Goal: Information Seeking & Learning: Learn about a topic

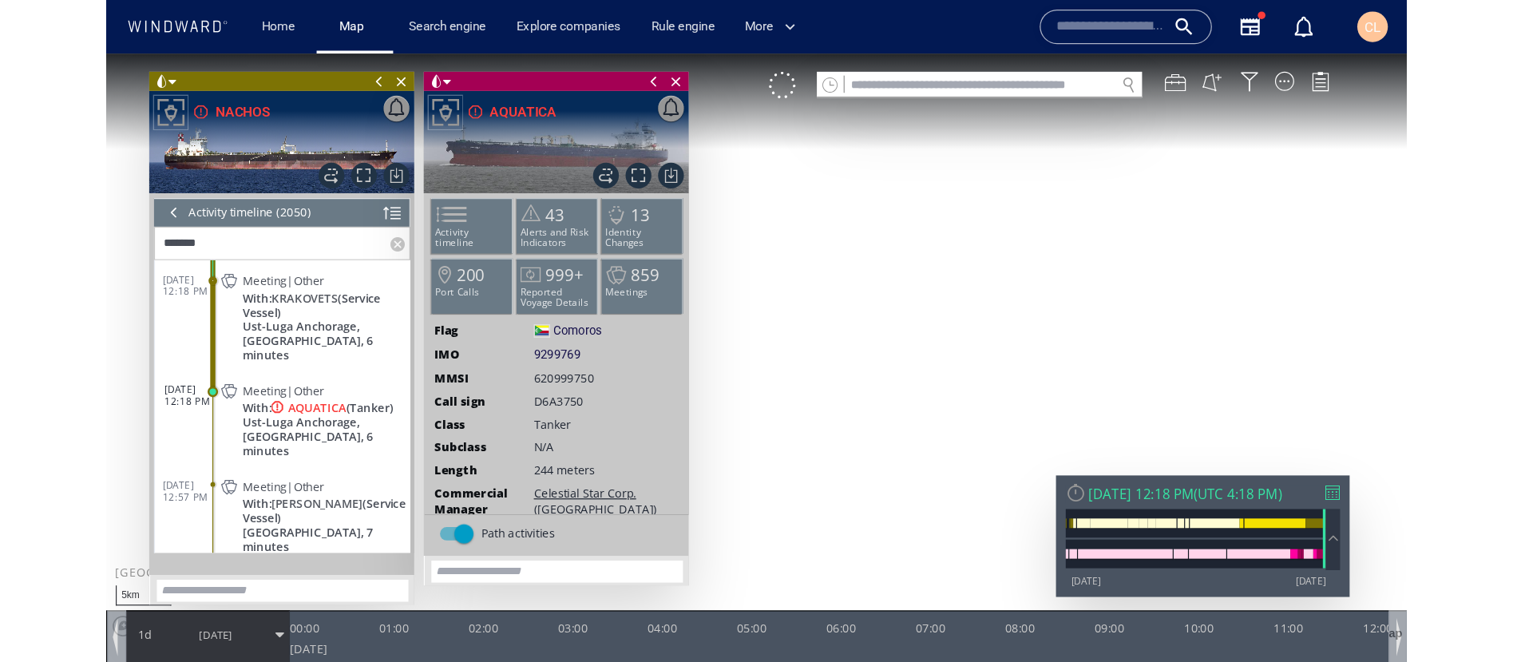
scroll to position [44, 0]
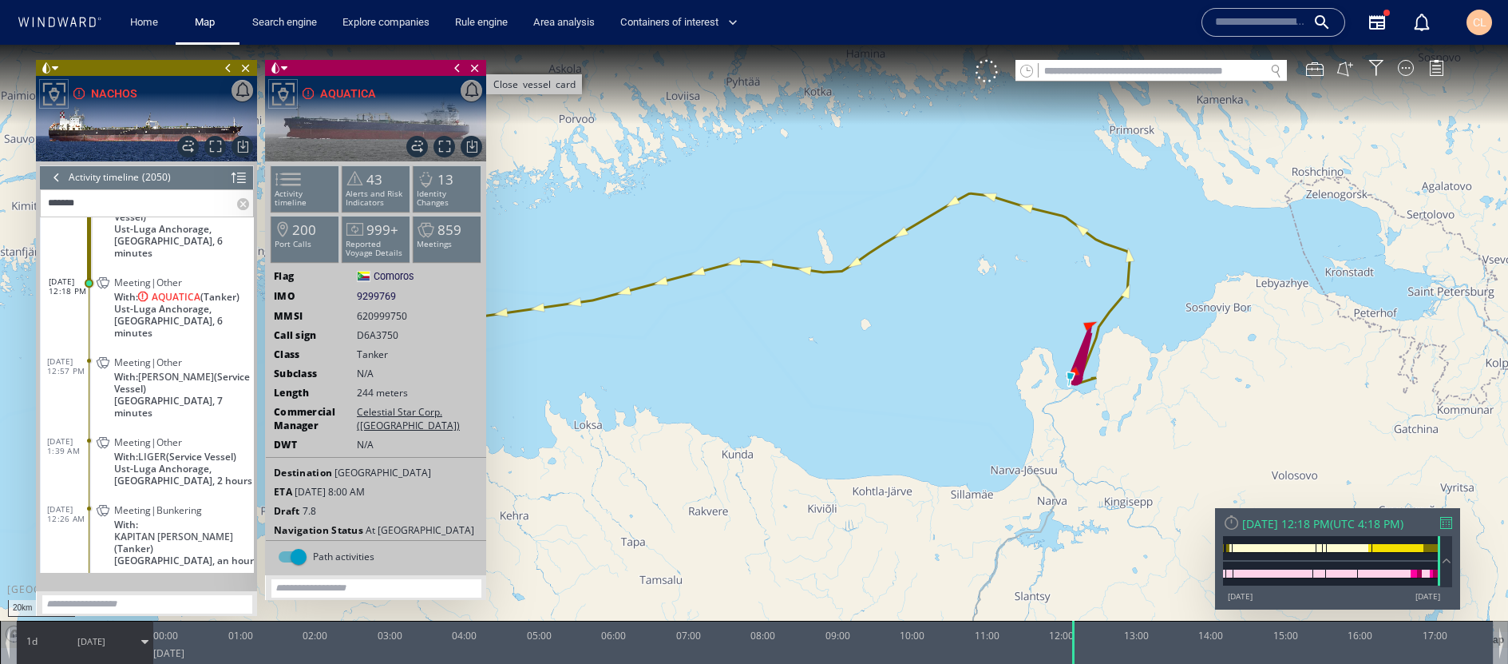
click at [474, 73] on span "Close vessel card" at bounding box center [475, 68] width 18 height 16
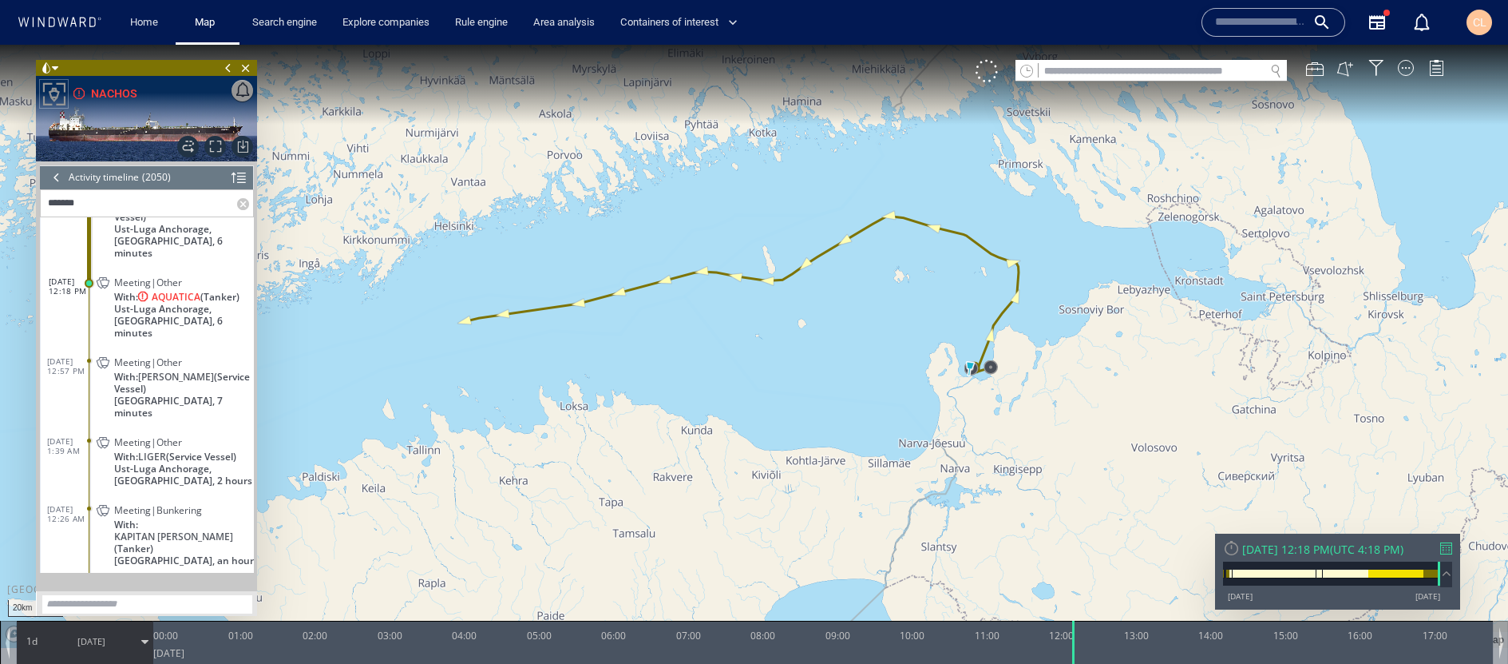
click at [124, 552] on span "9/3/25" at bounding box center [91, 641] width 81 height 40
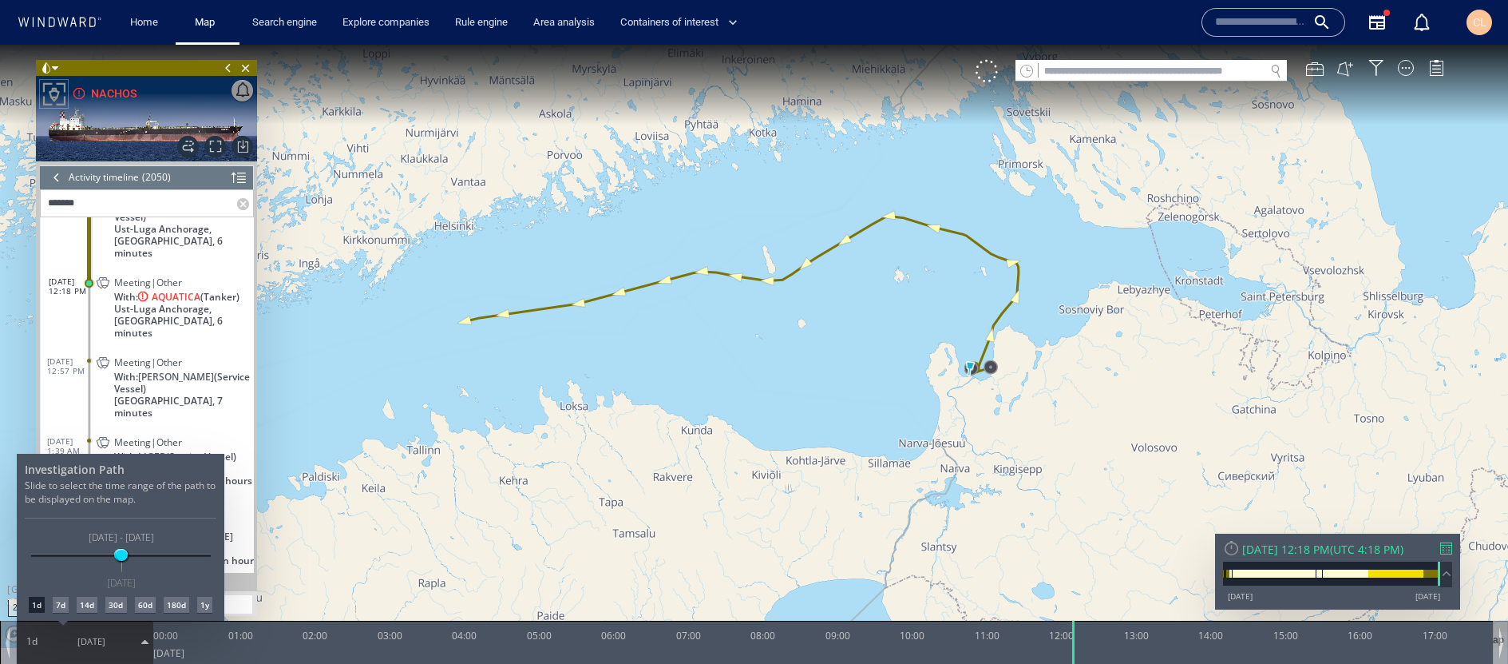
click at [71, 552] on div "1d 7d 14d 30d 60d 180d 1y" at bounding box center [121, 605] width 192 height 16
click at [67, 552] on div "7d" at bounding box center [61, 605] width 16 height 16
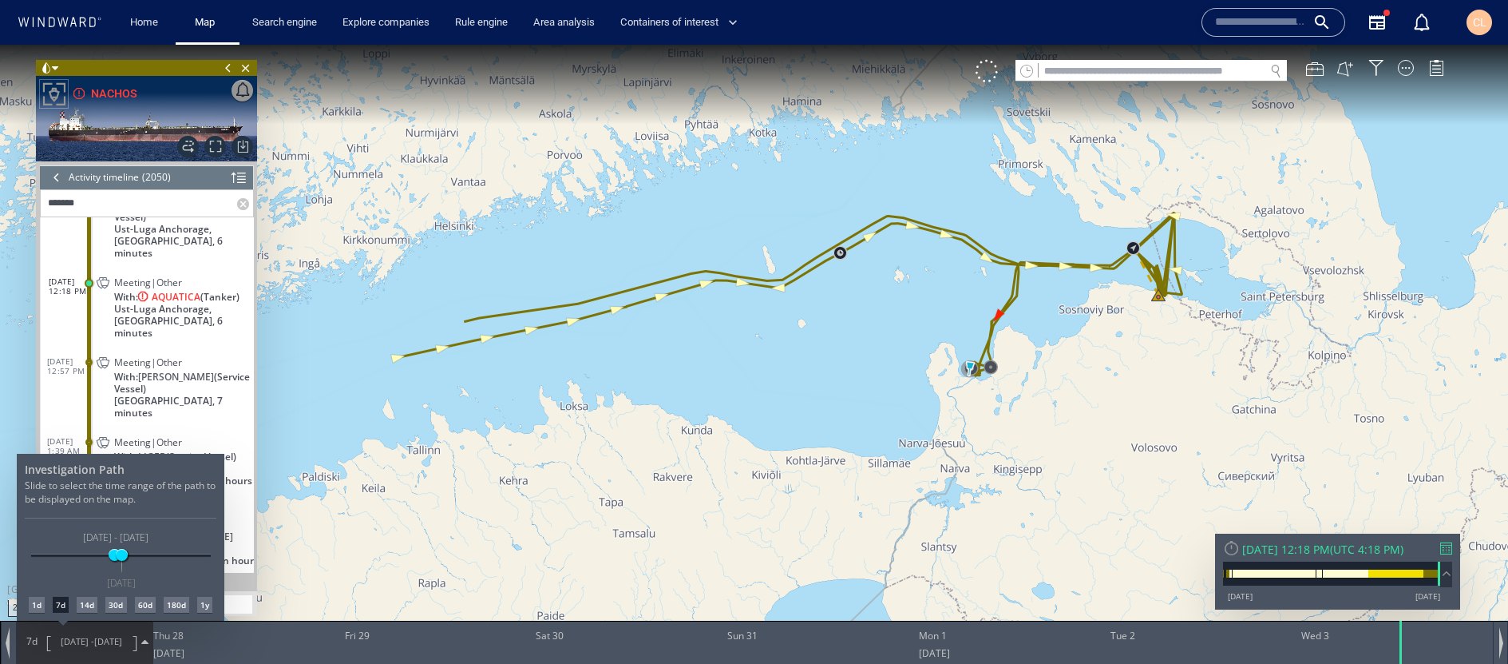
click at [59, 181] on div at bounding box center [754, 354] width 1508 height 619
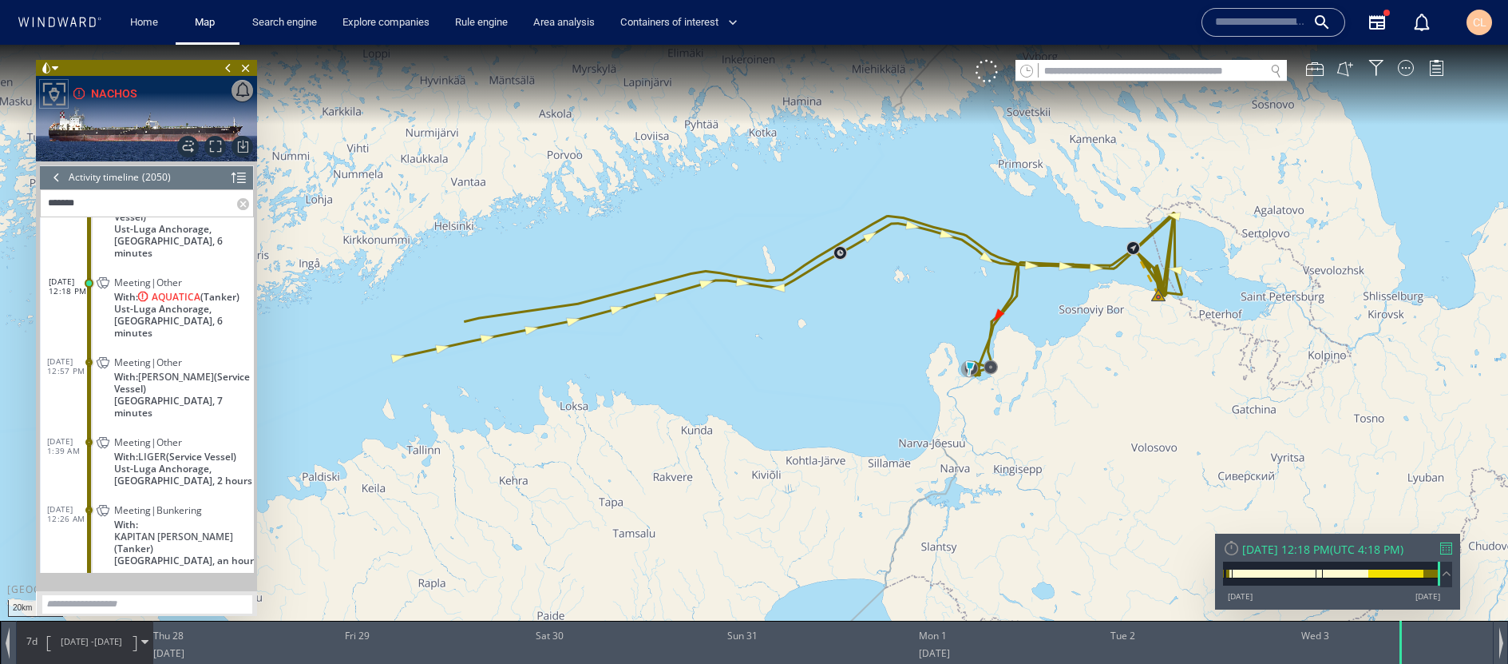
click at [59, 181] on div at bounding box center [57, 177] width 18 height 24
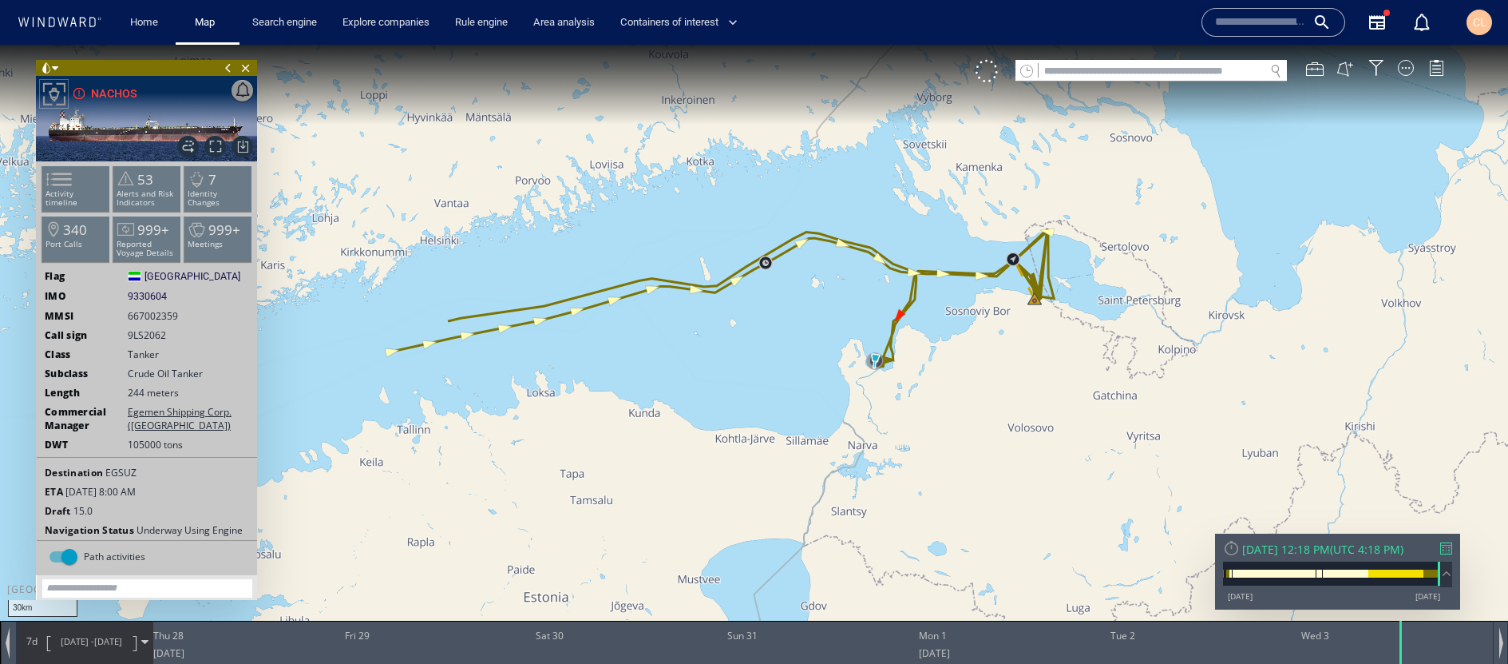
drag, startPoint x: 355, startPoint y: 433, endPoint x: 452, endPoint y: 435, distance: 97.5
click at [452, 435] on canvas "Map" at bounding box center [754, 346] width 1508 height 603
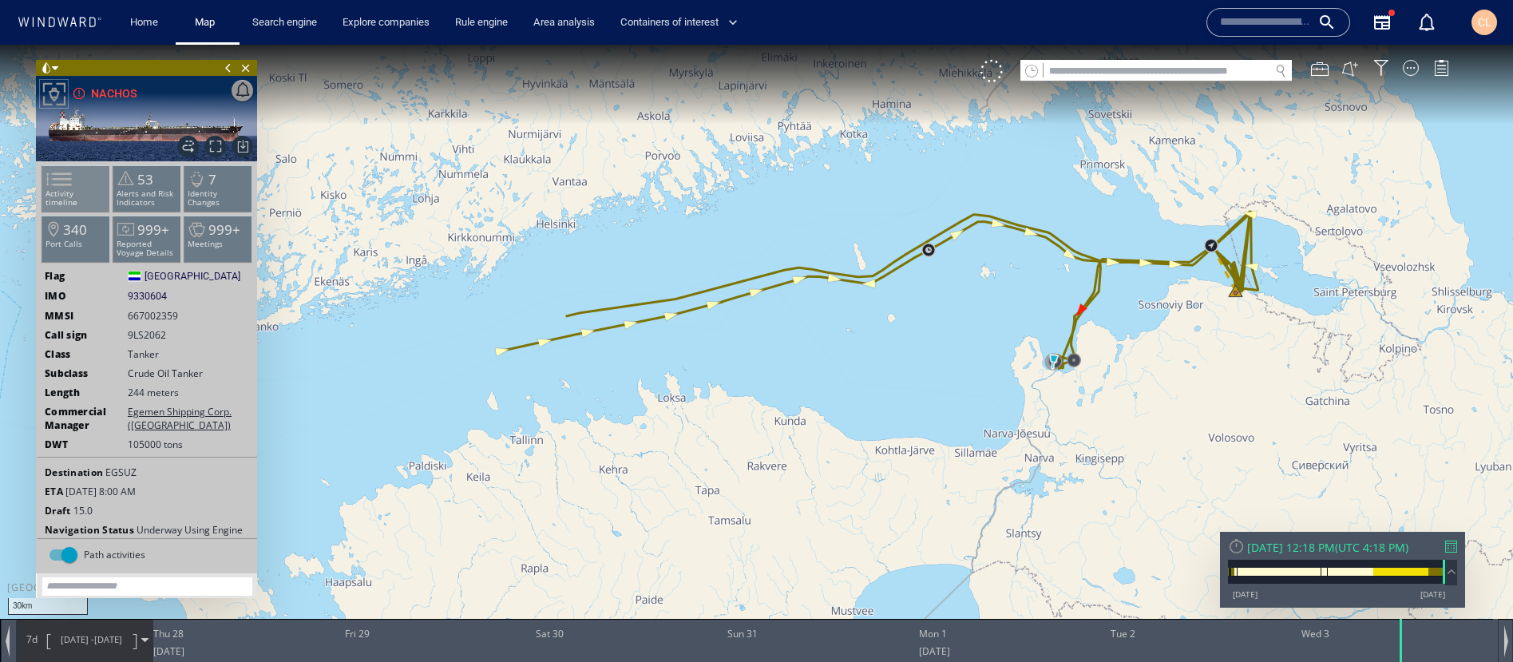
click at [61, 188] on span at bounding box center [50, 179] width 24 height 23
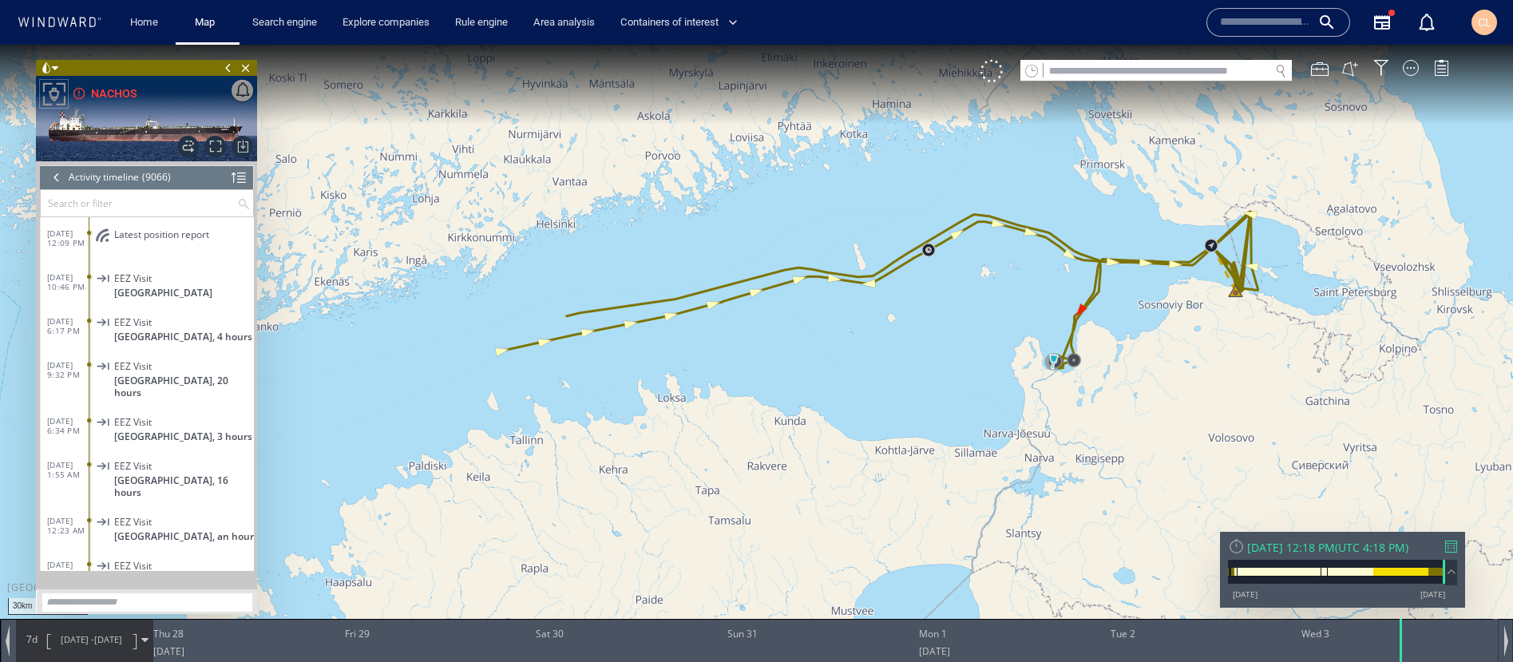
click at [56, 177] on div at bounding box center [57, 177] width 18 height 24
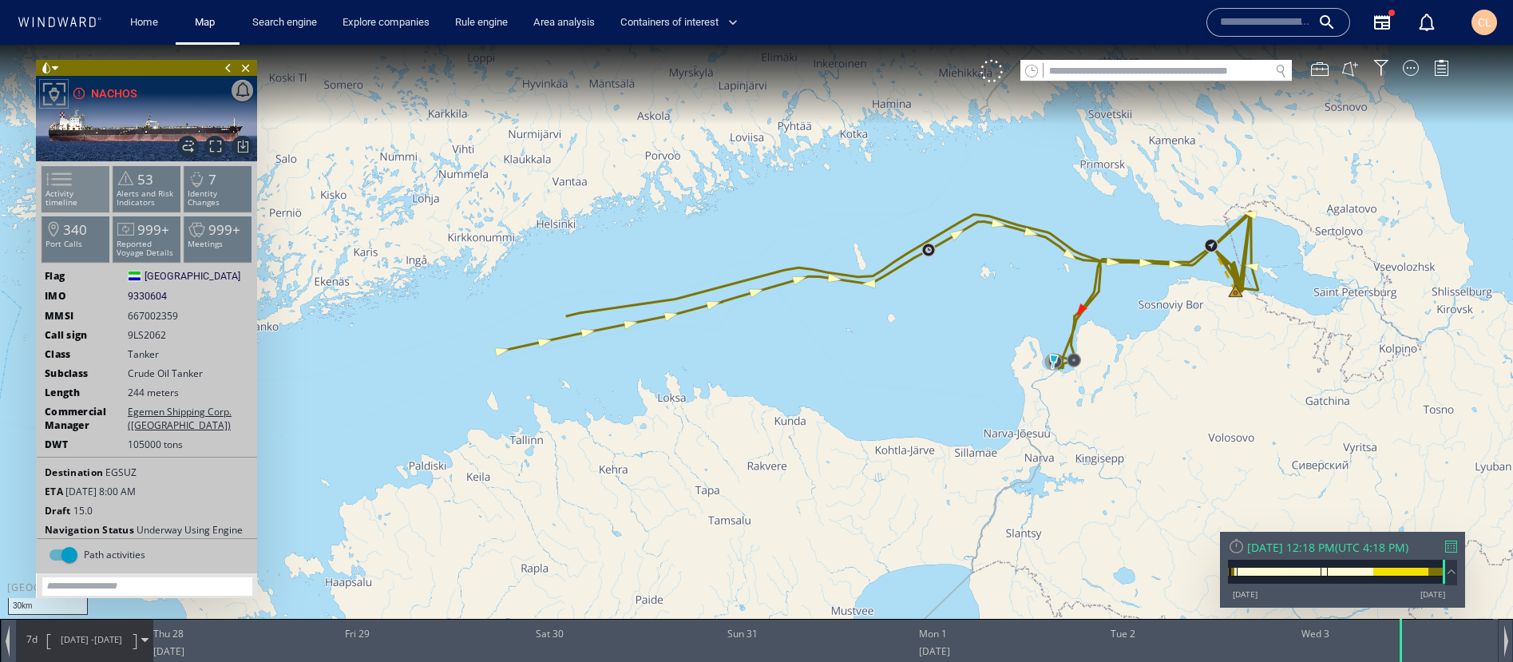
click at [61, 186] on span at bounding box center [50, 179] width 24 height 23
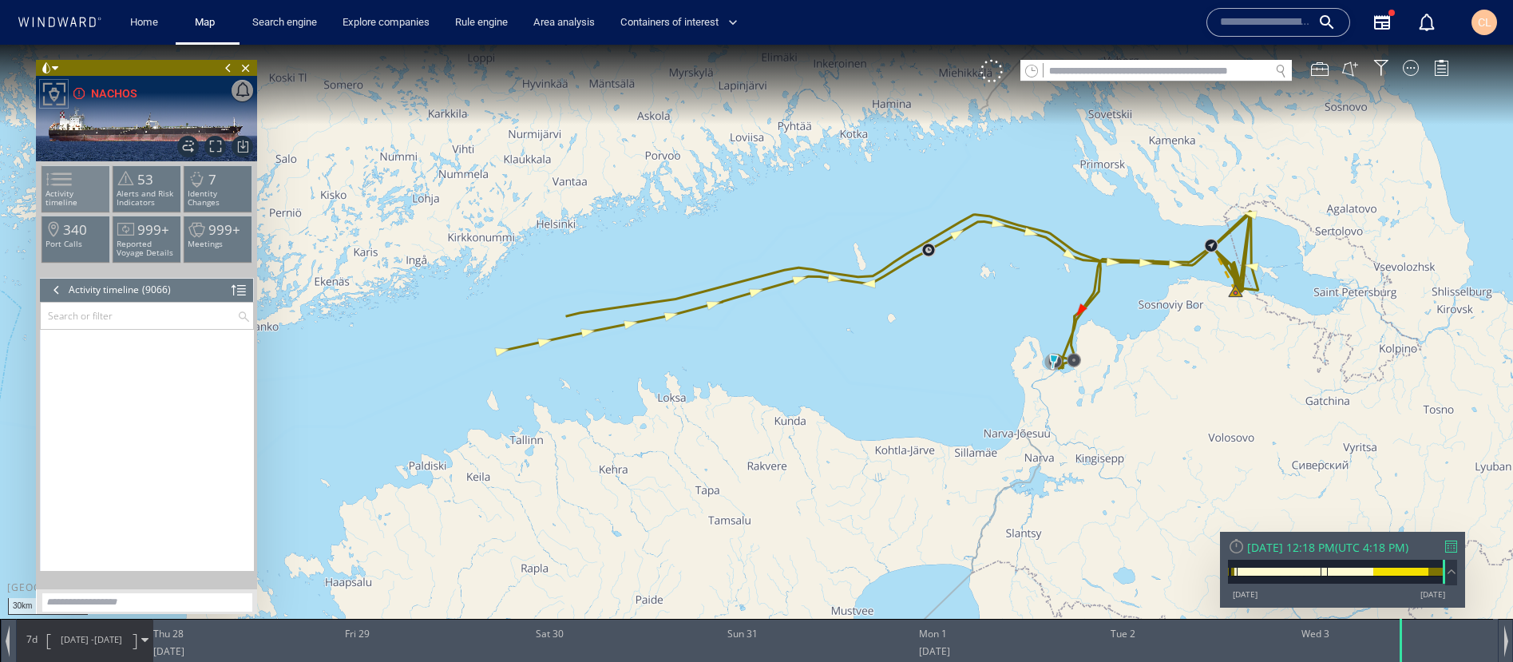
scroll to position [1142, 0]
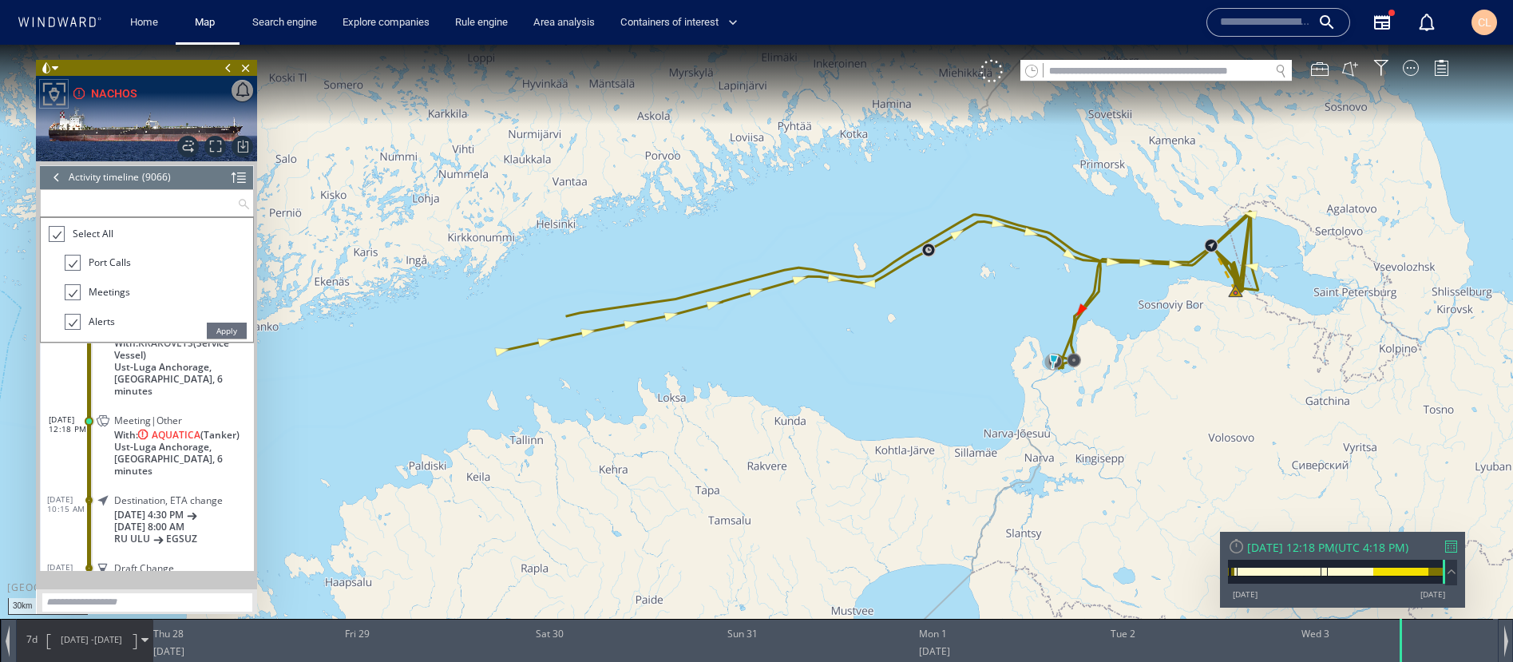
click at [81, 197] on input "text" at bounding box center [139, 203] width 196 height 26
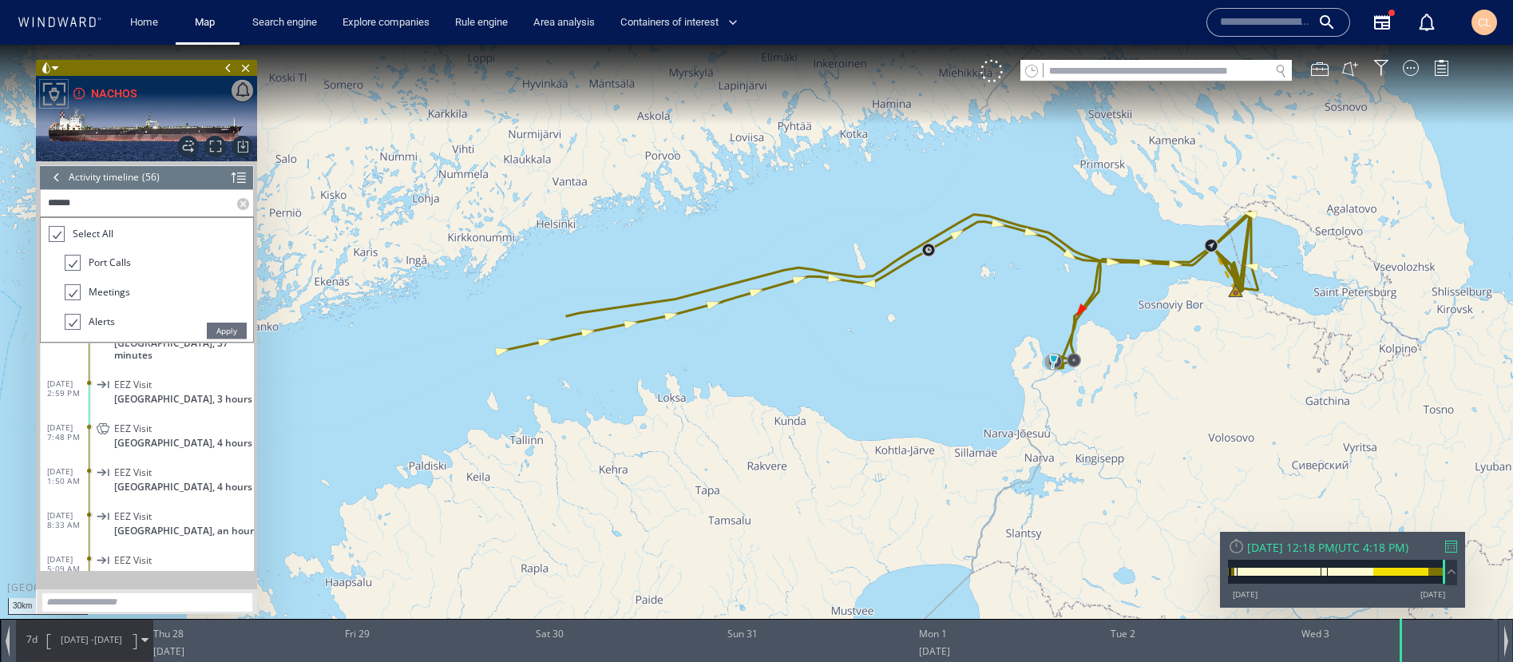
scroll to position [176, 0]
type input "*******"
click at [231, 336] on span "Apply" at bounding box center [227, 331] width 40 height 16
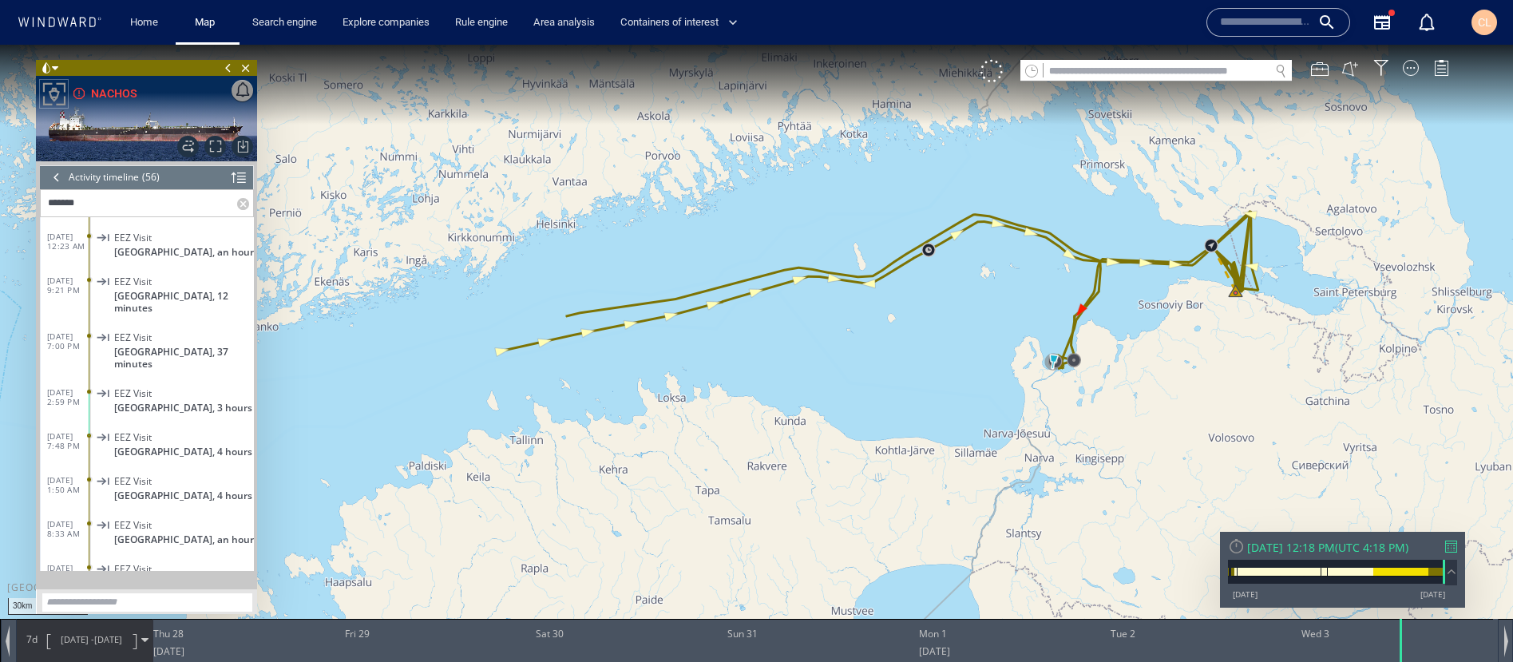
scroll to position [0, 0]
click at [240, 204] on label at bounding box center [245, 203] width 16 height 26
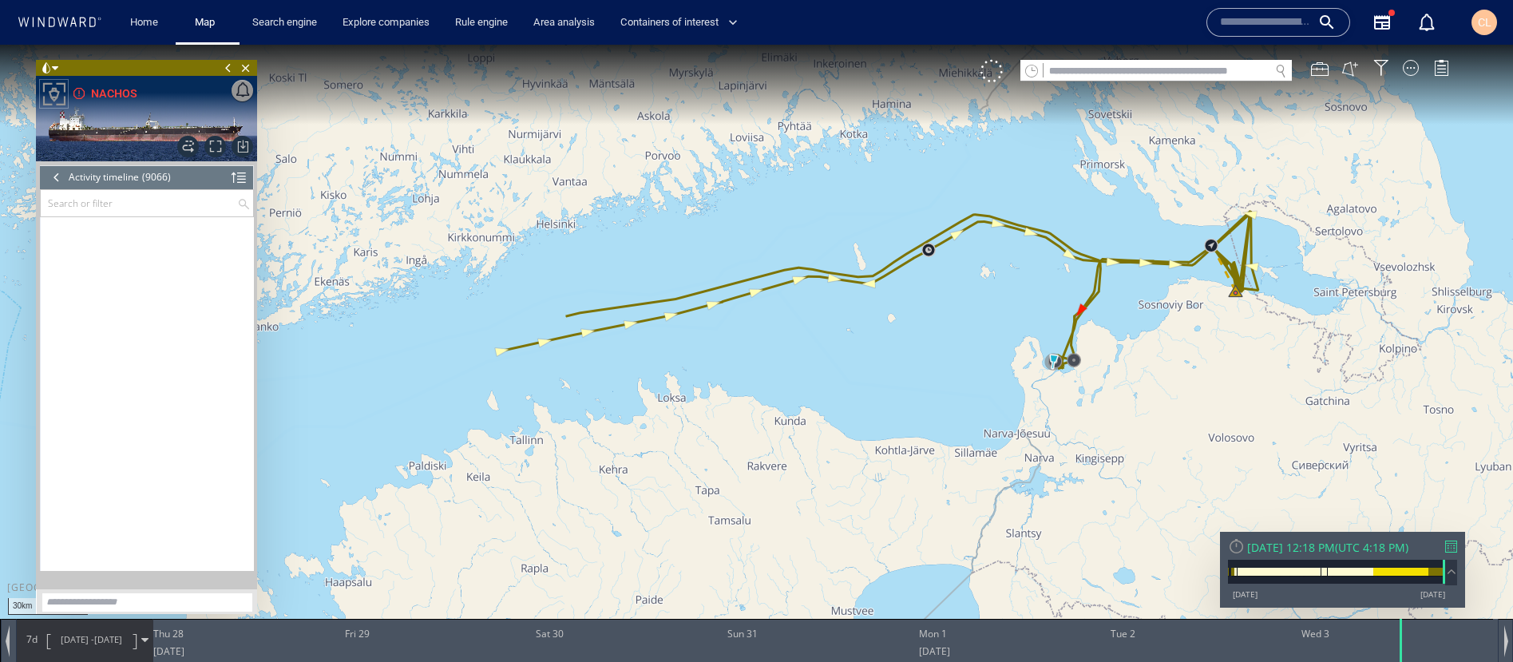
scroll to position [1142, 0]
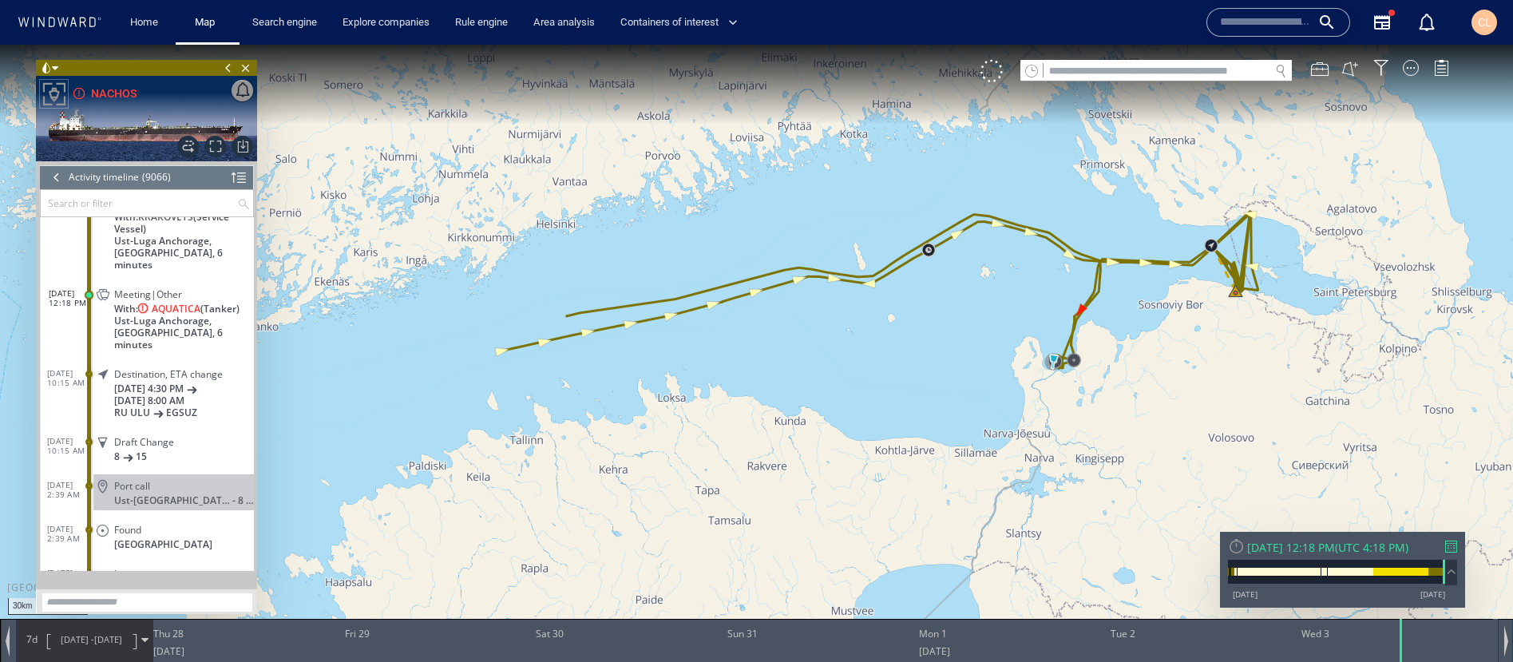
click at [136, 201] on input "text" at bounding box center [139, 203] width 196 height 26
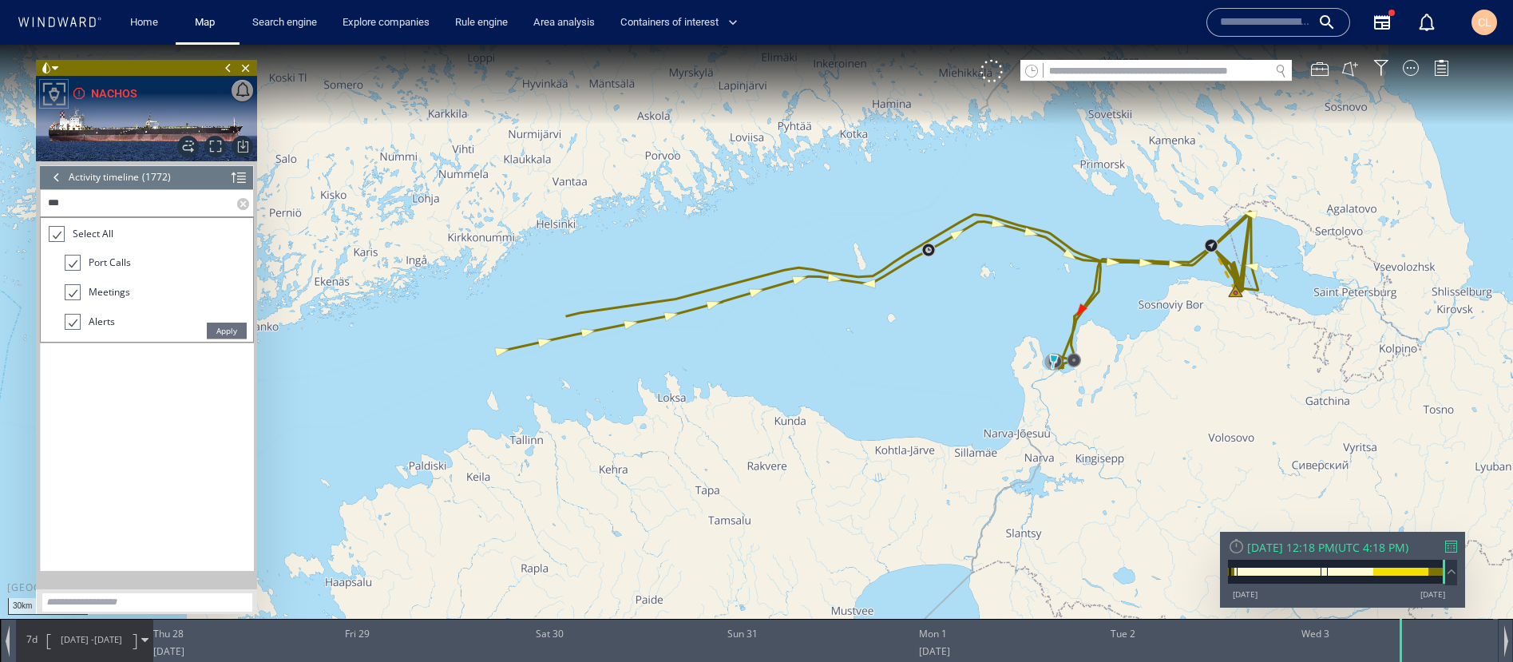
scroll to position [0, 0]
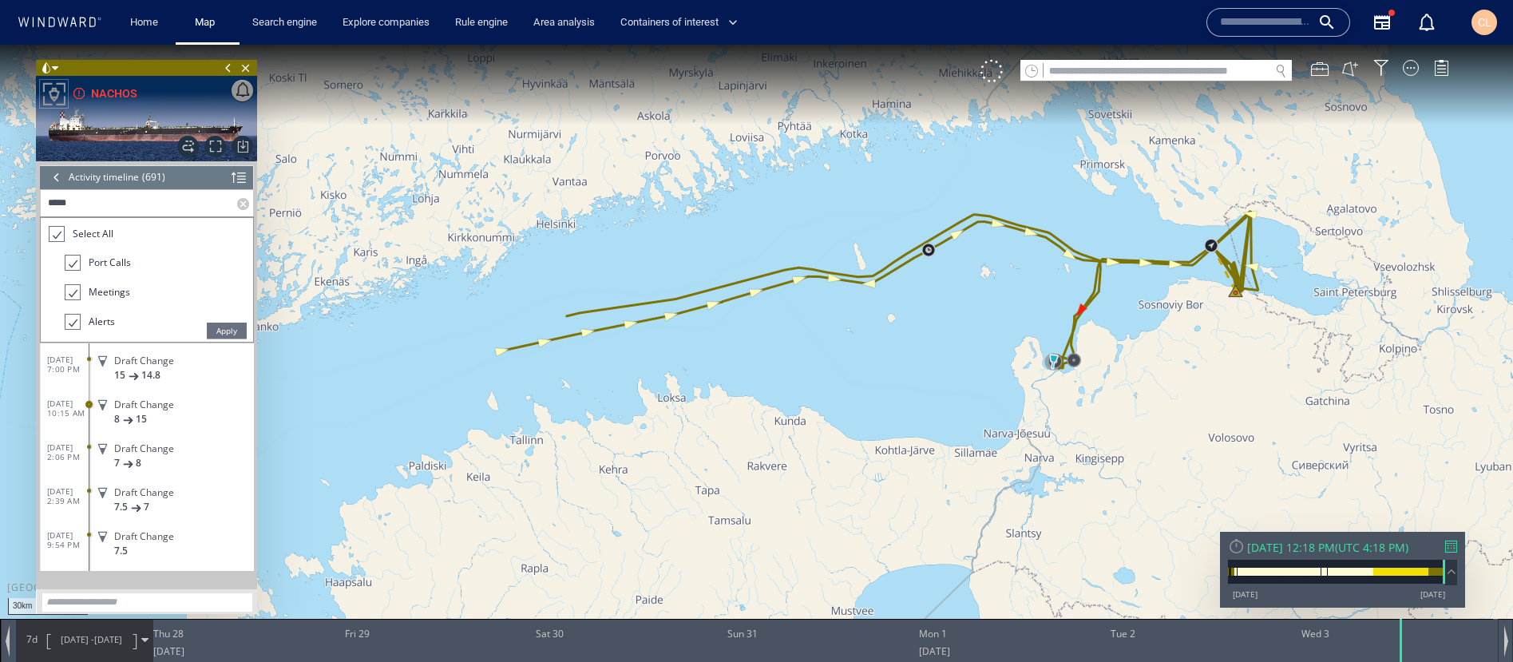
type input "*****"
click at [229, 331] on span "Apply" at bounding box center [227, 331] width 40 height 16
click at [240, 204] on label at bounding box center [245, 203] width 16 height 26
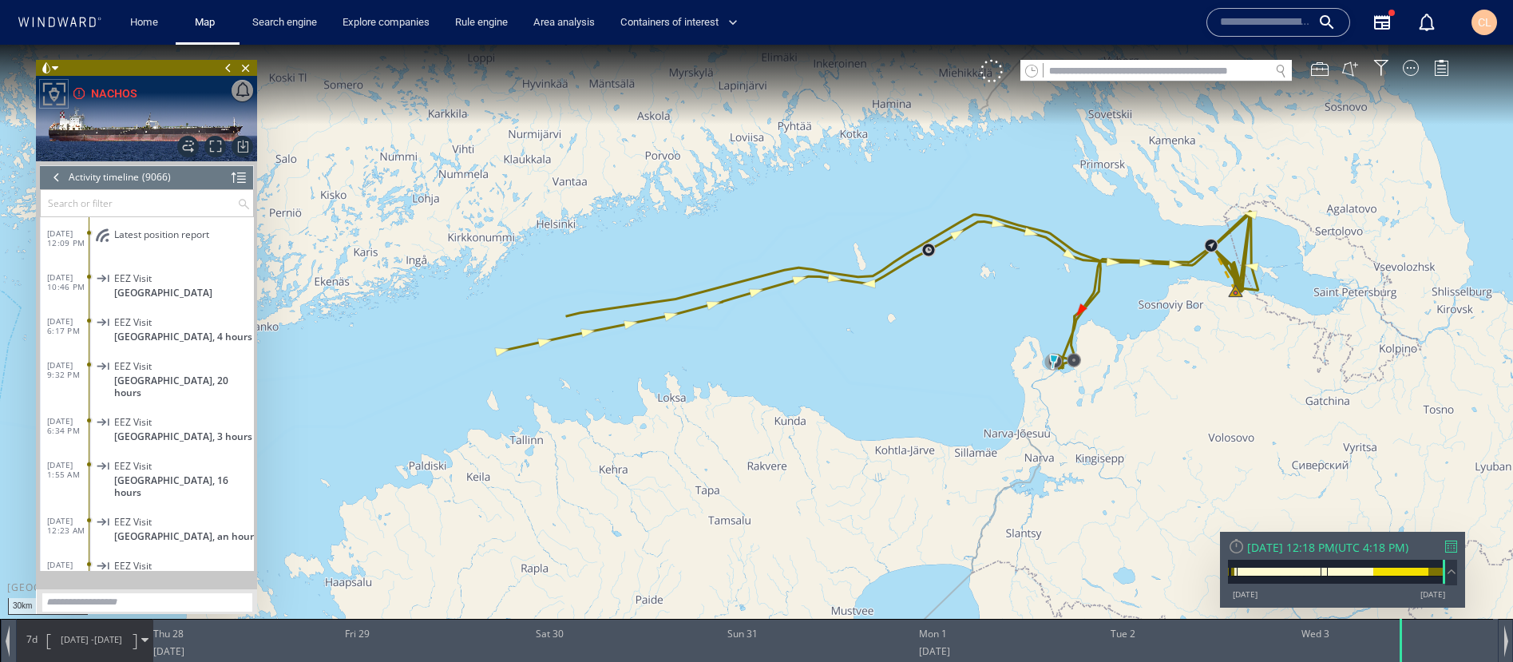
click at [57, 181] on div at bounding box center [57, 177] width 18 height 24
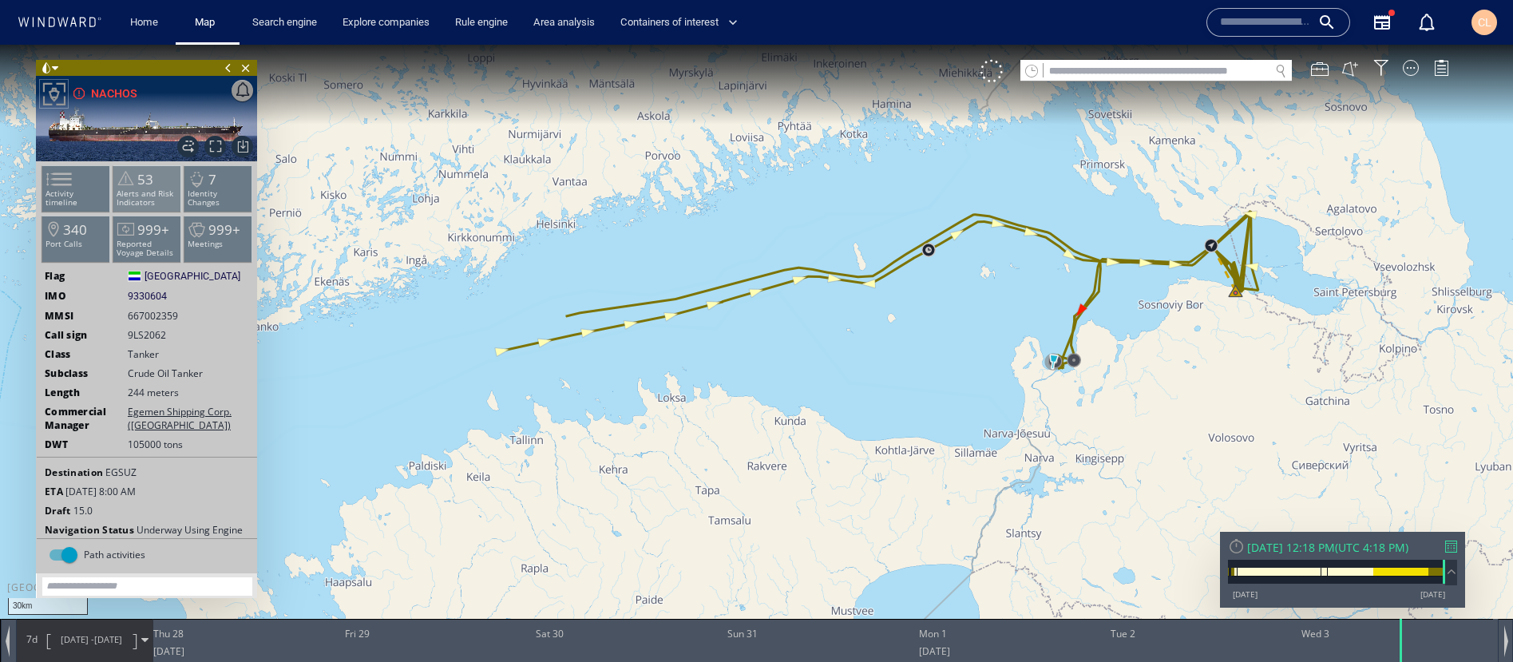
click at [161, 205] on p "Alerts and Risk Indicators" at bounding box center [147, 198] width 68 height 18
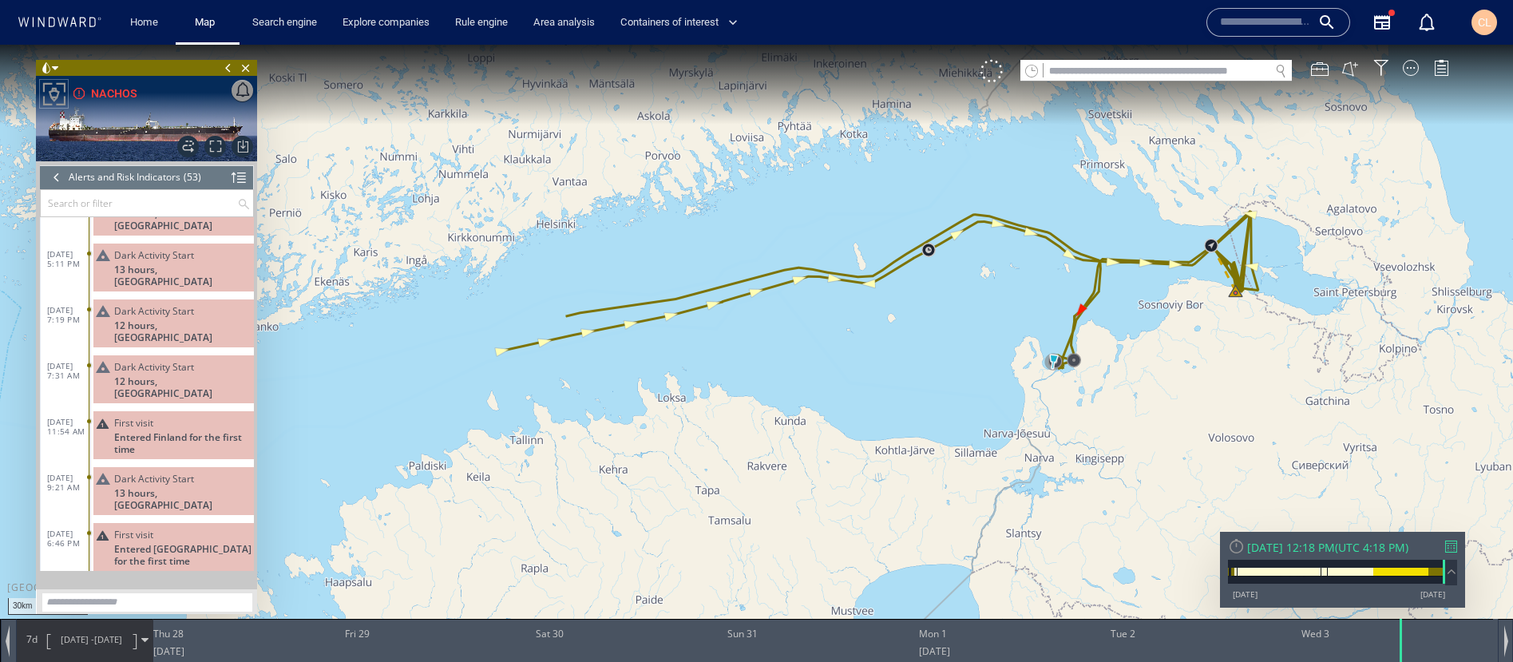
scroll to position [37, 0]
click at [57, 178] on div at bounding box center [57, 177] width 18 height 24
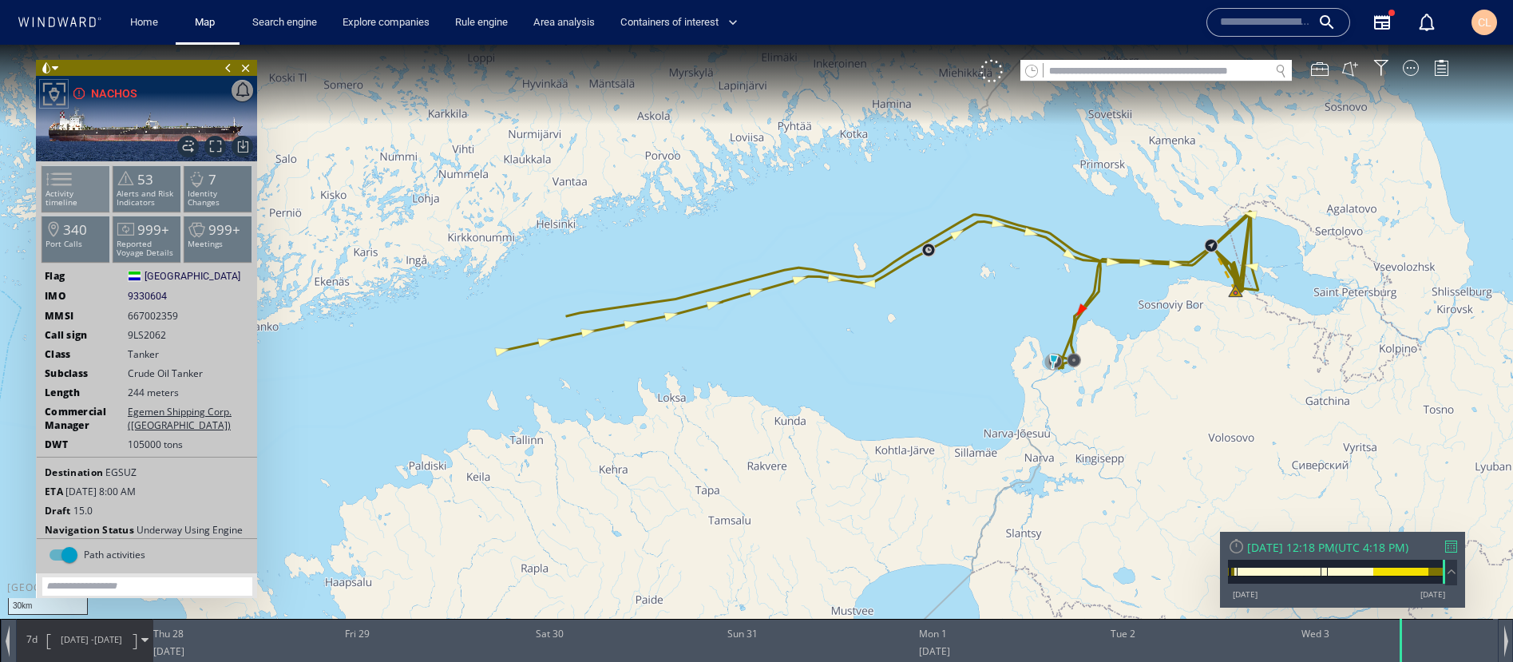
click at [93, 184] on li "Activity timeline" at bounding box center [76, 188] width 68 height 46
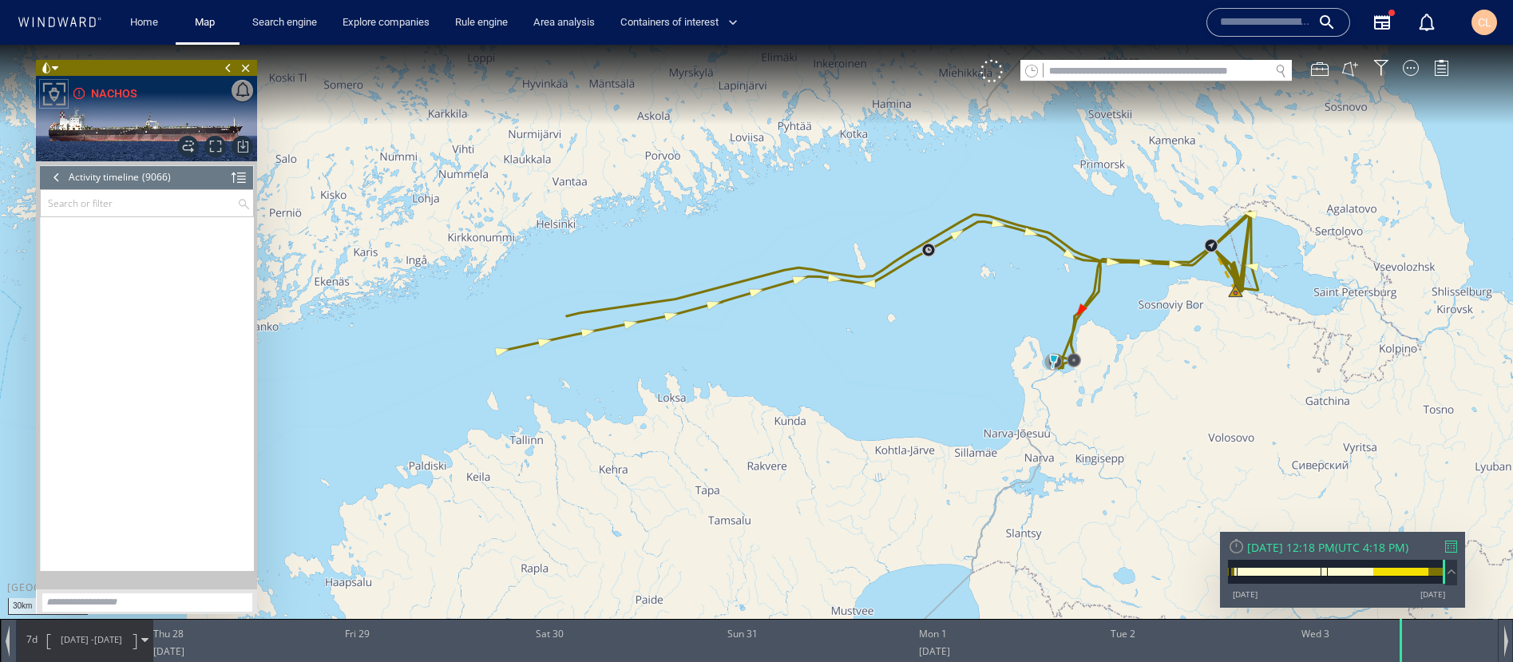
scroll to position [1142, 0]
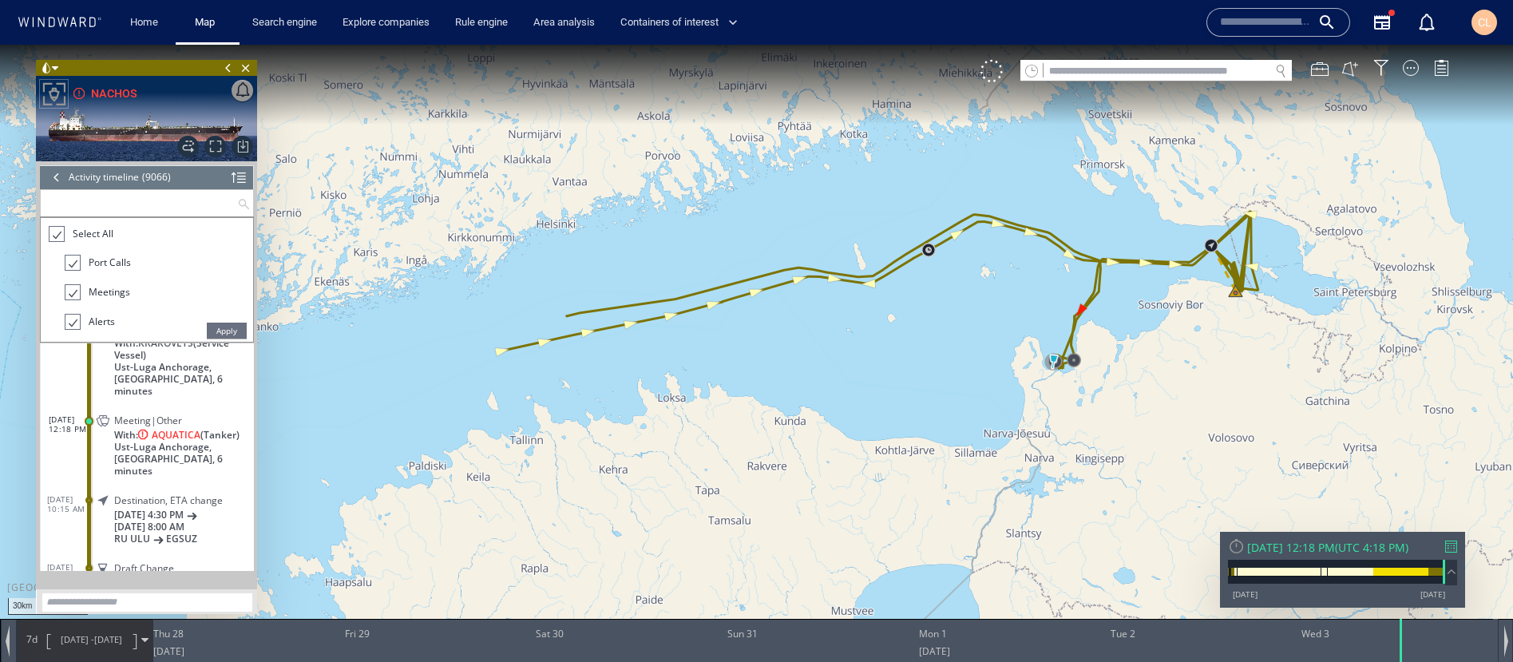
click at [111, 198] on input "text" at bounding box center [139, 203] width 196 height 26
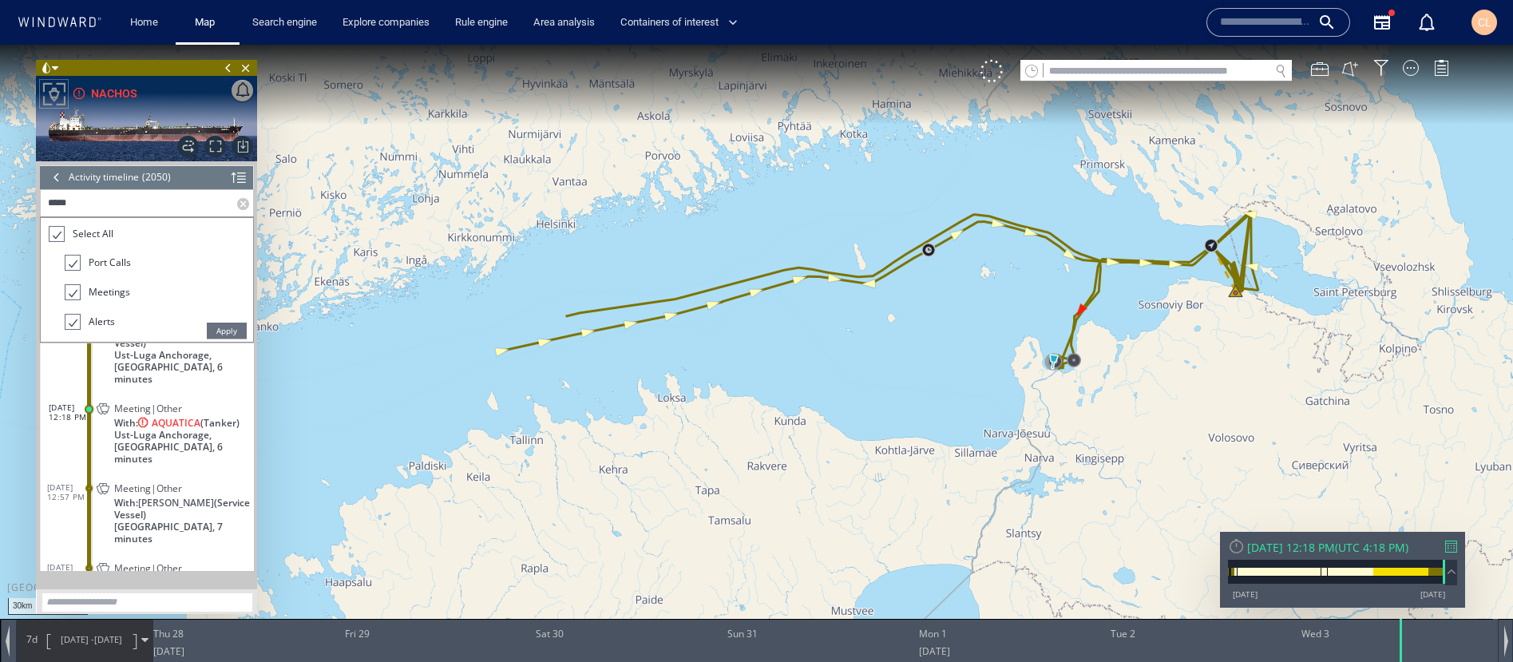
scroll to position [44, 0]
type input "*******"
click at [232, 342] on div "Apply Select All Port Calls Meetings Alerts Alerts and Risk Indicators Area Vis…" at bounding box center [147, 279] width 214 height 126
click at [228, 330] on span "Apply" at bounding box center [227, 331] width 40 height 16
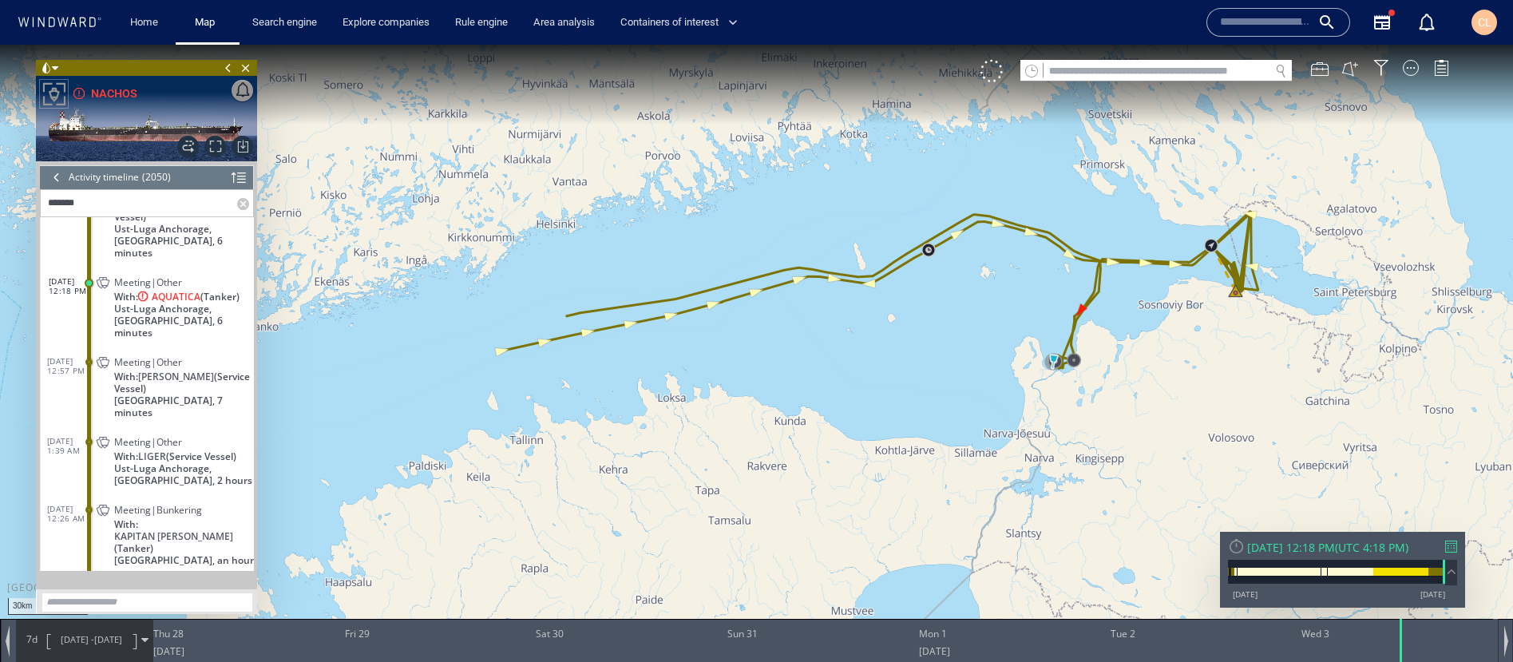
scroll to position [0, 0]
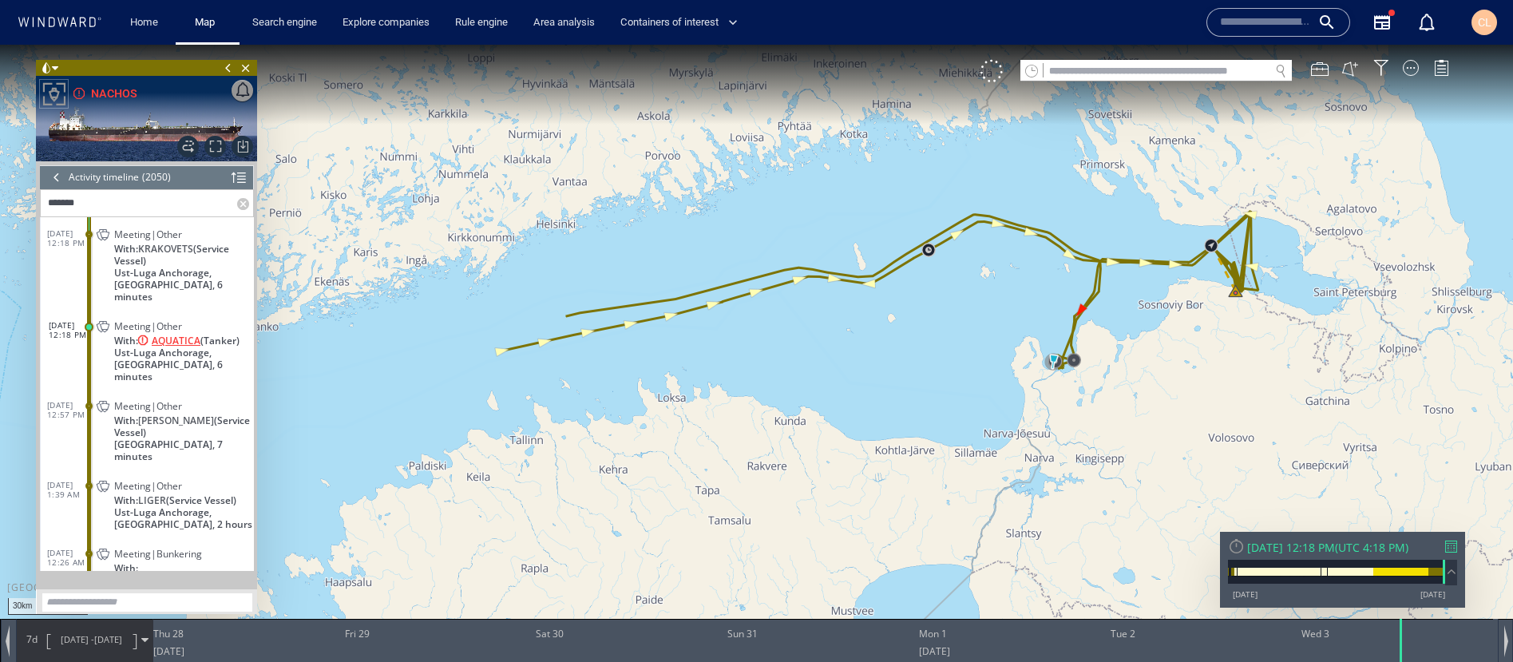
click at [183, 335] on span "AQUATICA" at bounding box center [176, 341] width 49 height 12
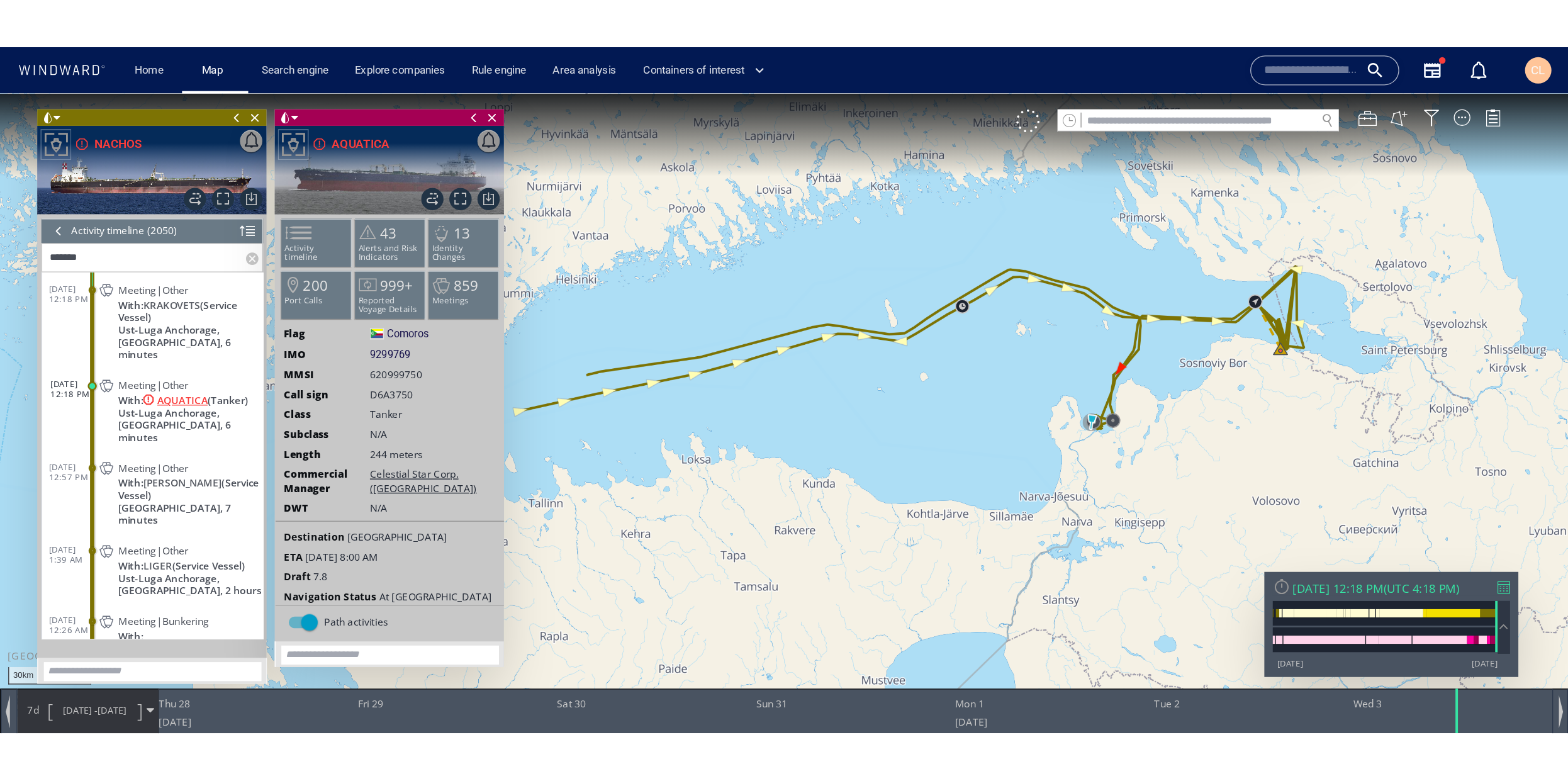
scroll to position [35, 0]
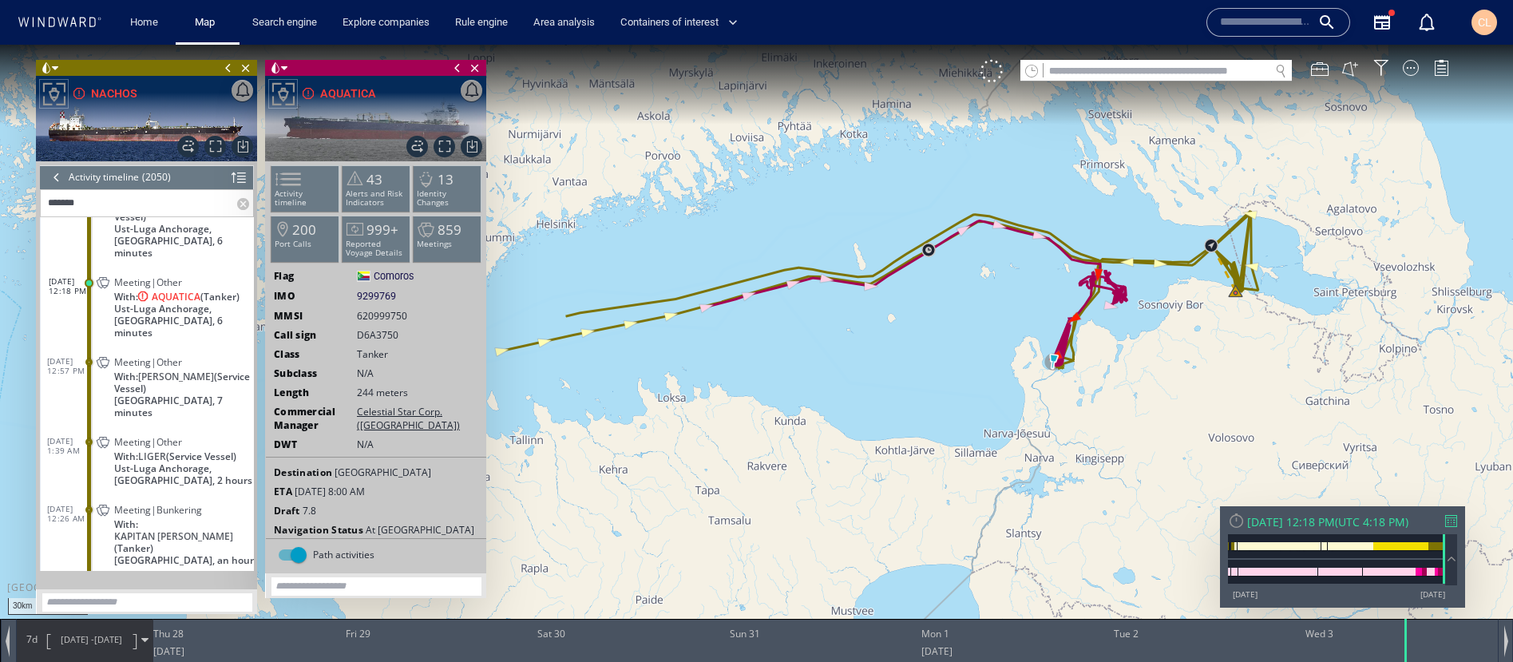
click at [83, 552] on span "8/27/25 -" at bounding box center [78, 639] width 34 height 12
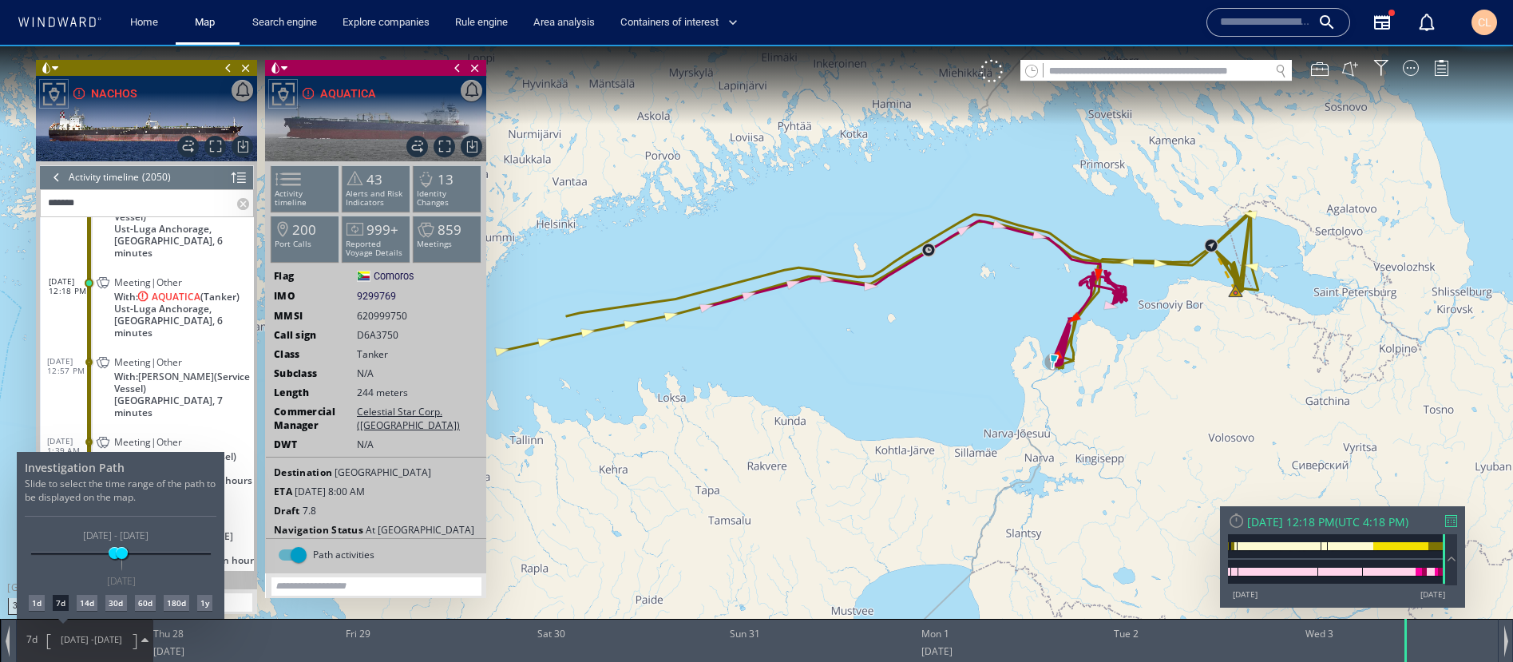
click at [35, 552] on div "1d" at bounding box center [37, 603] width 16 height 16
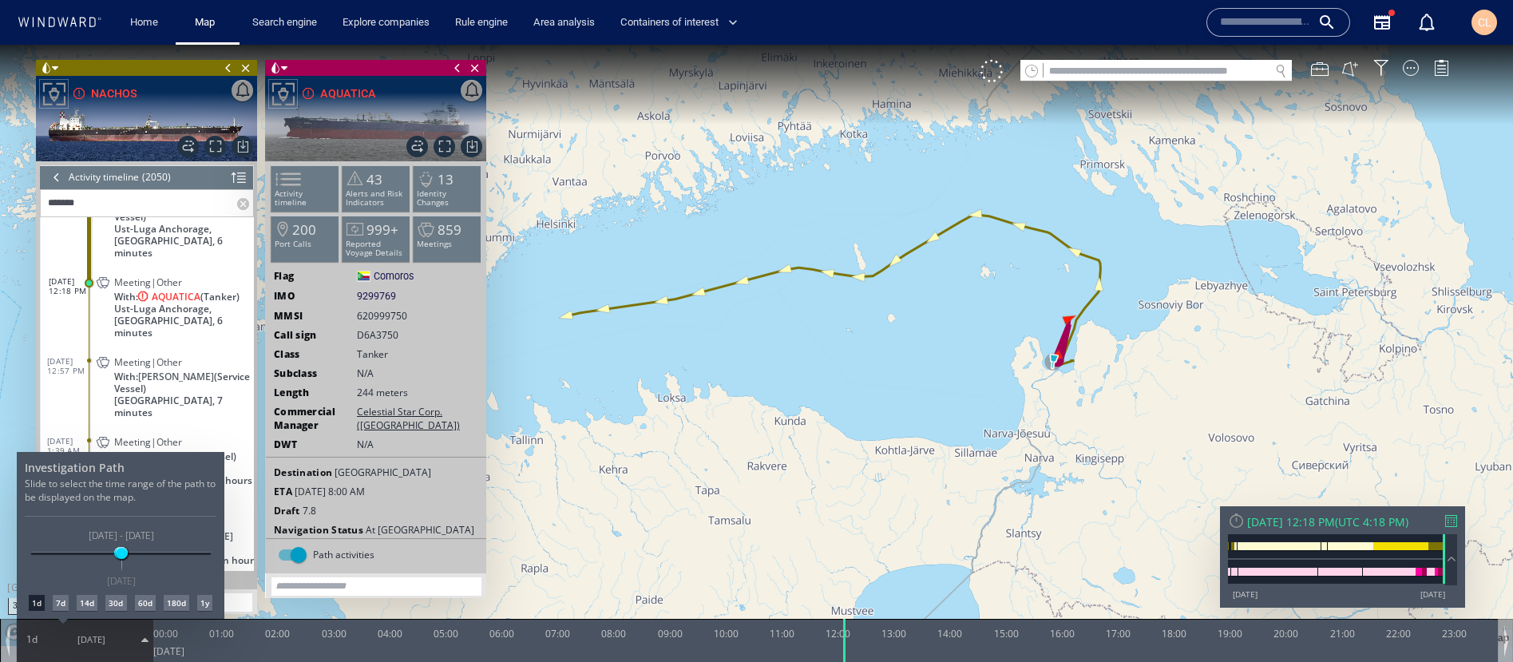
click at [1047, 363] on div at bounding box center [756, 353] width 1513 height 617
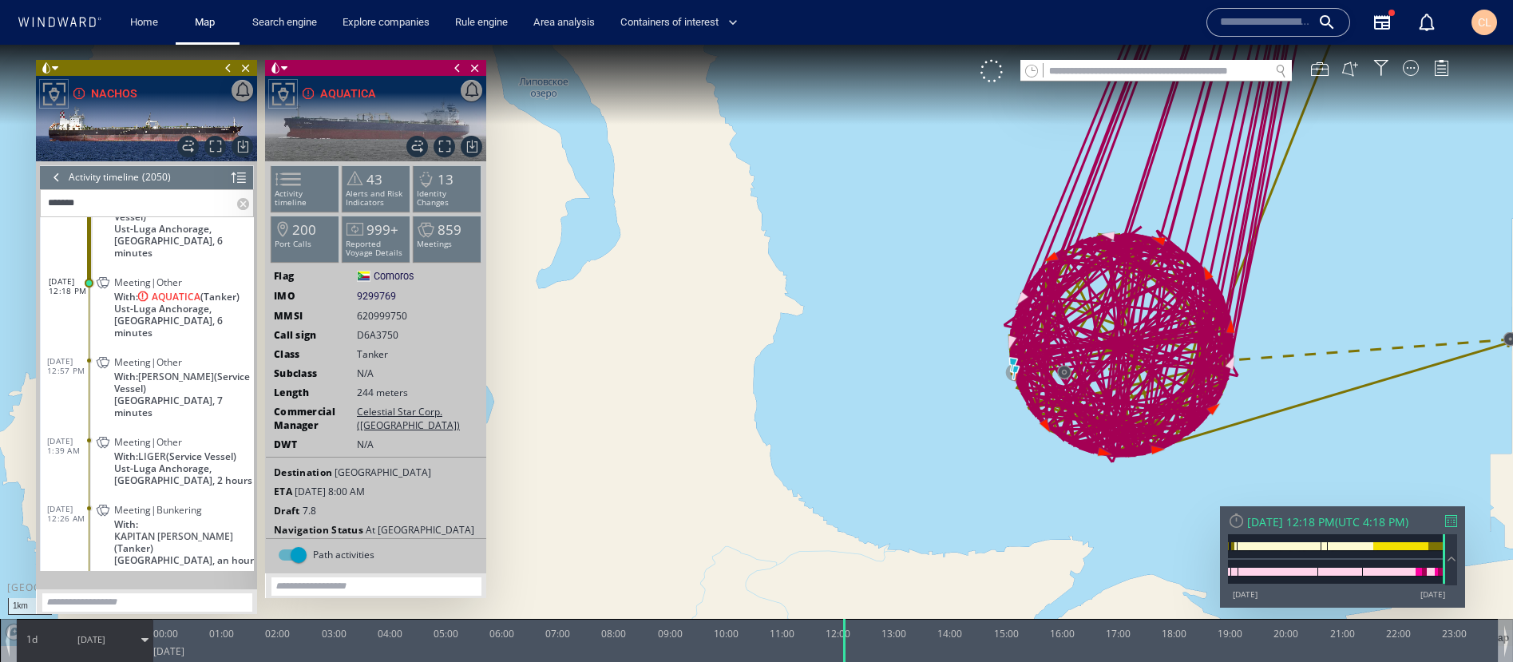
drag, startPoint x: 1322, startPoint y: 213, endPoint x: 1162, endPoint y: 351, distance: 211.8
click at [1085, 351] on canvas "Map" at bounding box center [756, 345] width 1513 height 601
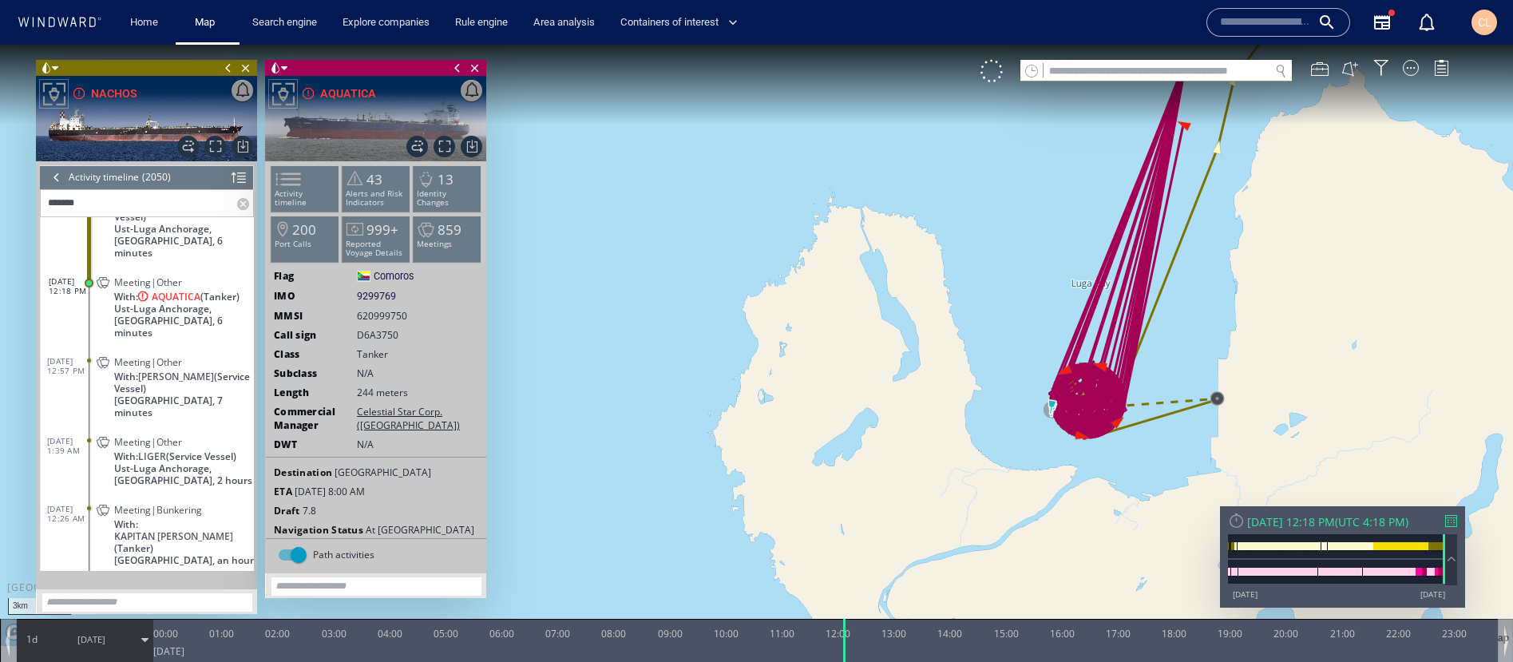
drag, startPoint x: 1144, startPoint y: 243, endPoint x: 1016, endPoint y: 494, distance: 282.1
click at [1016, 494] on canvas "Map" at bounding box center [756, 345] width 1513 height 601
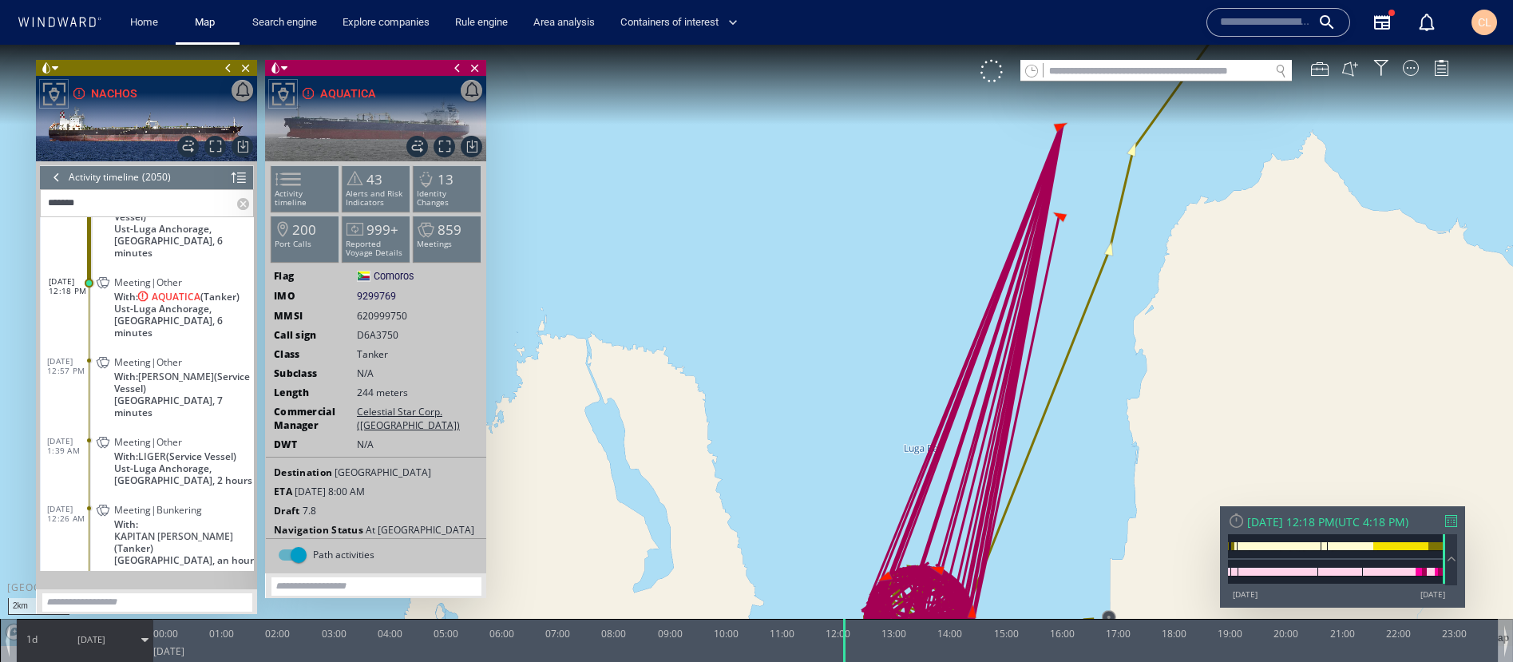
drag, startPoint x: 1025, startPoint y: 573, endPoint x: 1032, endPoint y: 411, distance: 161.4
click at [1032, 411] on canvas "Map" at bounding box center [756, 345] width 1513 height 601
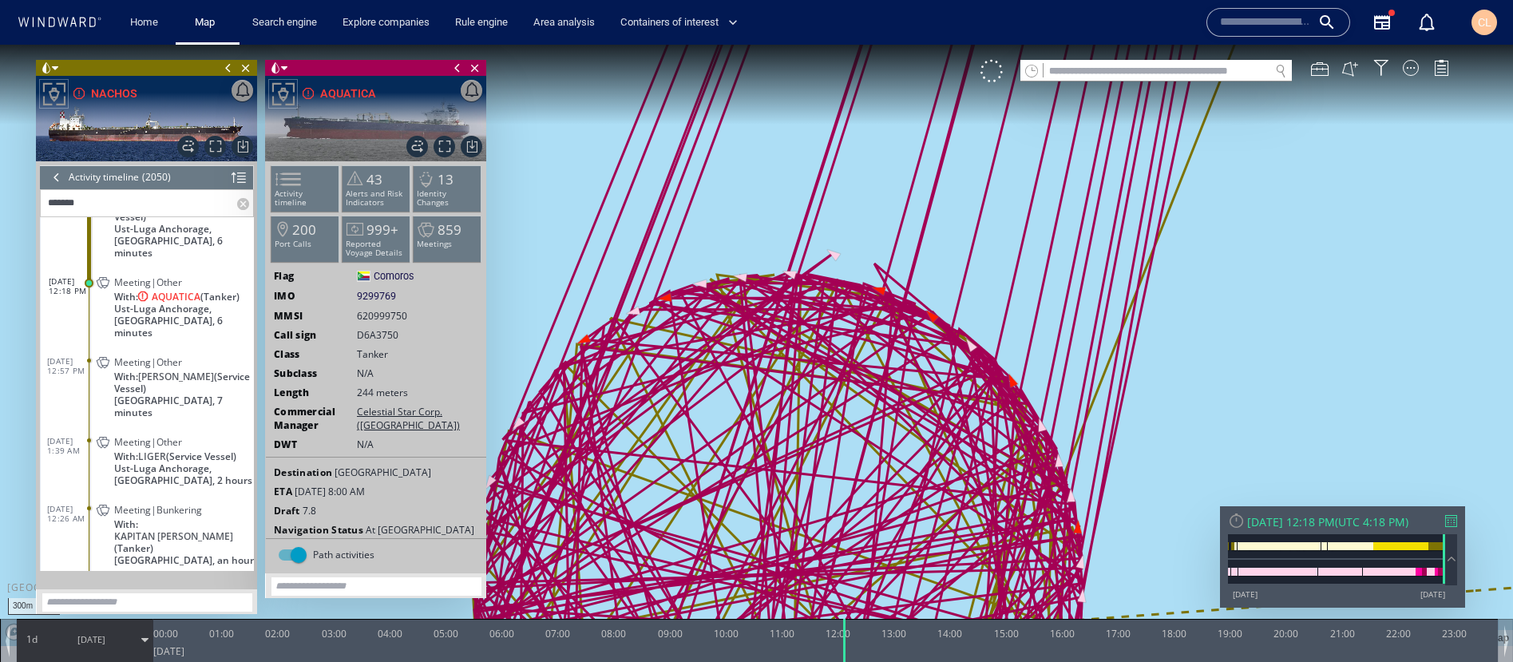
drag, startPoint x: 831, startPoint y: 553, endPoint x: 1025, endPoint y: 358, distance: 275.6
click at [1025, 358] on canvas "Map" at bounding box center [756, 345] width 1513 height 601
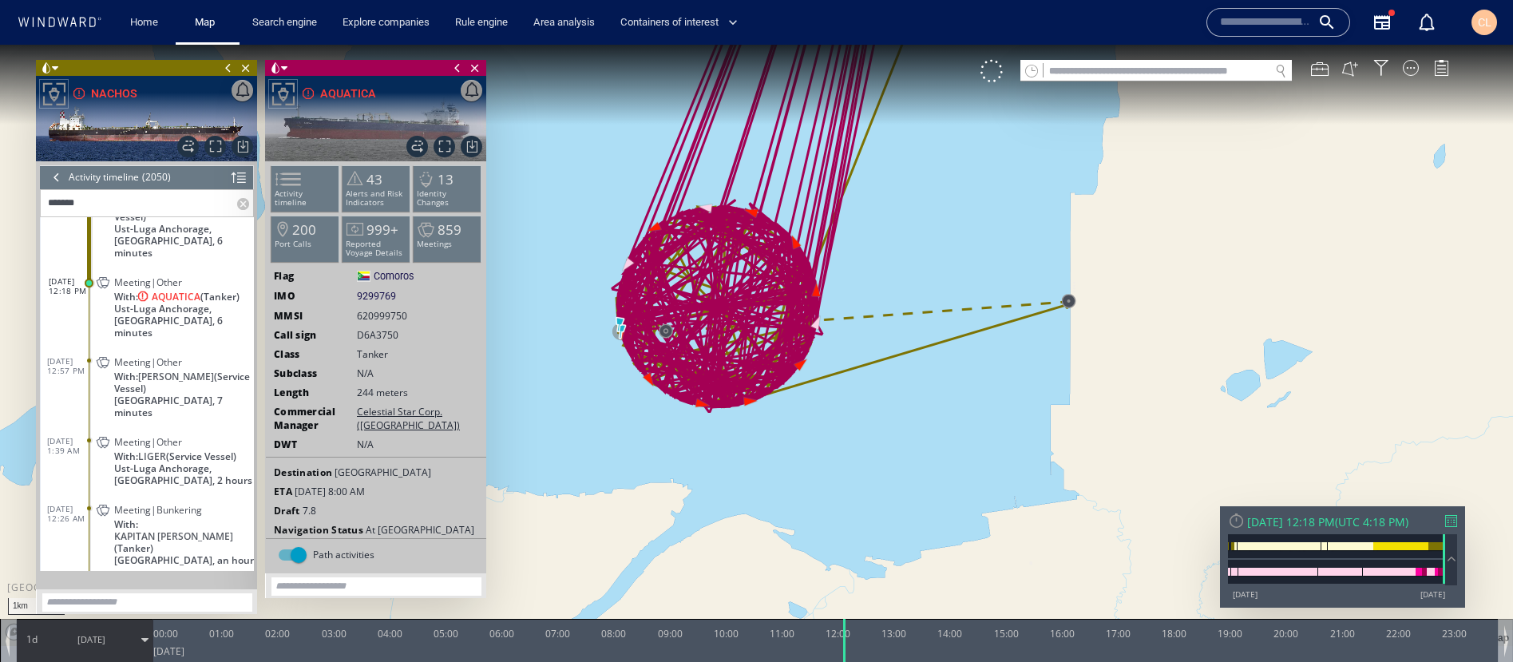
drag, startPoint x: 1026, startPoint y: 236, endPoint x: 992, endPoint y: 303, distance: 75.4
click at [992, 303] on canvas "Map" at bounding box center [756, 345] width 1513 height 601
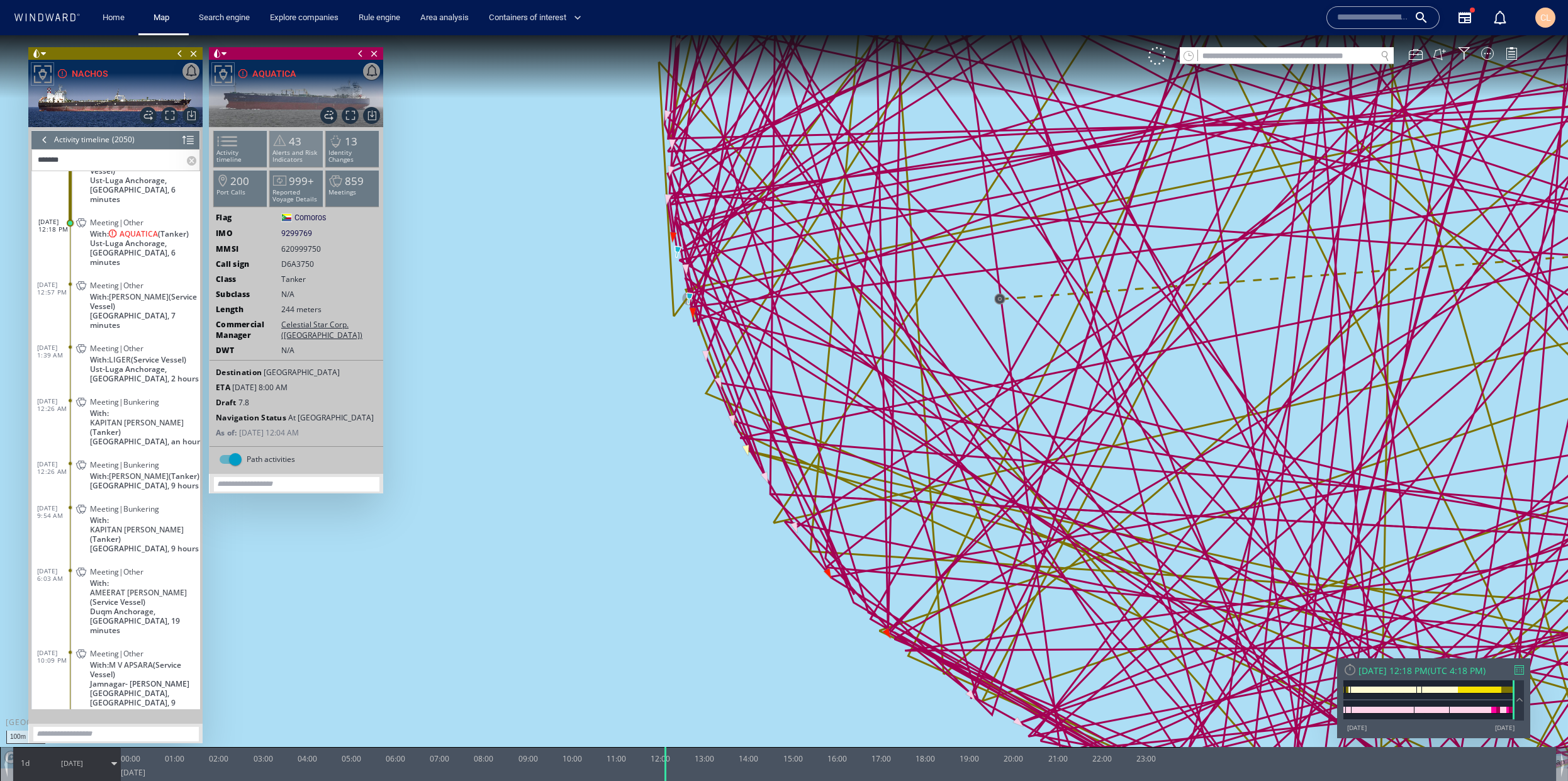
click at [290, 163] on p "Alerts and Risk Indicators" at bounding box center [297, 156] width 54 height 14
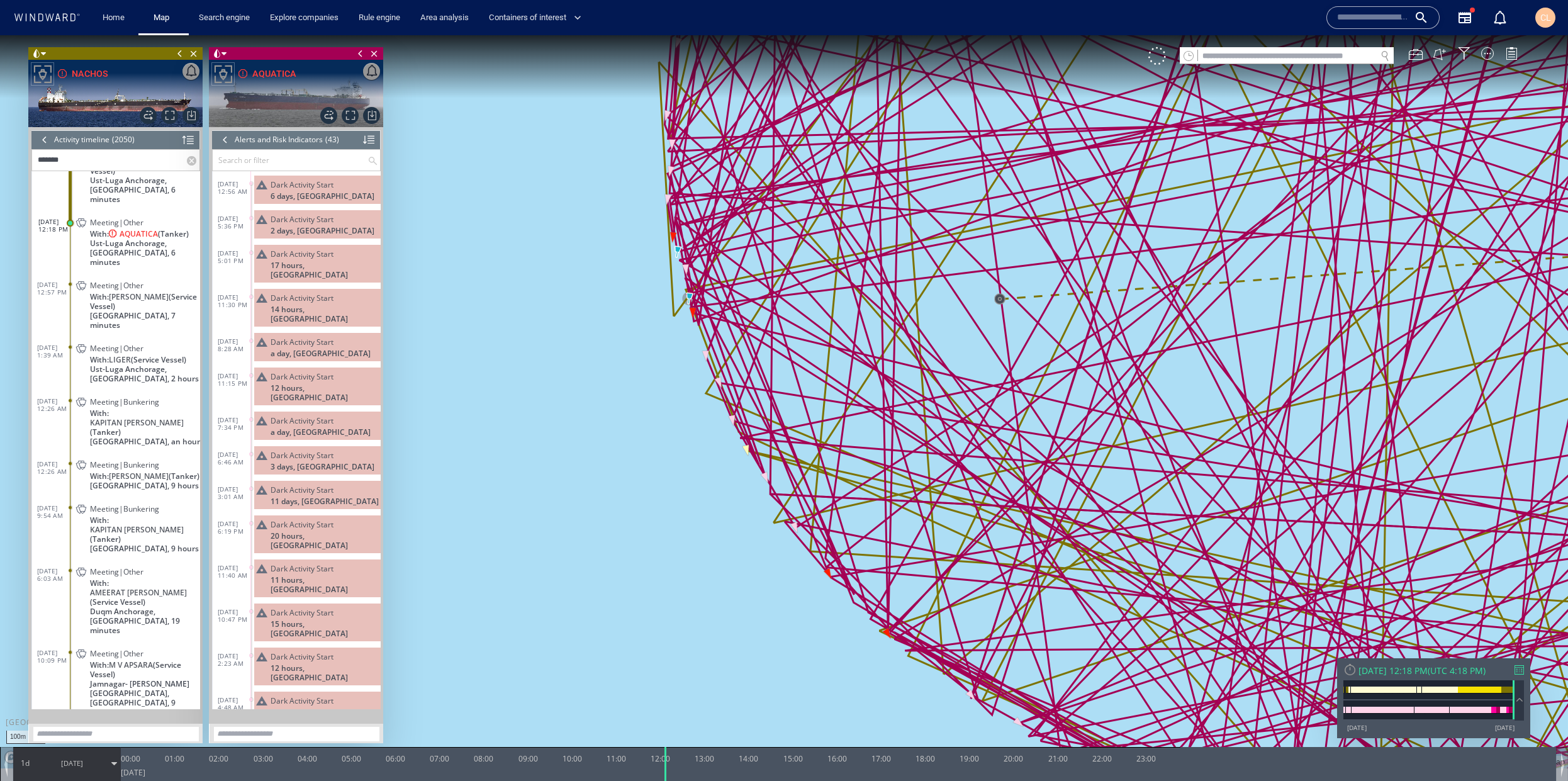
click at [365, 139] on div at bounding box center [369, 139] width 11 height 19
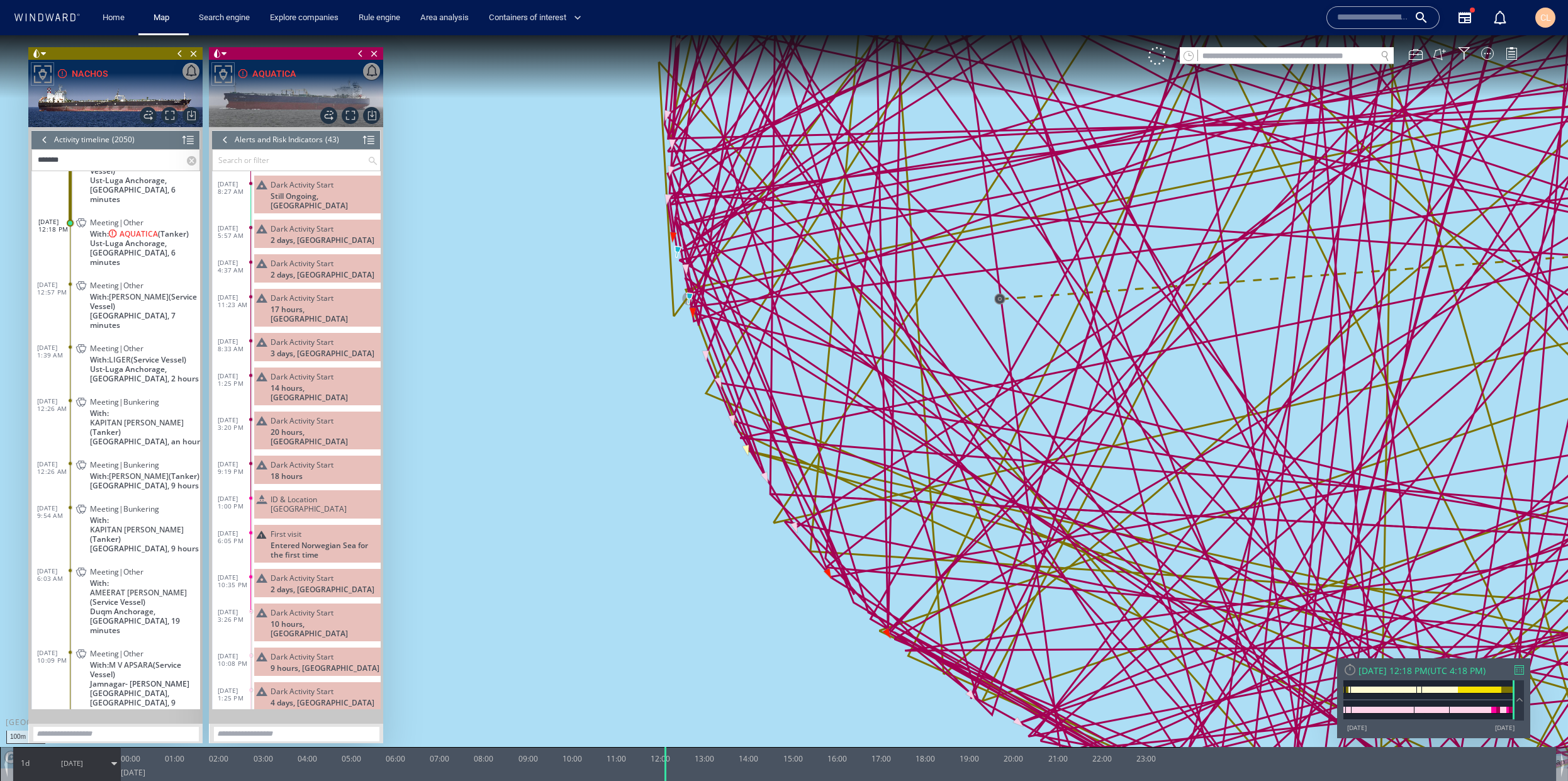
click at [345, 186] on div "Dark Activity Start" at bounding box center [322, 184] width 105 height 9
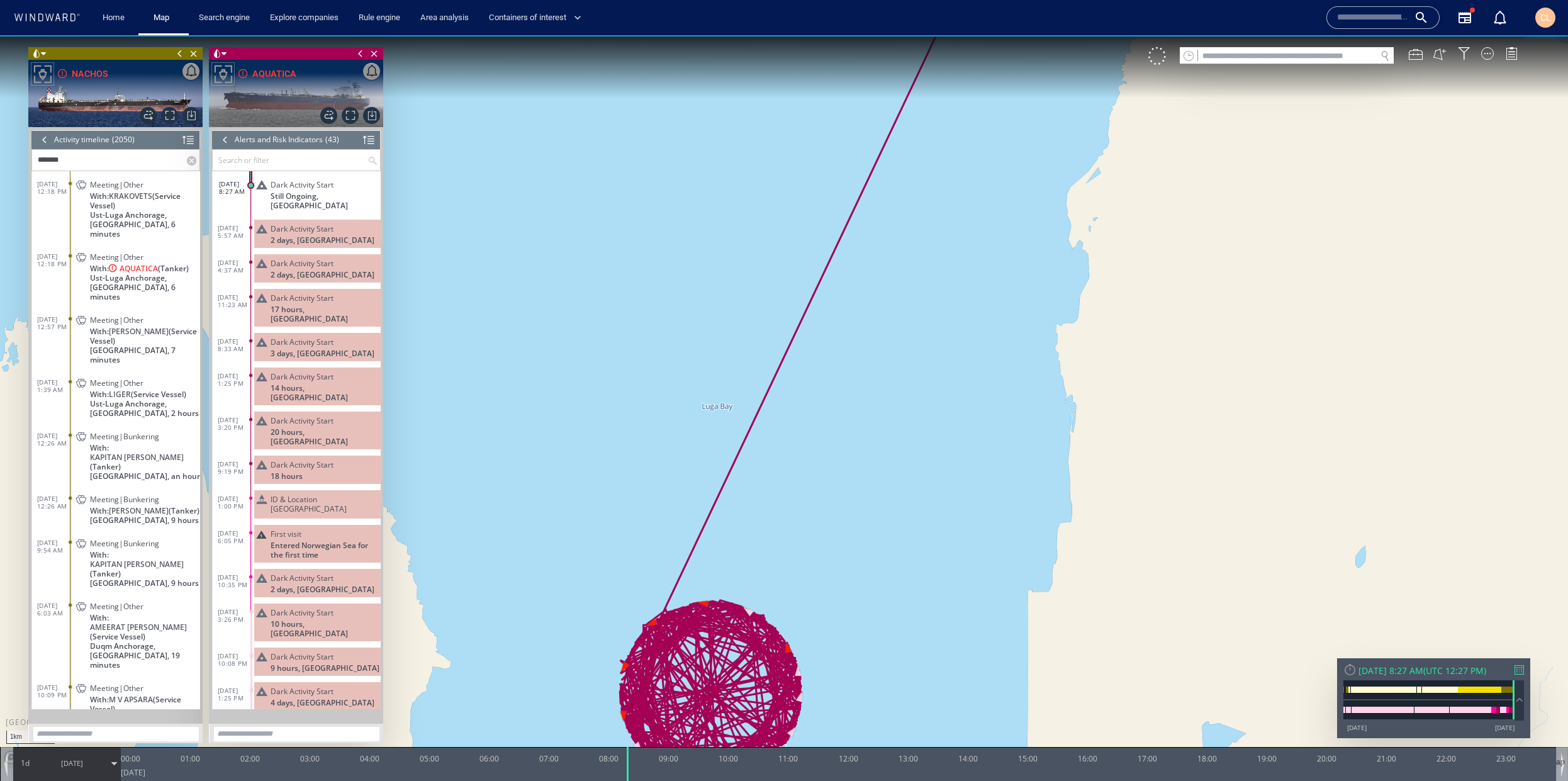
click at [223, 144] on div at bounding box center [225, 139] width 14 height 19
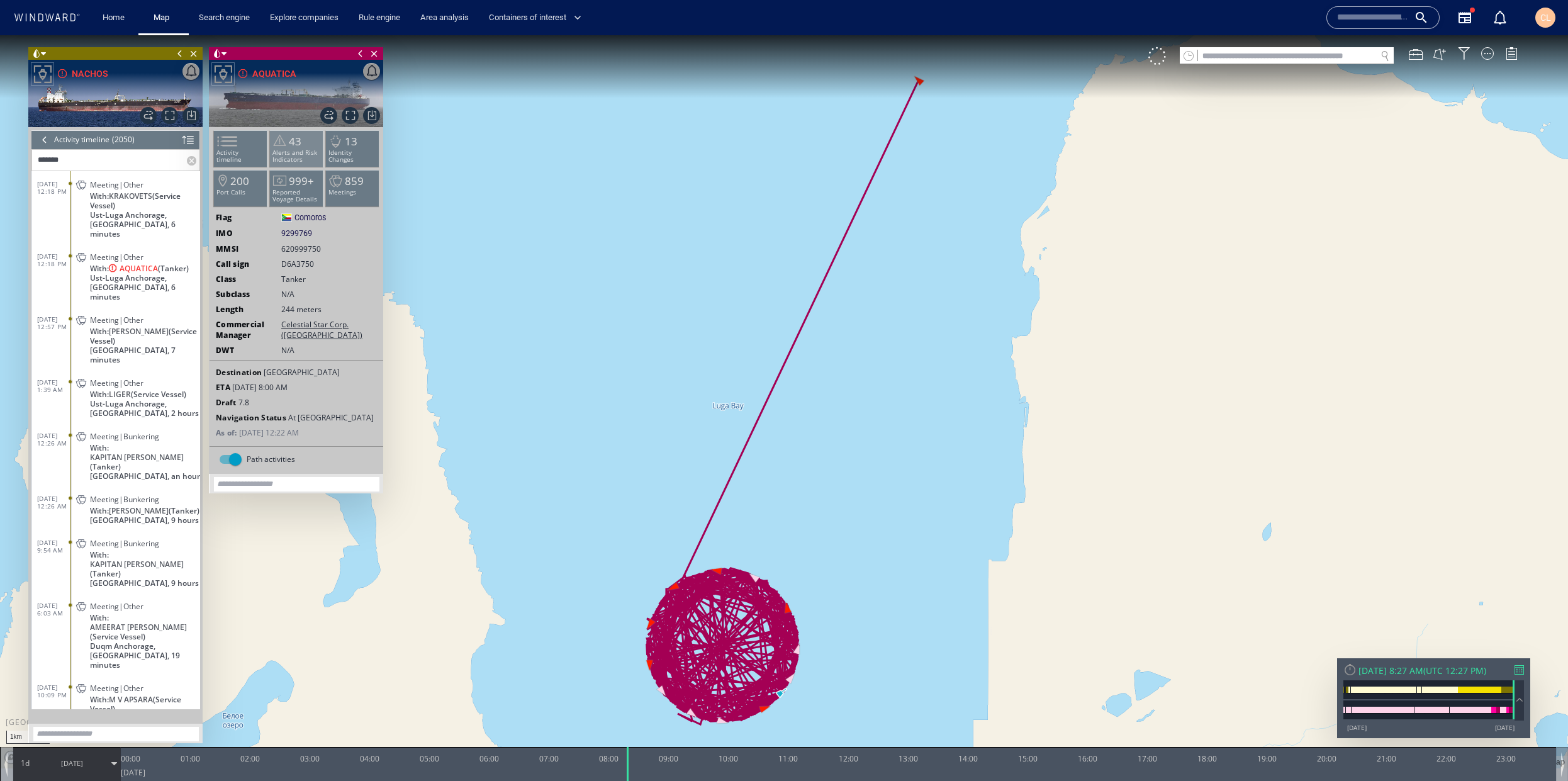
click at [304, 153] on p "Alerts and Risk Indicators" at bounding box center [297, 156] width 54 height 14
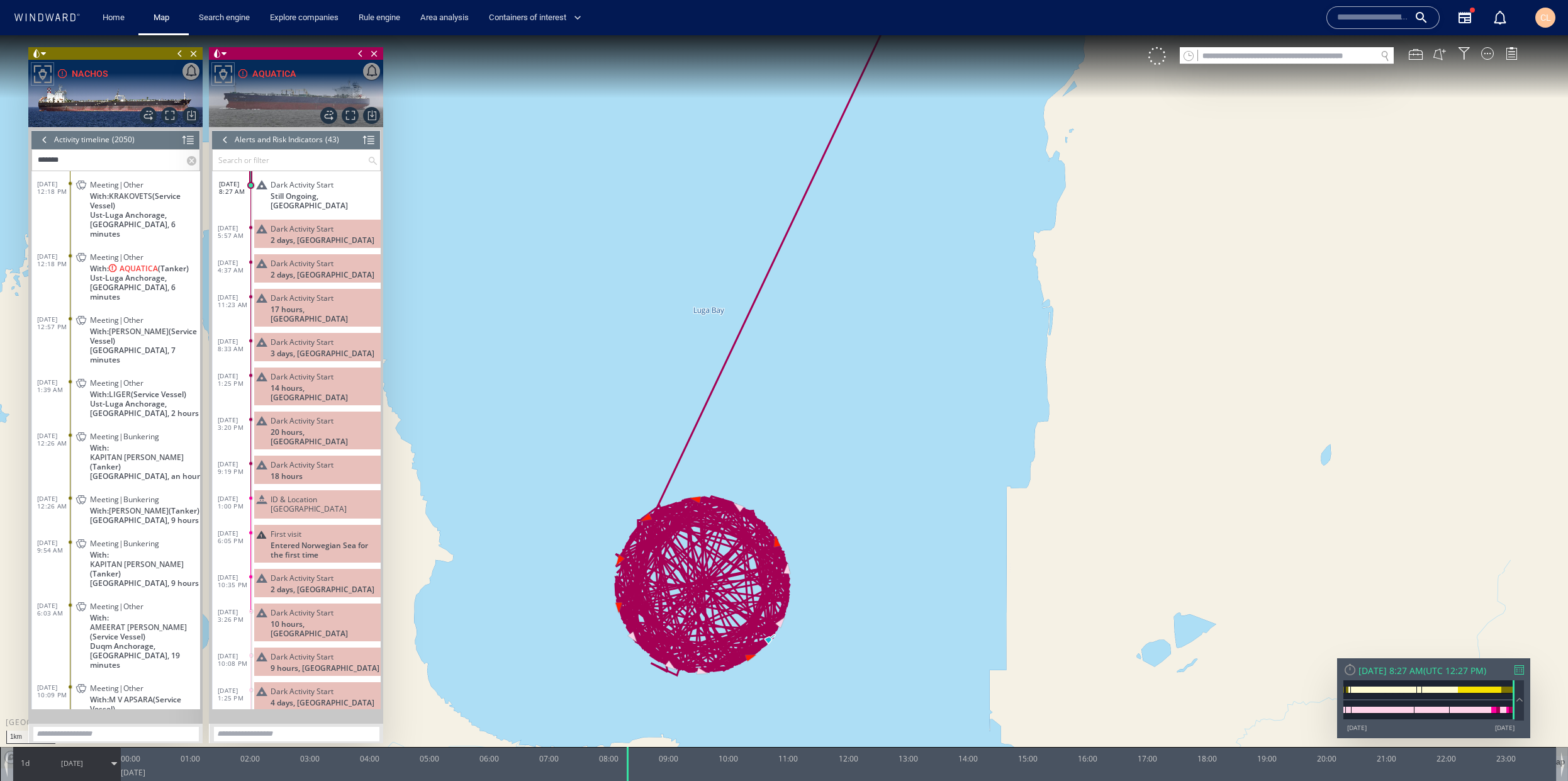
click at [225, 145] on div at bounding box center [225, 139] width 14 height 19
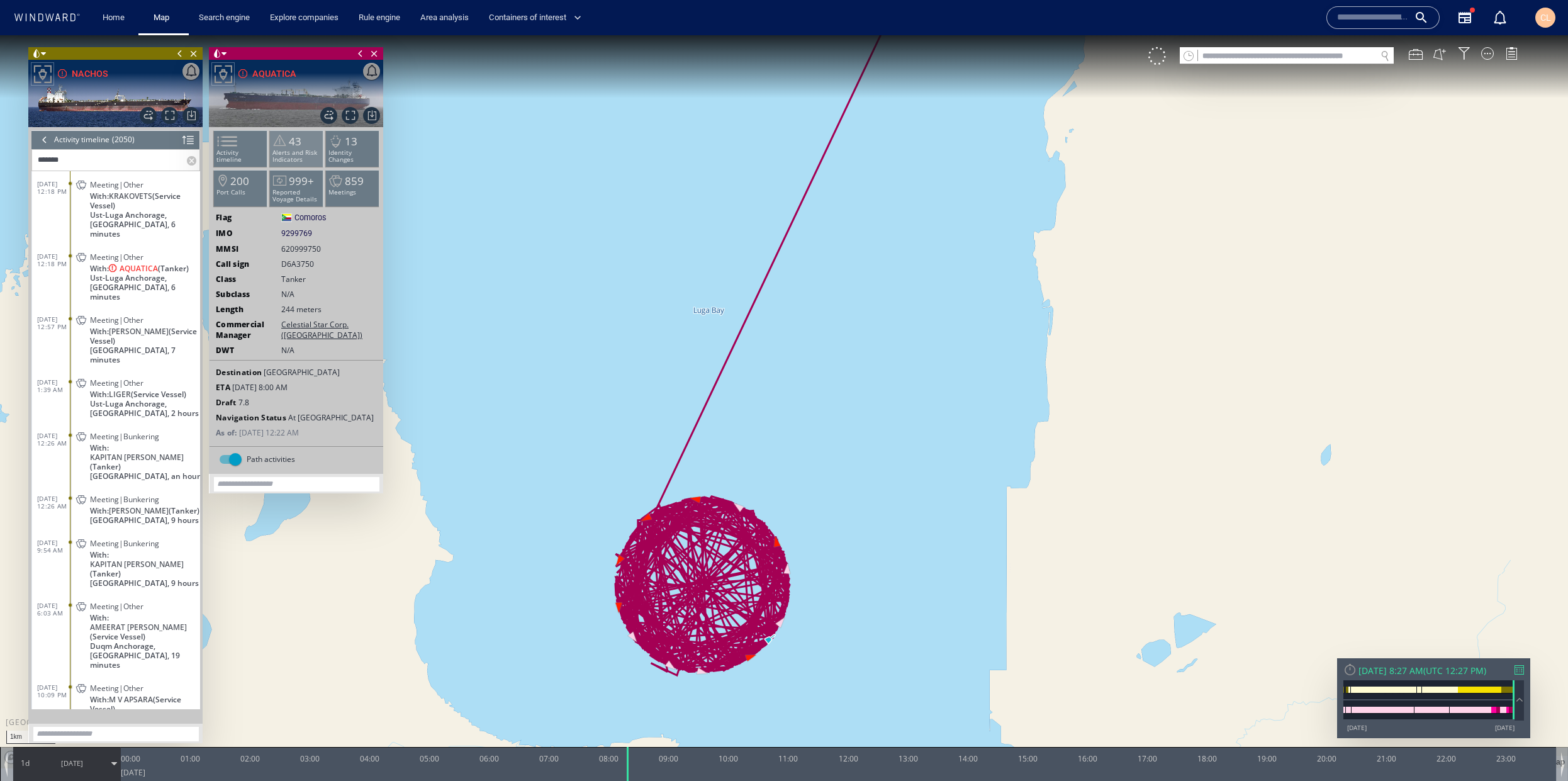
click at [283, 147] on span at bounding box center [280, 140] width 19 height 18
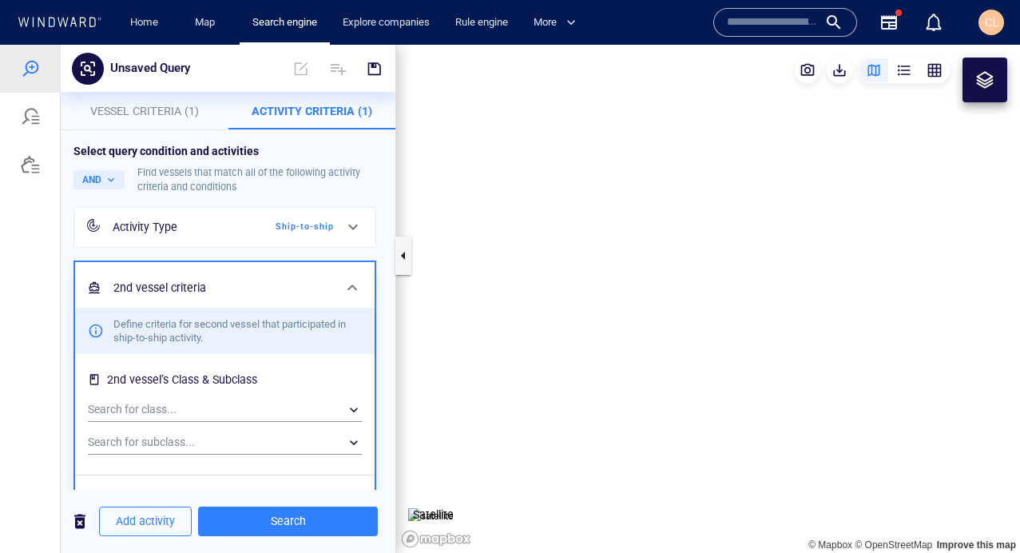
scroll to position [504, 0]
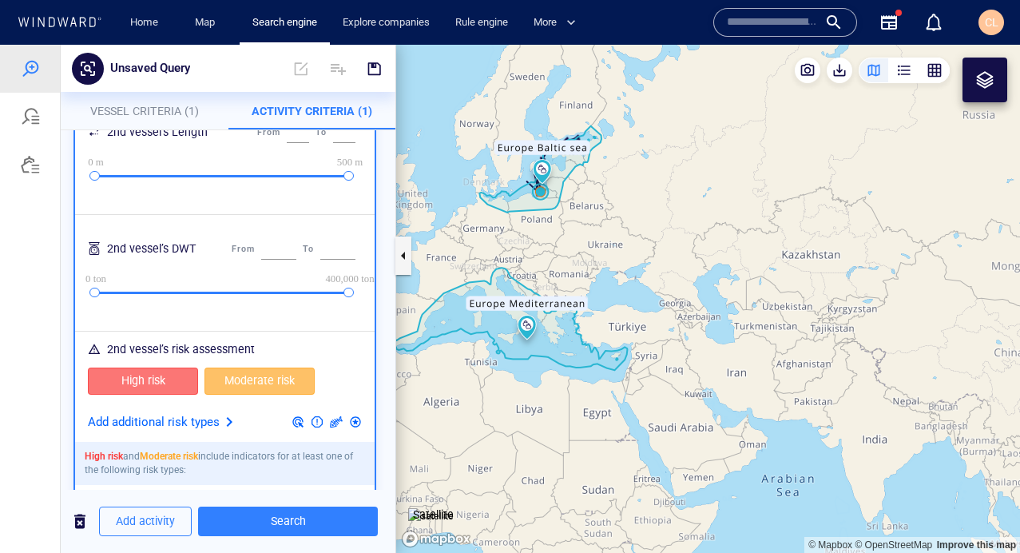
drag, startPoint x: 654, startPoint y: 196, endPoint x: 677, endPoint y: 211, distance: 27.3
click at [678, 210] on canvas "Map" at bounding box center [708, 299] width 624 height 508
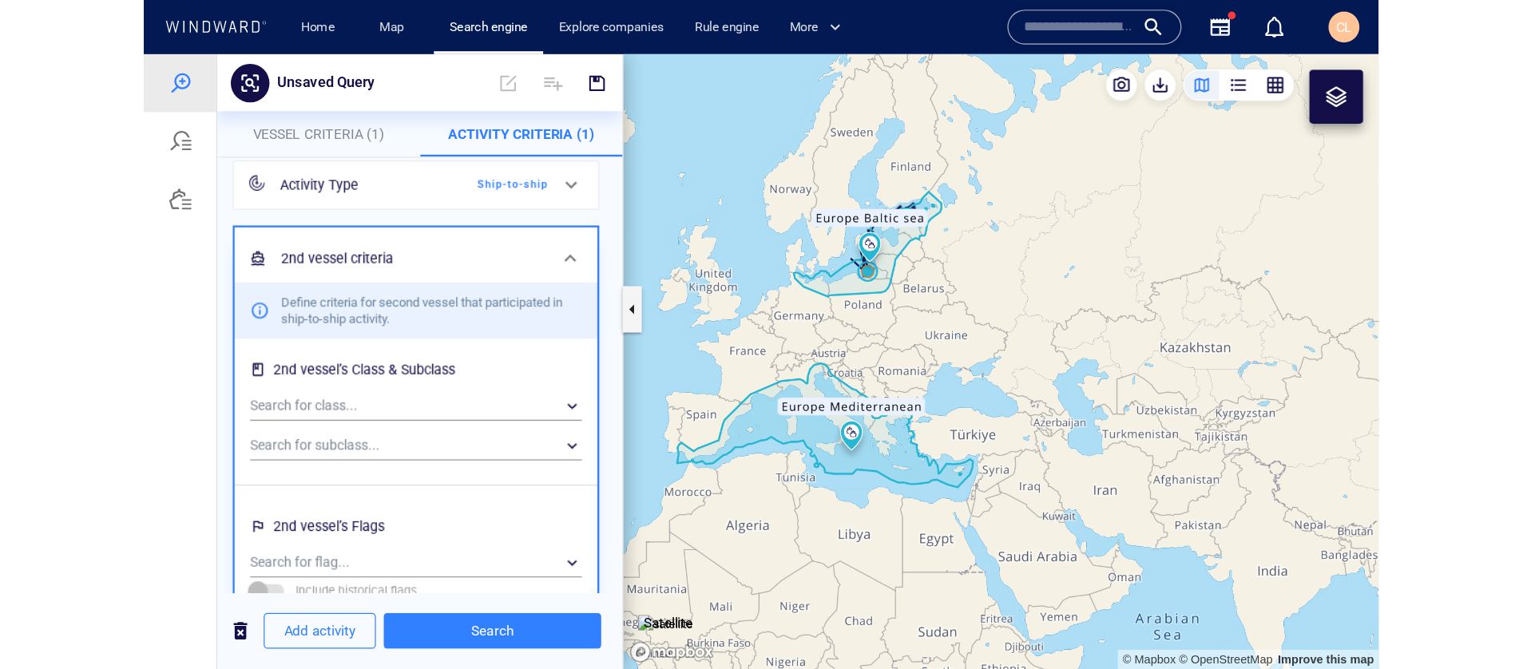
scroll to position [0, 0]
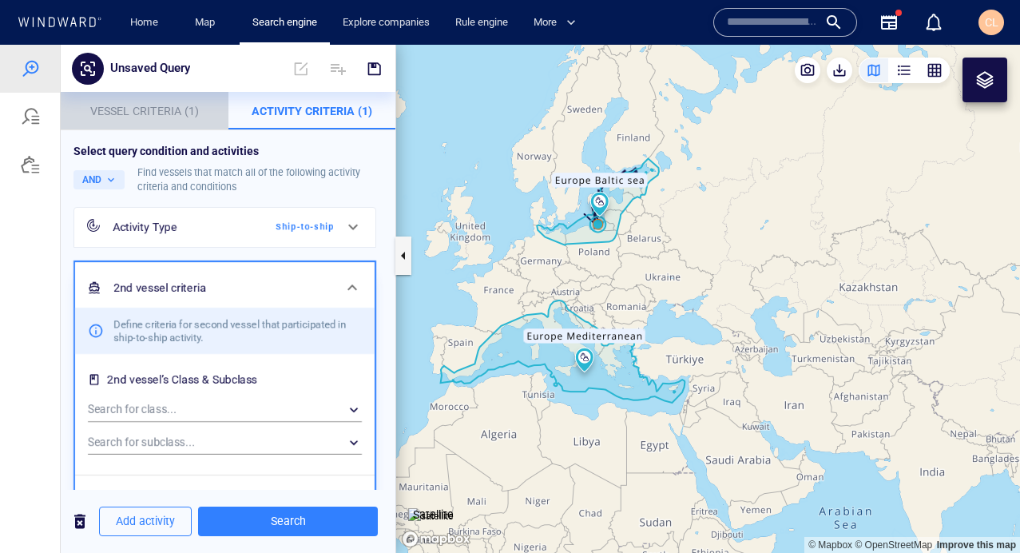
click at [165, 126] on button "Vessel Criteria (1)" at bounding box center [145, 111] width 168 height 38
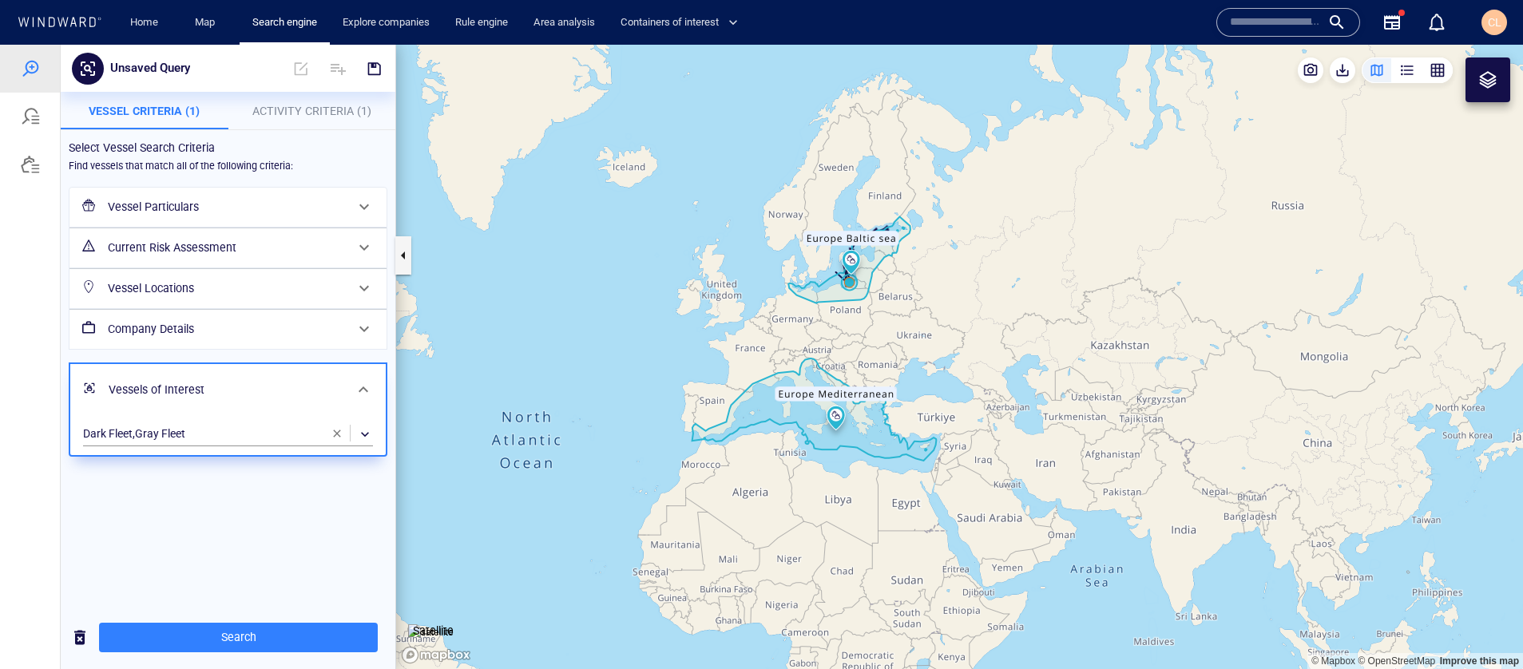
click at [573, 328] on canvas "Map" at bounding box center [959, 357] width 1127 height 624
click at [344, 99] on button "Activity Criteria (1)" at bounding box center [312, 111] width 168 height 38
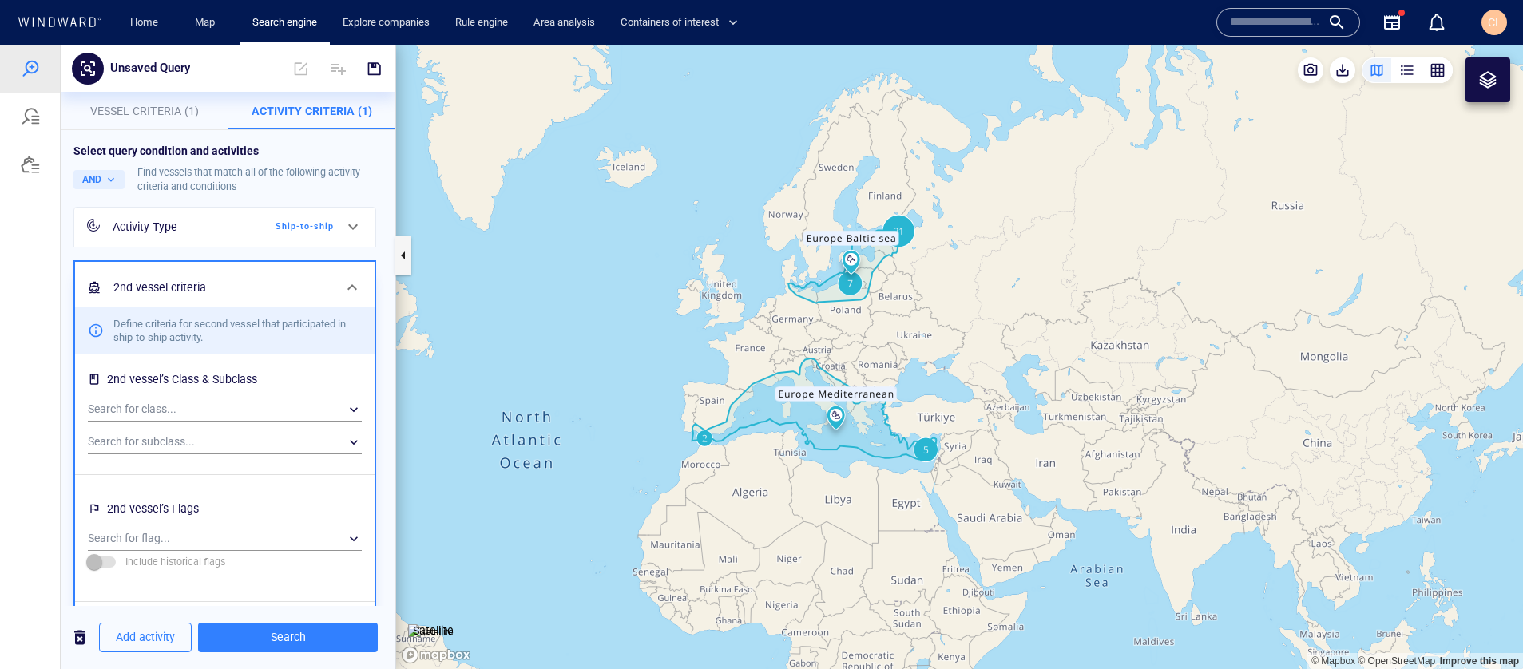
click at [169, 239] on div "Activity Type Ship-to-ship" at bounding box center [223, 227] width 234 height 33
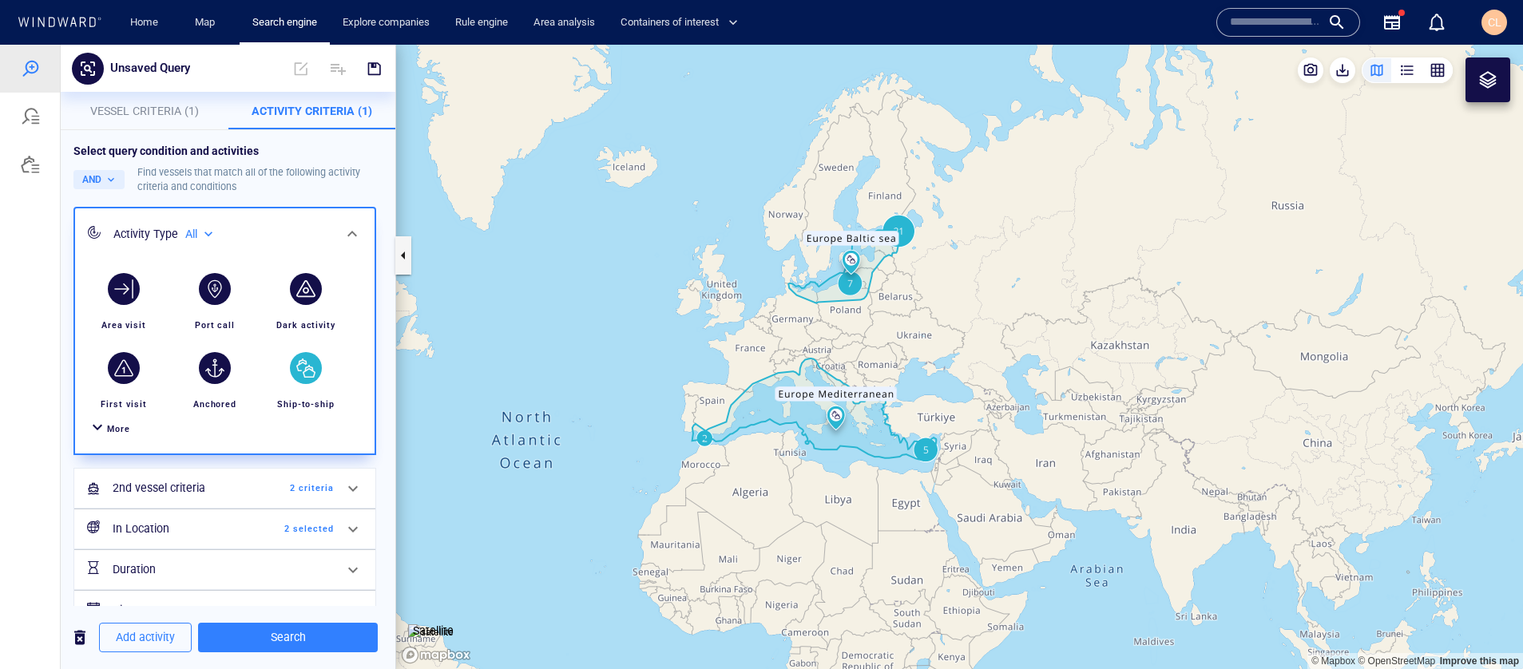
click at [119, 439] on div "More" at bounding box center [225, 429] width 280 height 30
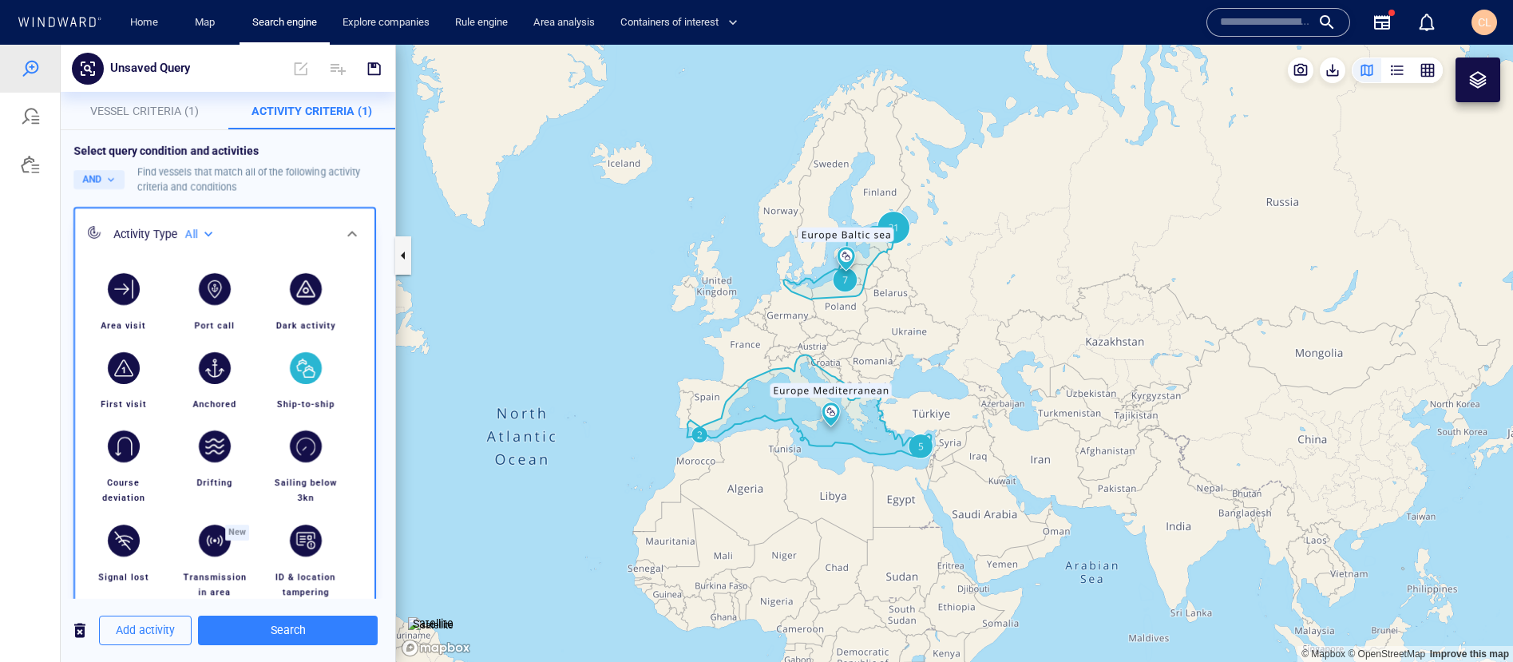
click at [161, 105] on span "Vessel Criteria (1)" at bounding box center [144, 111] width 109 height 13
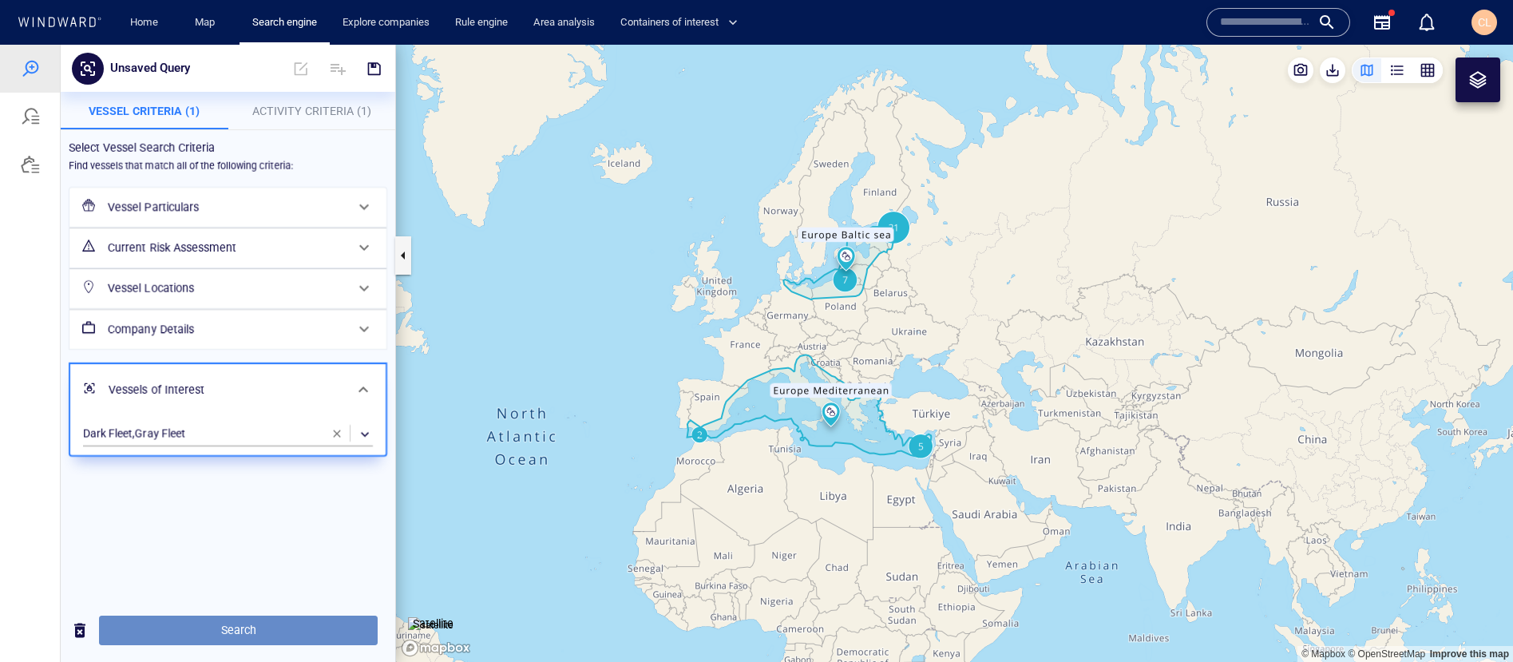
click at [200, 552] on span "Search" at bounding box center [238, 630] width 253 height 20
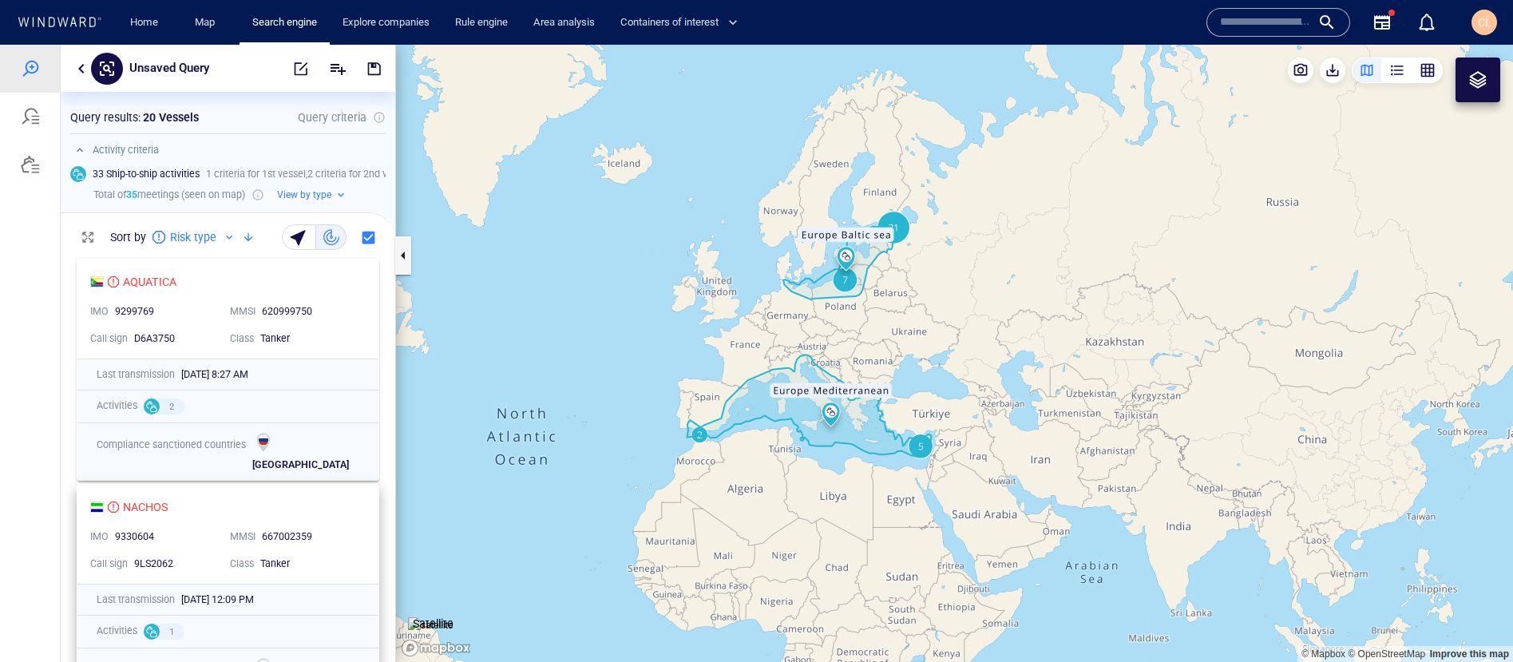
scroll to position [411, 335]
click at [94, 81] on div at bounding box center [107, 69] width 32 height 32
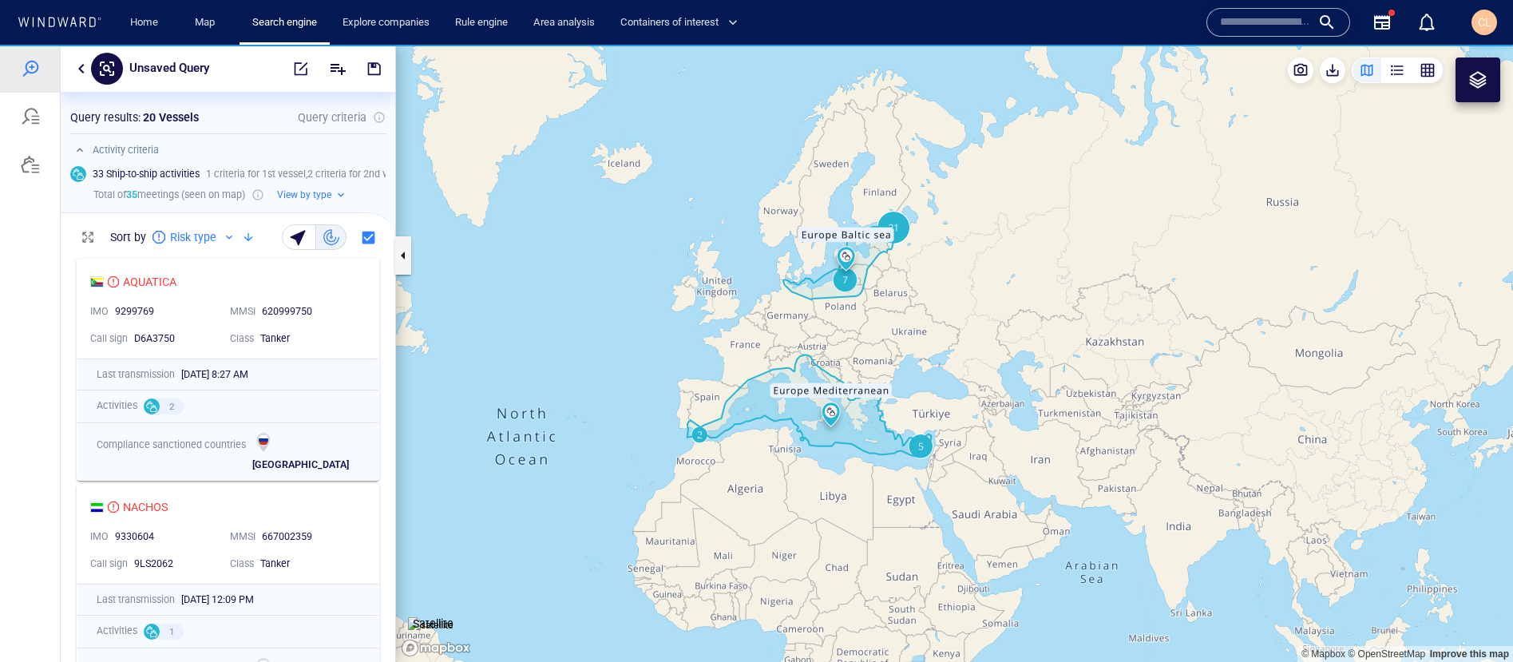
click at [85, 73] on button "button" at bounding box center [81, 68] width 19 height 19
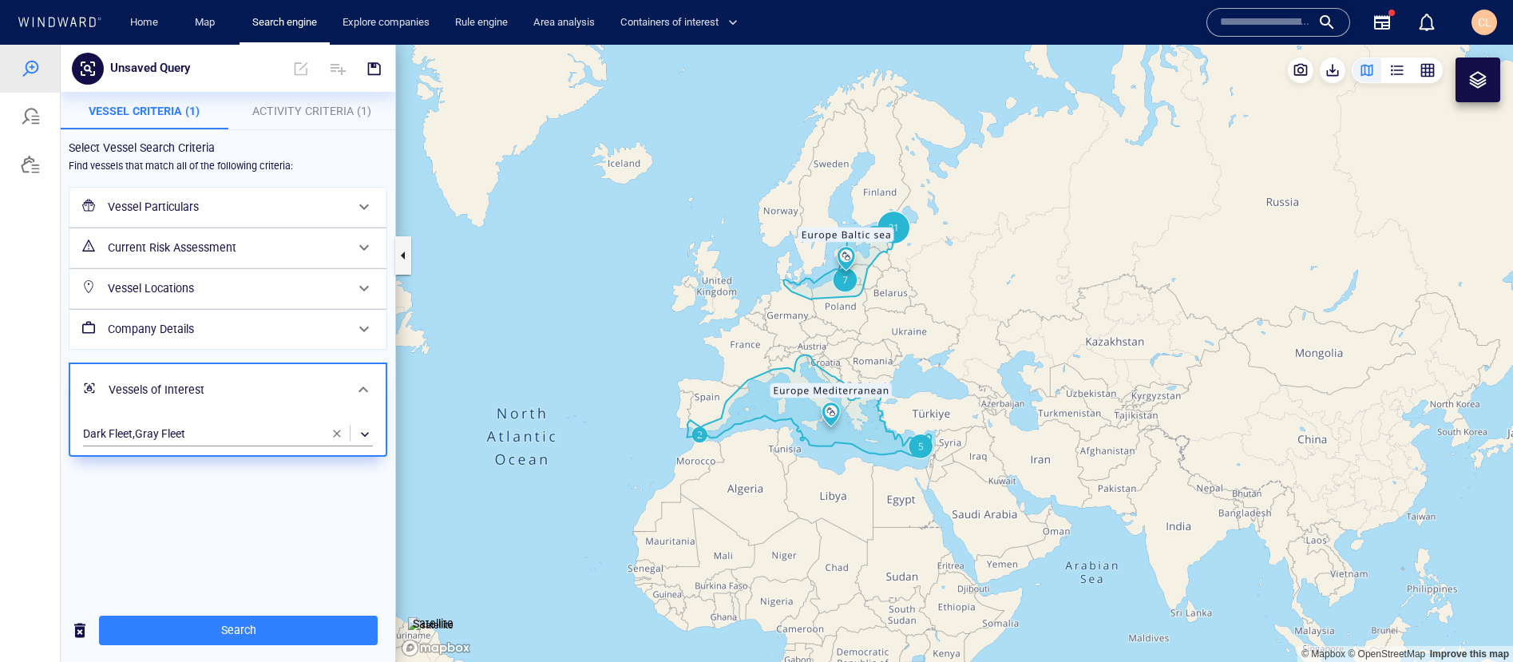
click at [272, 127] on button "Activity Criteria (1)" at bounding box center [312, 111] width 168 height 38
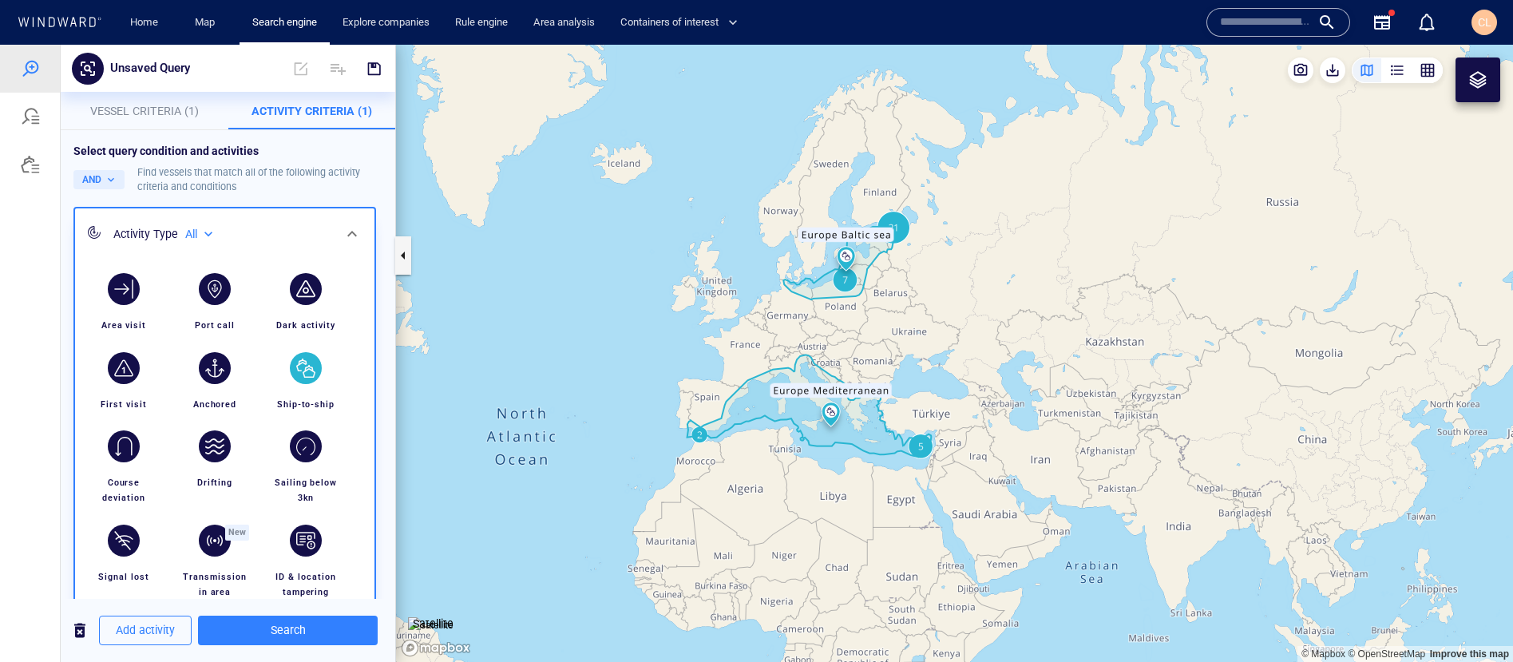
click at [176, 117] on span "Vessel Criteria (1)" at bounding box center [144, 111] width 109 height 13
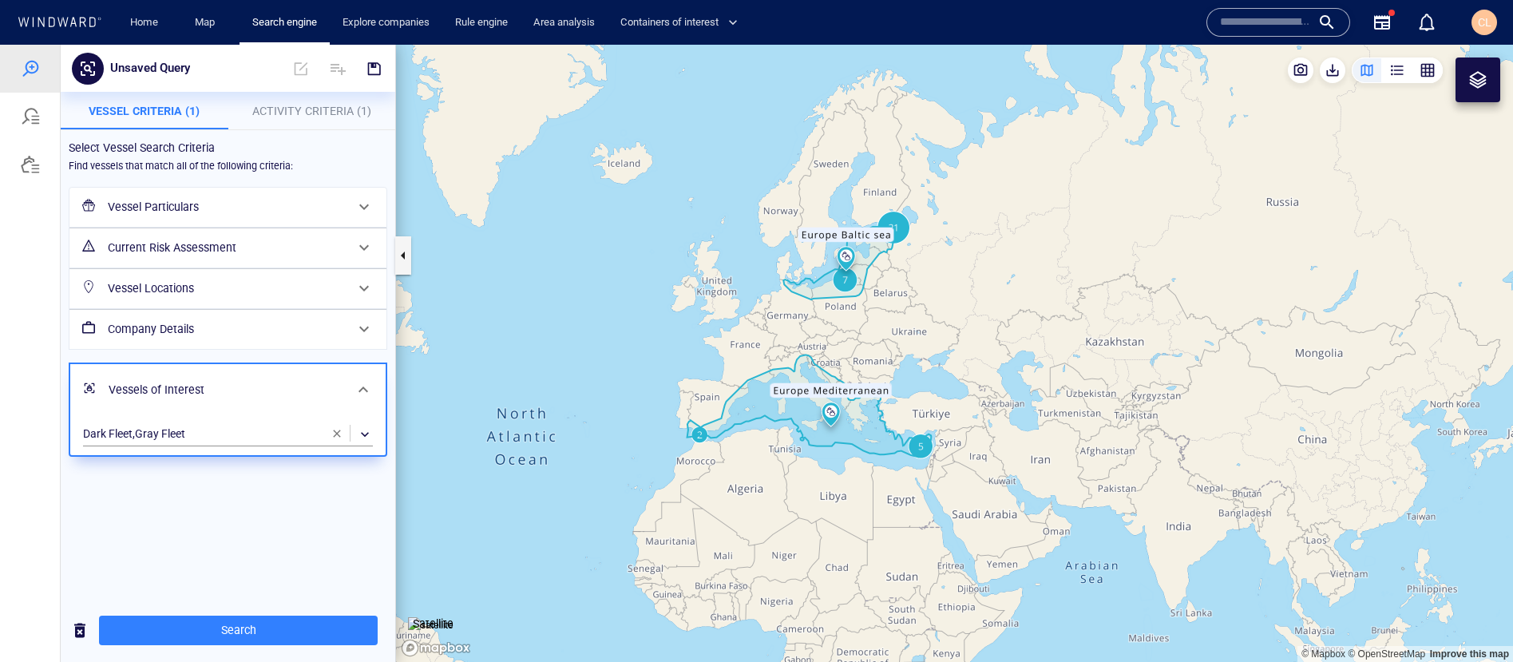
click at [201, 292] on h6 "Vessel Locations" at bounding box center [226, 289] width 237 height 20
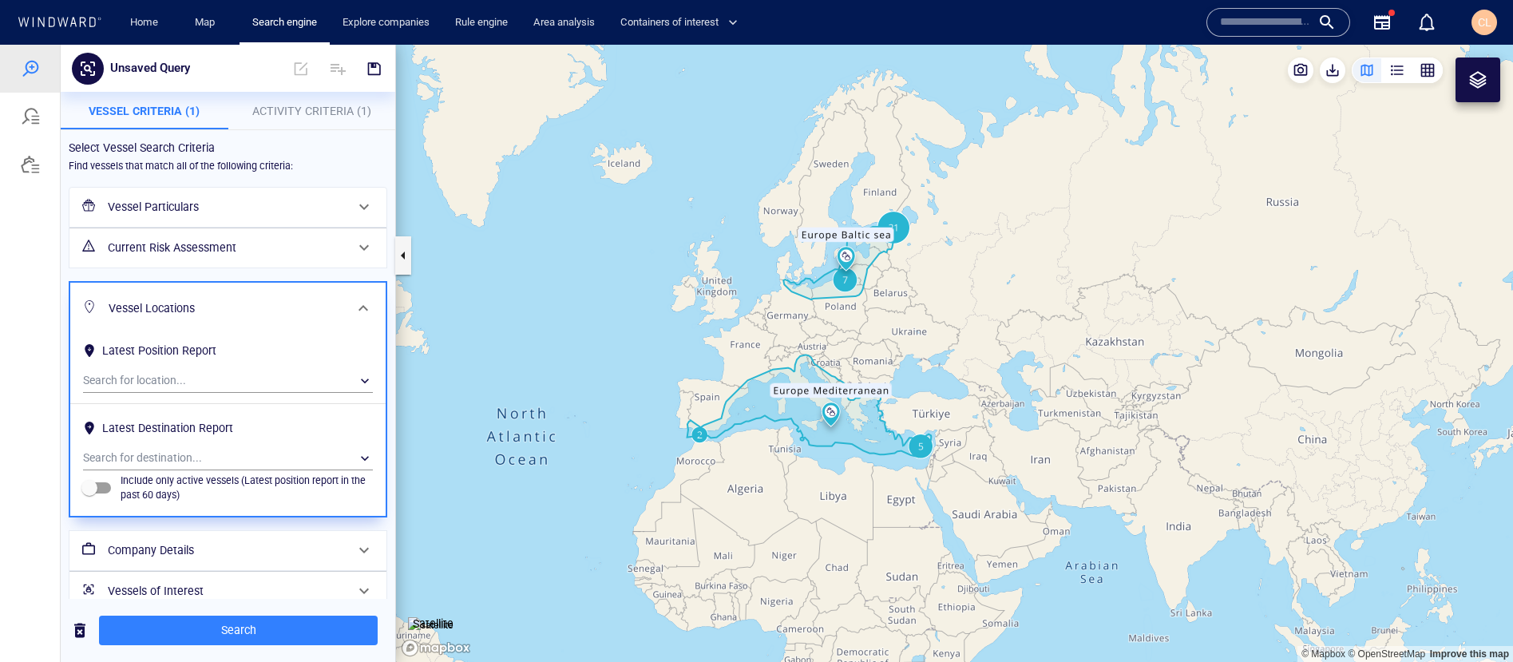
click at [287, 109] on span "Activity Criteria (1)" at bounding box center [311, 111] width 119 height 13
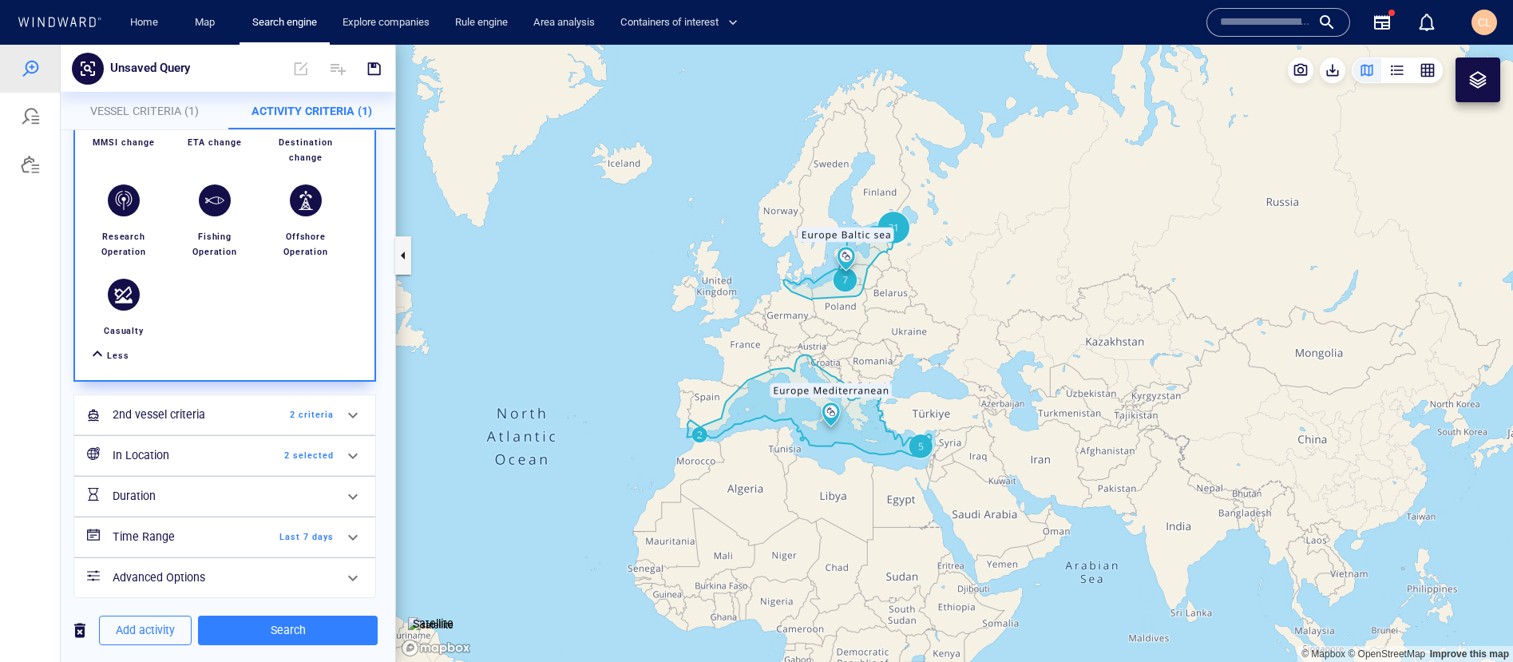
scroll to position [536, 0]
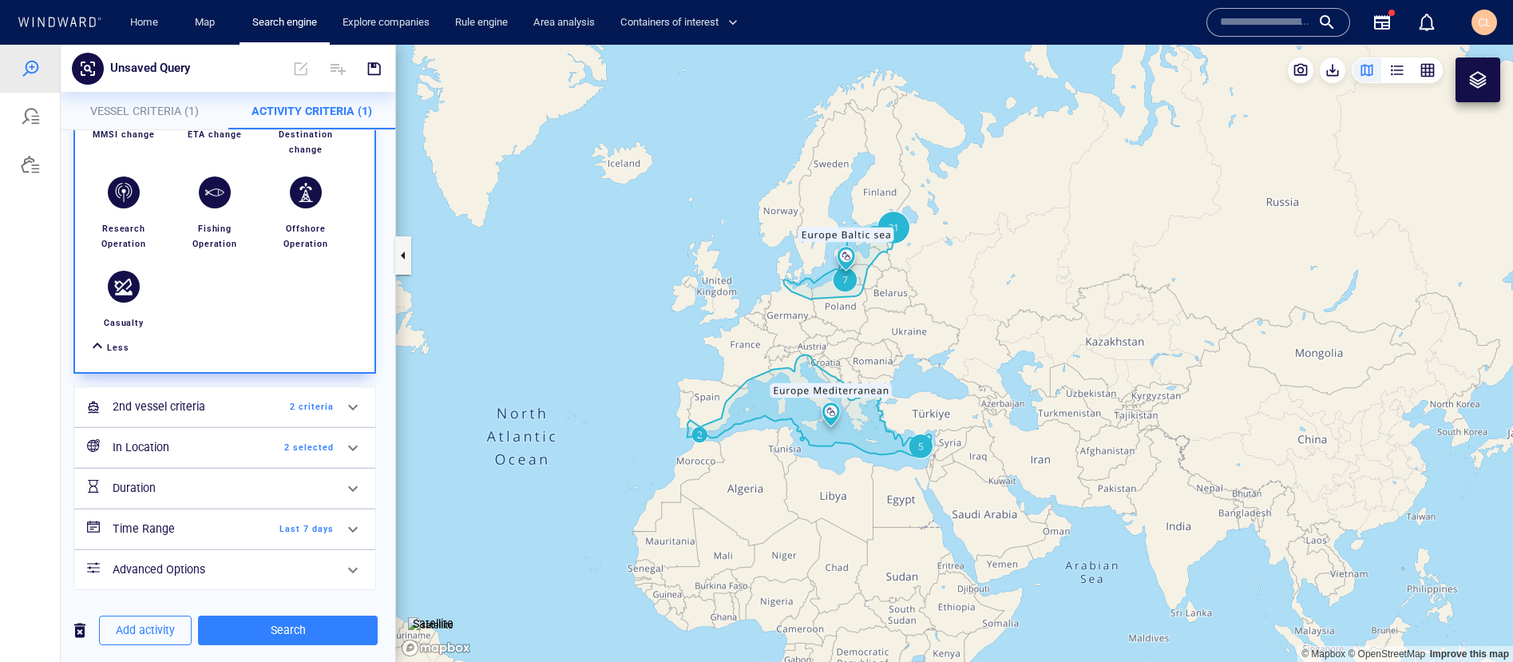
click at [223, 438] on h6 "In Location" at bounding box center [177, 448] width 129 height 20
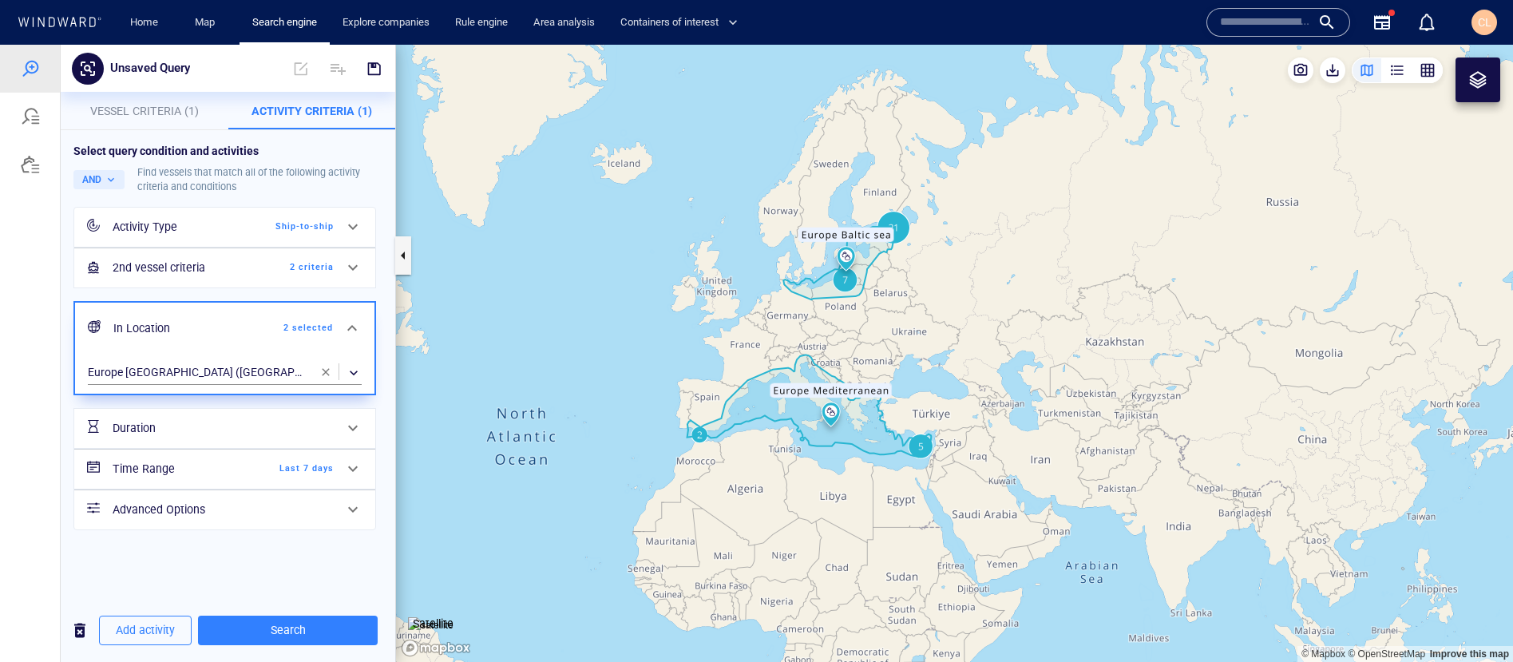
scroll to position [0, 0]
click at [273, 375] on div "​" at bounding box center [225, 373] width 274 height 24
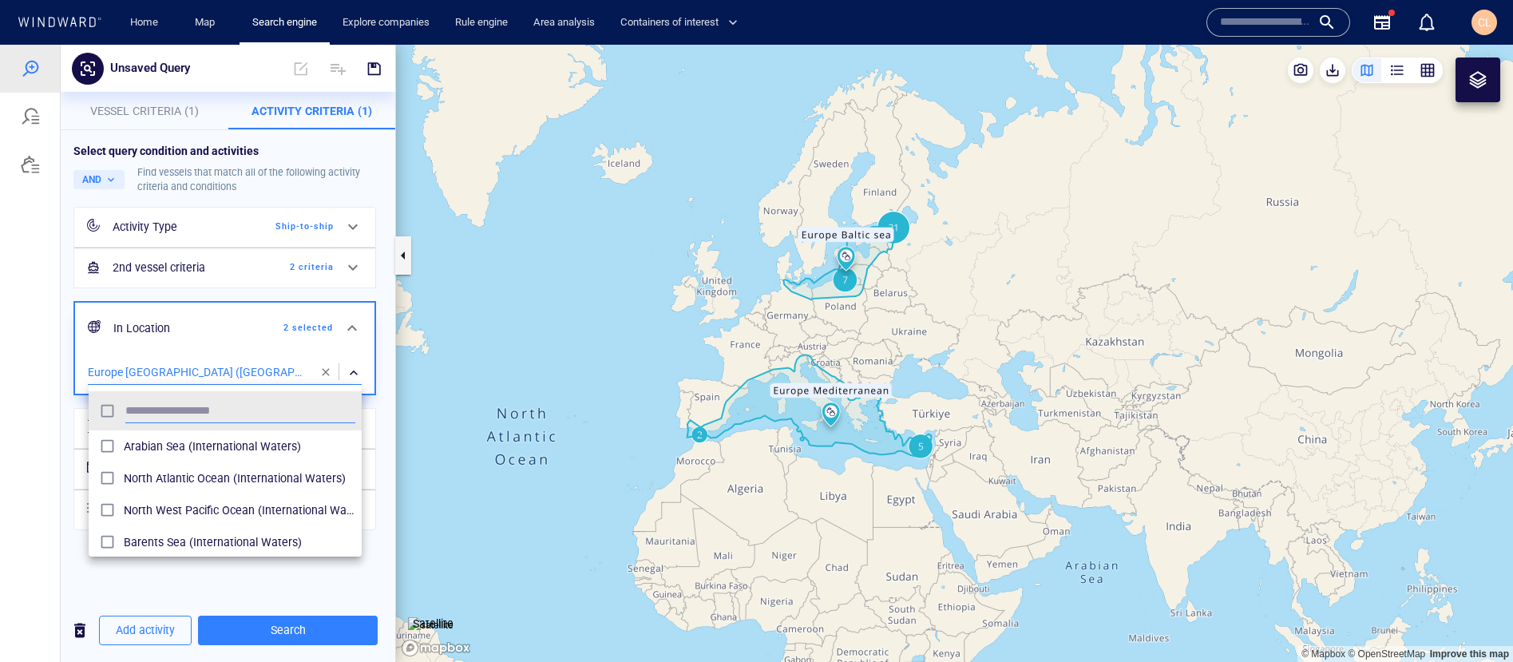
scroll to position [159, 273]
type input "*"
type input "******"
click at [204, 498] on div "Europe Mediterranean (Maritime Region)" at bounding box center [240, 511] width 232 height 26
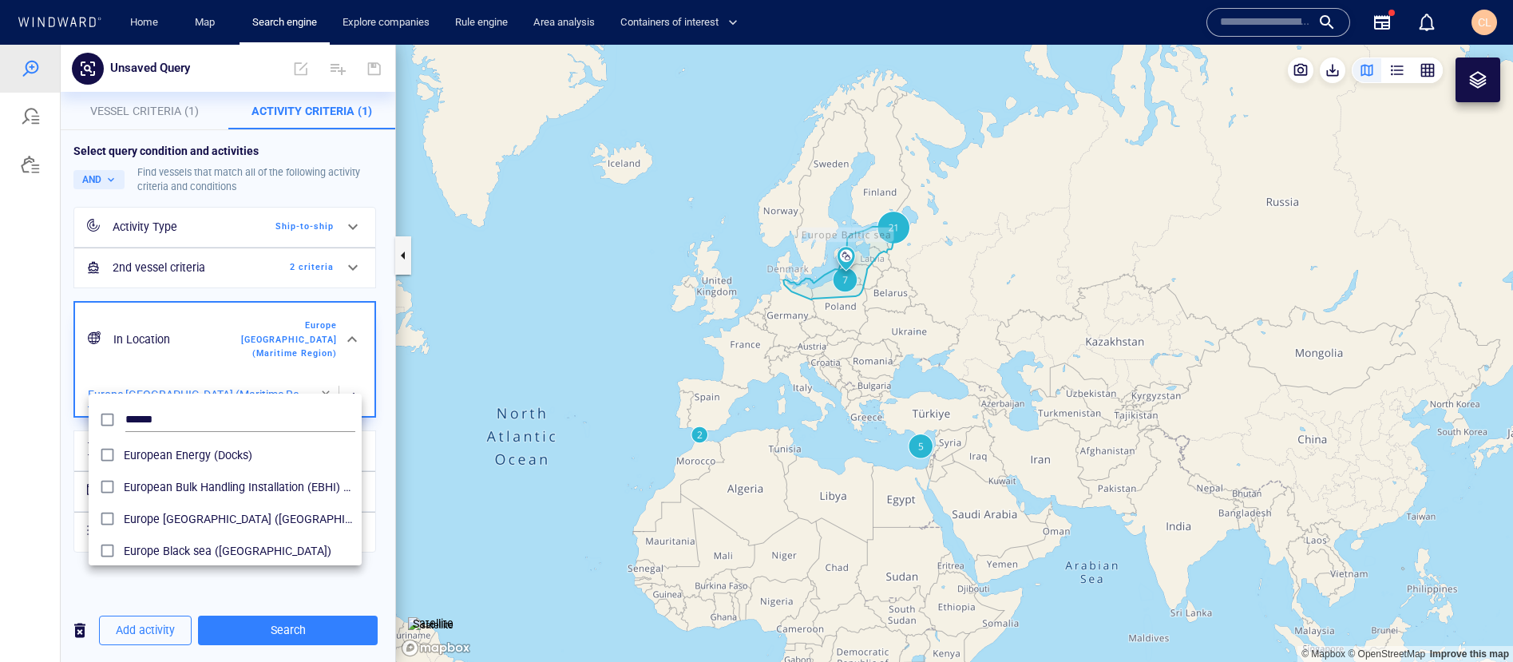
click at [260, 552] on div at bounding box center [756, 353] width 1513 height 617
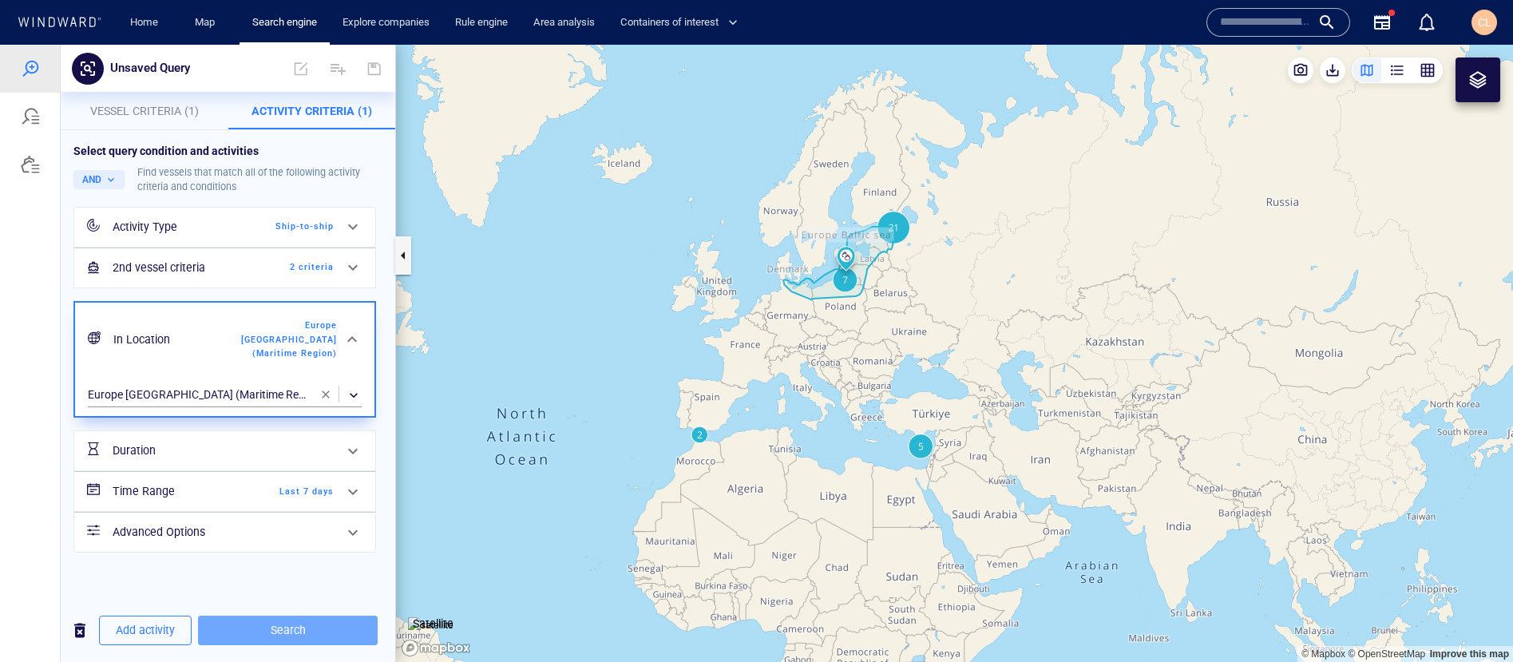
click at [260, 552] on span "Search" at bounding box center [288, 630] width 154 height 20
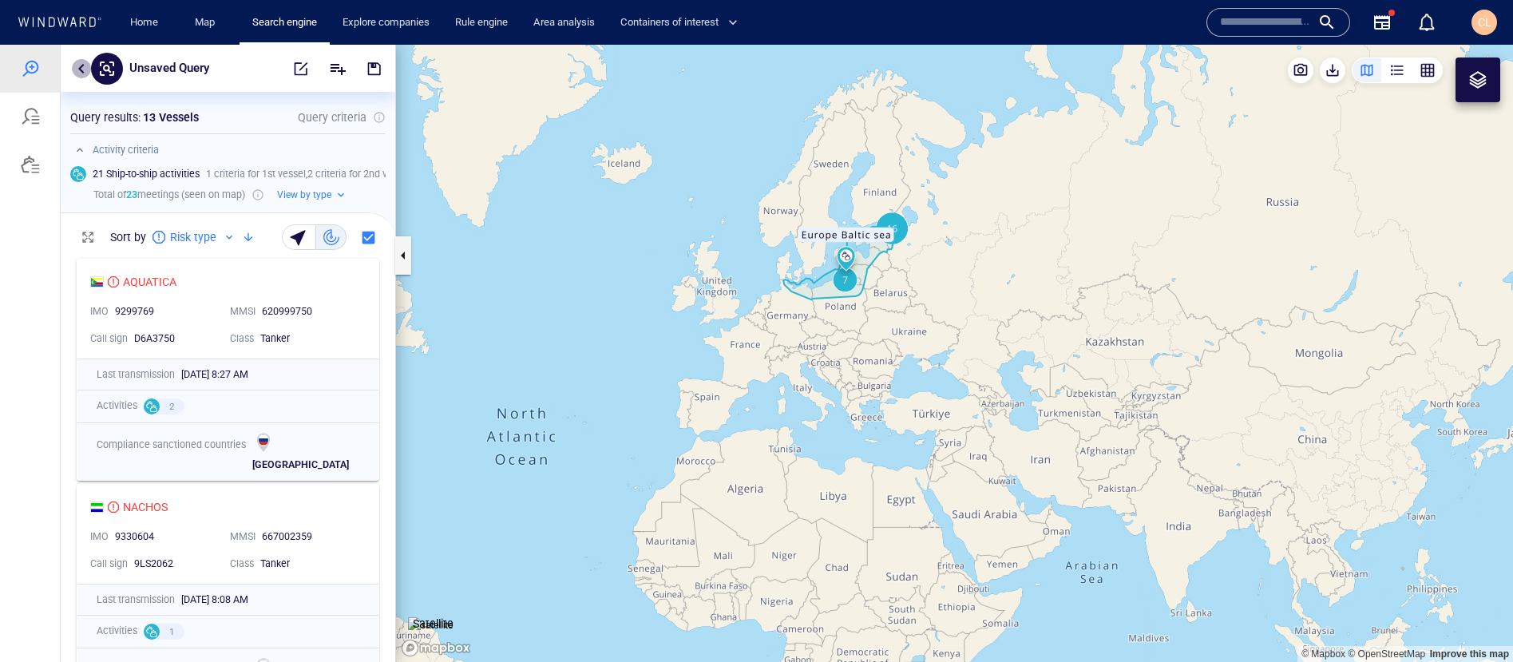
click at [85, 71] on button "button" at bounding box center [81, 68] width 19 height 19
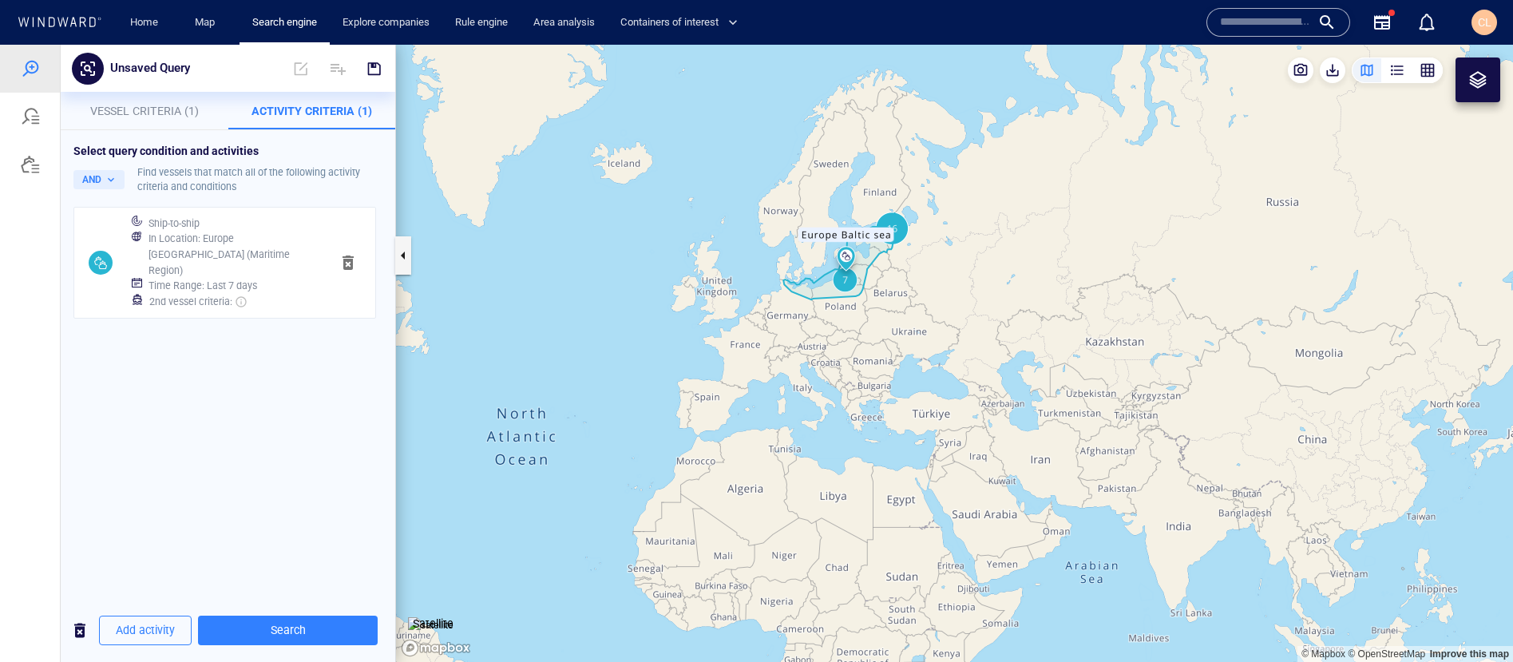
click at [145, 119] on p "Vessel Criteria (1)" at bounding box center [144, 110] width 149 height 19
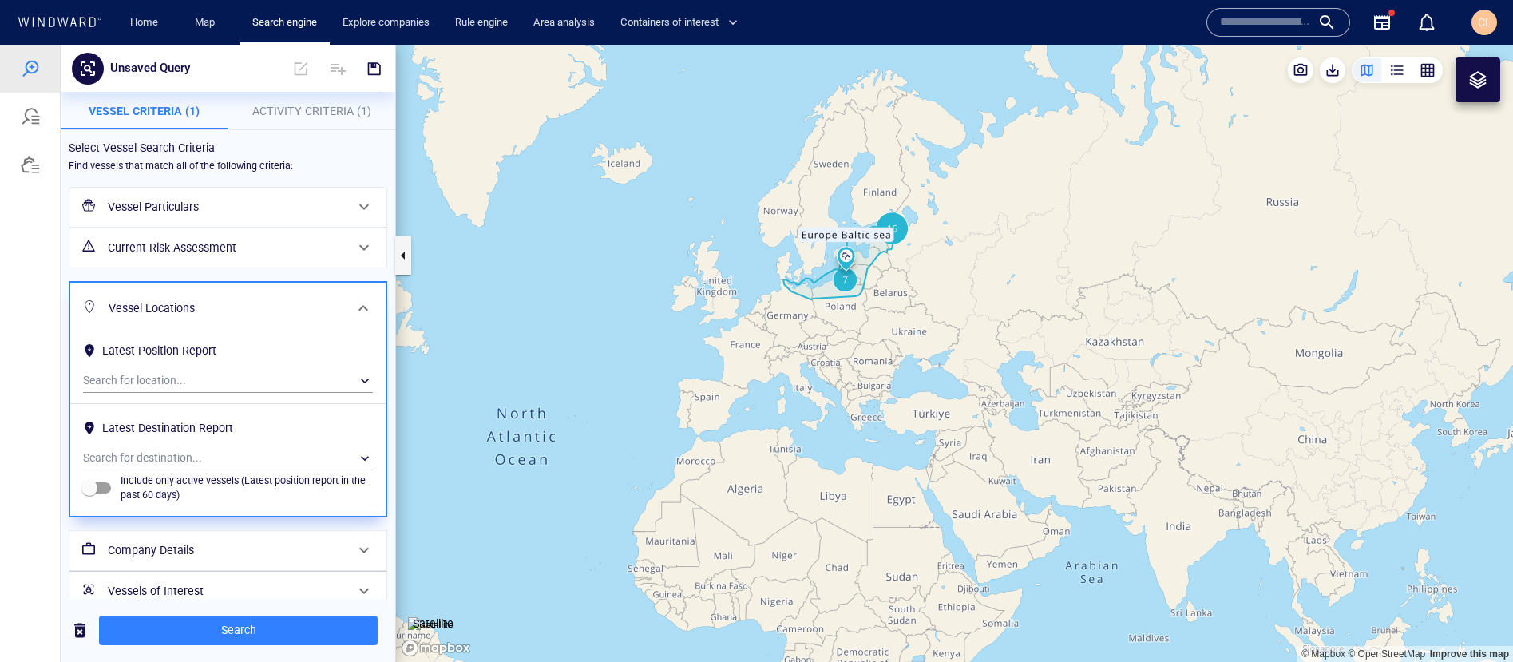
scroll to position [21, 0]
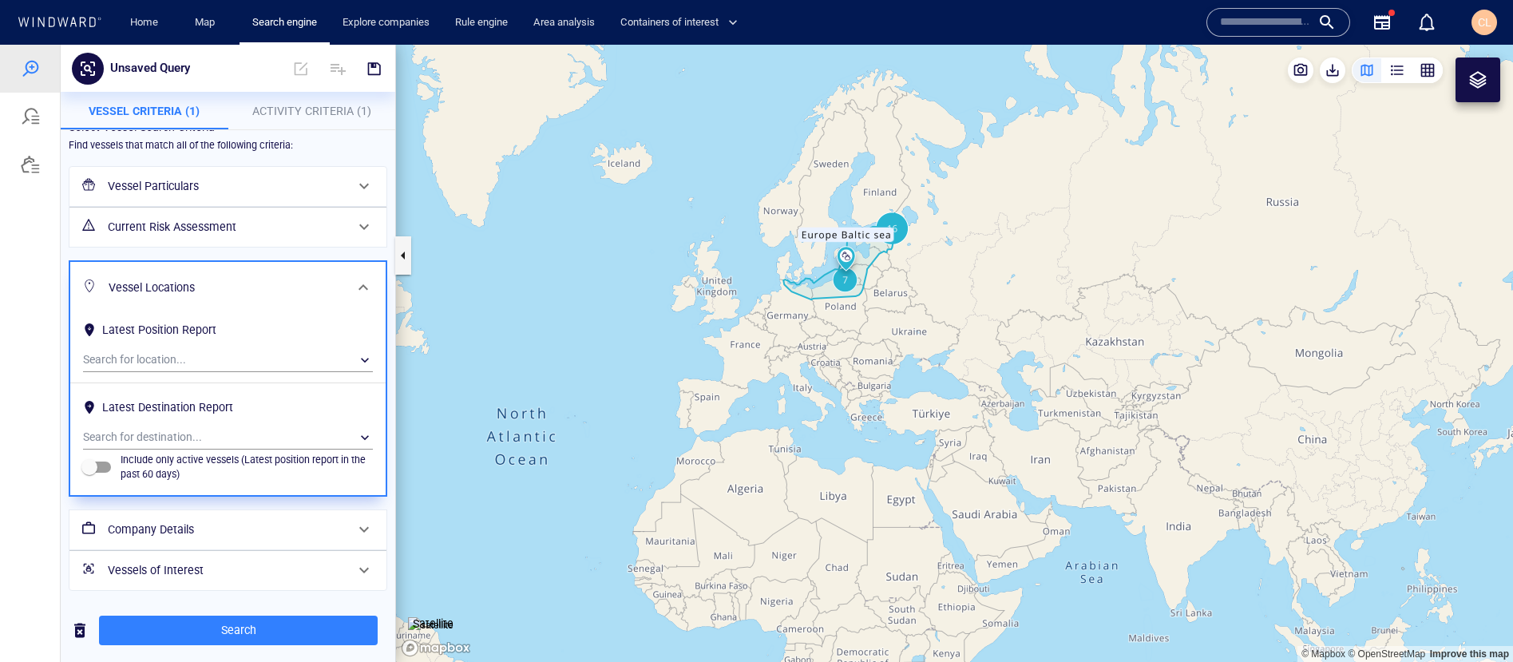
click at [185, 552] on h6 "Vessels of Interest" at bounding box center [226, 571] width 237 height 20
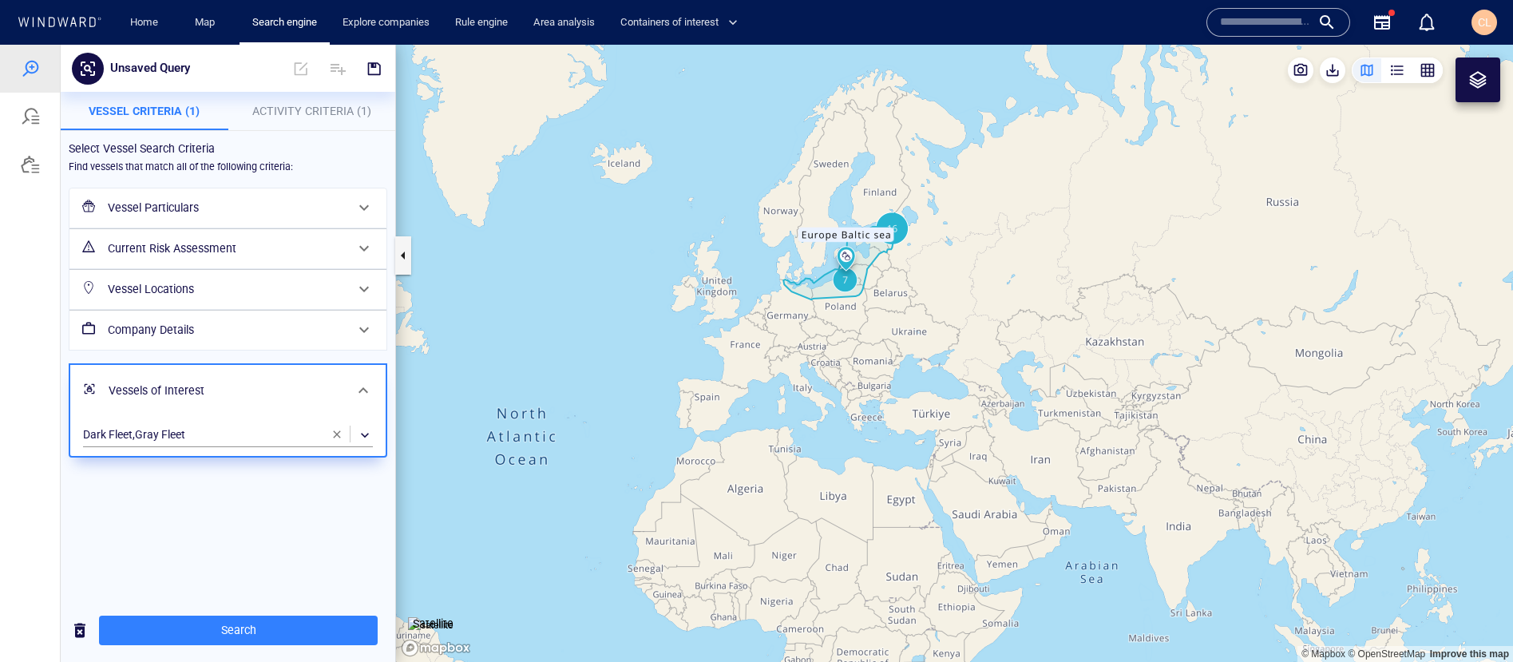
scroll to position [0, 0]
click at [236, 423] on div "​" at bounding box center [228, 435] width 290 height 24
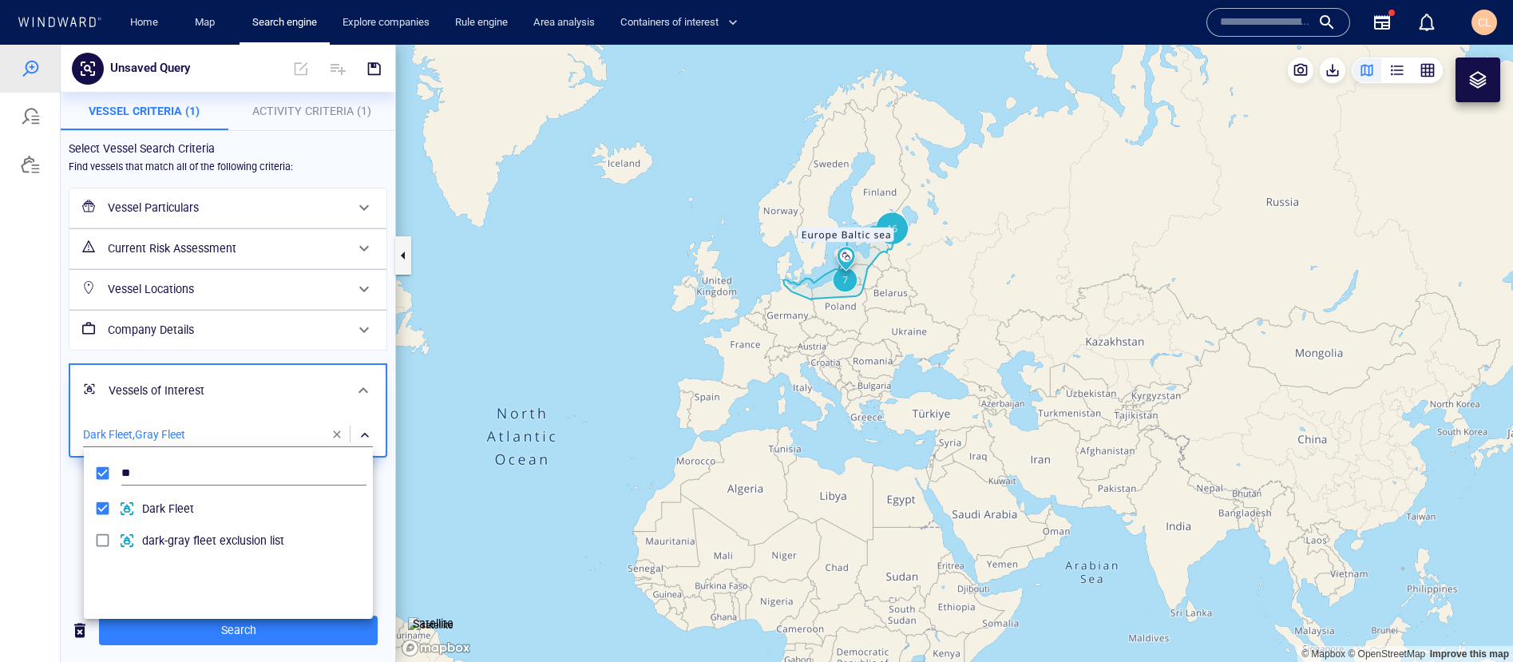
type input "*"
click at [48, 484] on div at bounding box center [756, 353] width 1513 height 617
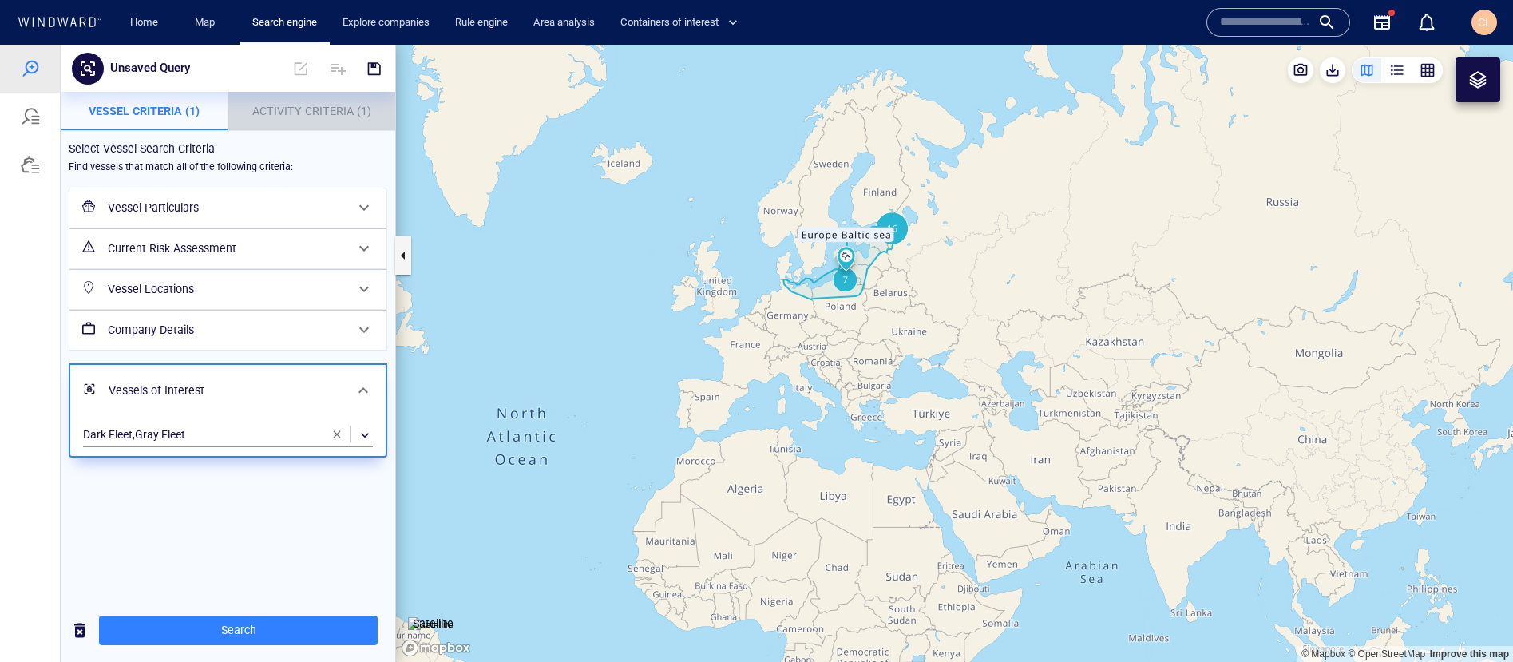
click at [288, 97] on button "Activity Criteria (1)" at bounding box center [312, 111] width 168 height 38
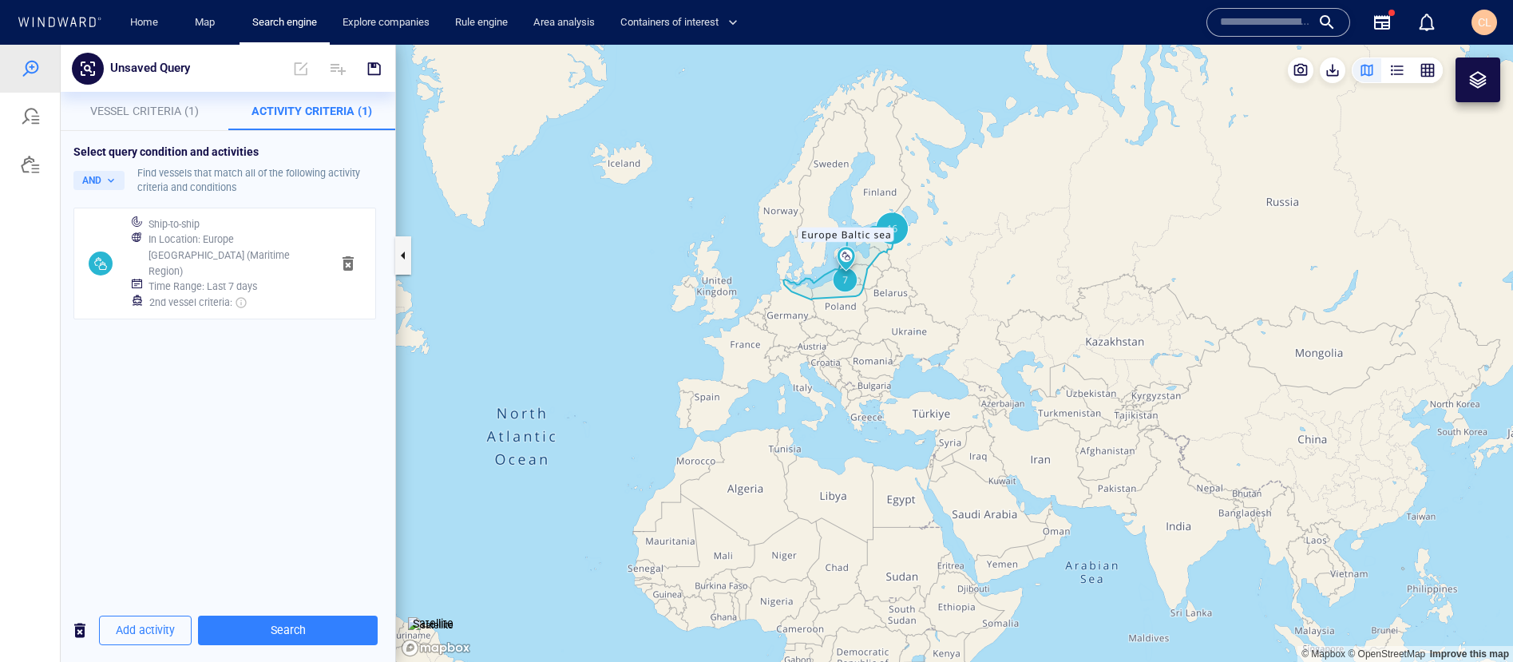
click at [187, 258] on h6 "In Location : Europe Baltic sea (Maritime Region)" at bounding box center [233, 255] width 169 height 47
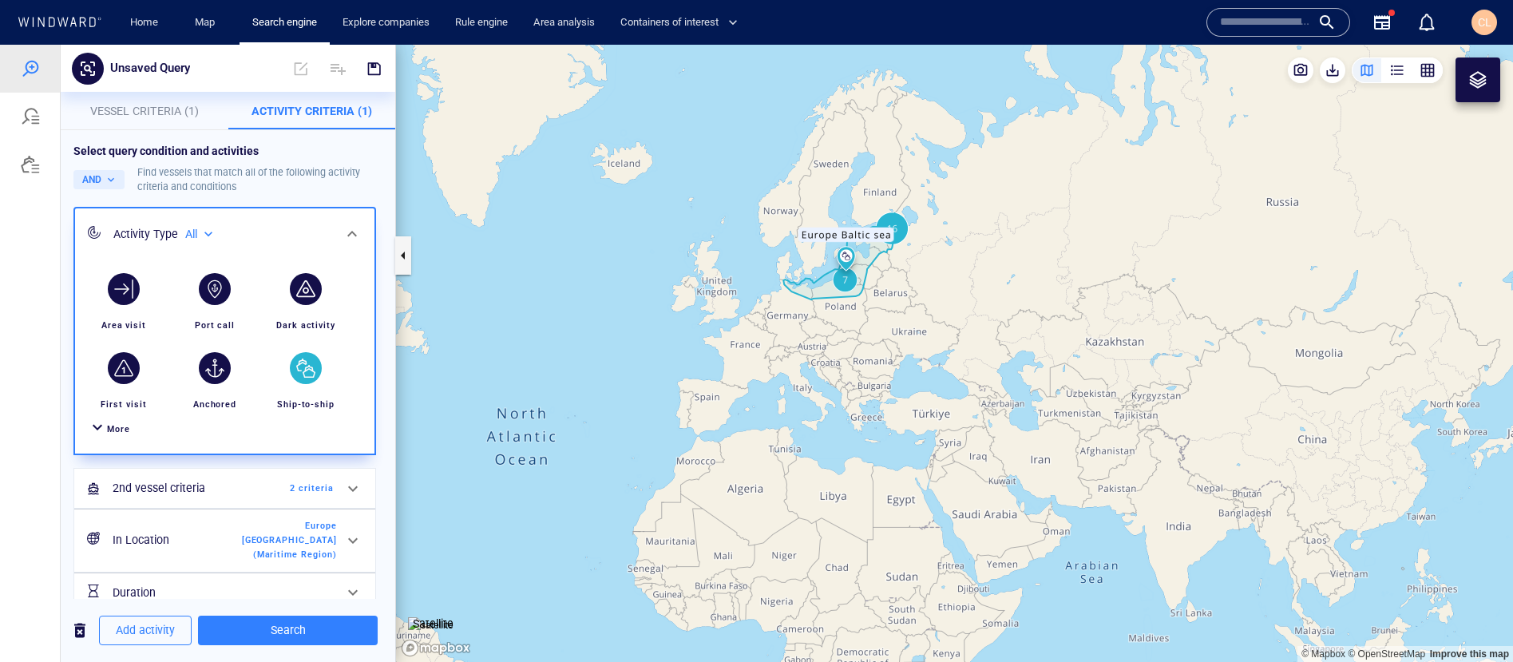
click at [107, 431] on span "More" at bounding box center [118, 429] width 23 height 10
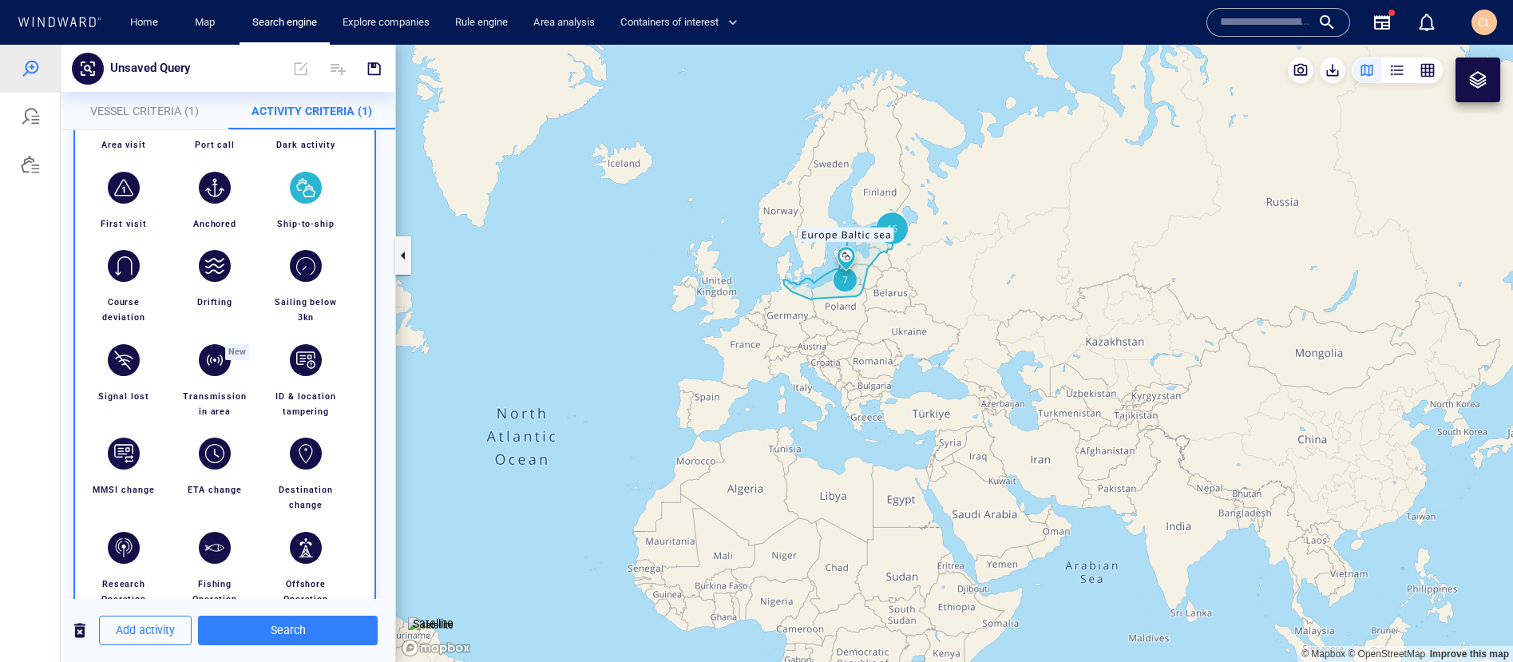
scroll to position [191, 0]
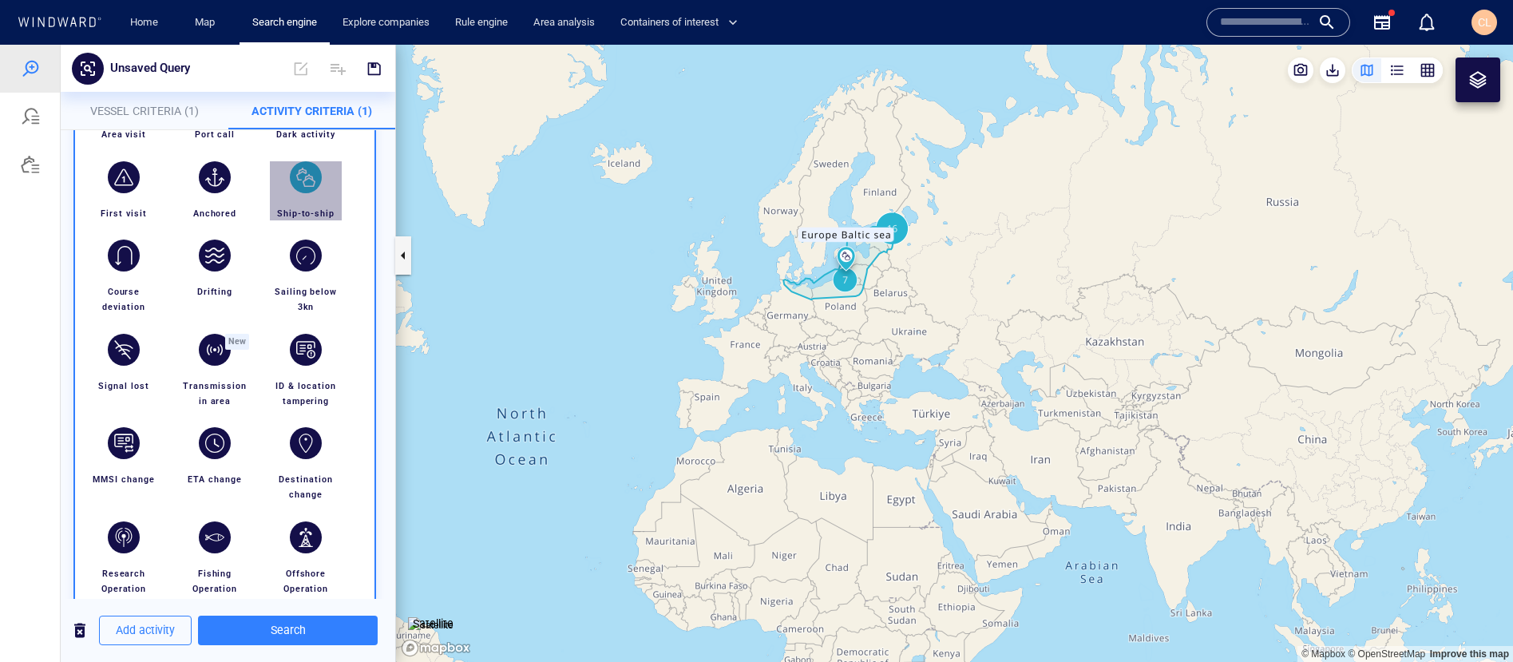
click at [307, 175] on div "button" at bounding box center [306, 177] width 32 height 32
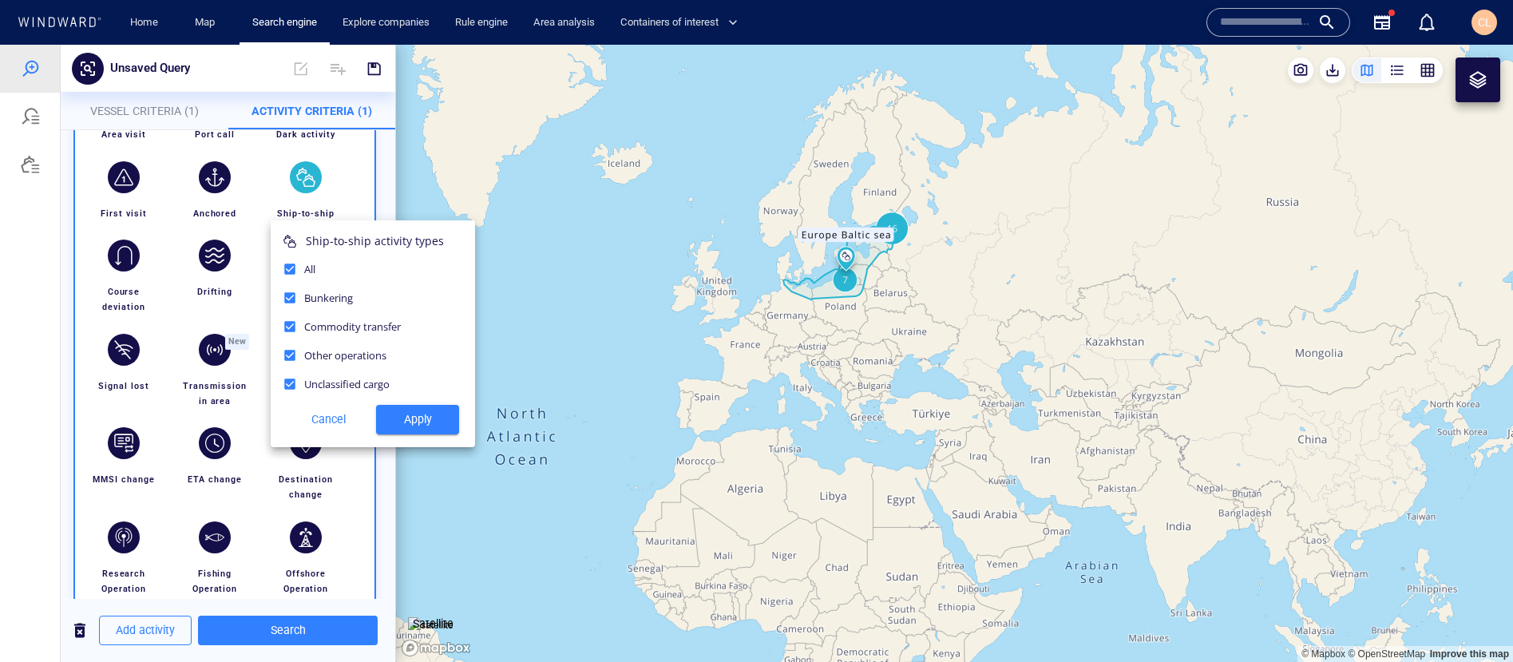
click at [501, 363] on div at bounding box center [756, 353] width 1513 height 617
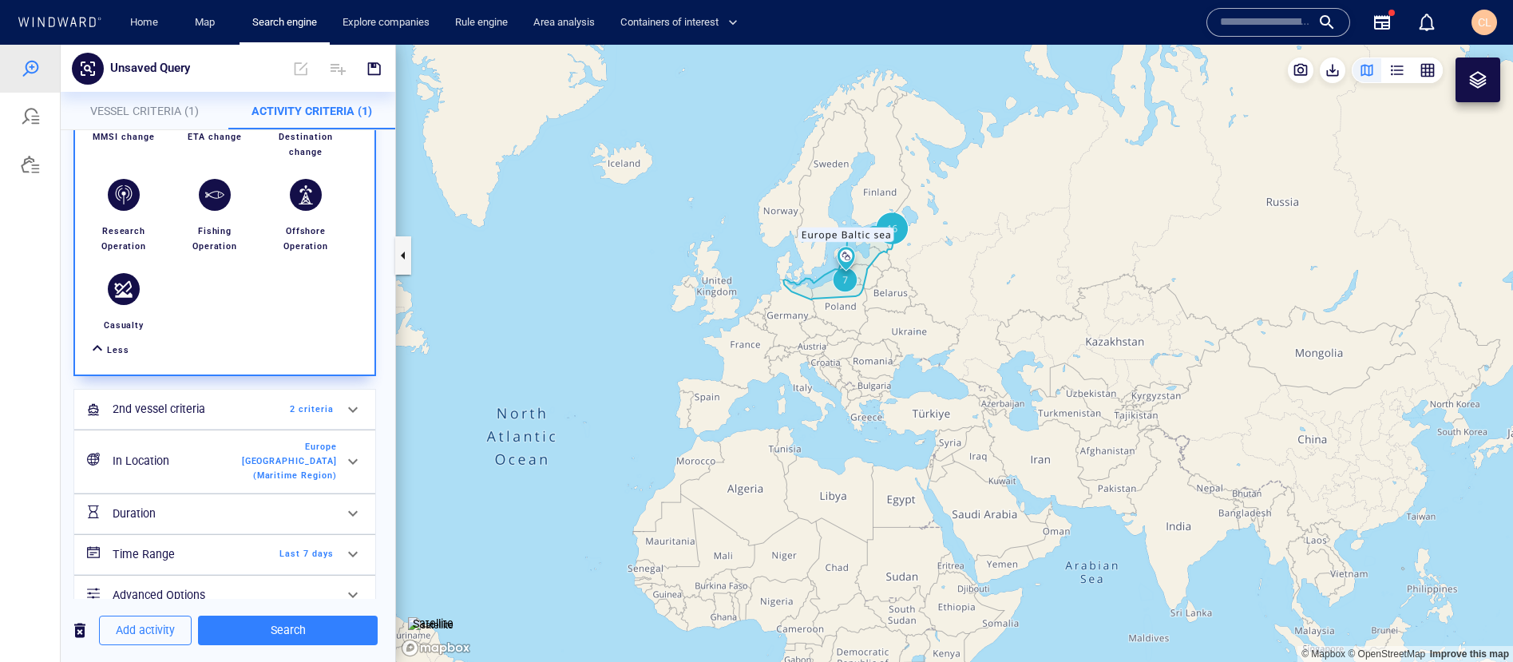
scroll to position [545, 0]
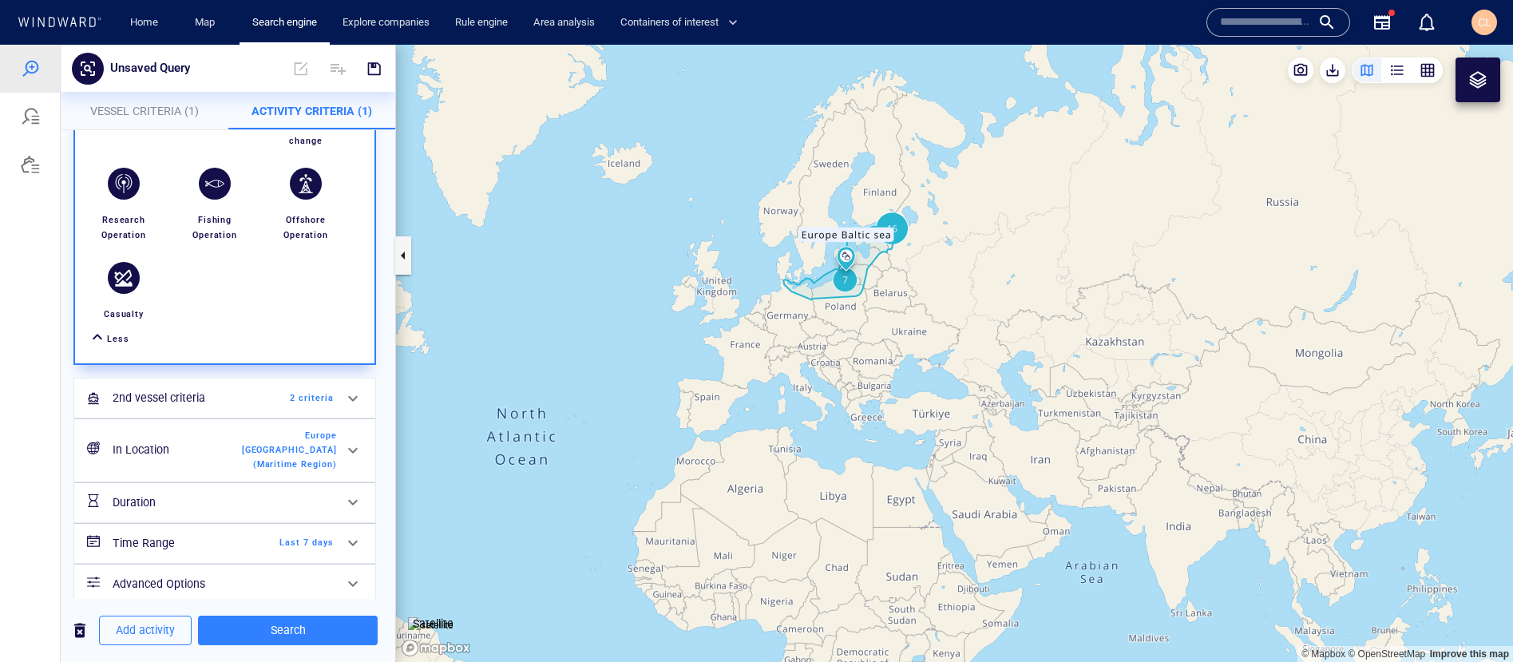
click at [311, 402] on div "2nd vessel criteria 2 criteria" at bounding box center [223, 398] width 234 height 33
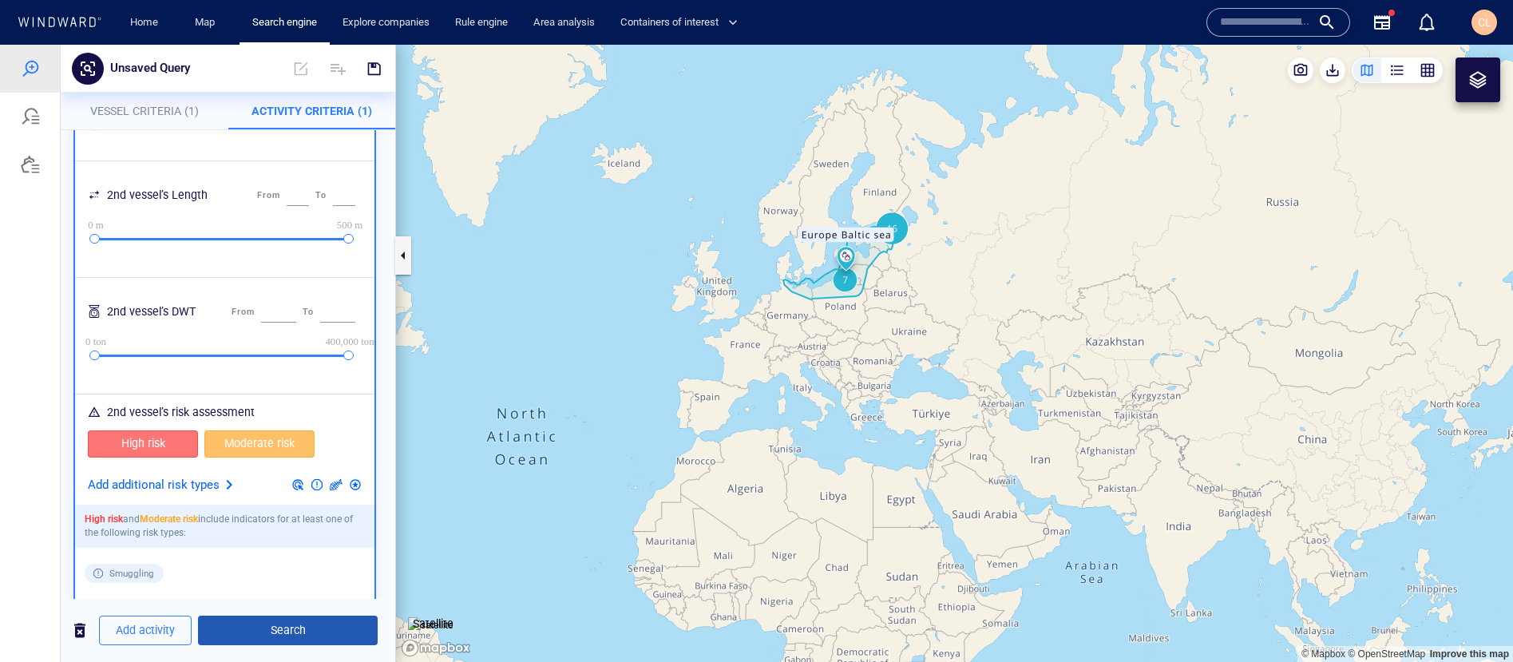
scroll to position [417, 0]
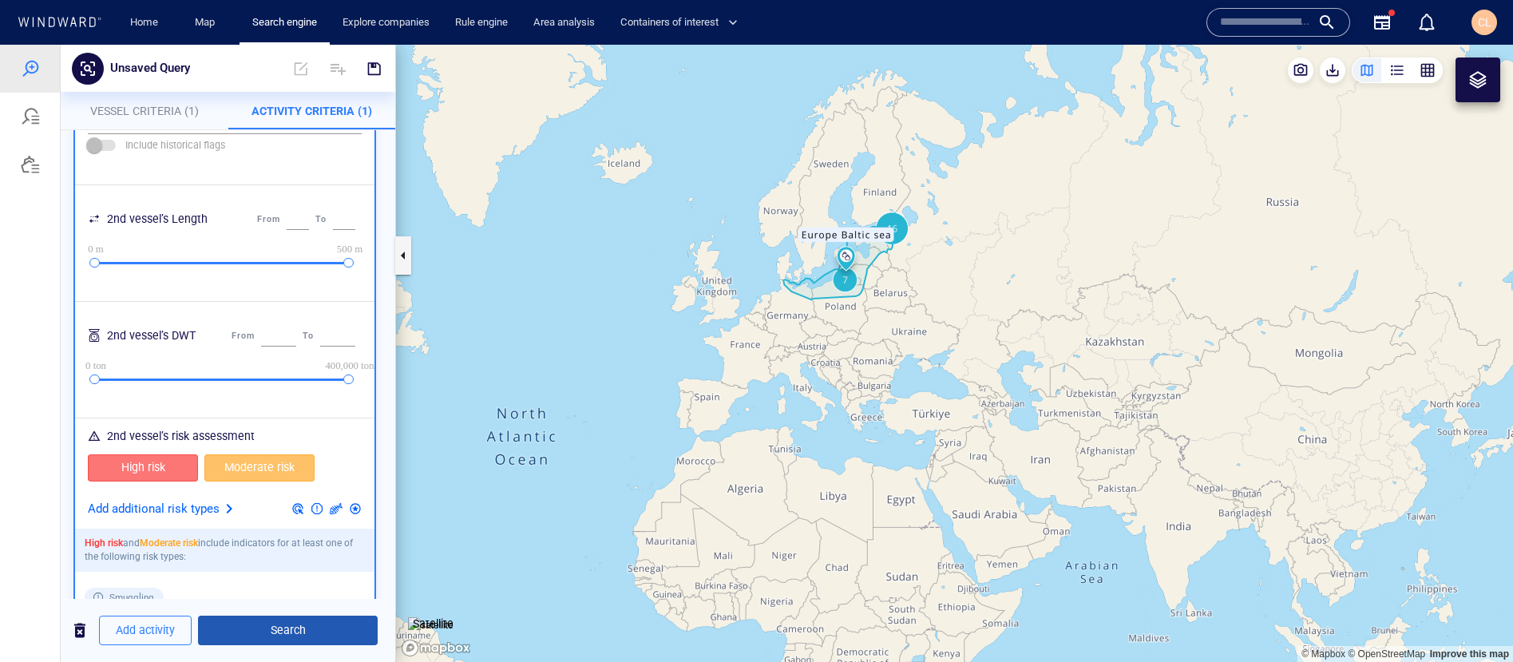
click at [274, 552] on span "Search" at bounding box center [288, 630] width 154 height 20
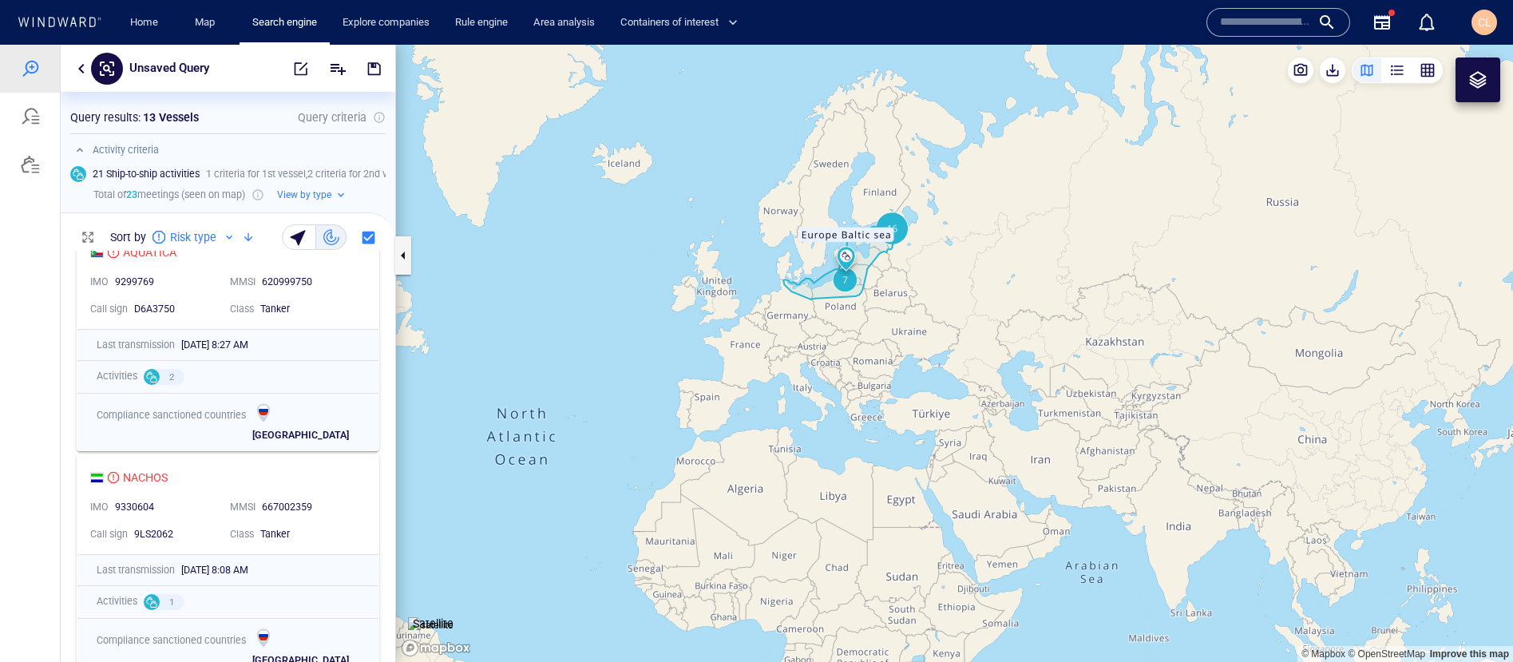
scroll to position [31, 0]
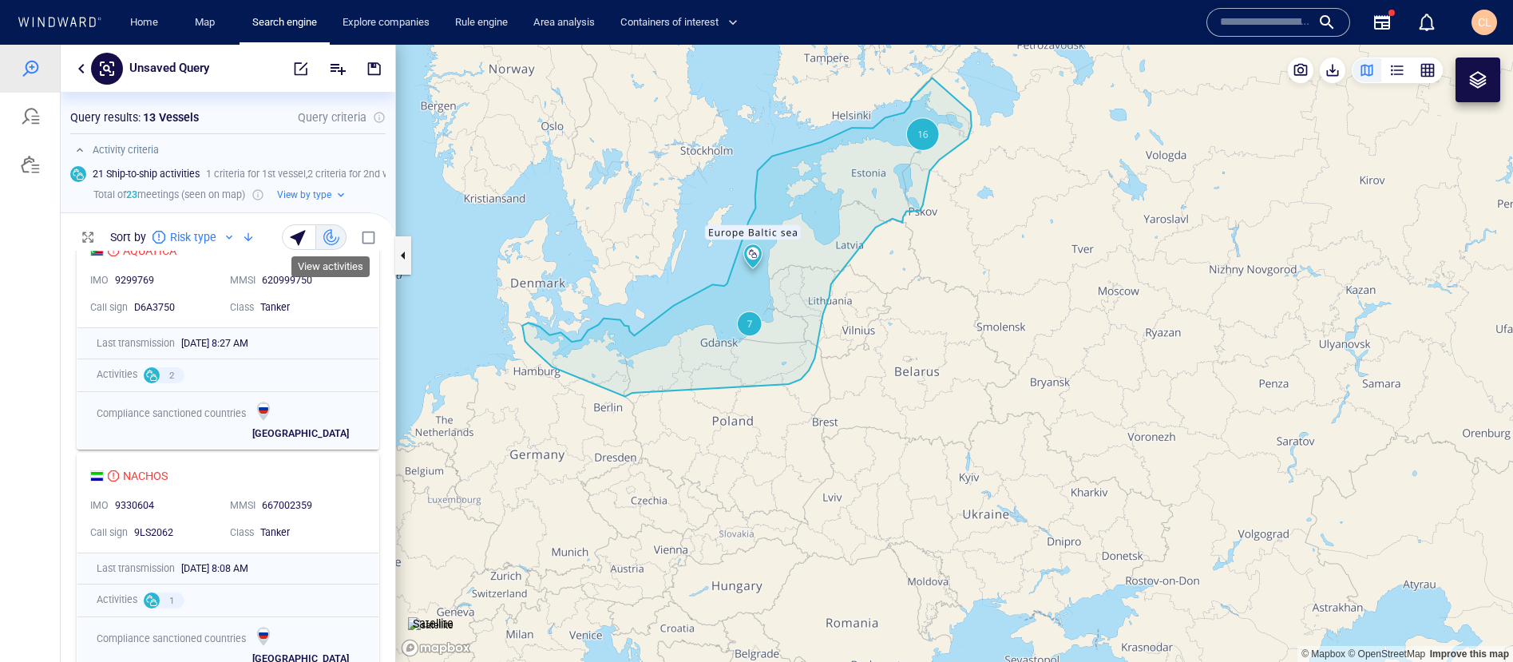
click at [335, 236] on div "button" at bounding box center [331, 237] width 16 height 16
click at [291, 231] on span "button" at bounding box center [299, 237] width 20 height 16
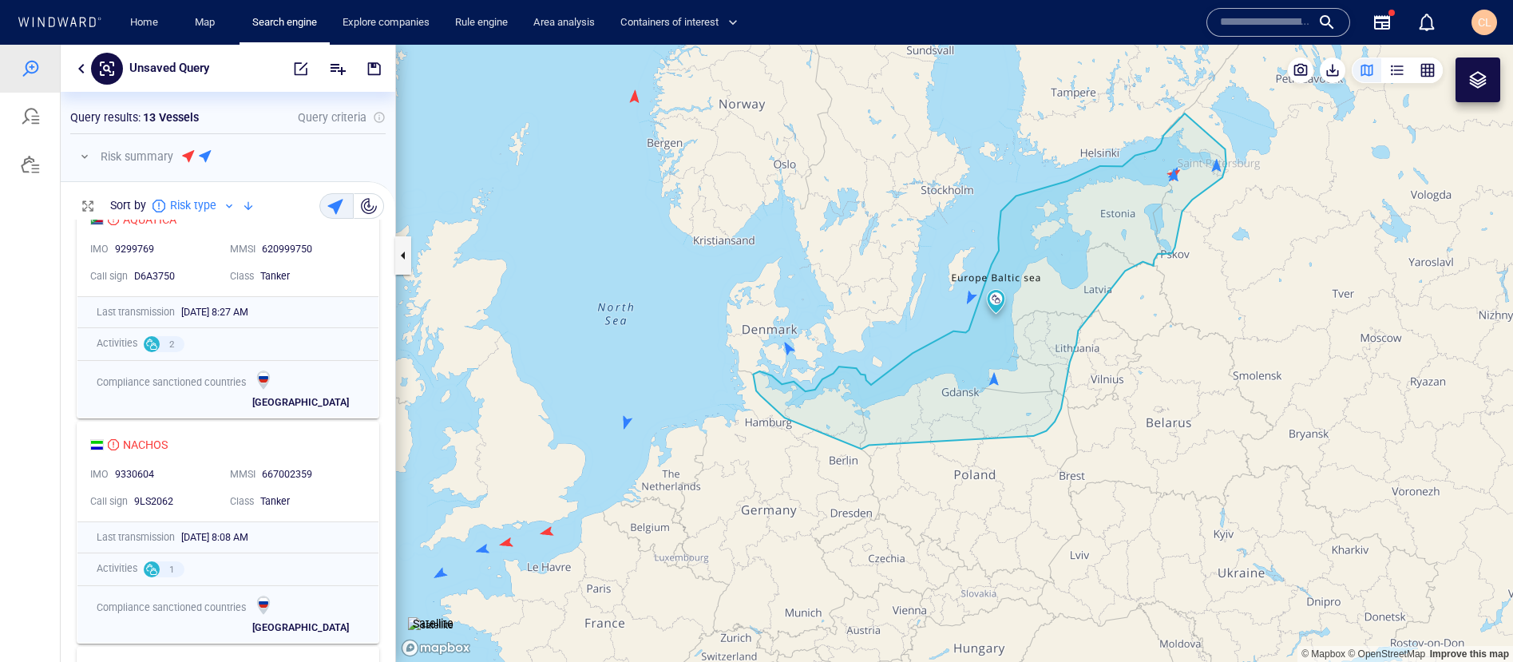
click at [380, 196] on div at bounding box center [351, 206] width 71 height 32
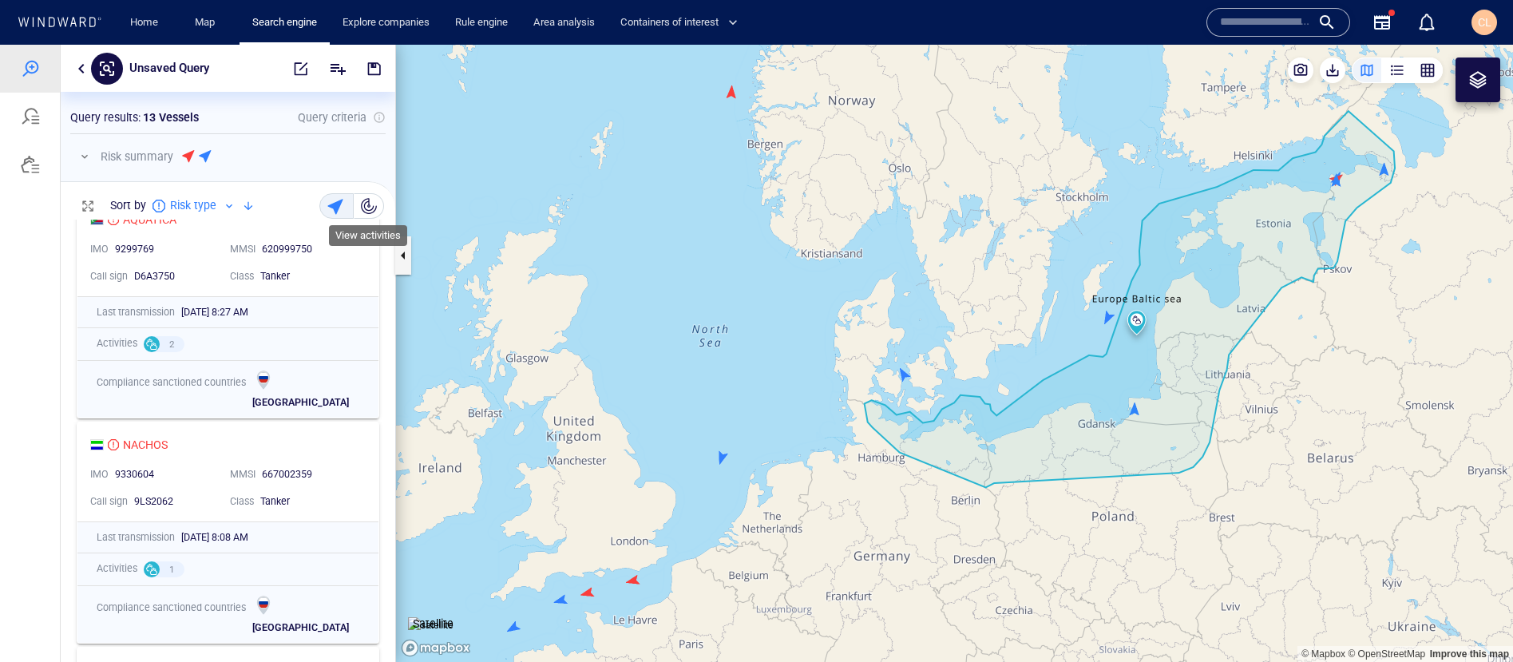
click at [373, 208] on div "button" at bounding box center [369, 206] width 16 height 16
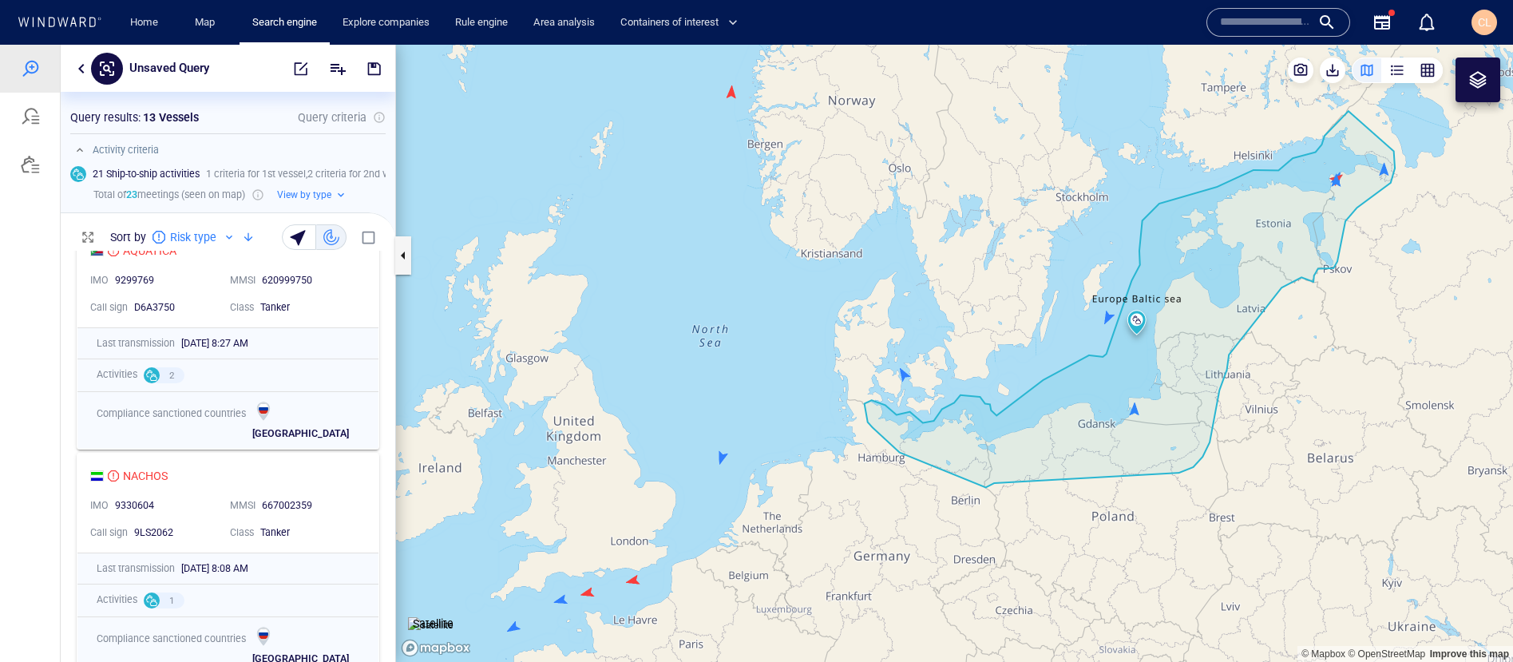
scroll to position [1, 1]
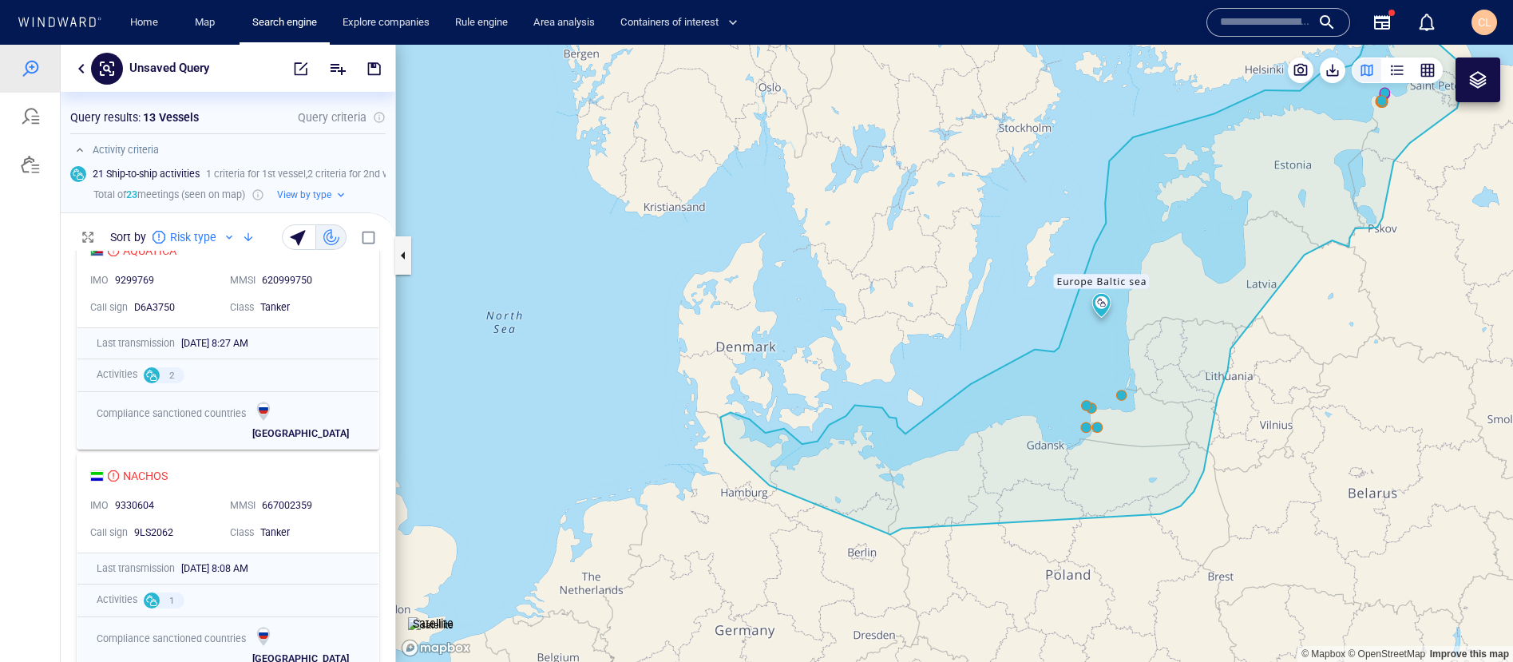
drag, startPoint x: 1211, startPoint y: 341, endPoint x: 1102, endPoint y: 349, distance: 109.7
click at [1019, 349] on canvas "Map" at bounding box center [954, 353] width 1117 height 617
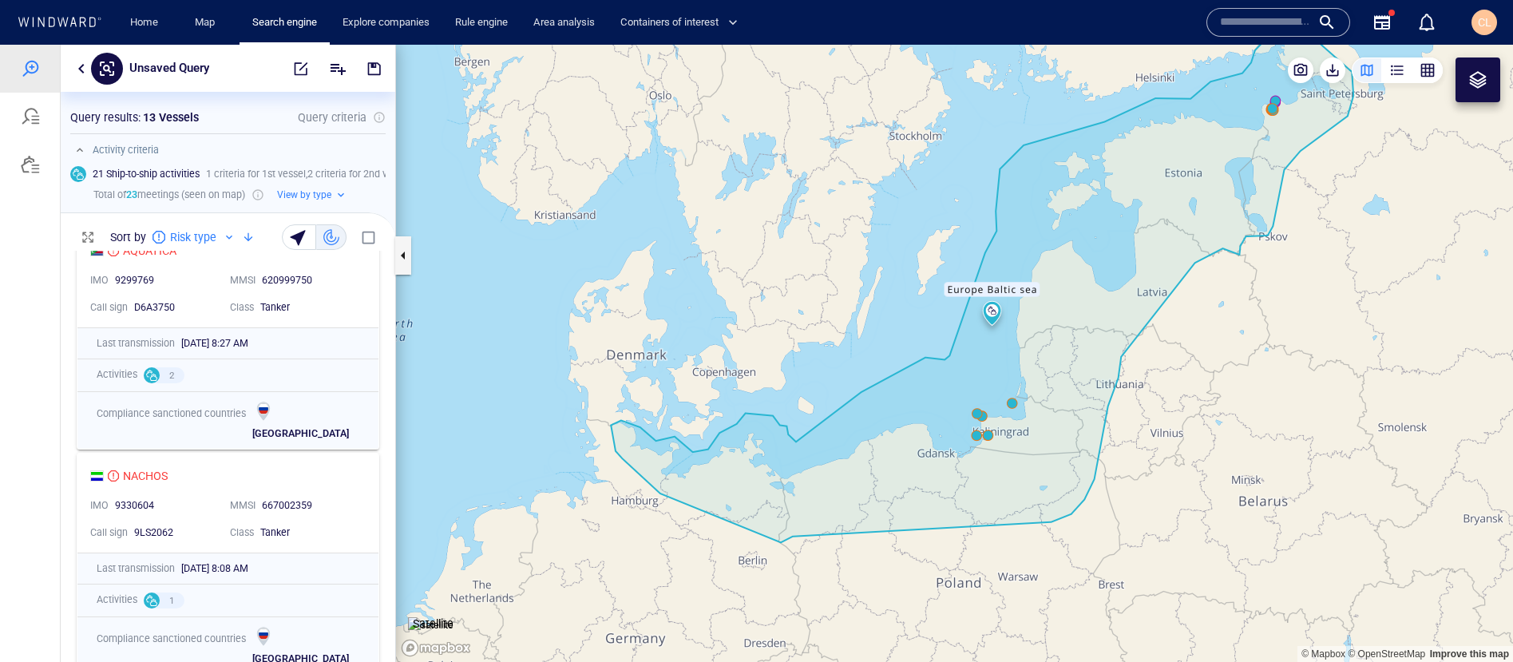
drag, startPoint x: 1145, startPoint y: 252, endPoint x: 1049, endPoint y: 300, distance: 107.5
click at [1019, 300] on canvas "Map" at bounding box center [954, 353] width 1117 height 617
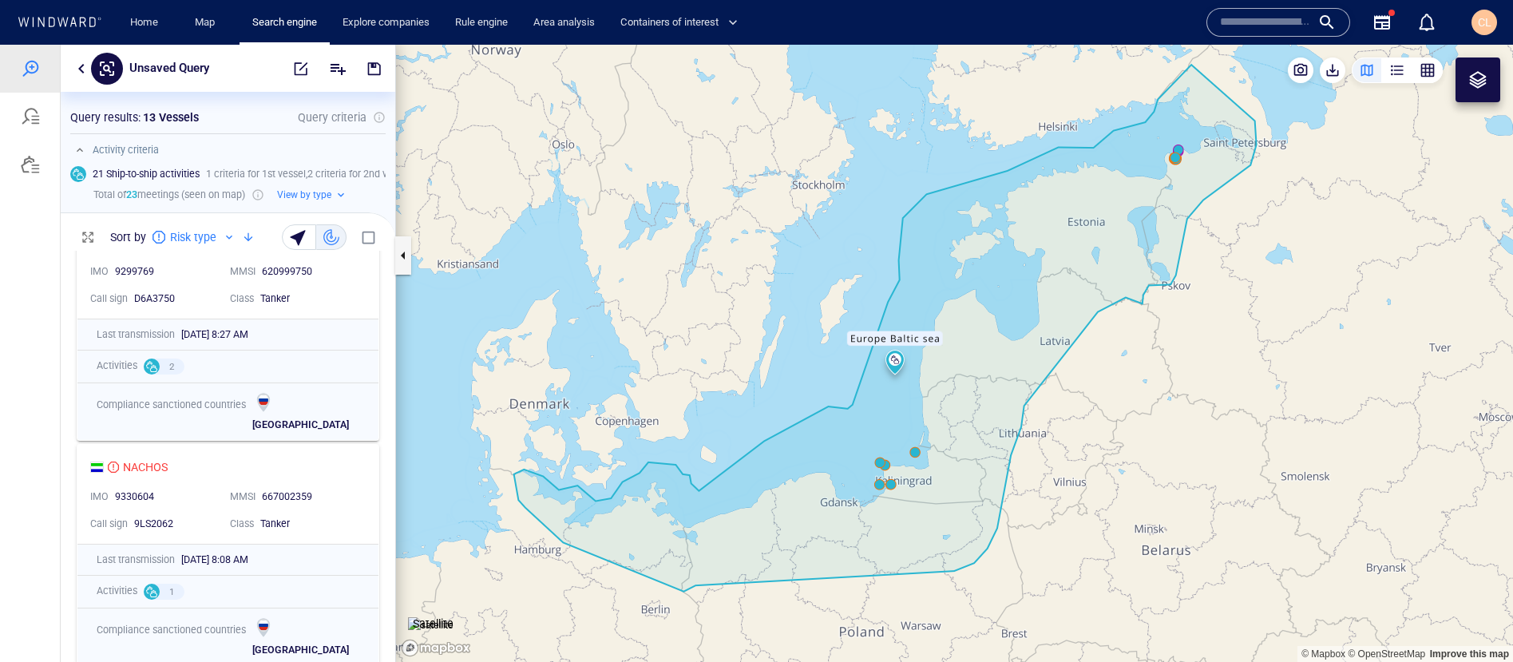
scroll to position [0, 0]
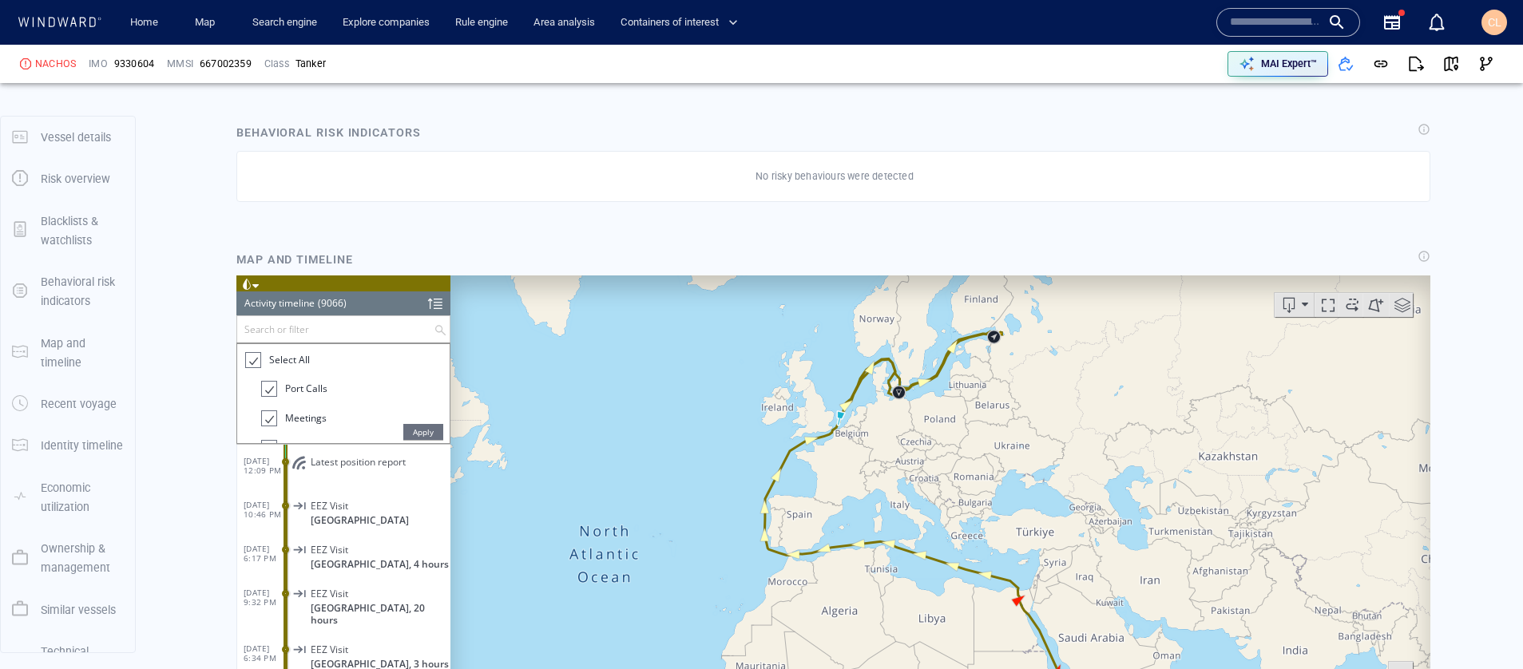
click at [438, 433] on span "Apply" at bounding box center [423, 431] width 40 height 16
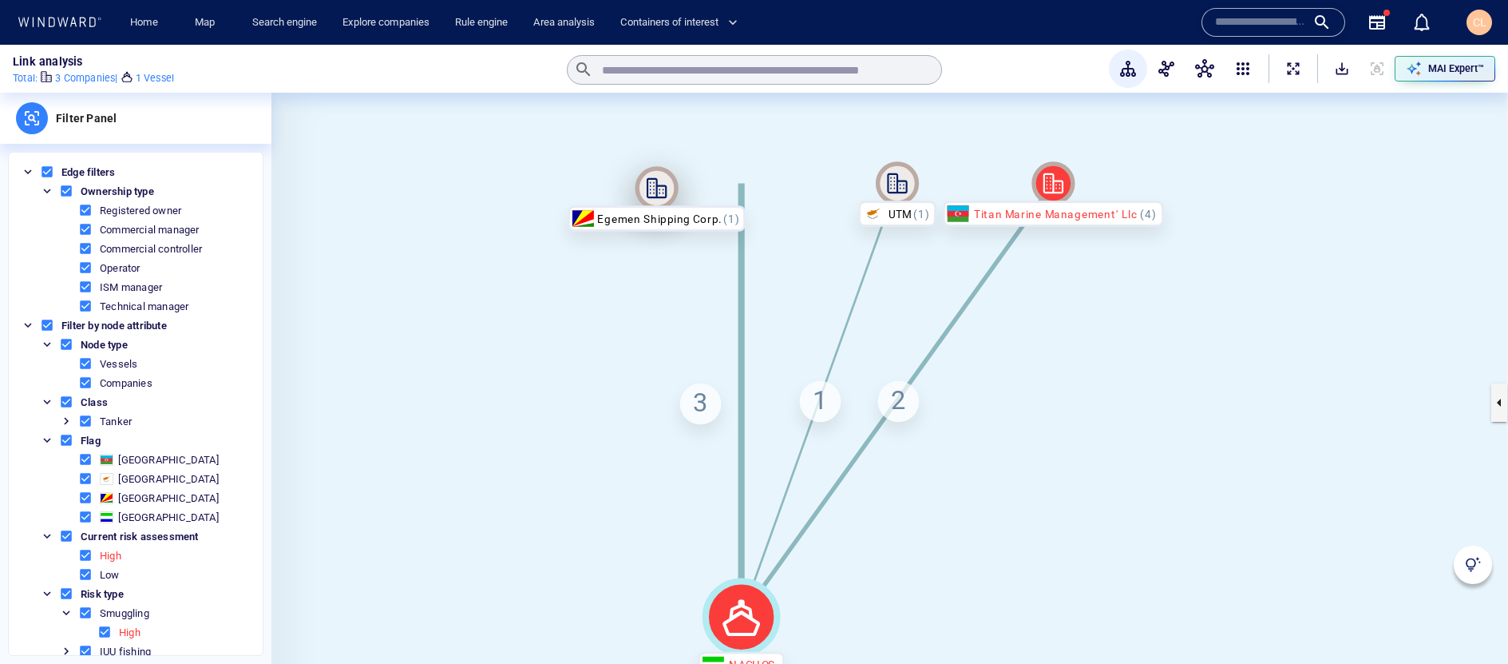
drag, startPoint x: 735, startPoint y: 188, endPoint x: 592, endPoint y: 187, distance: 143.0
click at [636, 187] on icon at bounding box center [657, 187] width 43 height 43
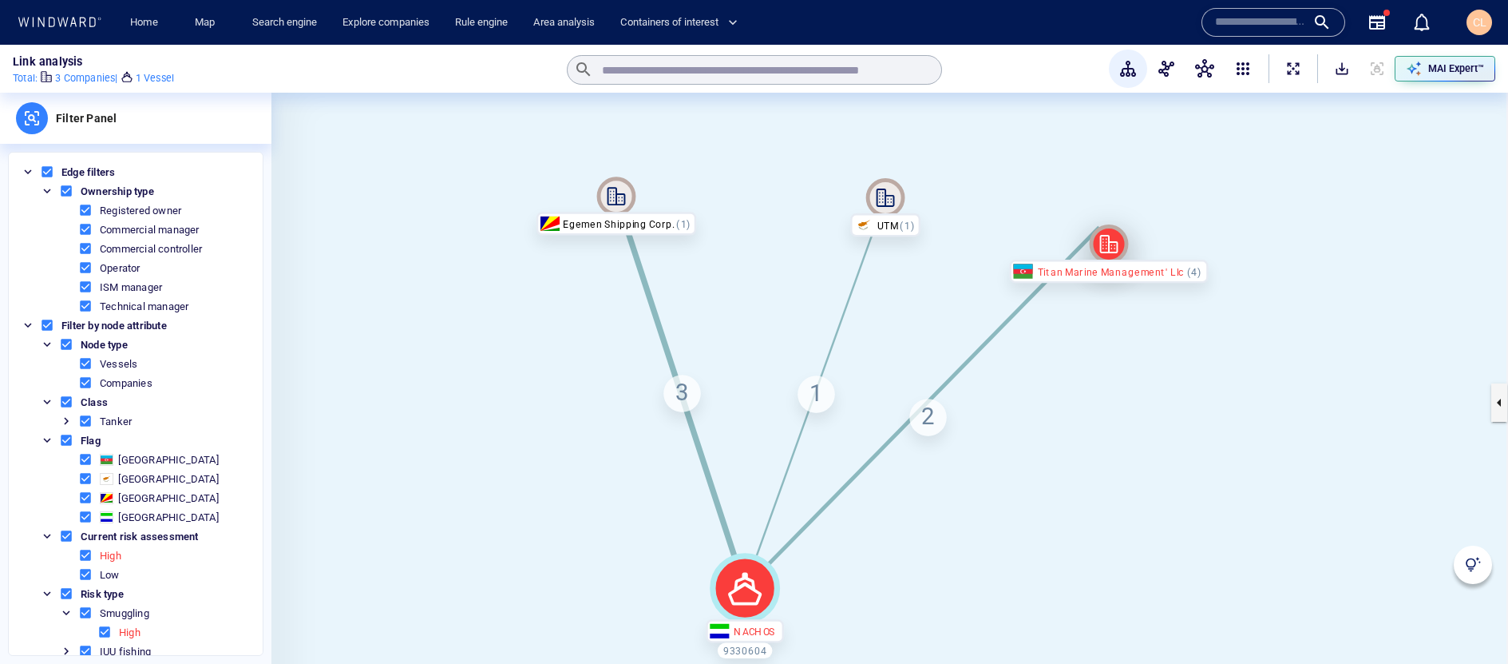
drag, startPoint x: 1019, startPoint y: 210, endPoint x: 1103, endPoint y: 256, distance: 95.8
click at [1103, 256] on icon at bounding box center [1109, 243] width 39 height 39
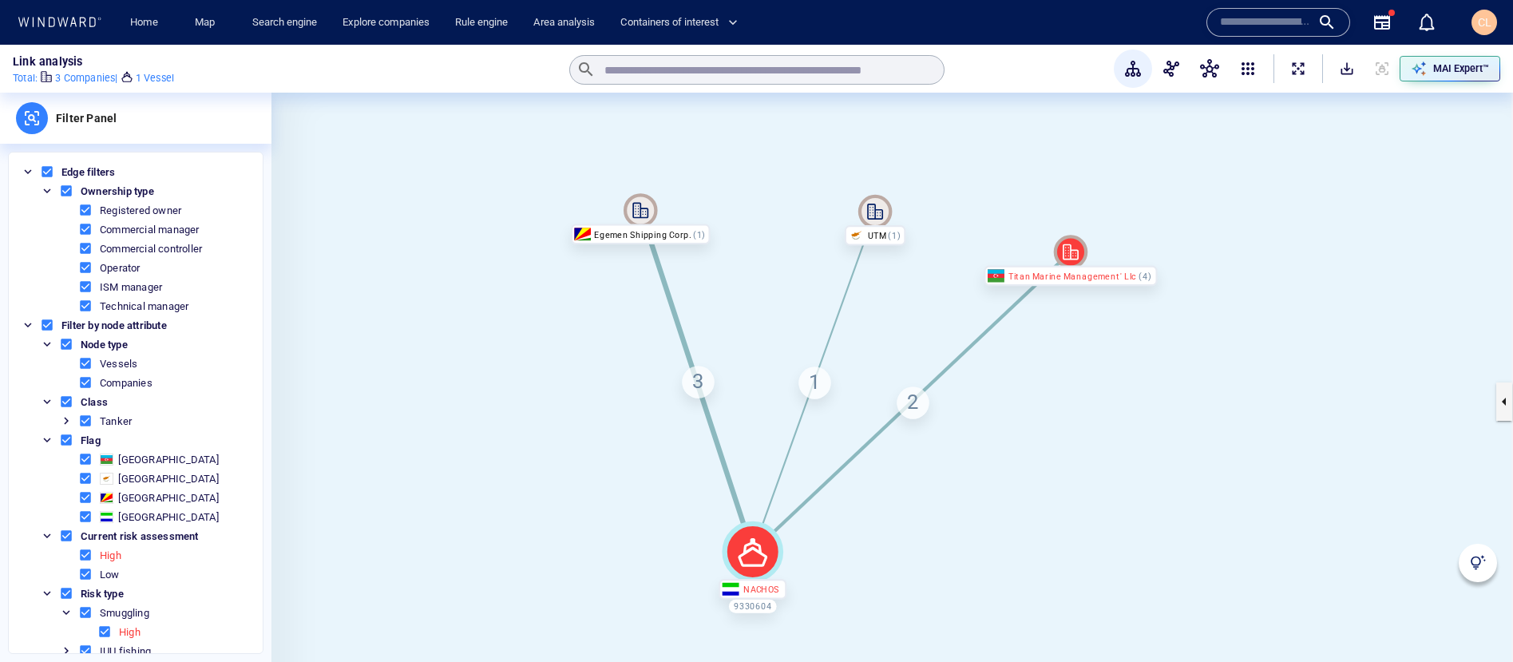
click at [701, 389] on div "3" at bounding box center [698, 382] width 32 height 32
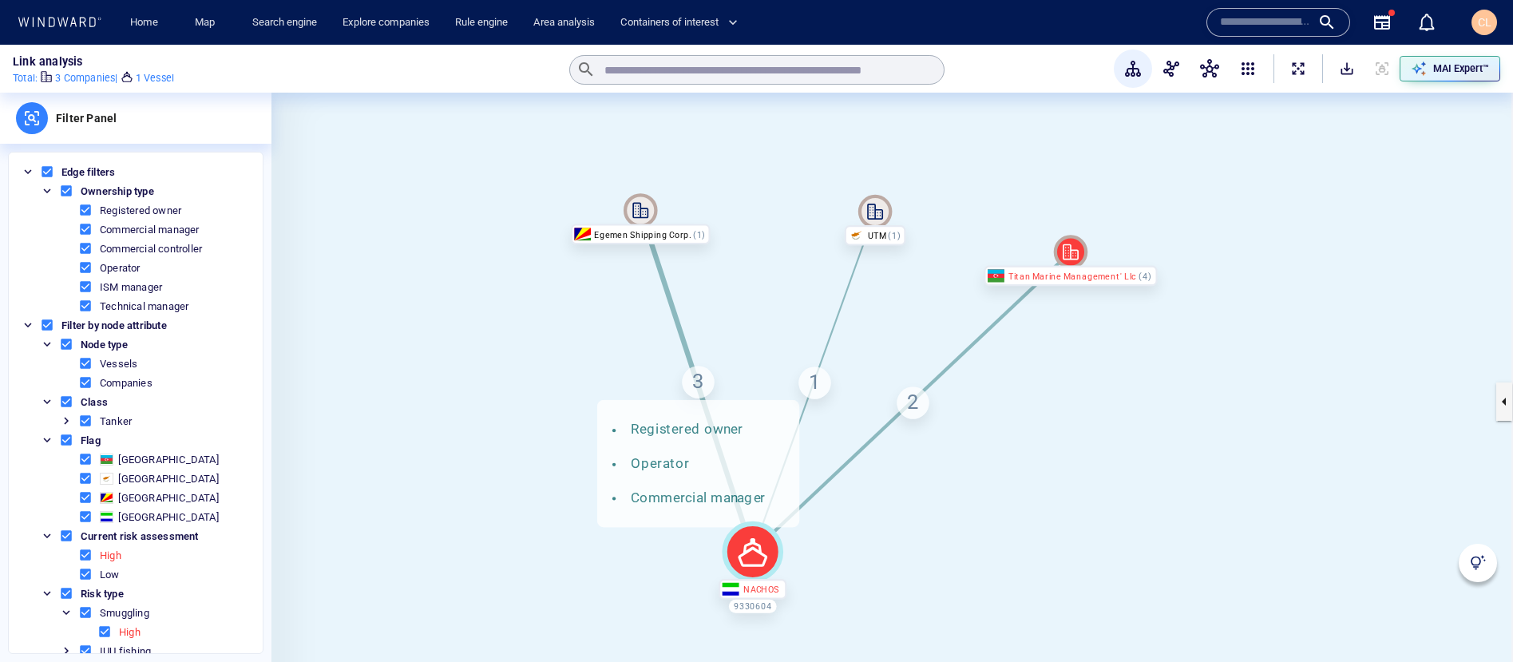
click at [815, 382] on div "1" at bounding box center [815, 383] width 32 height 32
click at [919, 399] on div "2" at bounding box center [913, 403] width 32 height 32
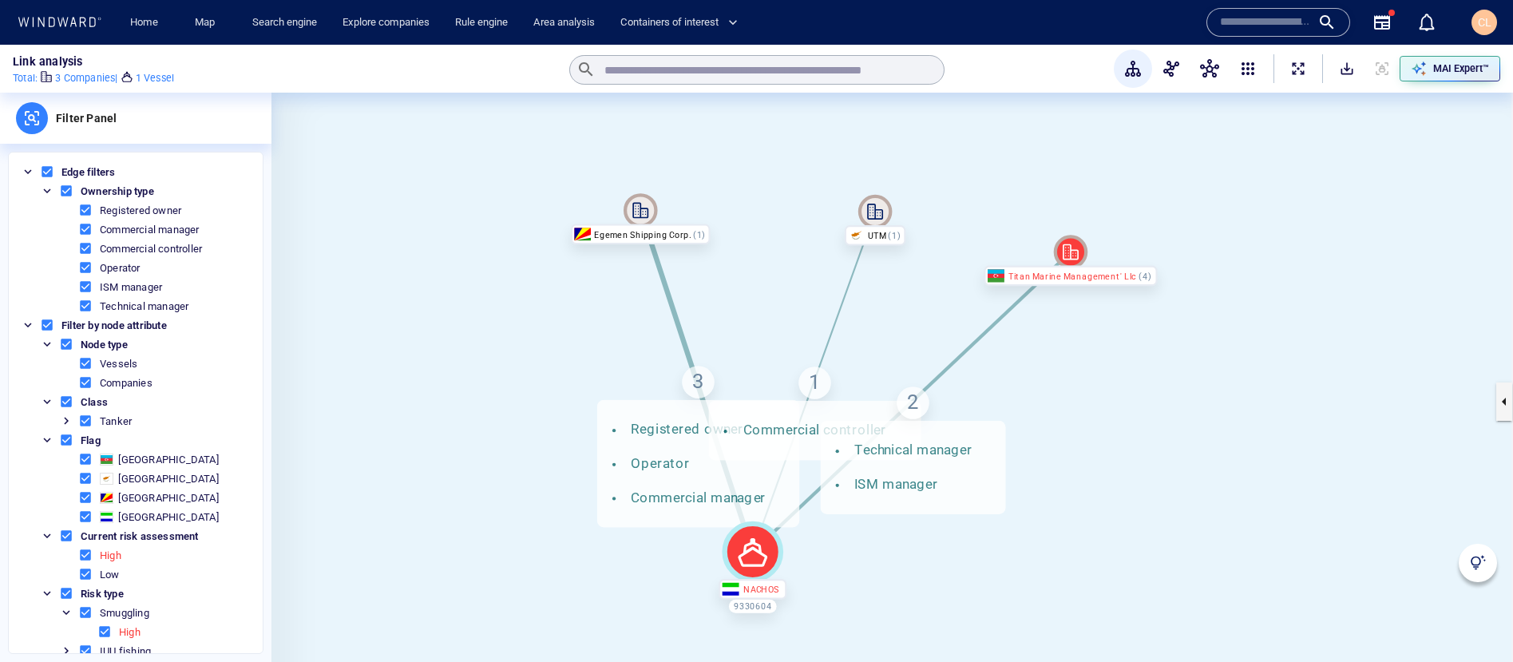
click at [1077, 465] on canvas at bounding box center [893, 401] width 1242 height 617
click at [904, 410] on div "2 Technical manager ISM manager" at bounding box center [913, 403] width 32 height 32
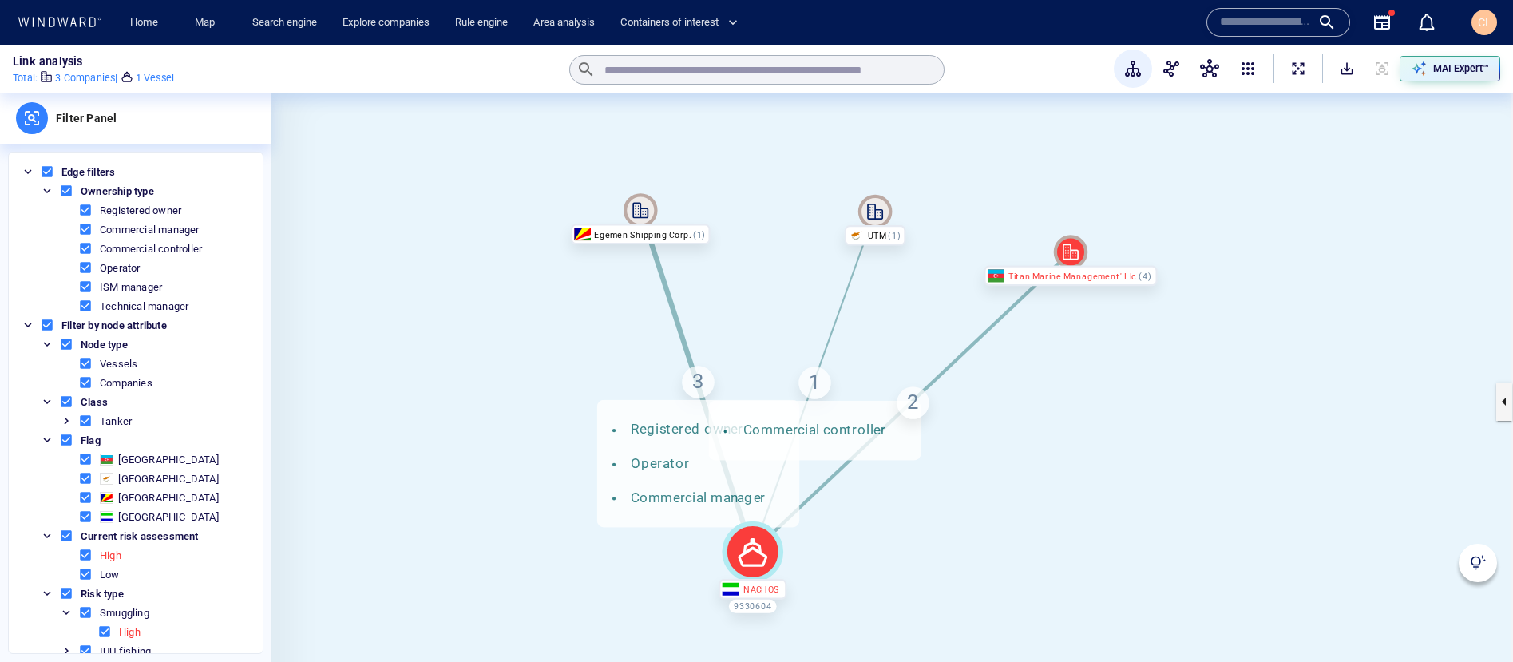
click at [808, 396] on div "1 Commercial controller" at bounding box center [815, 383] width 32 height 32
click at [693, 391] on div "3 Registered owner Operator Commercial manager" at bounding box center [698, 382] width 32 height 32
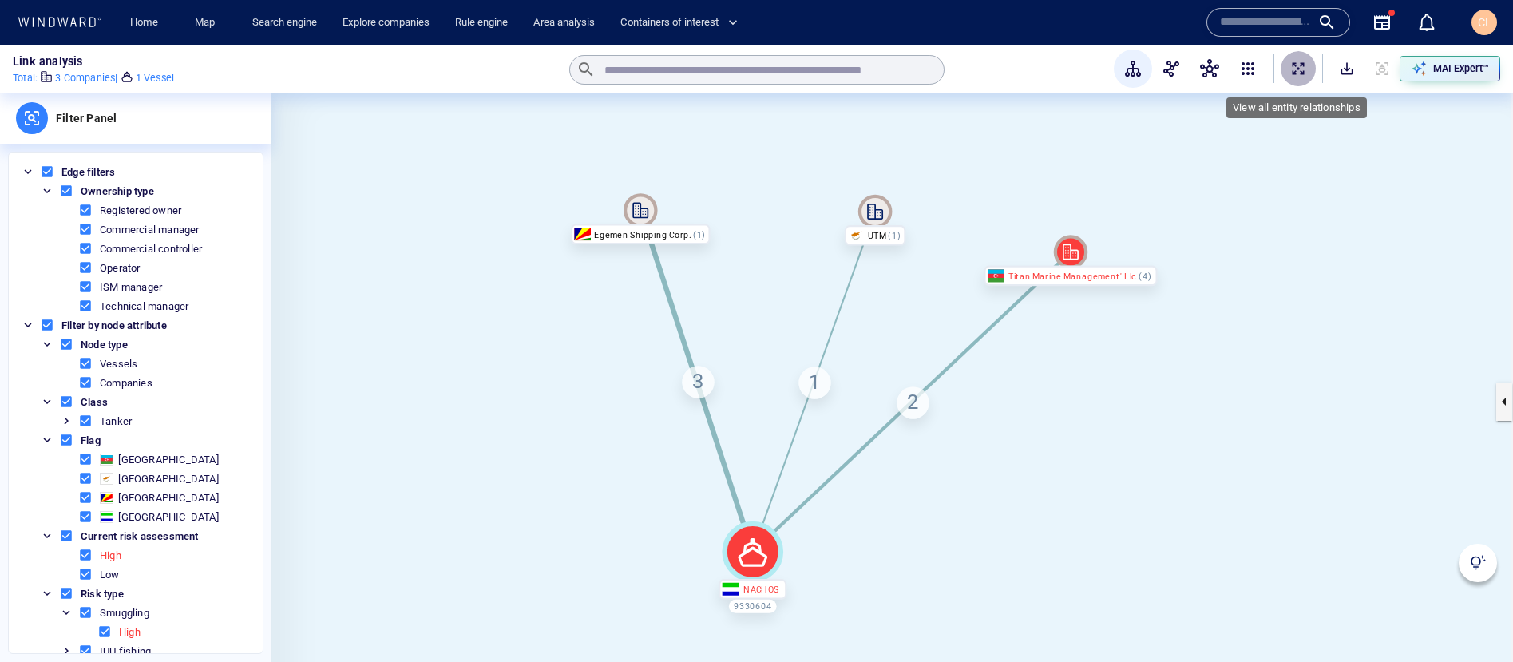
click at [1295, 78] on button "ExpandAllNodes" at bounding box center [1298, 68] width 35 height 35
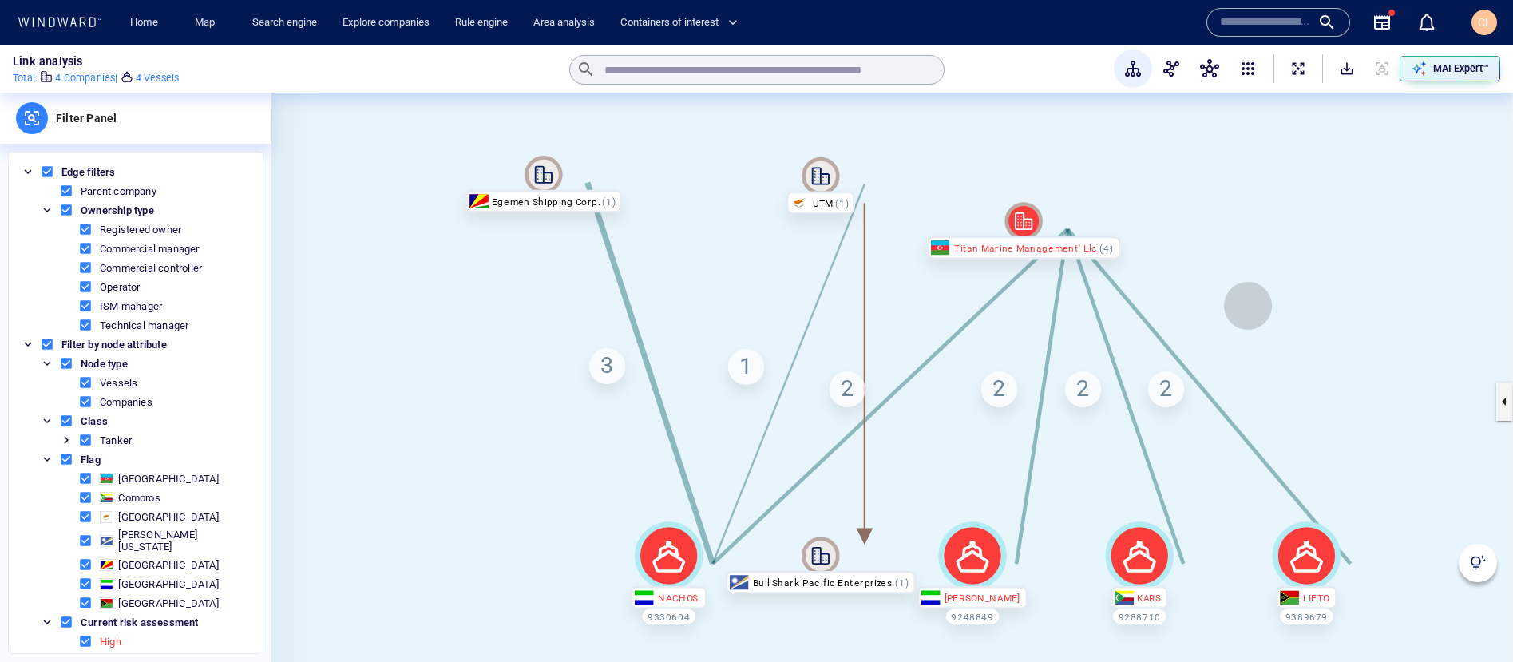
drag, startPoint x: 1405, startPoint y: 307, endPoint x: 1209, endPoint y: 298, distance: 195.8
click at [1209, 298] on canvas at bounding box center [893, 401] width 1242 height 617
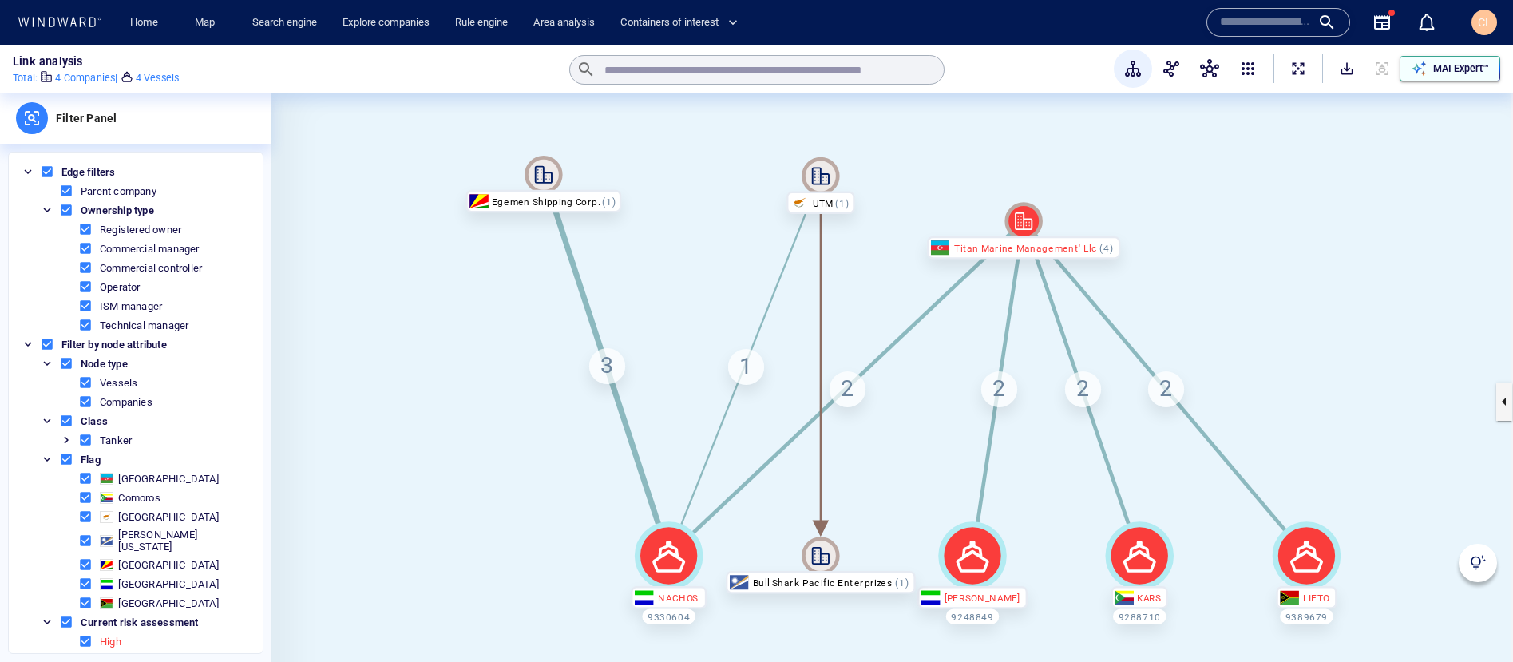
click at [1460, 67] on p "MAI Expert™" at bounding box center [1461, 68] width 56 height 14
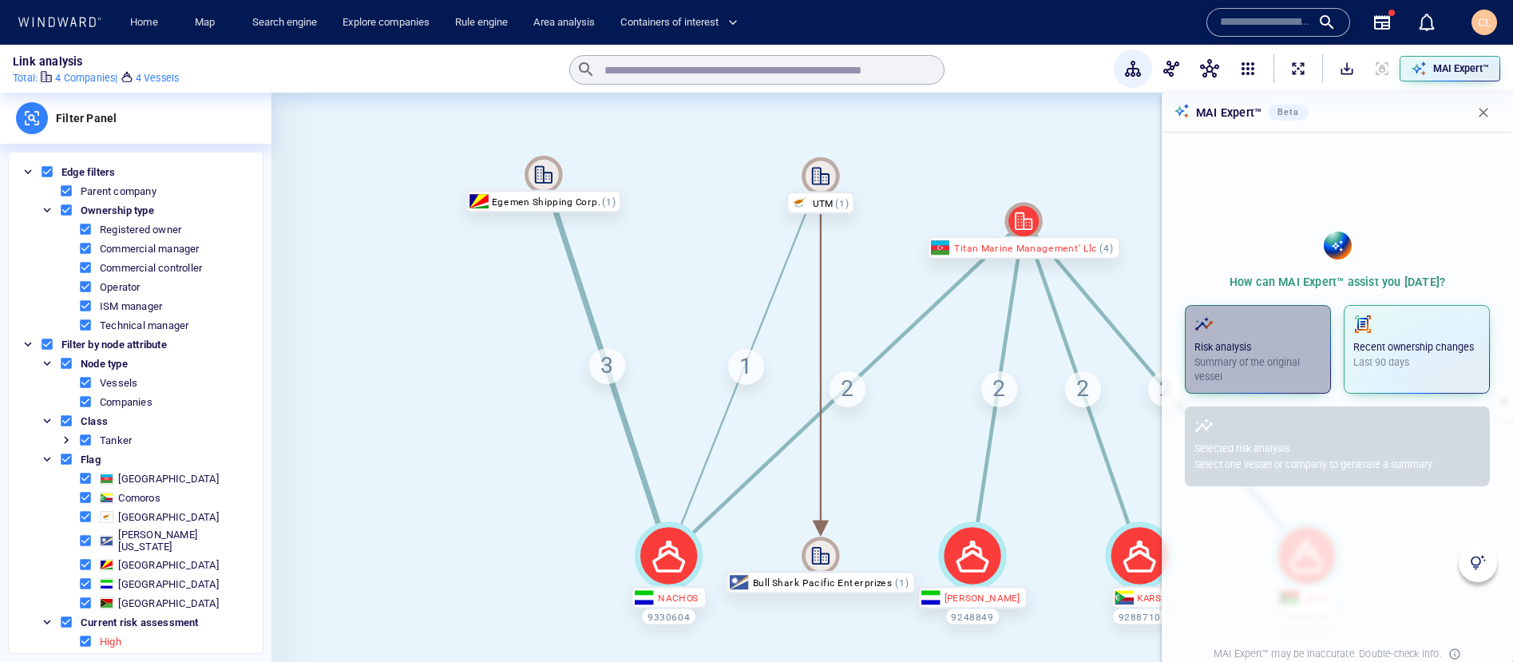
click at [1286, 345] on p "Risk analysis" at bounding box center [1258, 347] width 127 height 14
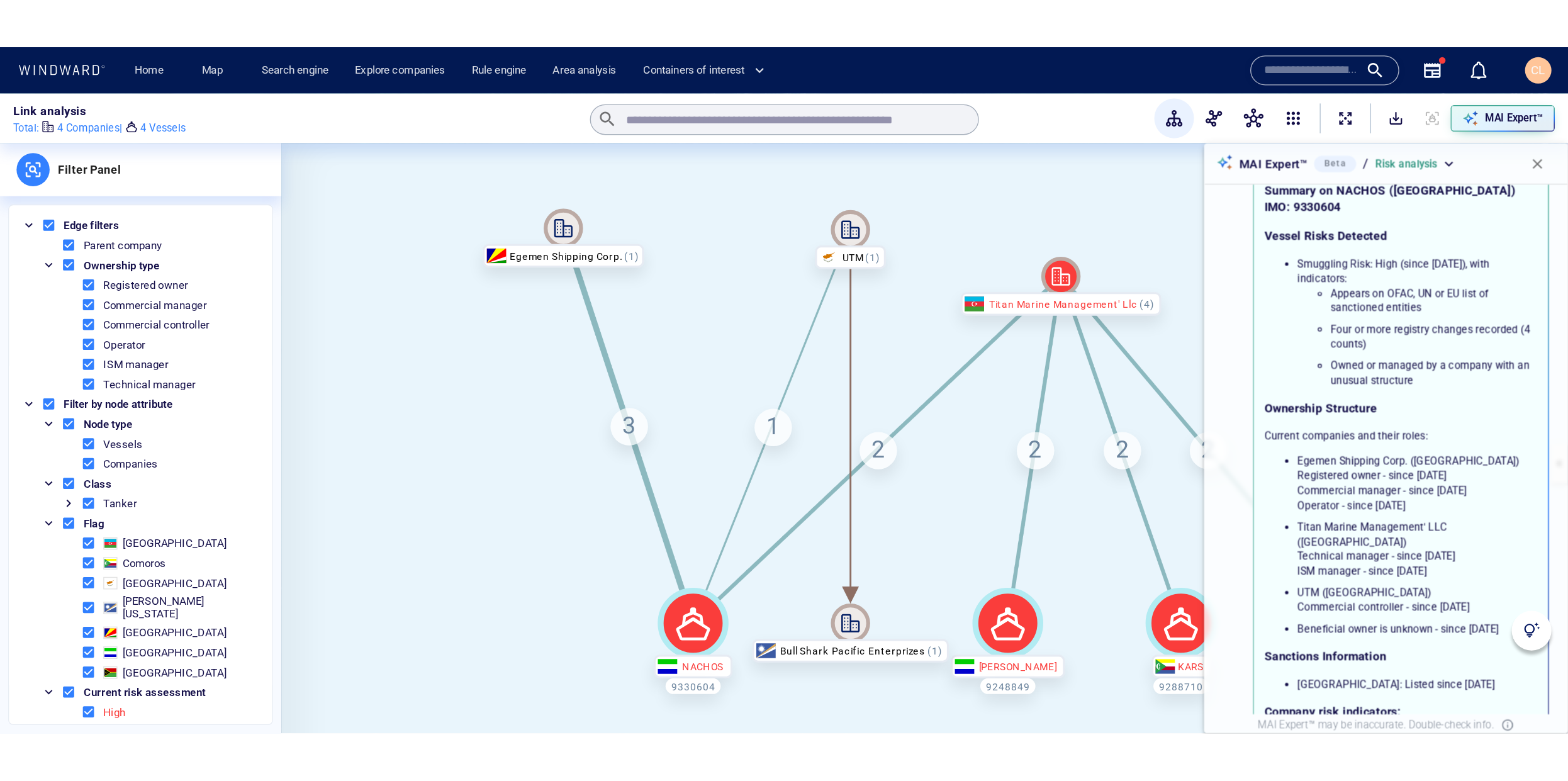
scroll to position [9, 0]
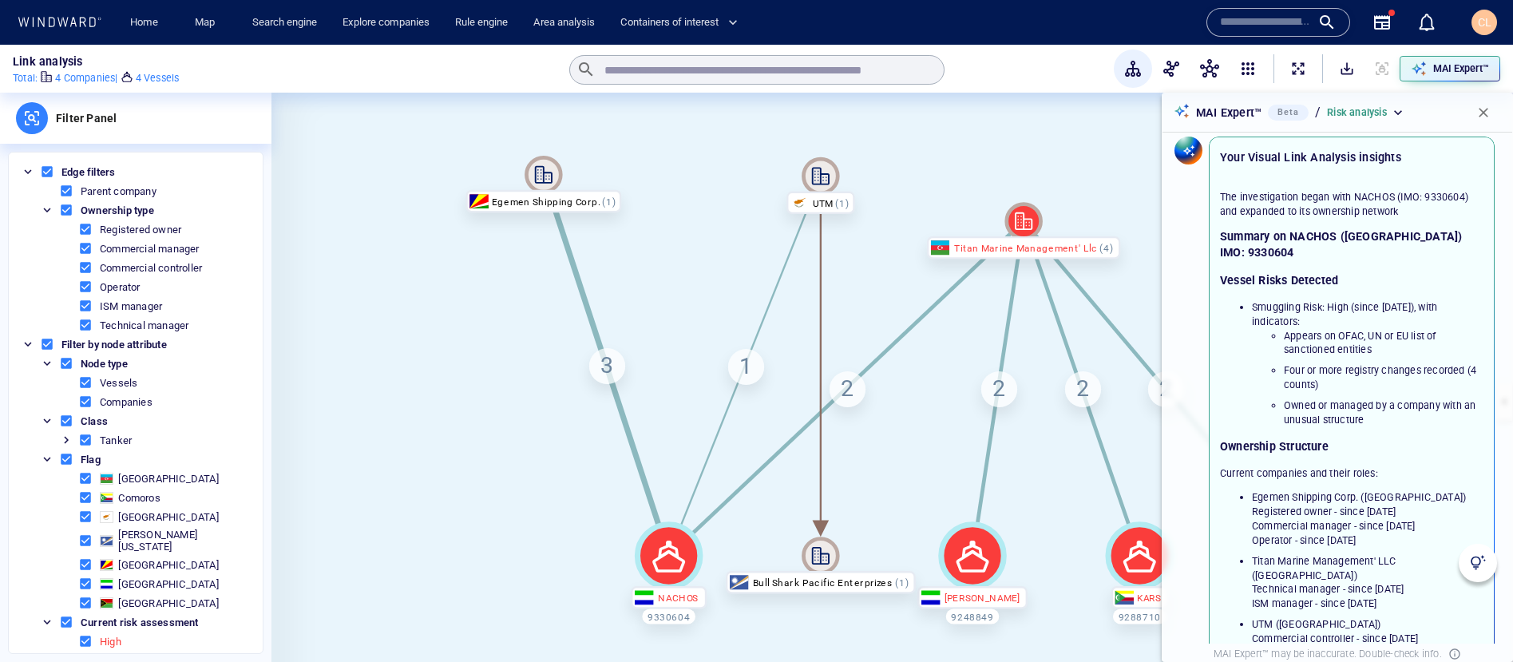
click at [1486, 118] on span "button" at bounding box center [1484, 113] width 16 height 16
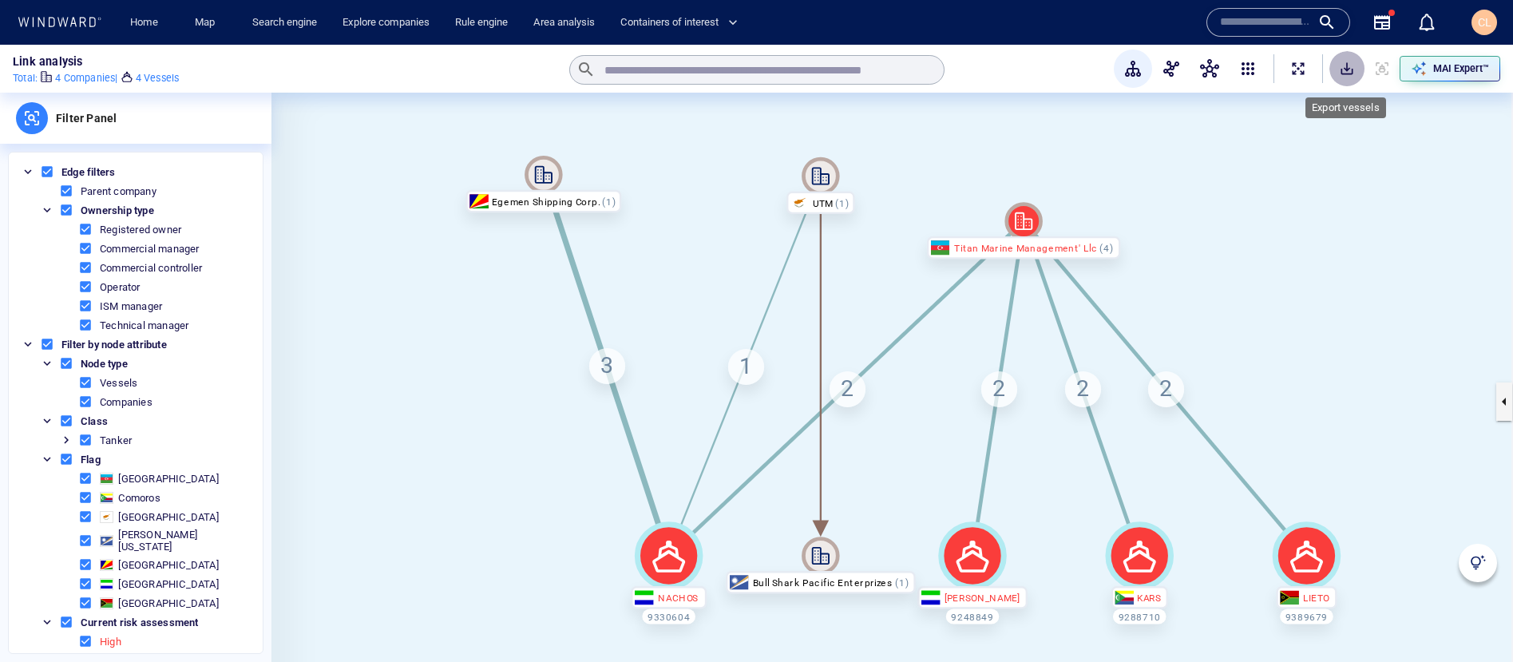
click at [1352, 73] on span "SaveAlt" at bounding box center [1347, 69] width 16 height 16
click at [1445, 299] on canvas at bounding box center [893, 401] width 1242 height 617
click at [1207, 77] on span "button" at bounding box center [1209, 68] width 19 height 19
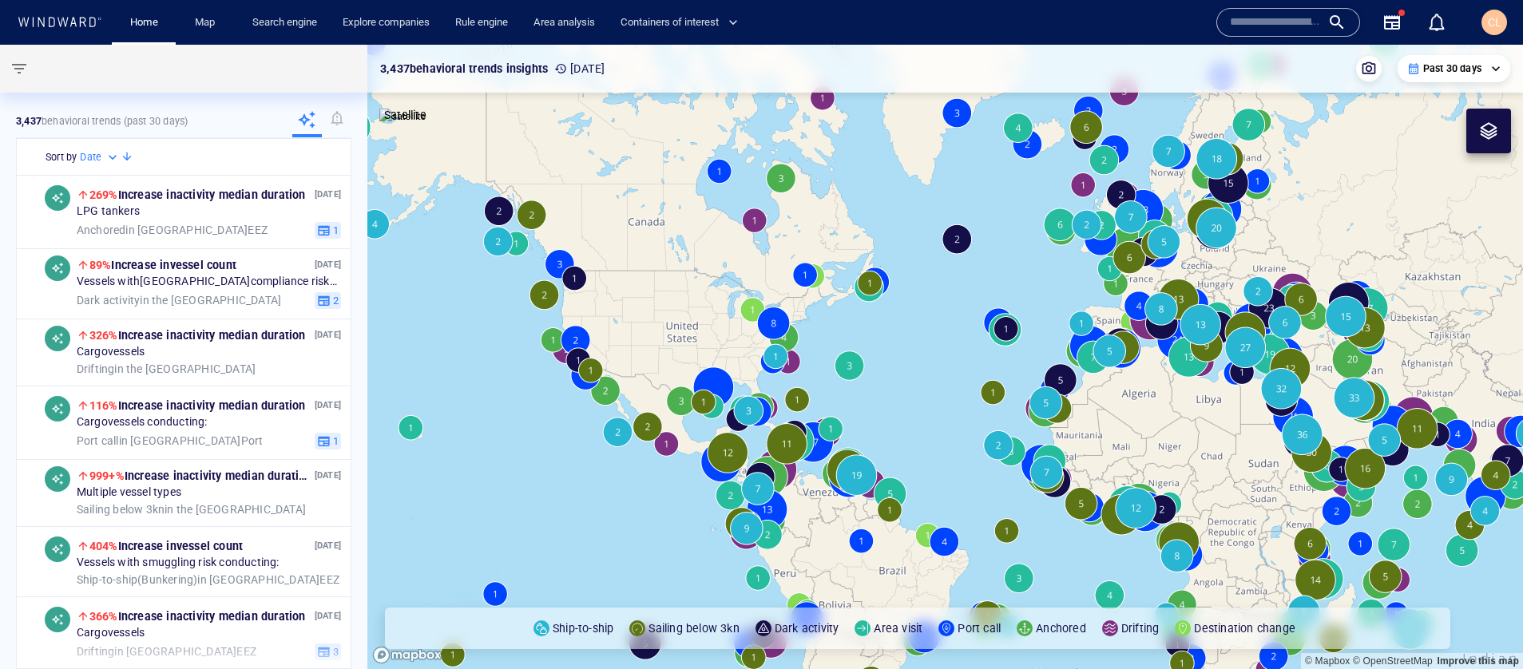
click at [1258, 30] on input "text" at bounding box center [1275, 22] width 91 height 24
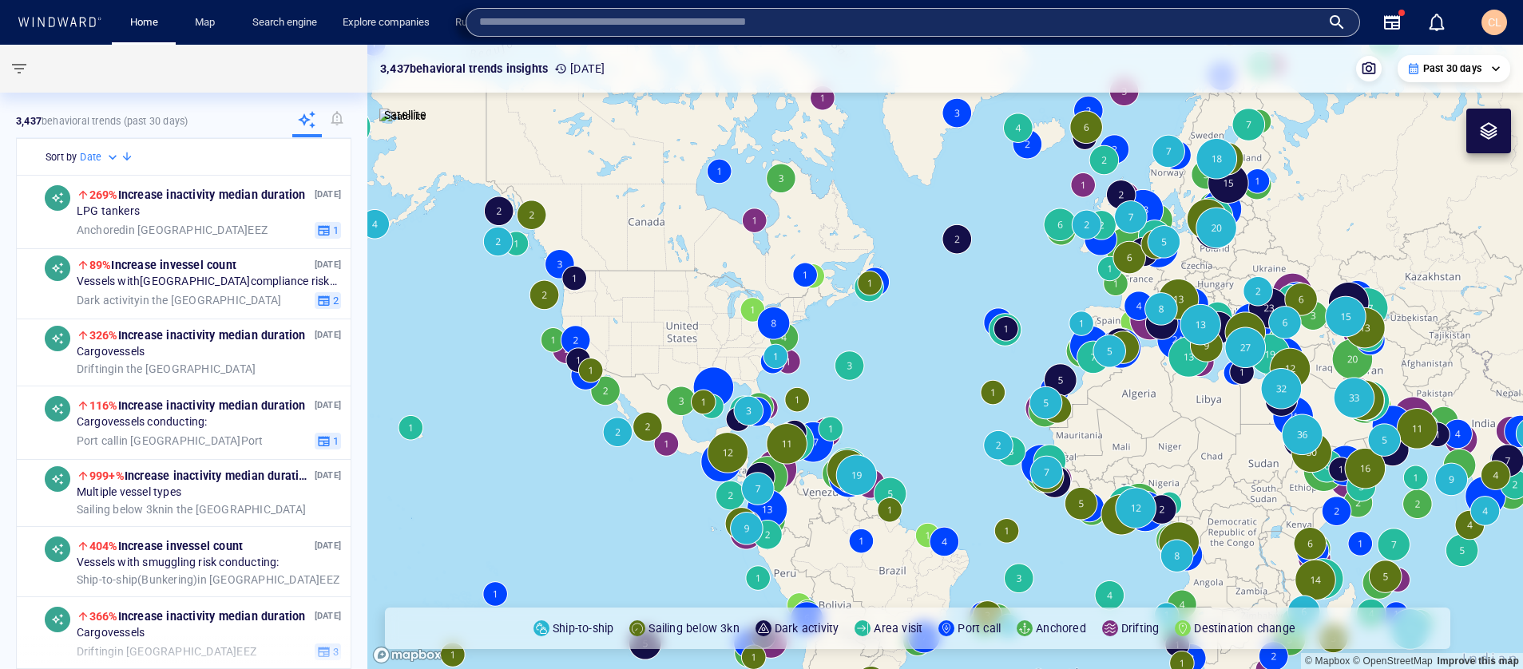
click at [1242, 27] on input "text" at bounding box center [900, 22] width 842 height 24
click at [283, 37] on div "Search engine" at bounding box center [285, 23] width 90 height 46
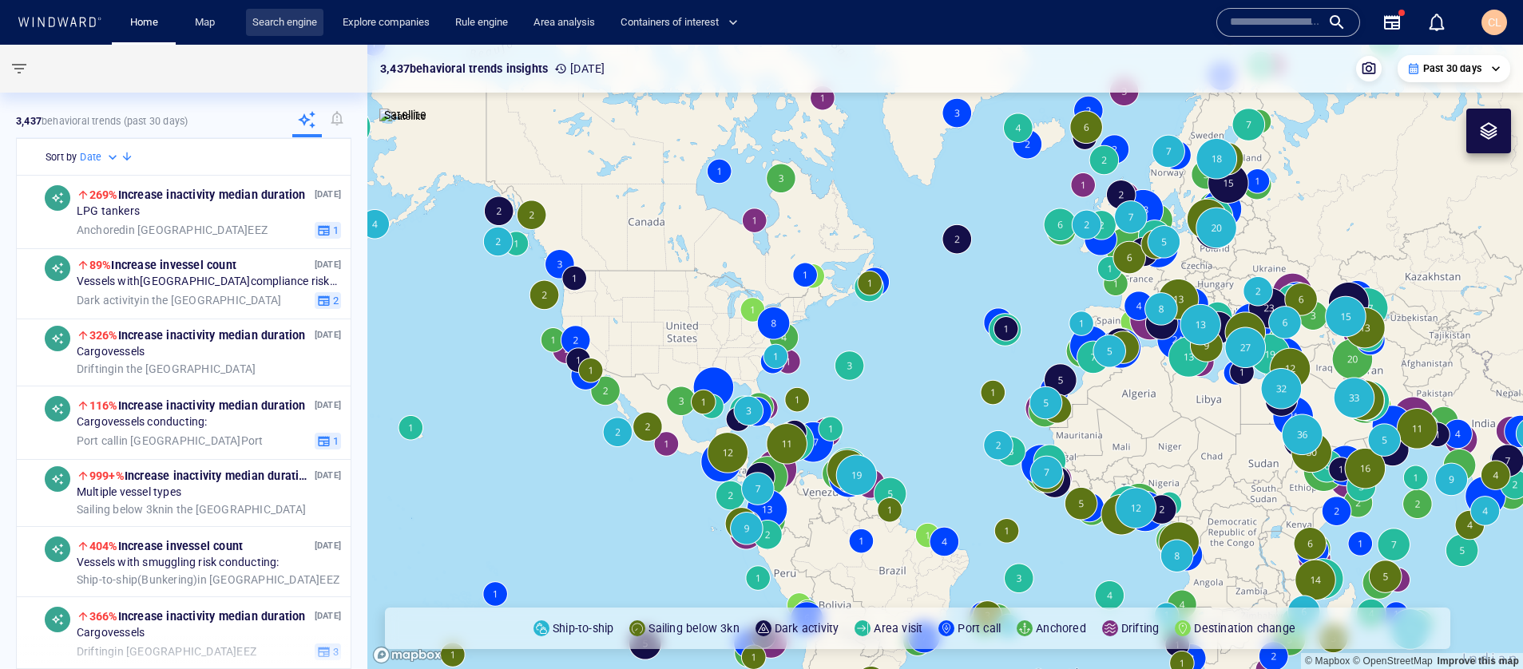
click at [274, 25] on link "Search engine" at bounding box center [284, 23] width 77 height 28
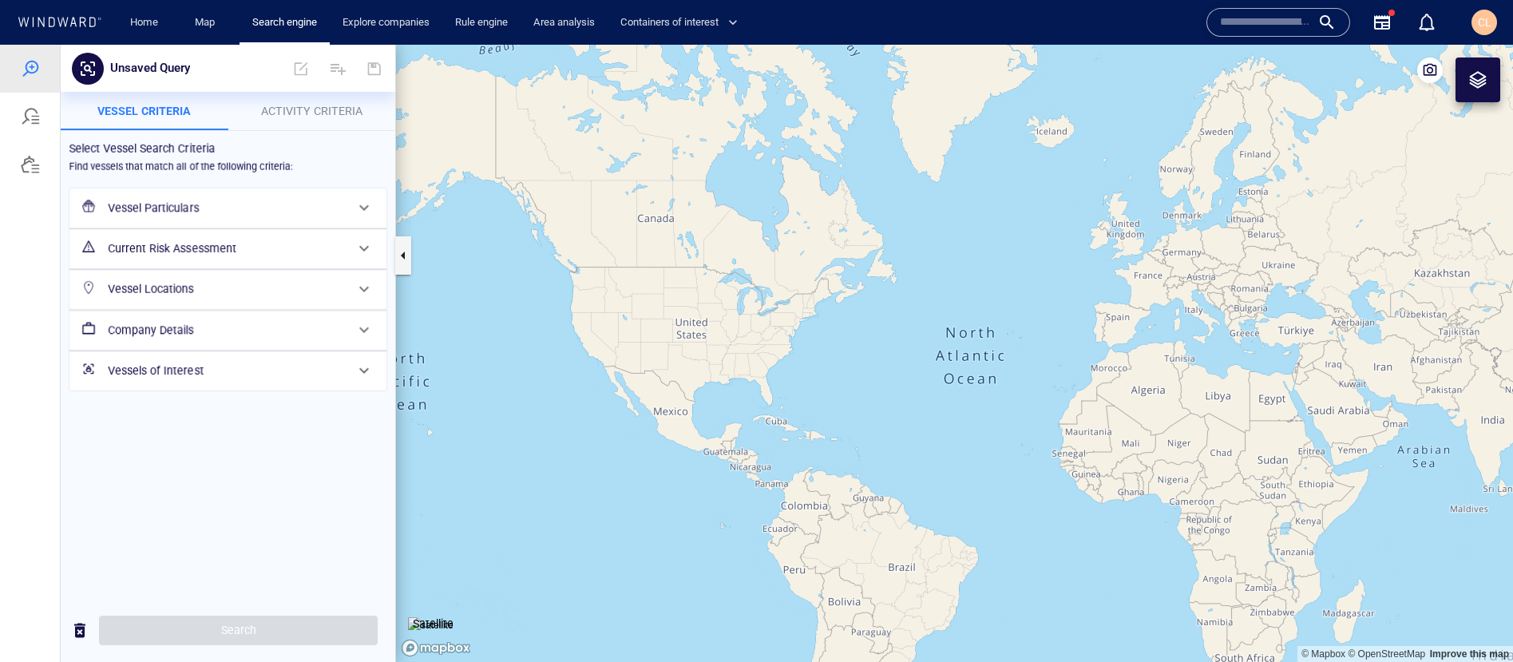
click at [221, 203] on h6 "Vessel Particulars" at bounding box center [226, 208] width 237 height 20
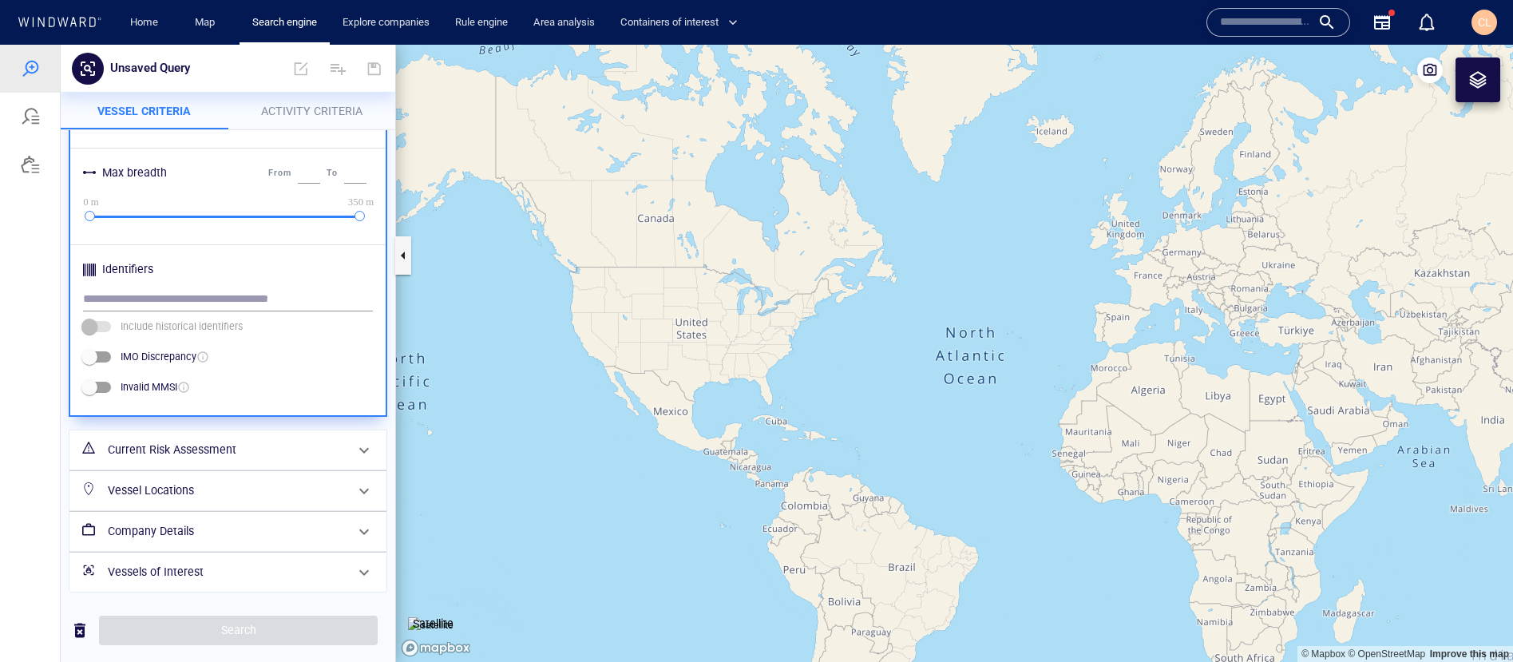
scroll to position [681, 0]
click at [149, 565] on h6 "Vessels of Interest" at bounding box center [226, 571] width 237 height 20
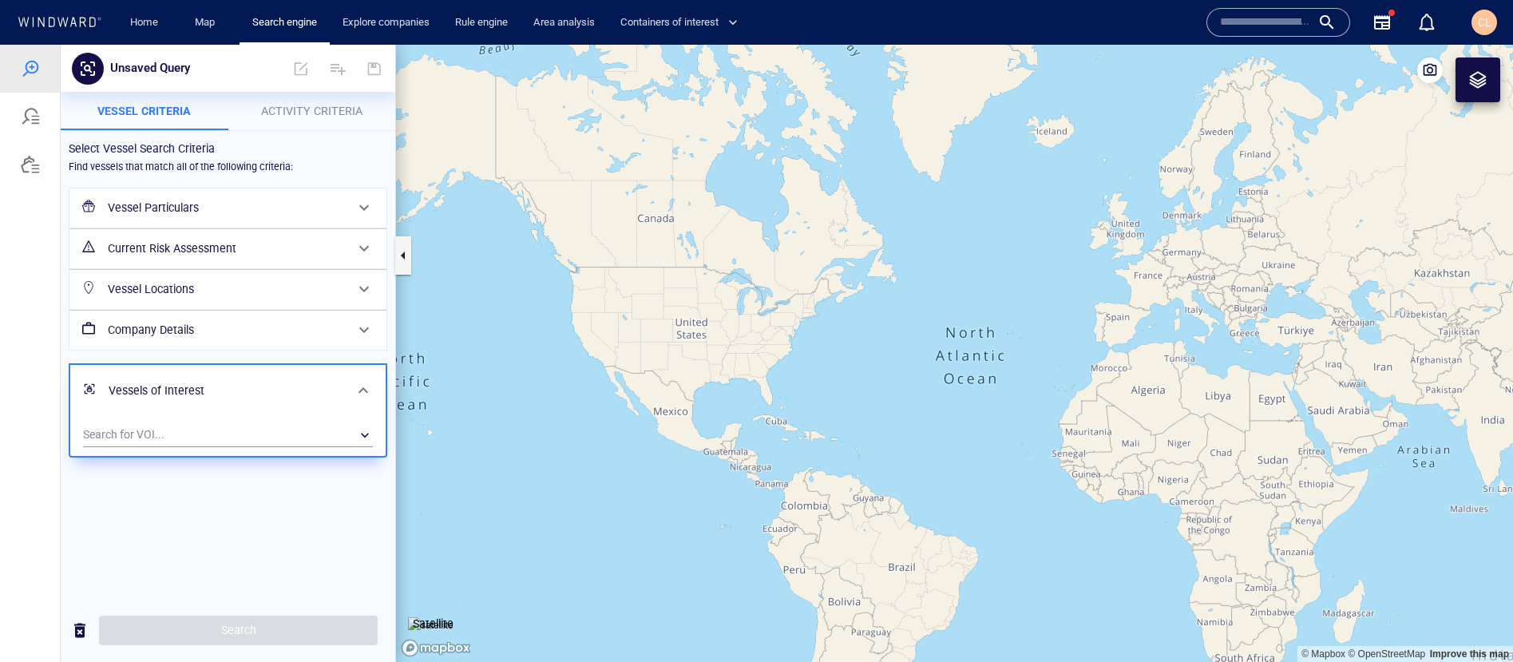
click at [192, 307] on div "Vessel Locations" at bounding box center [227, 289] width 317 height 39
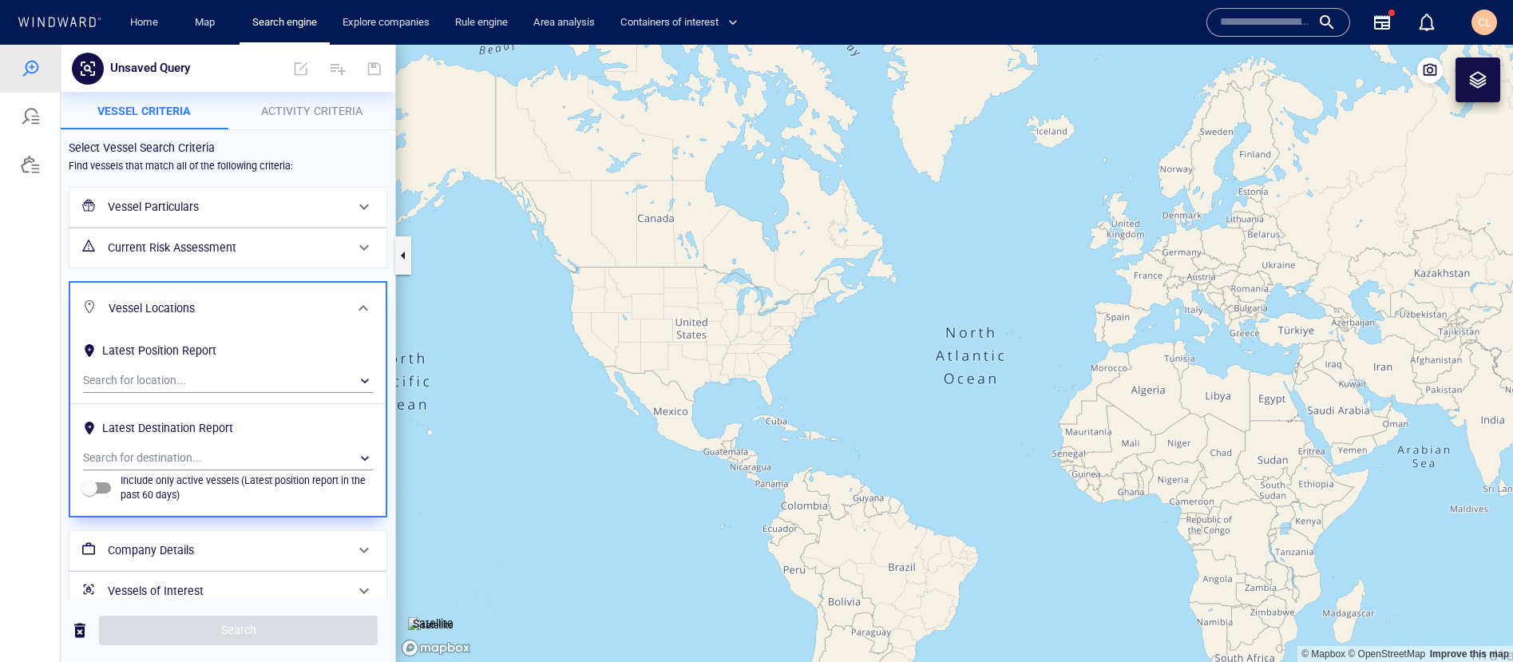
click at [160, 360] on div "Latest Position Report" at bounding box center [159, 351] width 121 height 26
click at [159, 378] on div "​" at bounding box center [228, 381] width 290 height 24
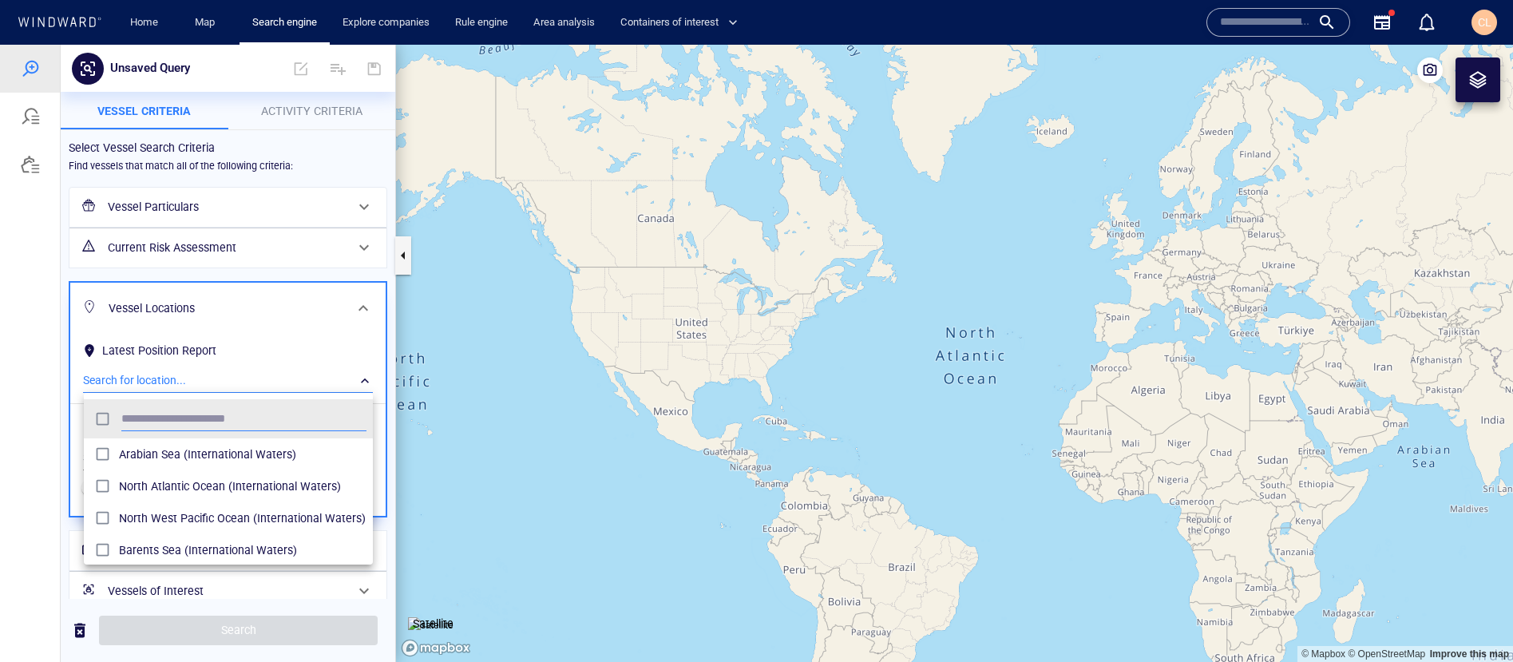
scroll to position [159, 289]
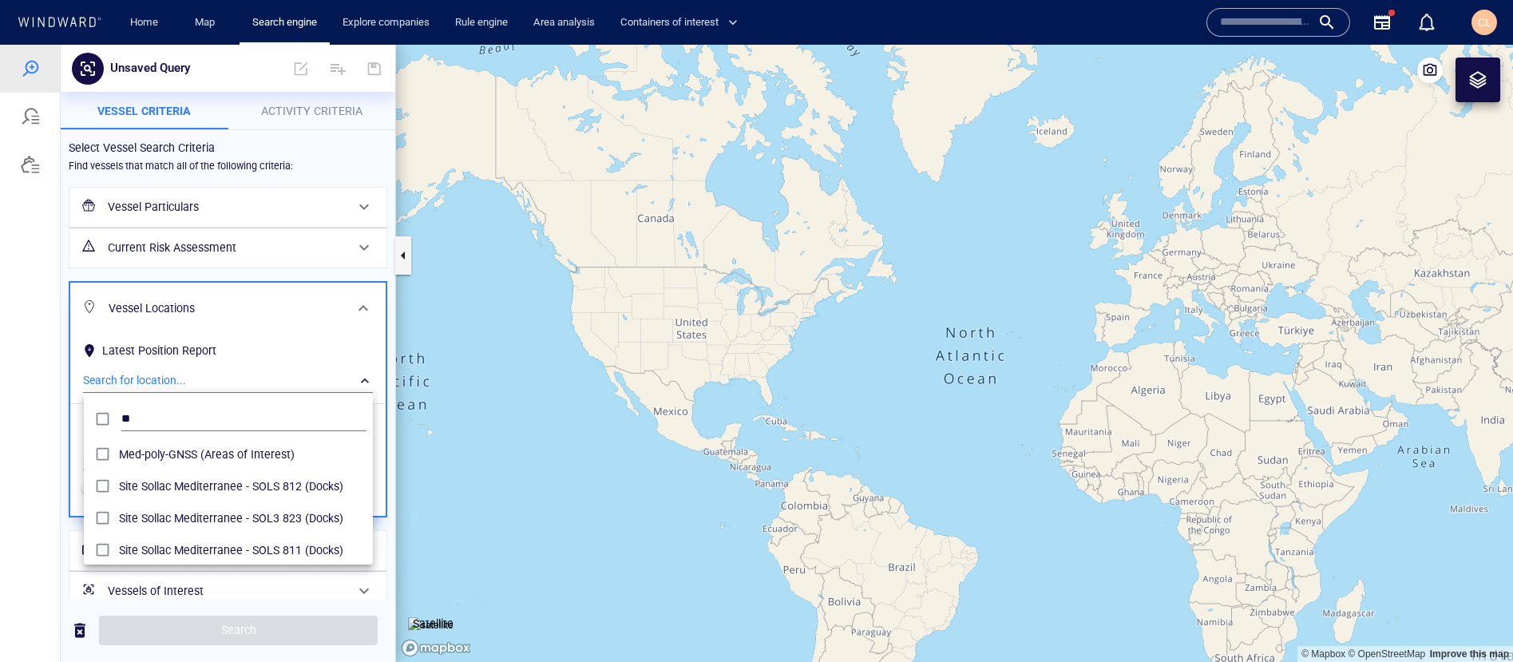
type input "*"
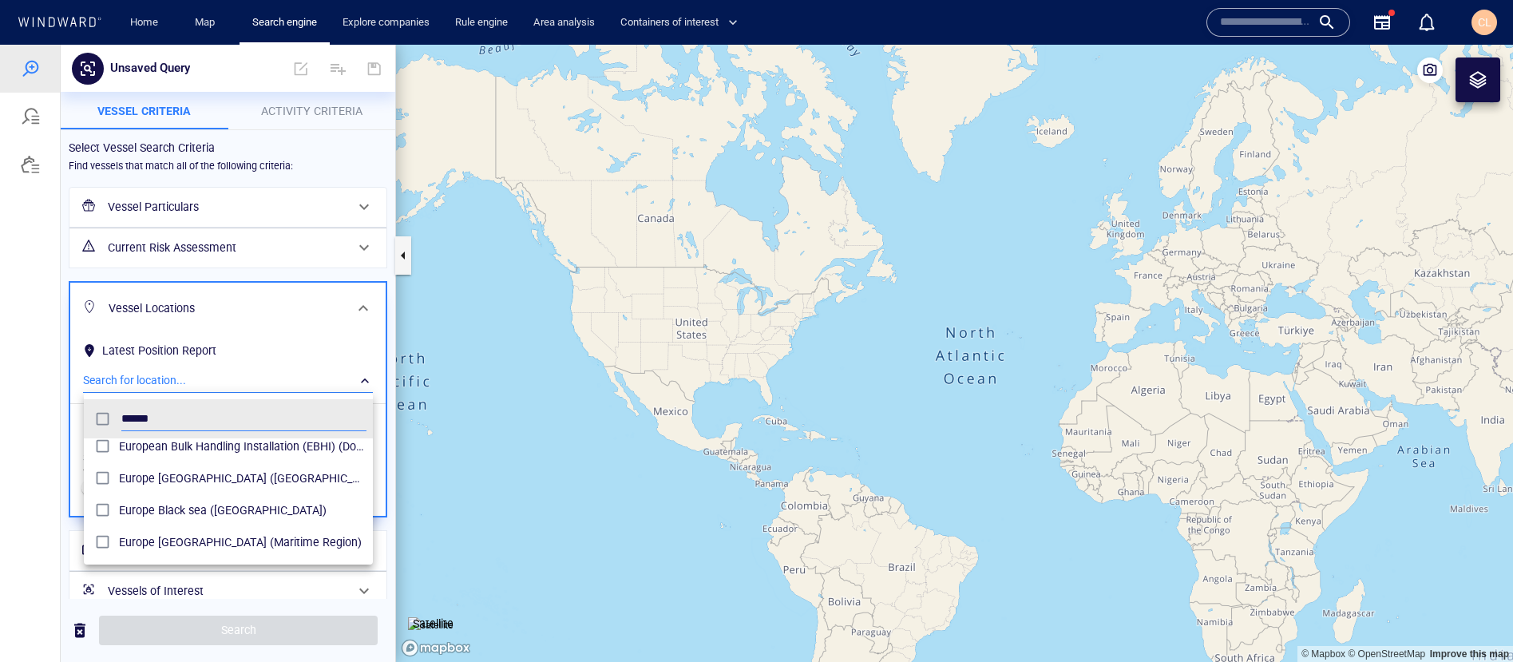
scroll to position [42, 0]
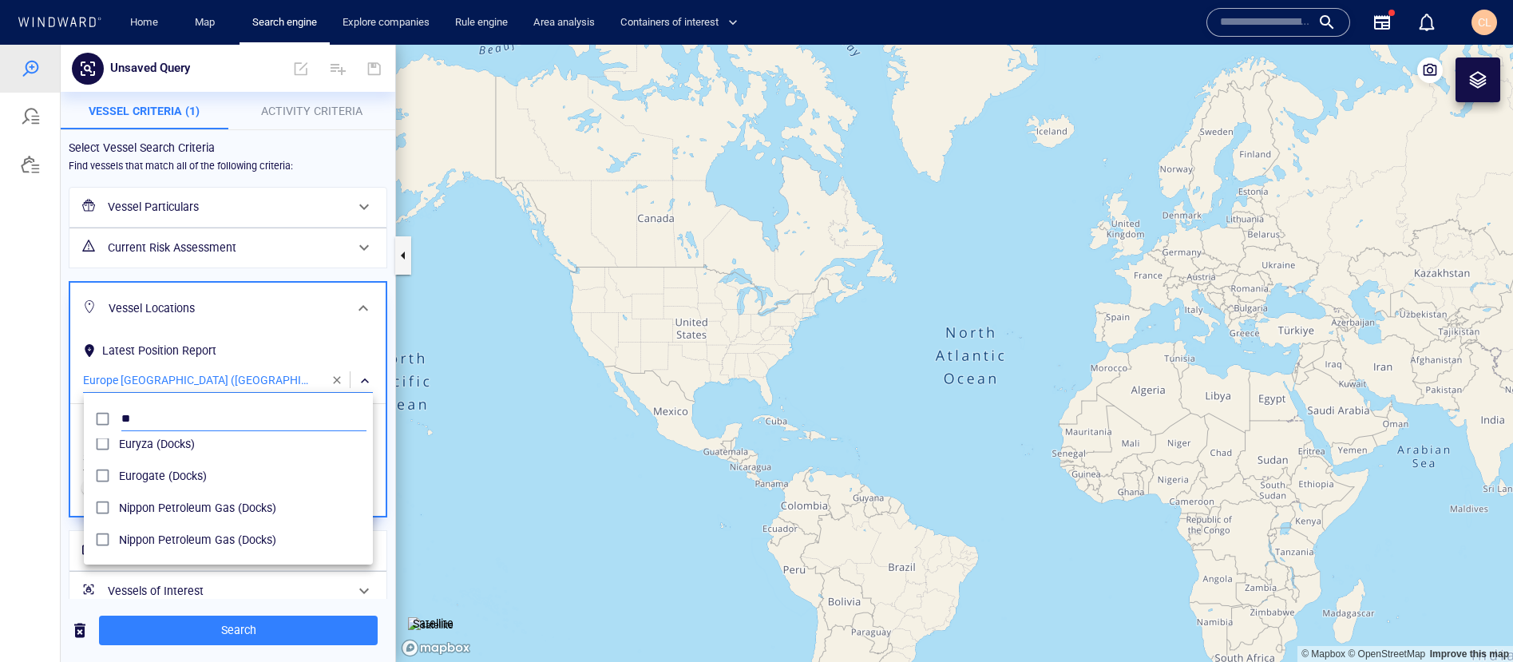
type input "*"
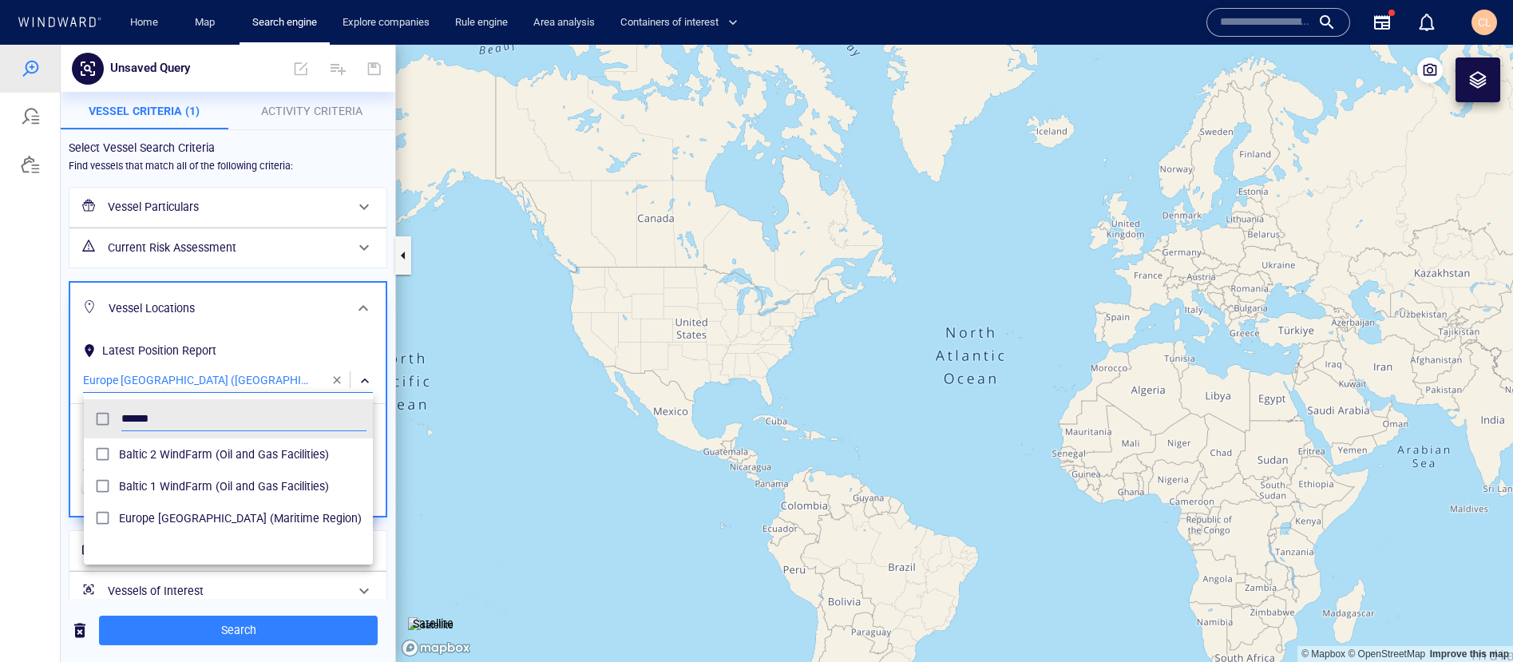
type input "******"
click at [36, 521] on div at bounding box center [756, 353] width 1513 height 617
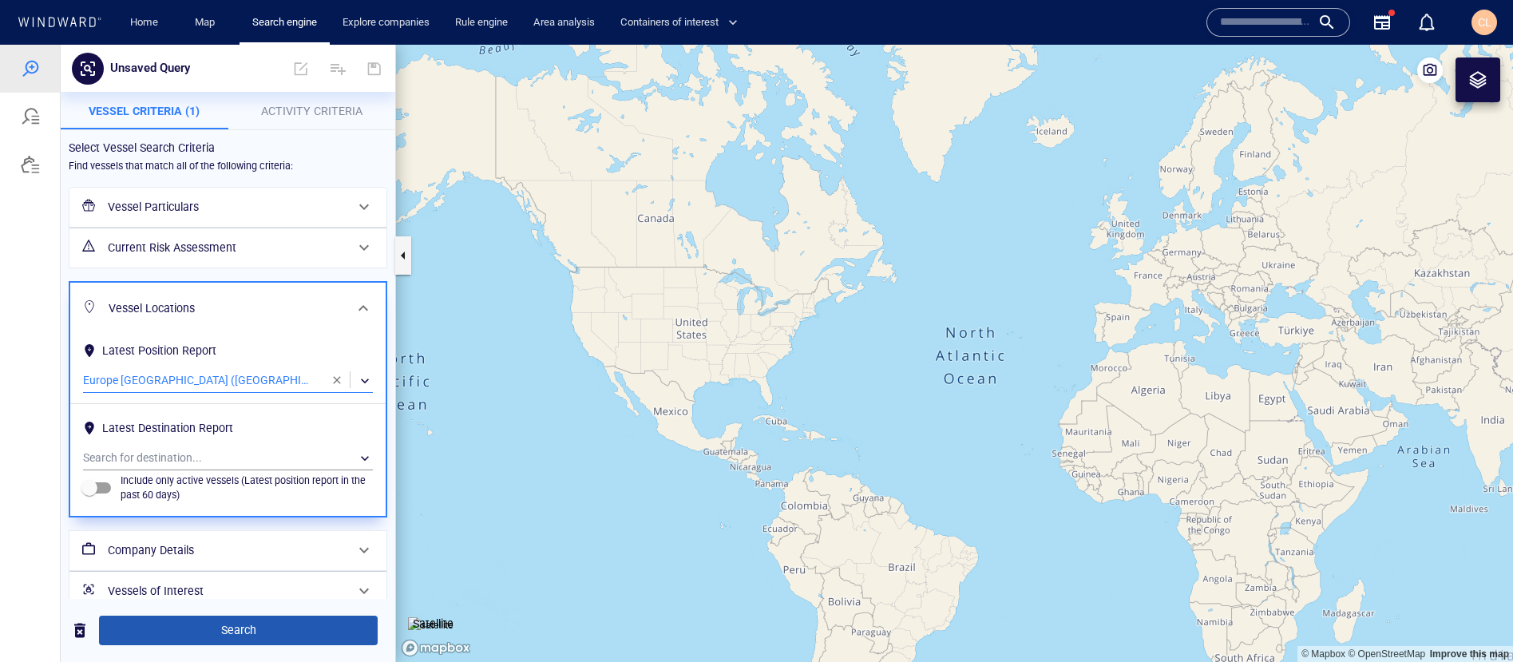
click at [156, 639] on span "Search" at bounding box center [238, 630] width 253 height 20
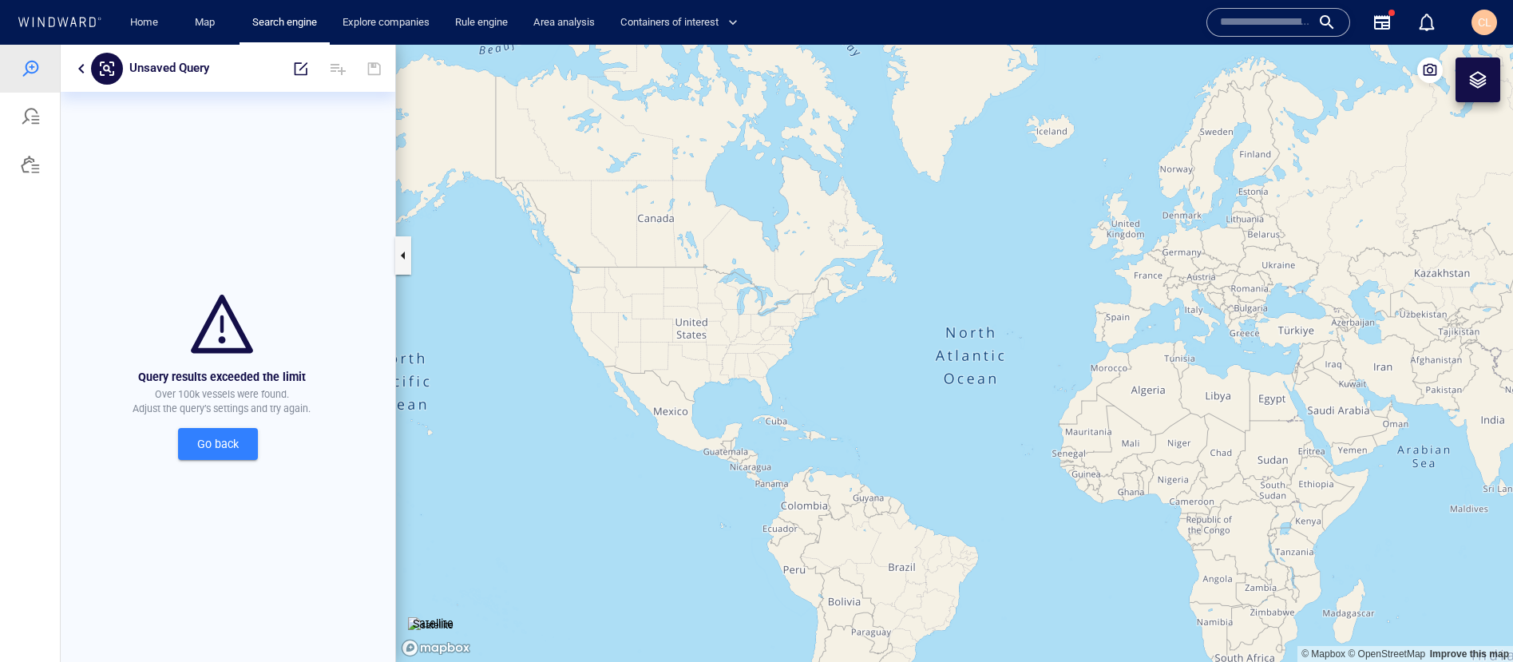
click at [83, 75] on button "button" at bounding box center [81, 68] width 19 height 19
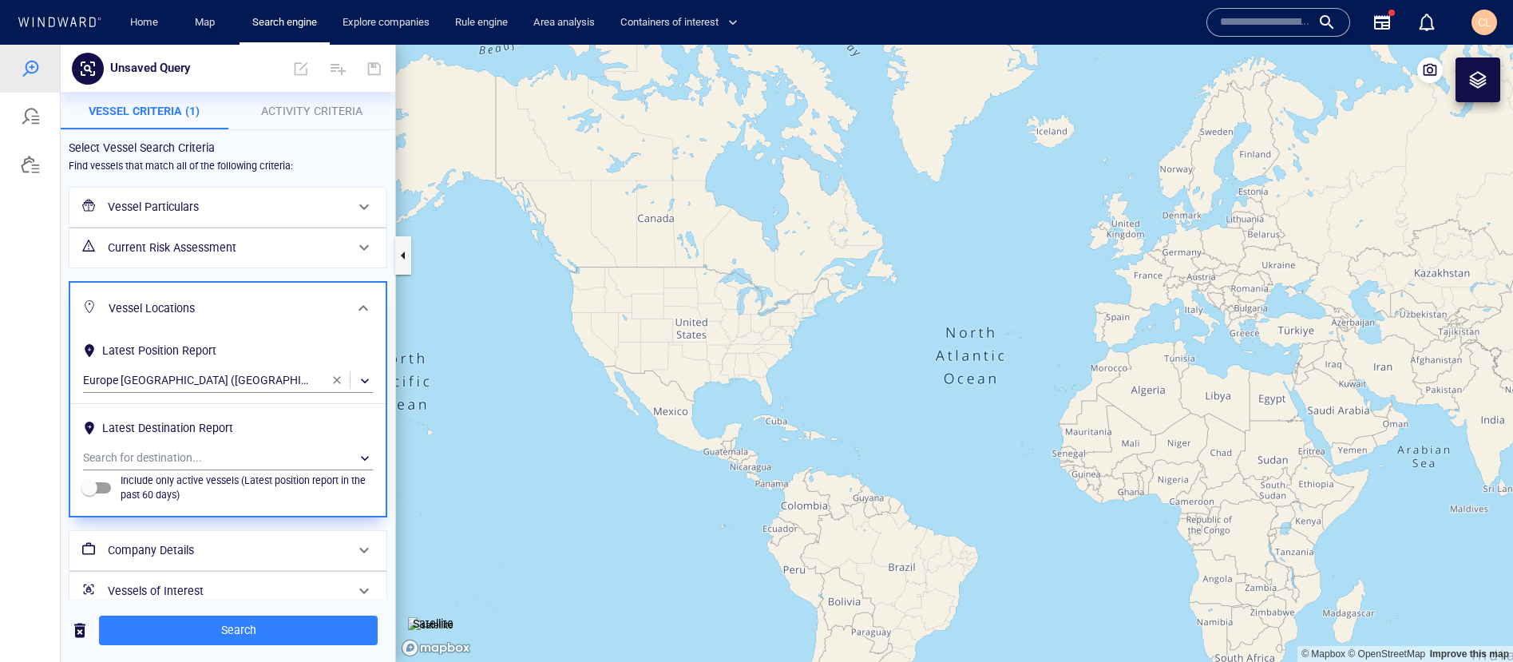
scroll to position [21, 0]
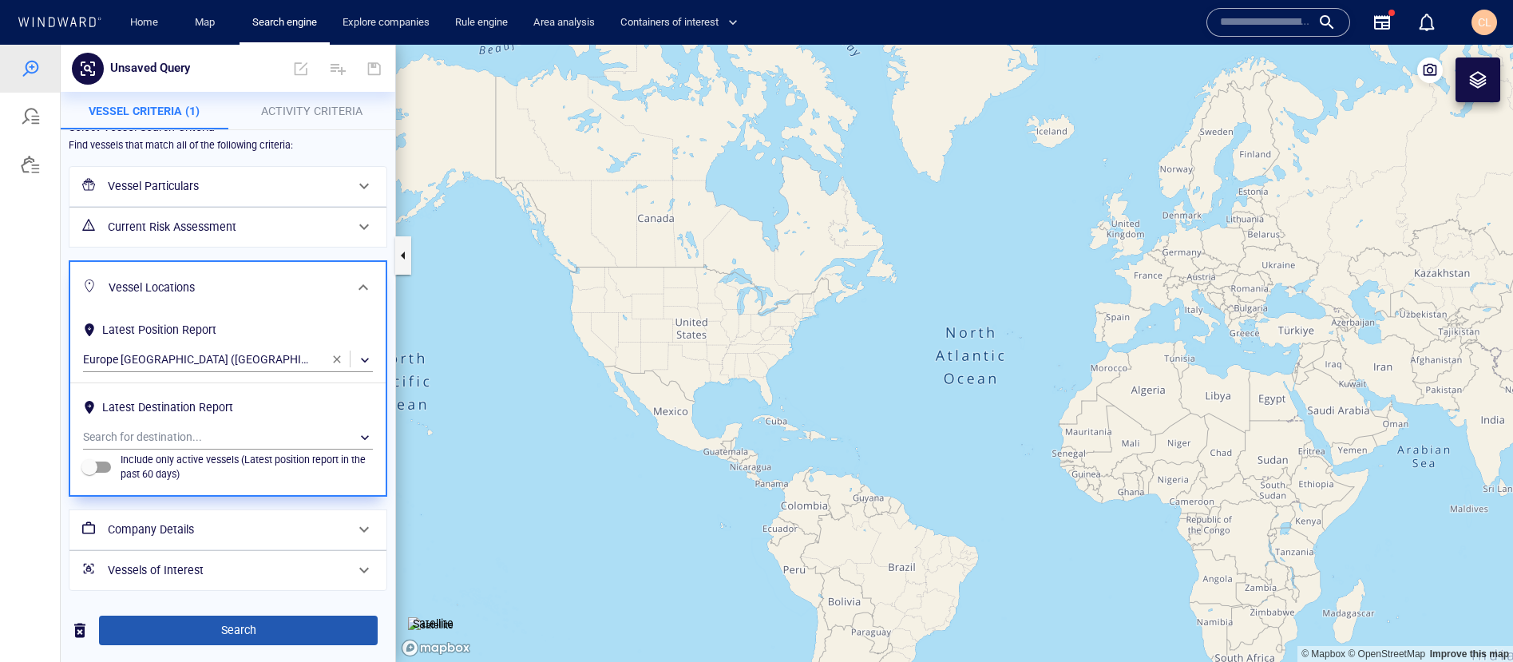
click at [182, 635] on span "Search" at bounding box center [238, 630] width 253 height 20
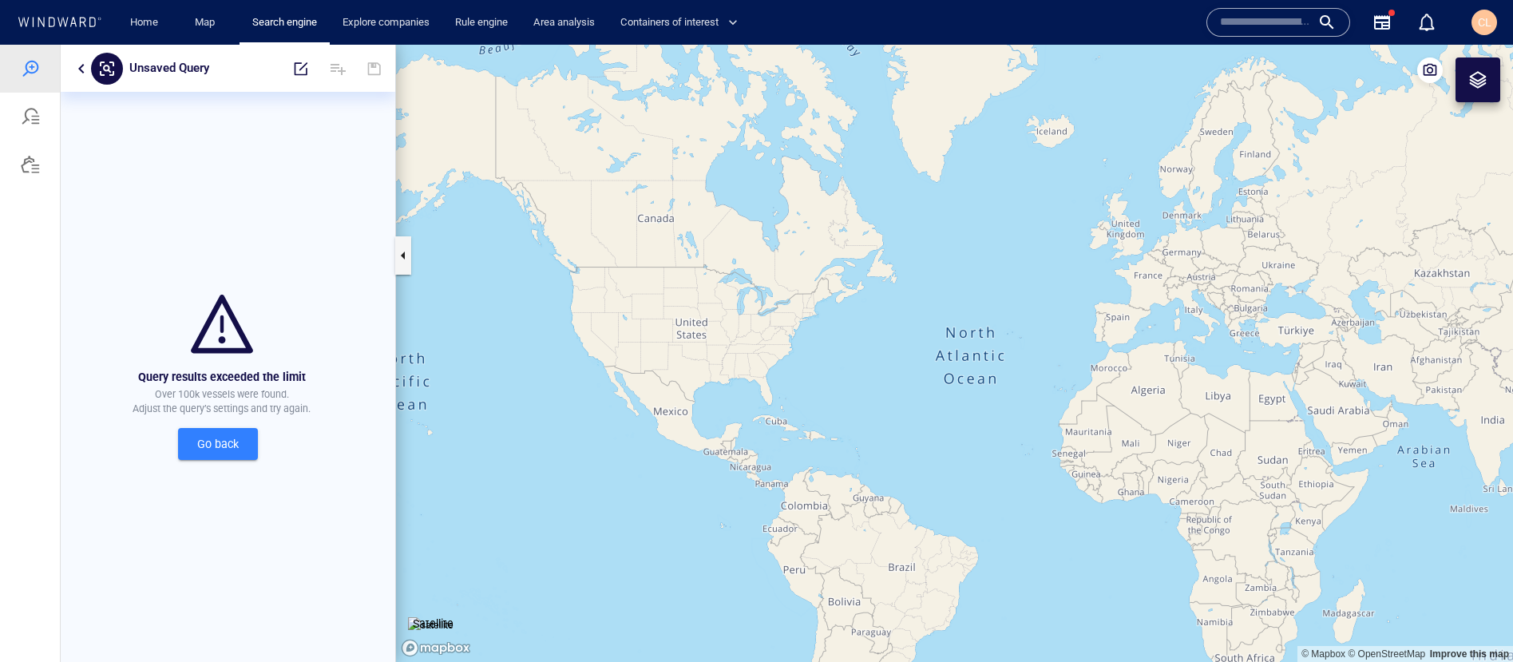
click at [231, 440] on span "Go back" at bounding box center [218, 444] width 54 height 20
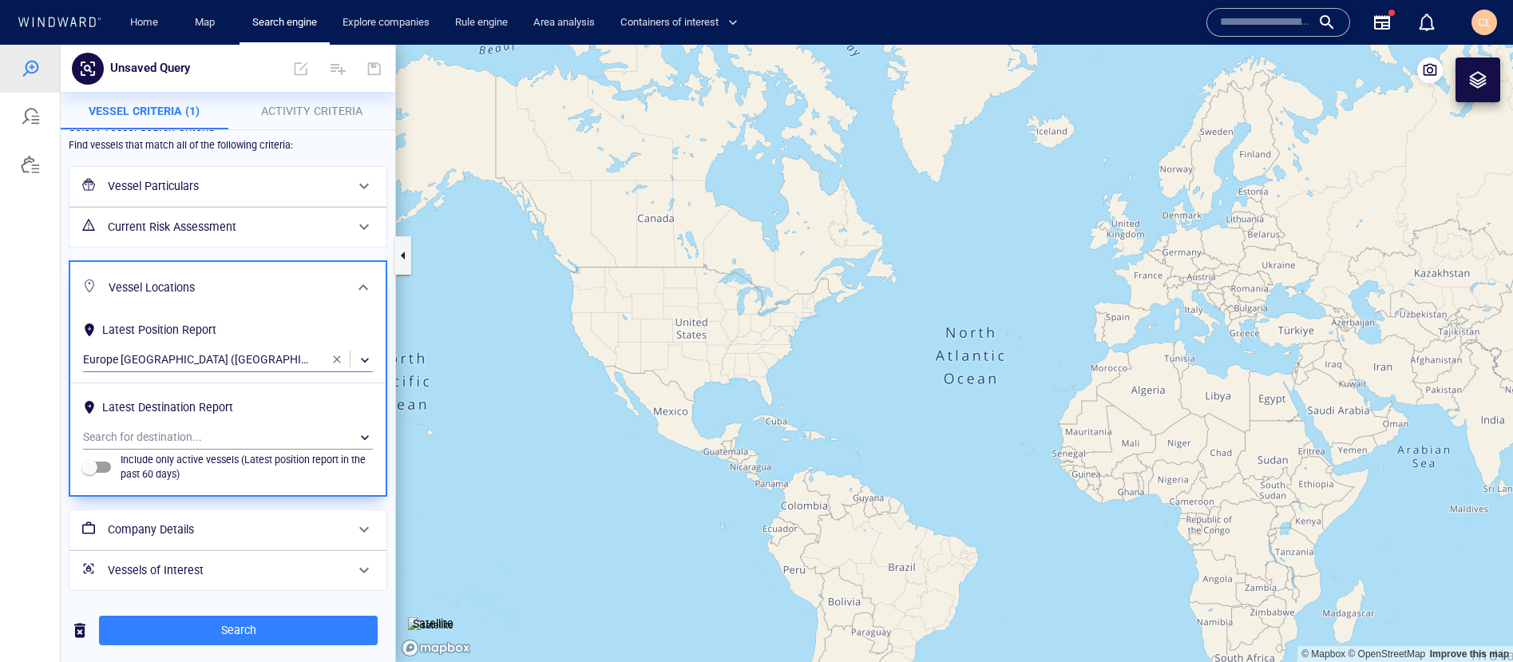
click at [237, 367] on div "​" at bounding box center [228, 360] width 290 height 24
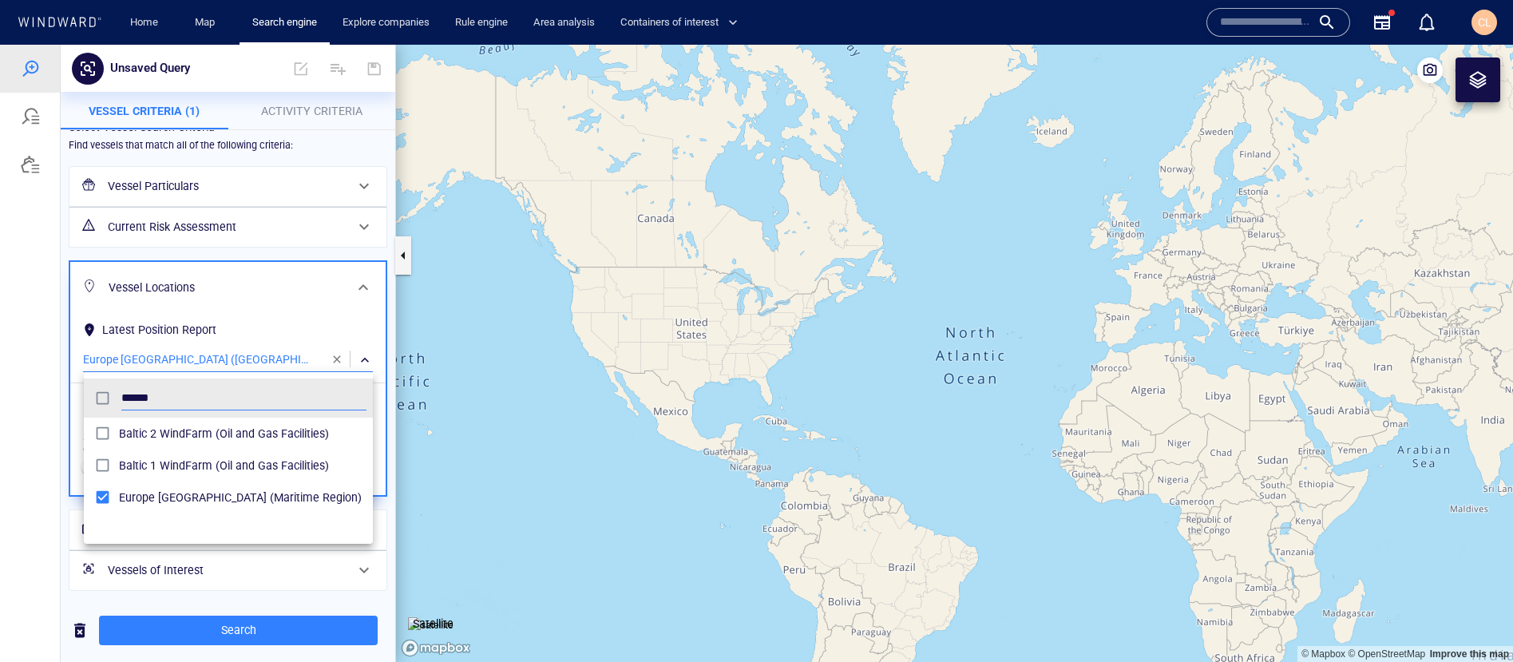
scroll to position [159, 289]
click at [125, 358] on div at bounding box center [756, 353] width 1513 height 617
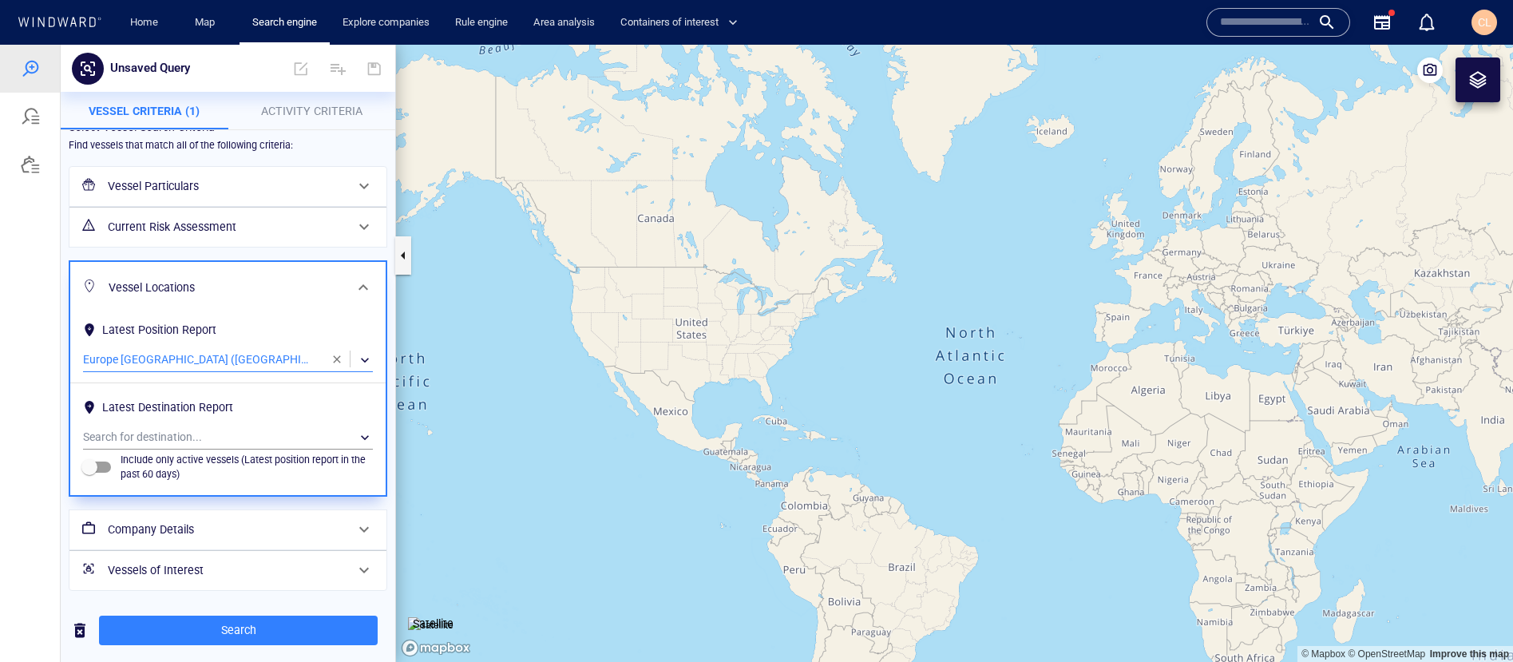
click at [125, 358] on div "​" at bounding box center [228, 360] width 290 height 24
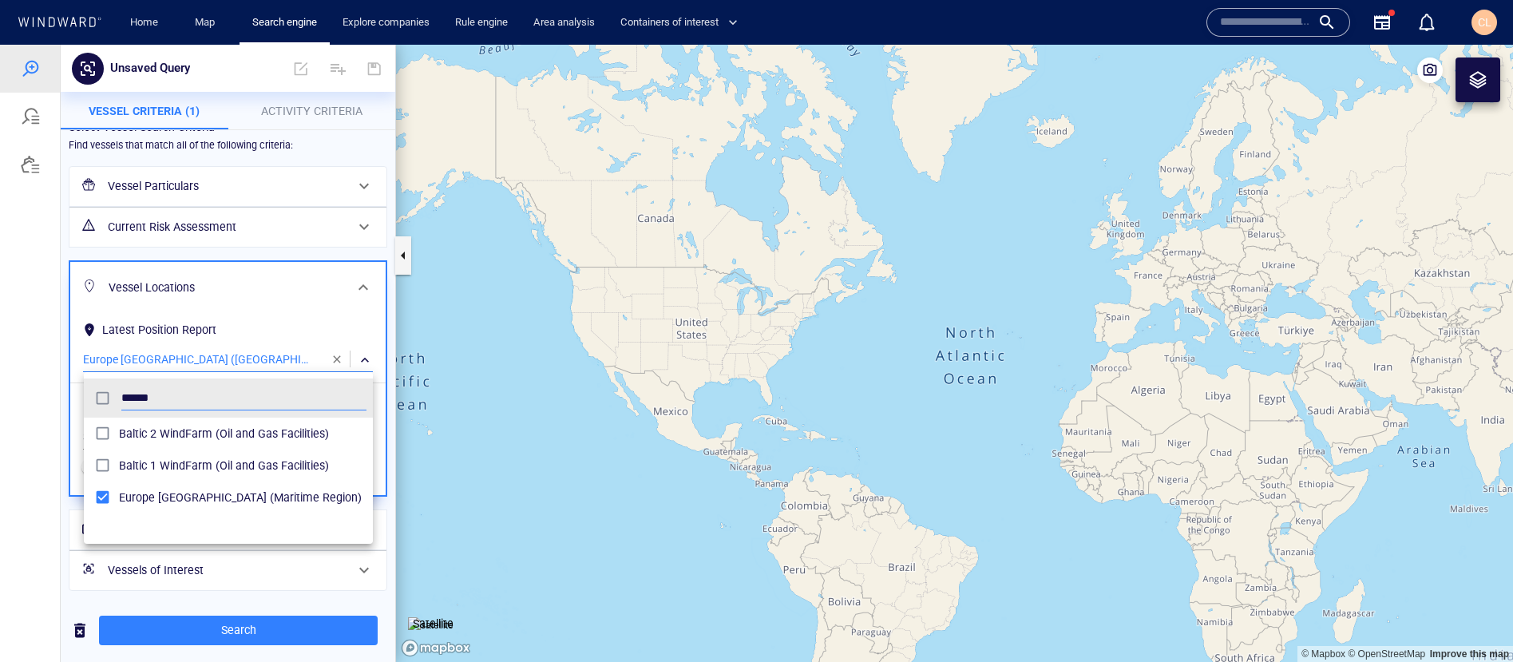
click at [237, 319] on div at bounding box center [756, 353] width 1513 height 617
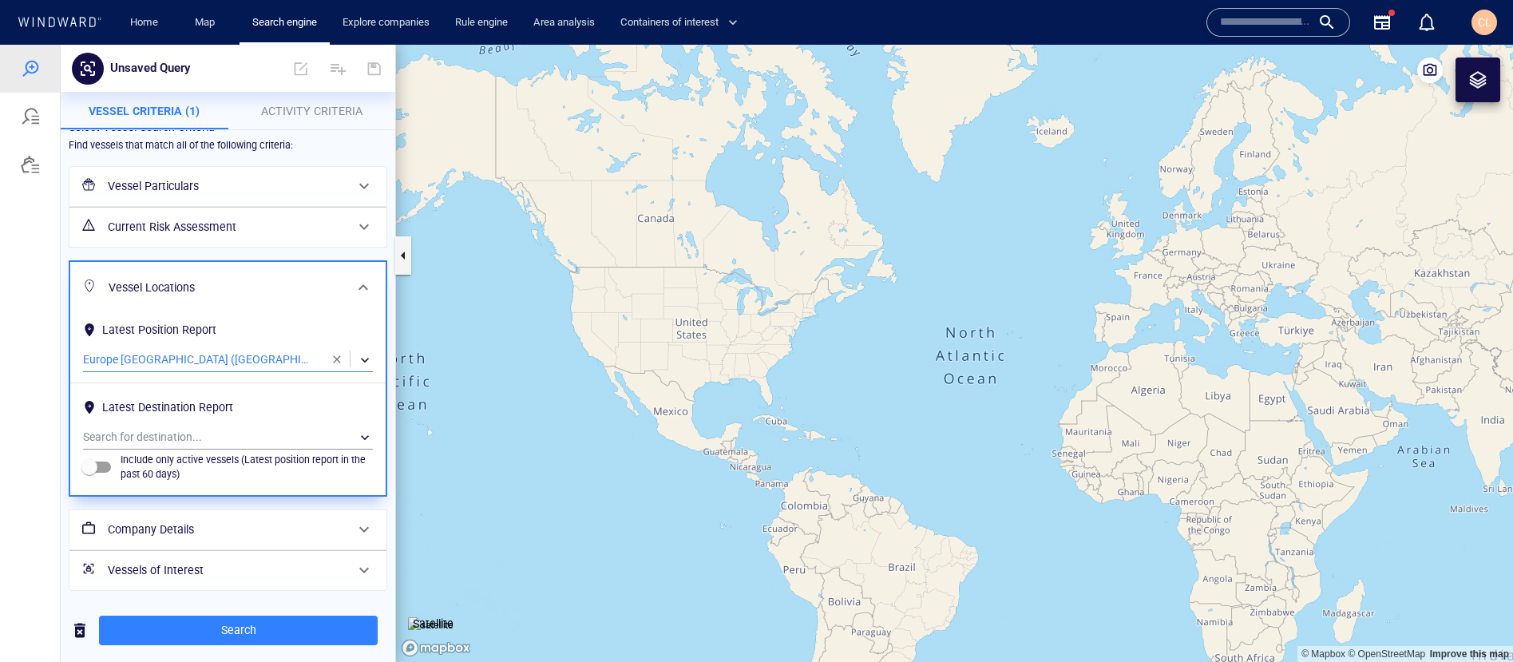
click at [232, 356] on div "​" at bounding box center [228, 360] width 290 height 24
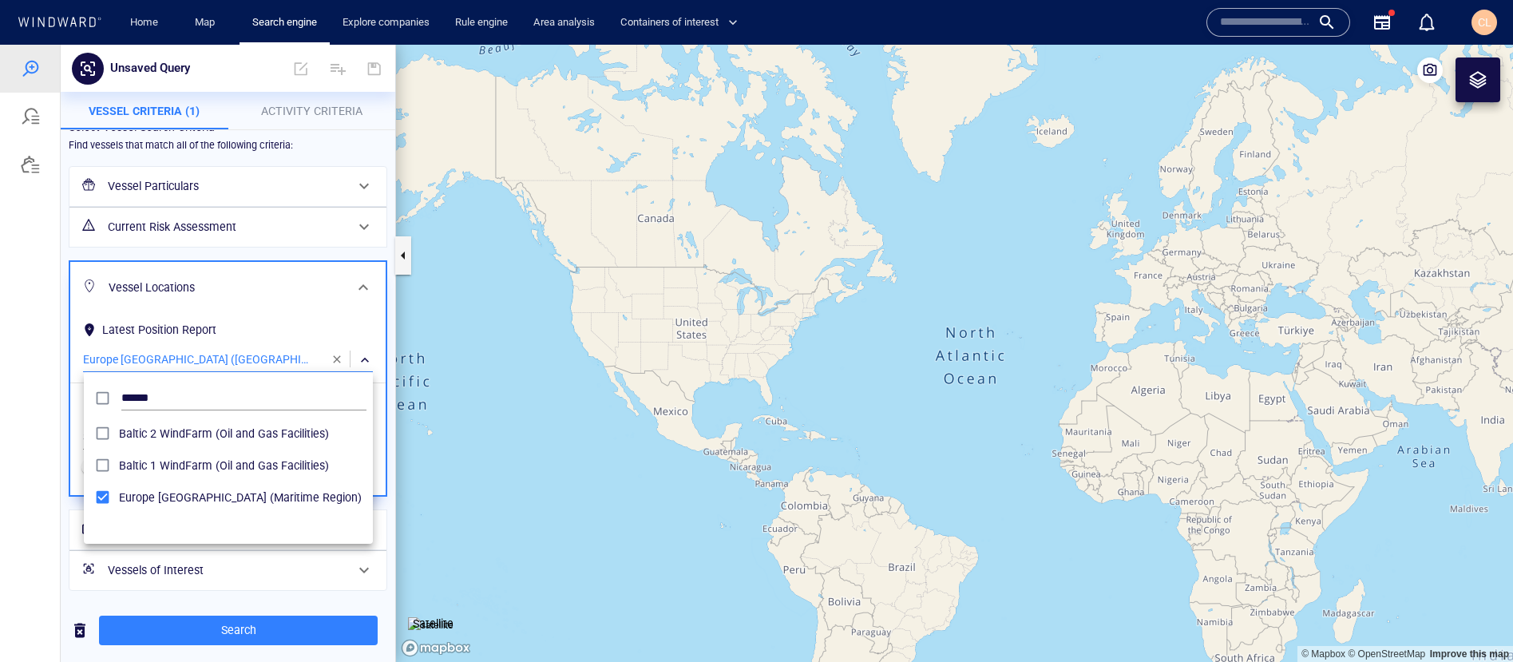
click at [222, 363] on div at bounding box center [756, 353] width 1513 height 617
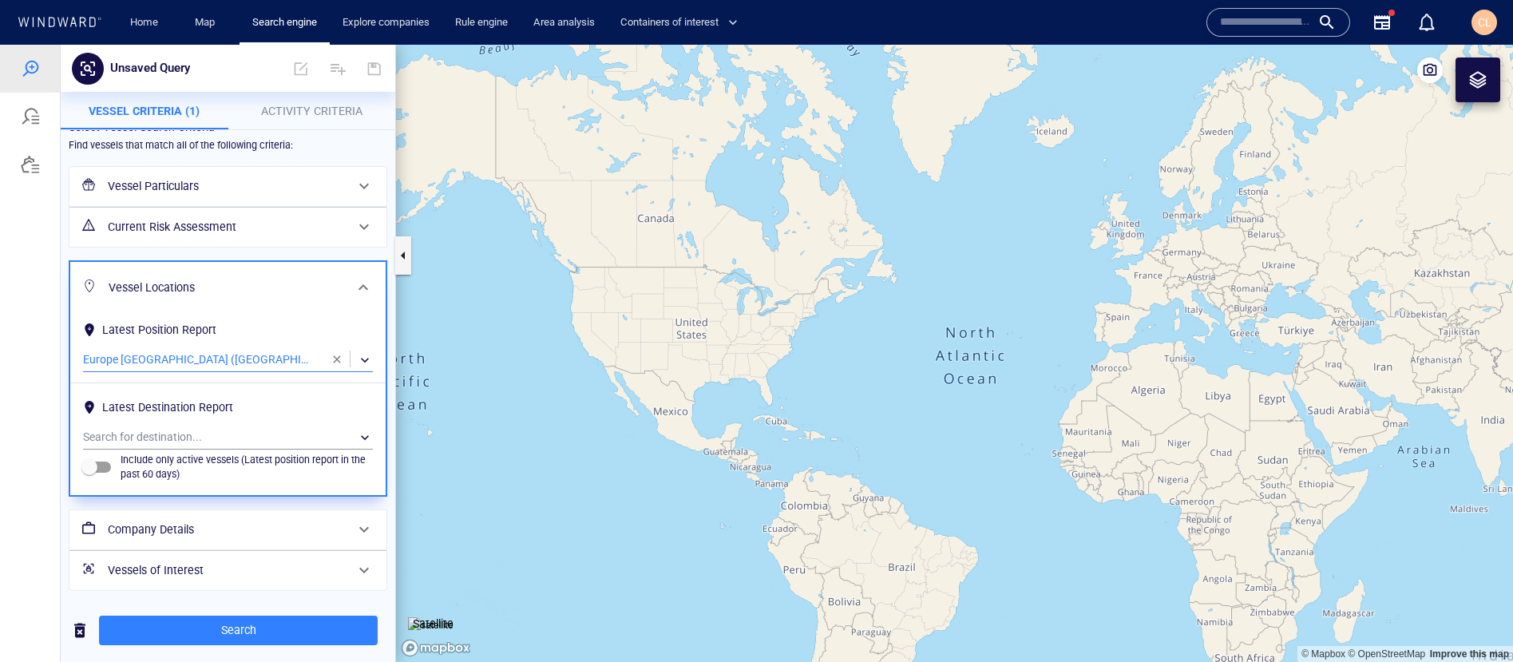
click at [197, 355] on div "​" at bounding box center [228, 360] width 290 height 24
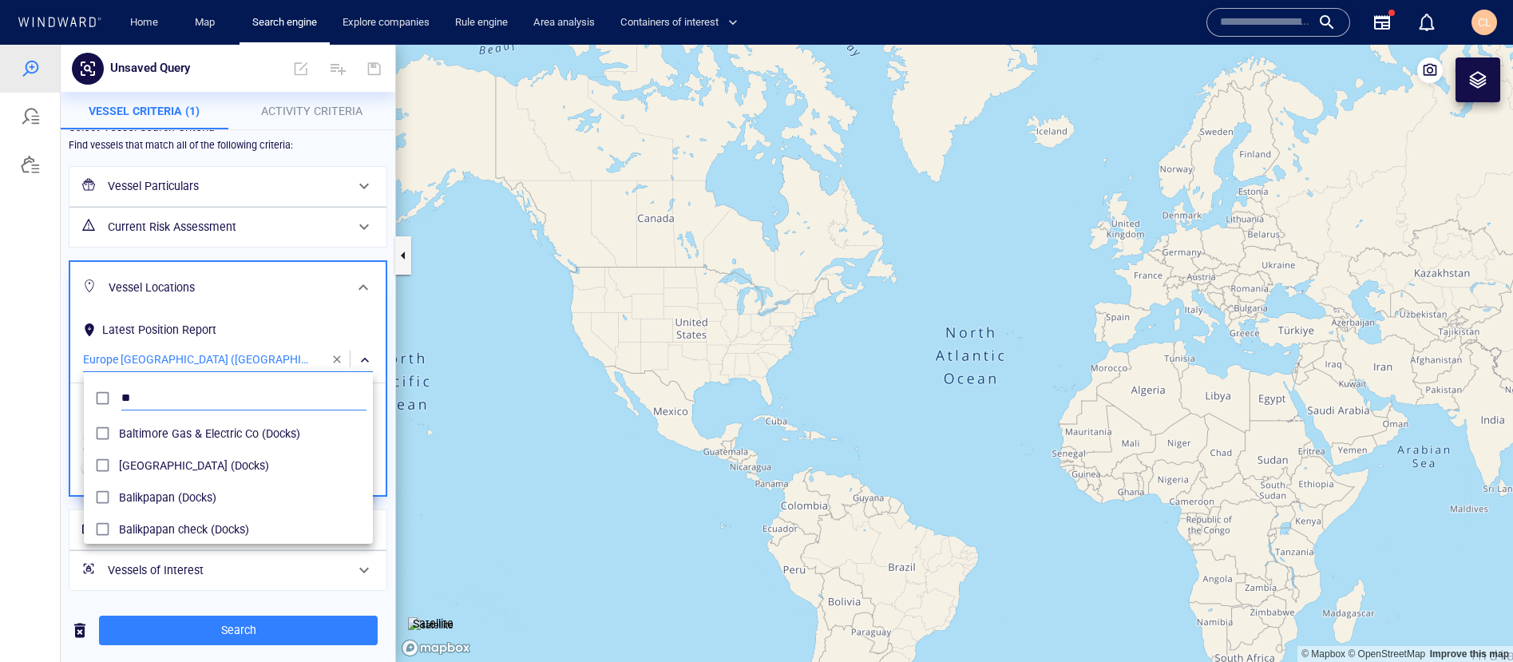
type input "*"
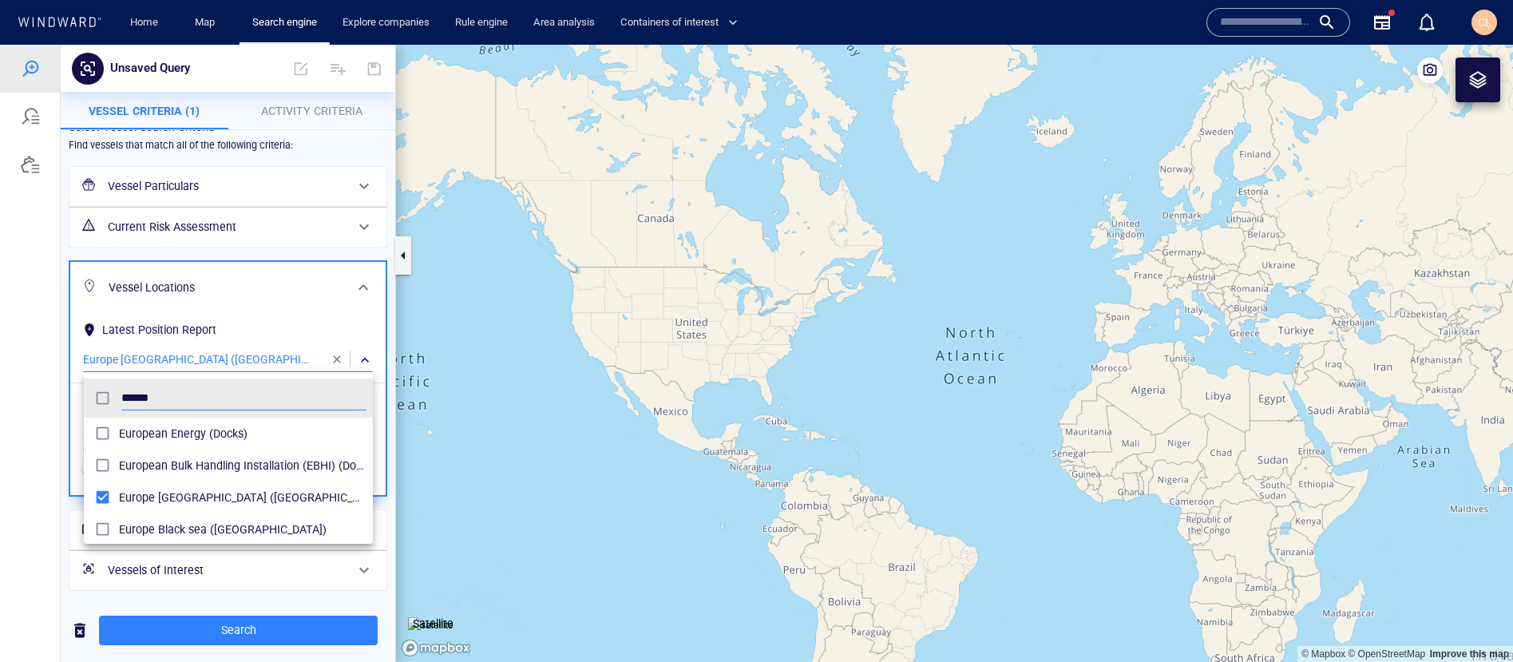
type input "******"
click at [176, 495] on span "Europe Mediterranean (Maritime Region)" at bounding box center [243, 497] width 248 height 19
click at [201, 636] on div at bounding box center [756, 353] width 1513 height 617
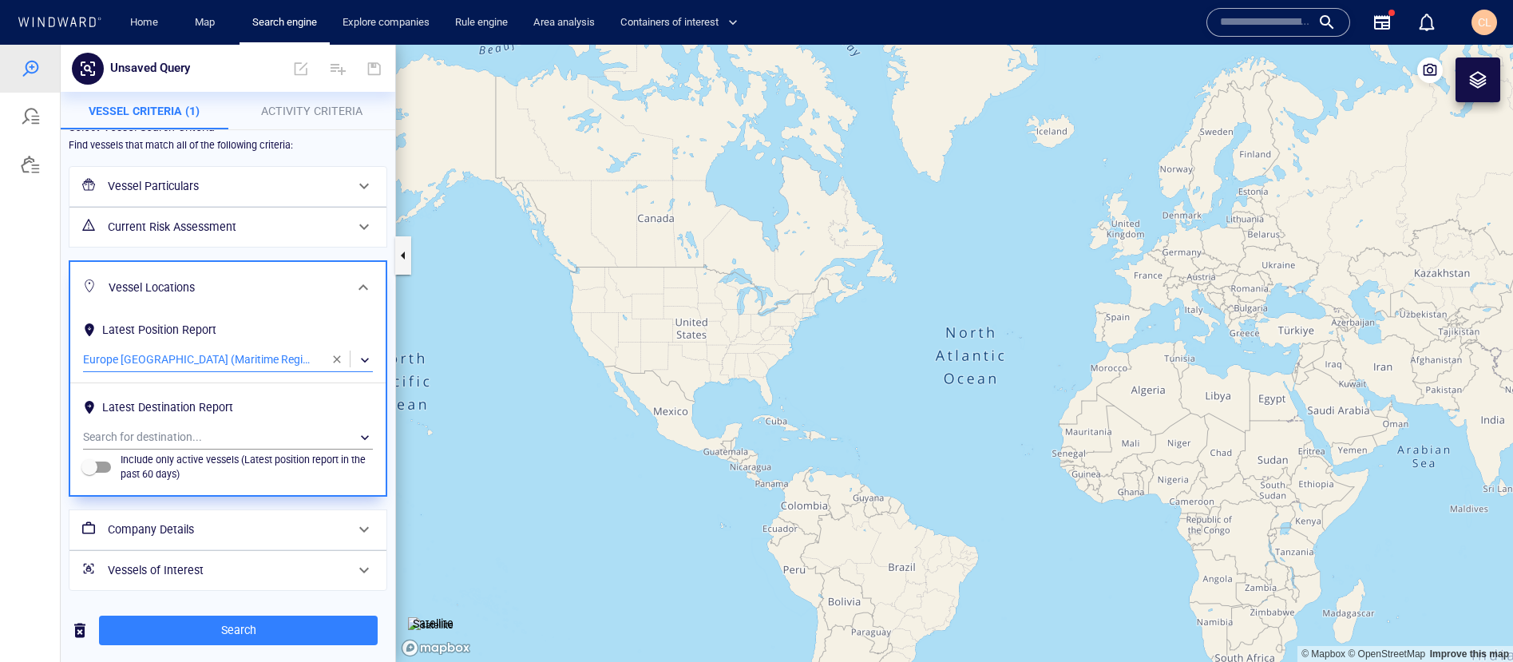
click at [201, 636] on span "Search" at bounding box center [238, 630] width 253 height 20
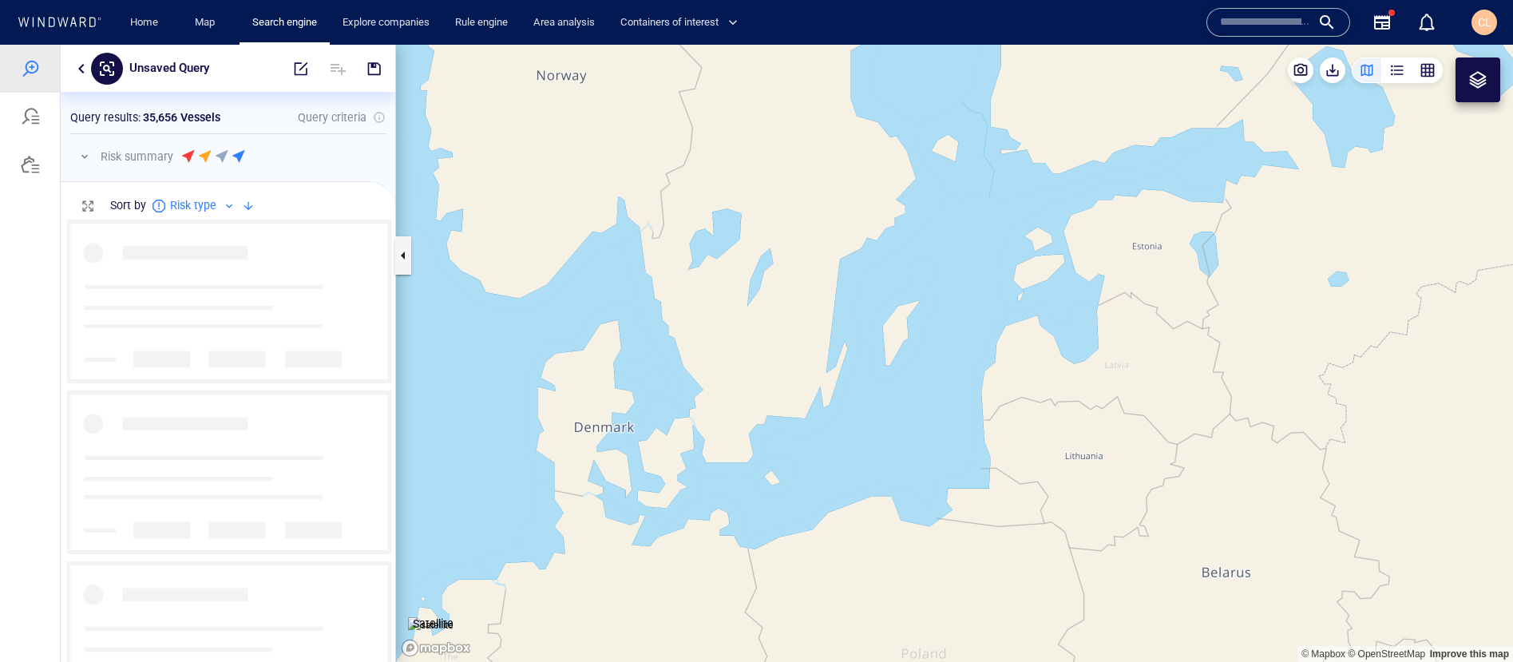
scroll to position [442, 335]
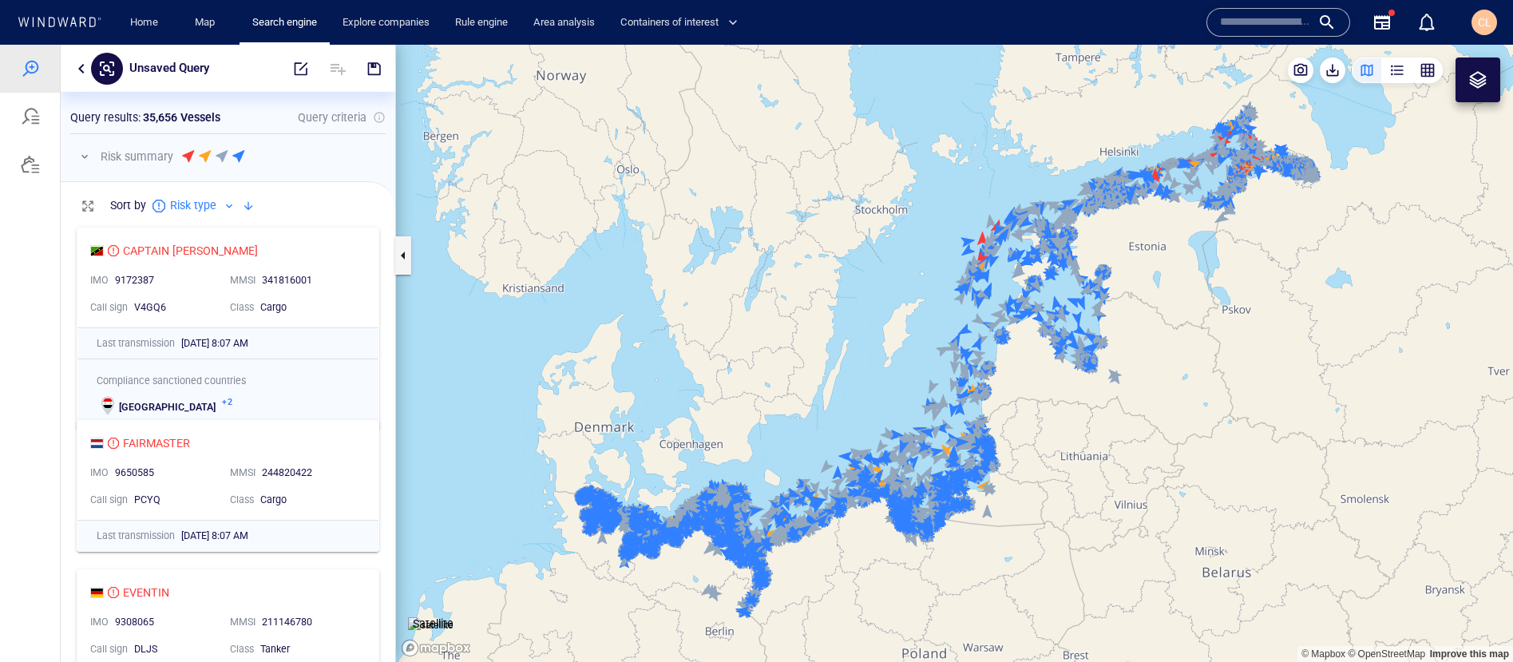
click at [88, 156] on button "button" at bounding box center [84, 156] width 19 height 19
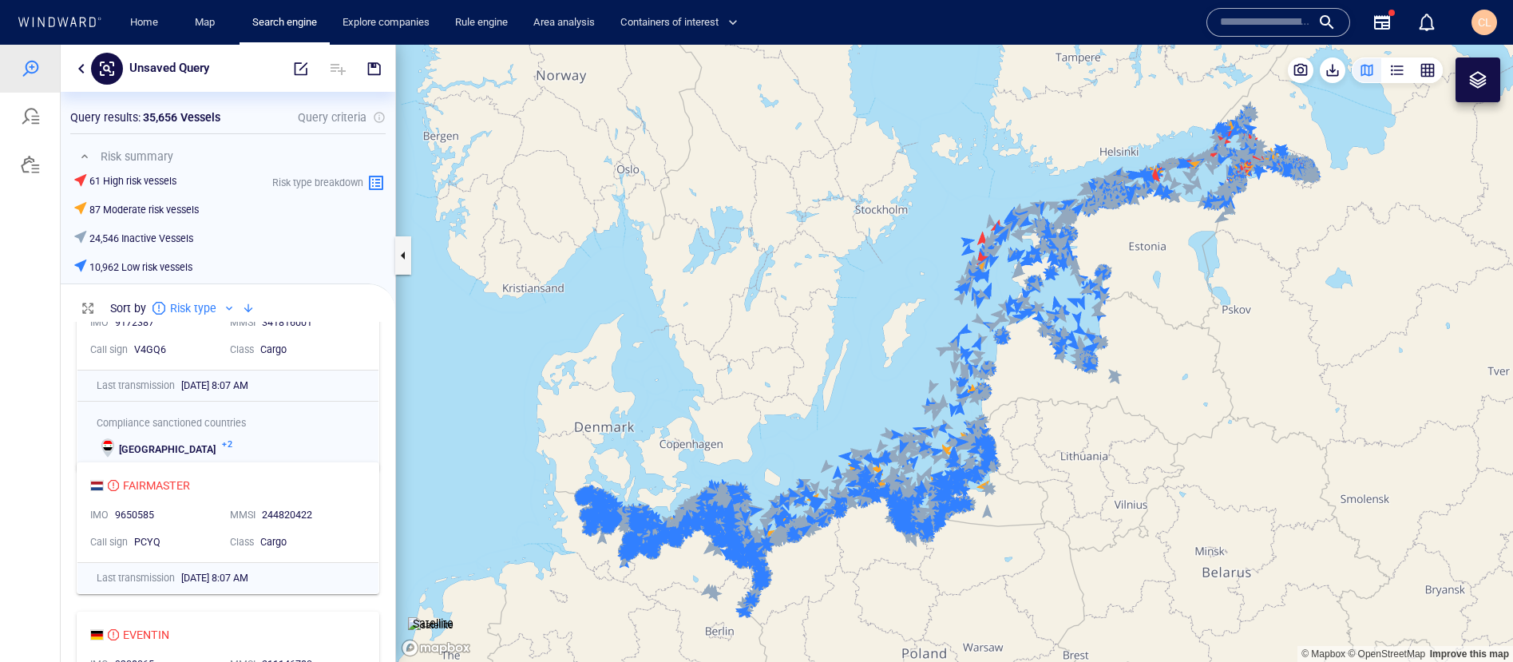
scroll to position [0, 0]
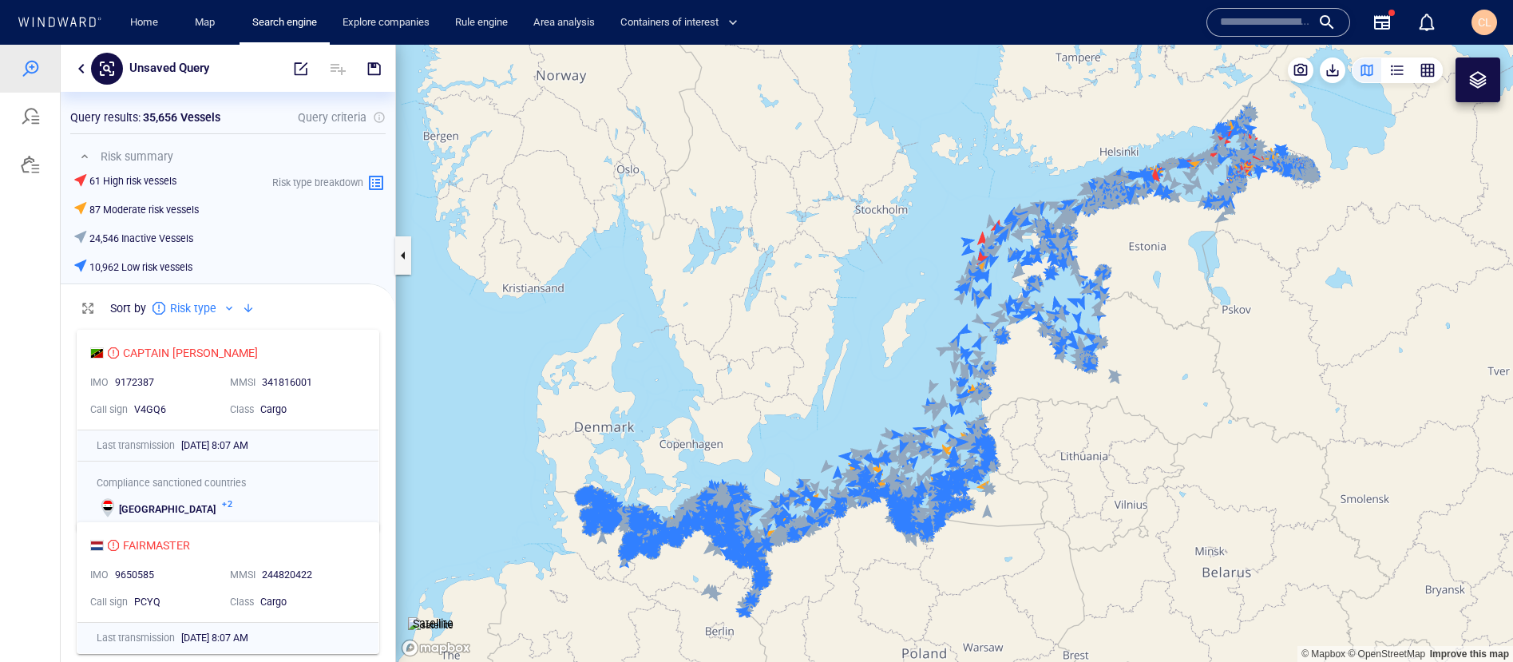
click at [85, 72] on button "button" at bounding box center [81, 68] width 19 height 19
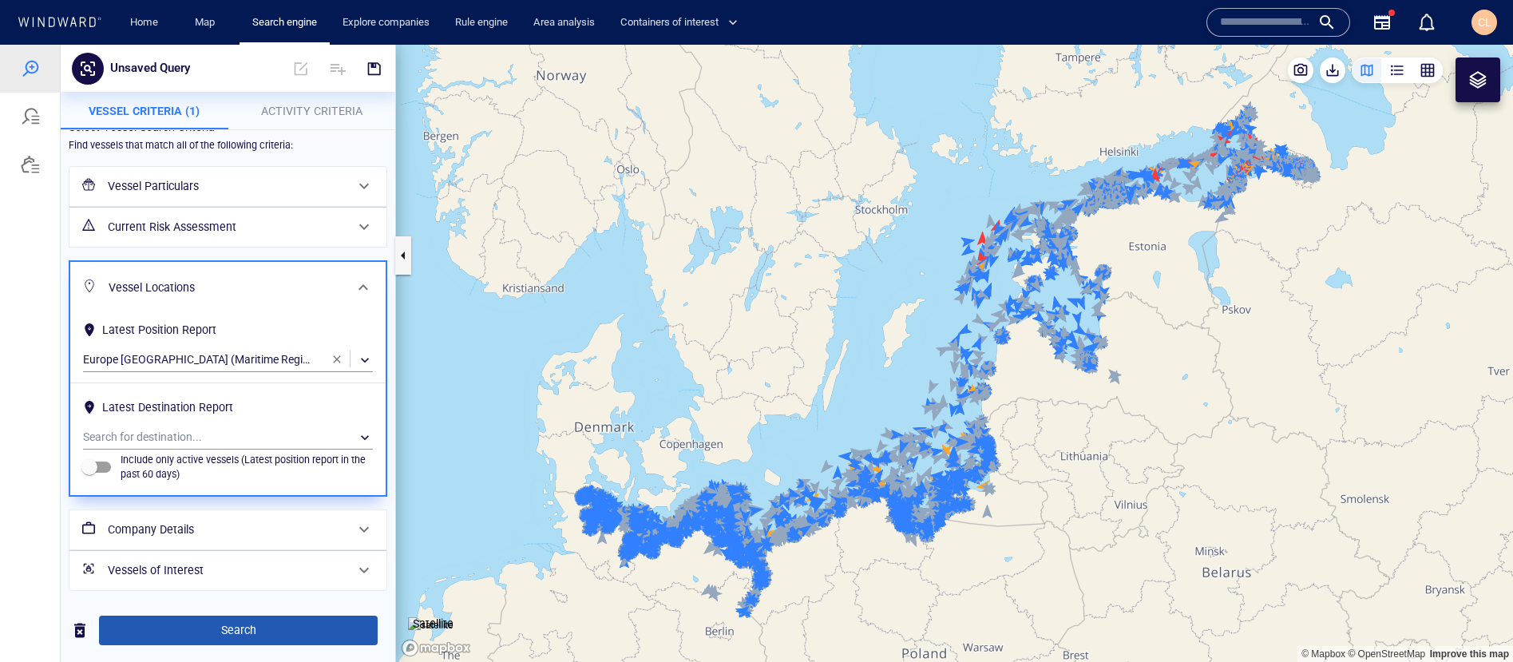
click at [222, 624] on span "Search" at bounding box center [238, 630] width 253 height 20
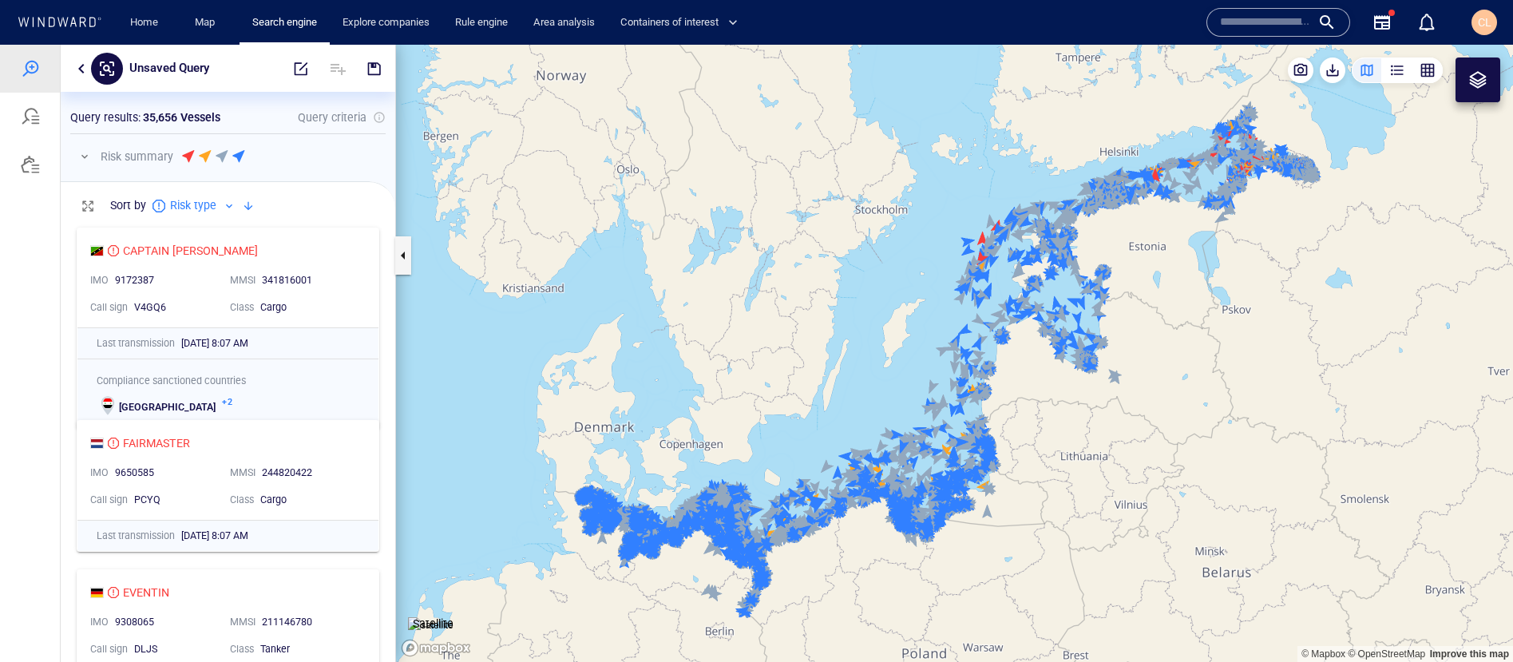
scroll to position [442, 335]
click at [82, 161] on button "button" at bounding box center [84, 156] width 19 height 19
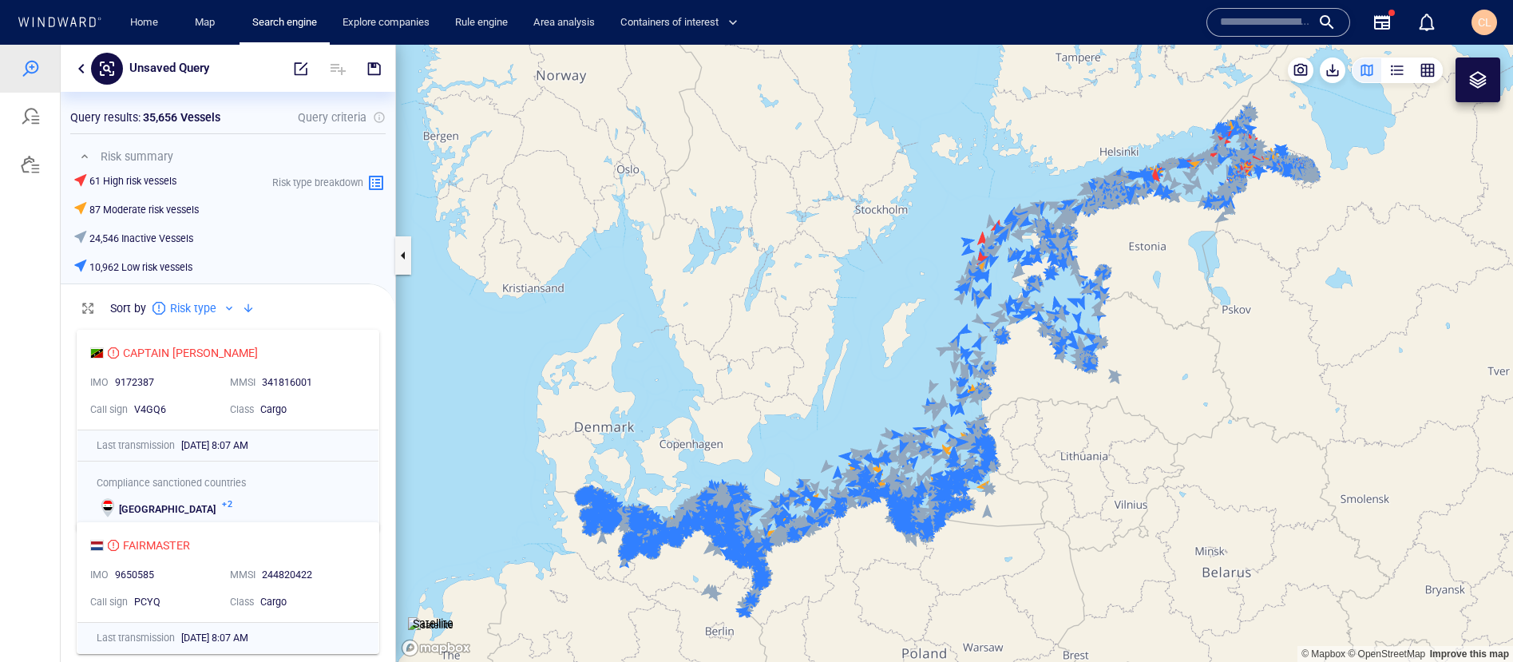
click at [340, 214] on div "Risk type breakdown" at bounding box center [329, 224] width 120 height 109
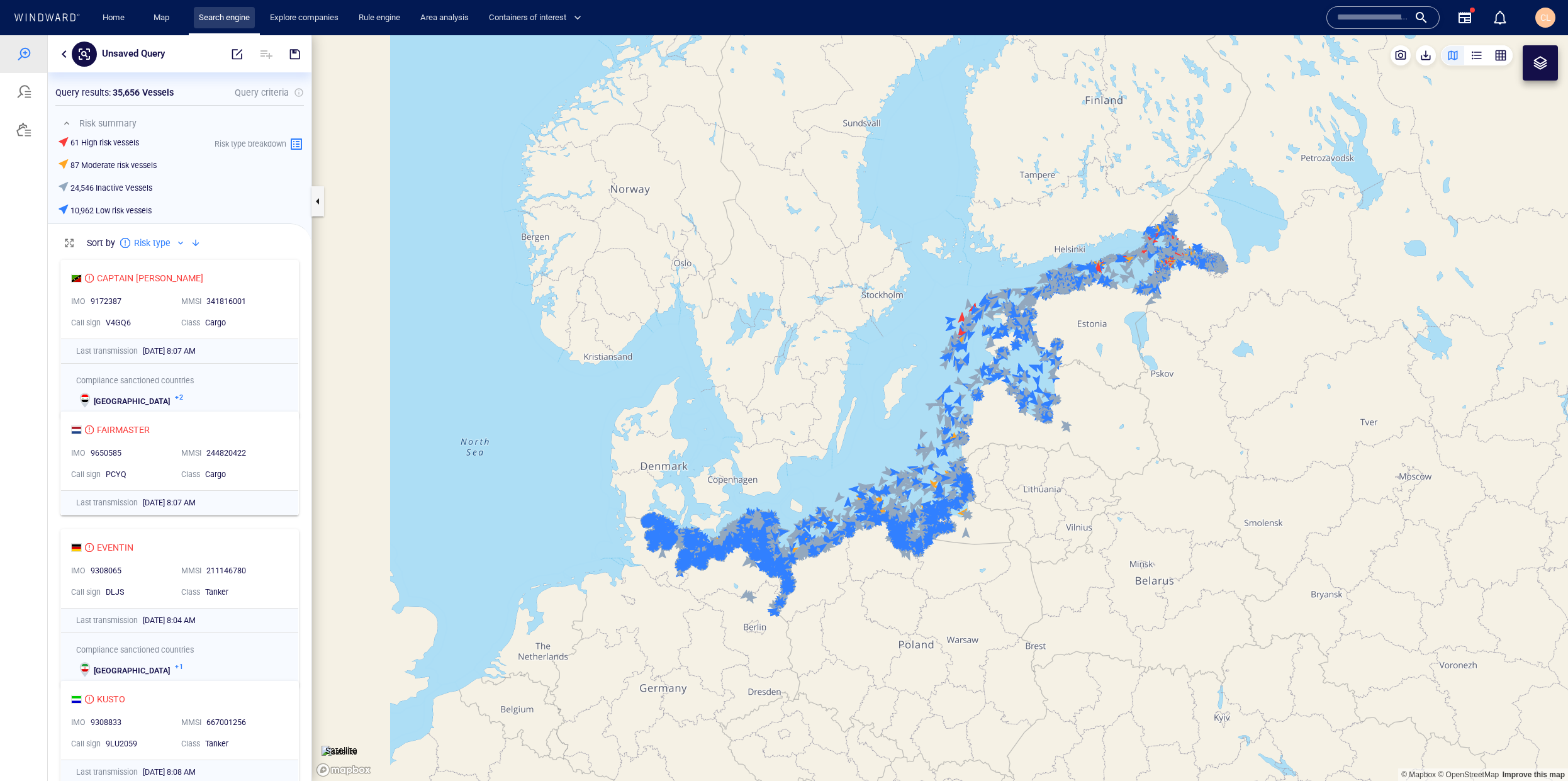
scroll to position [527, 264]
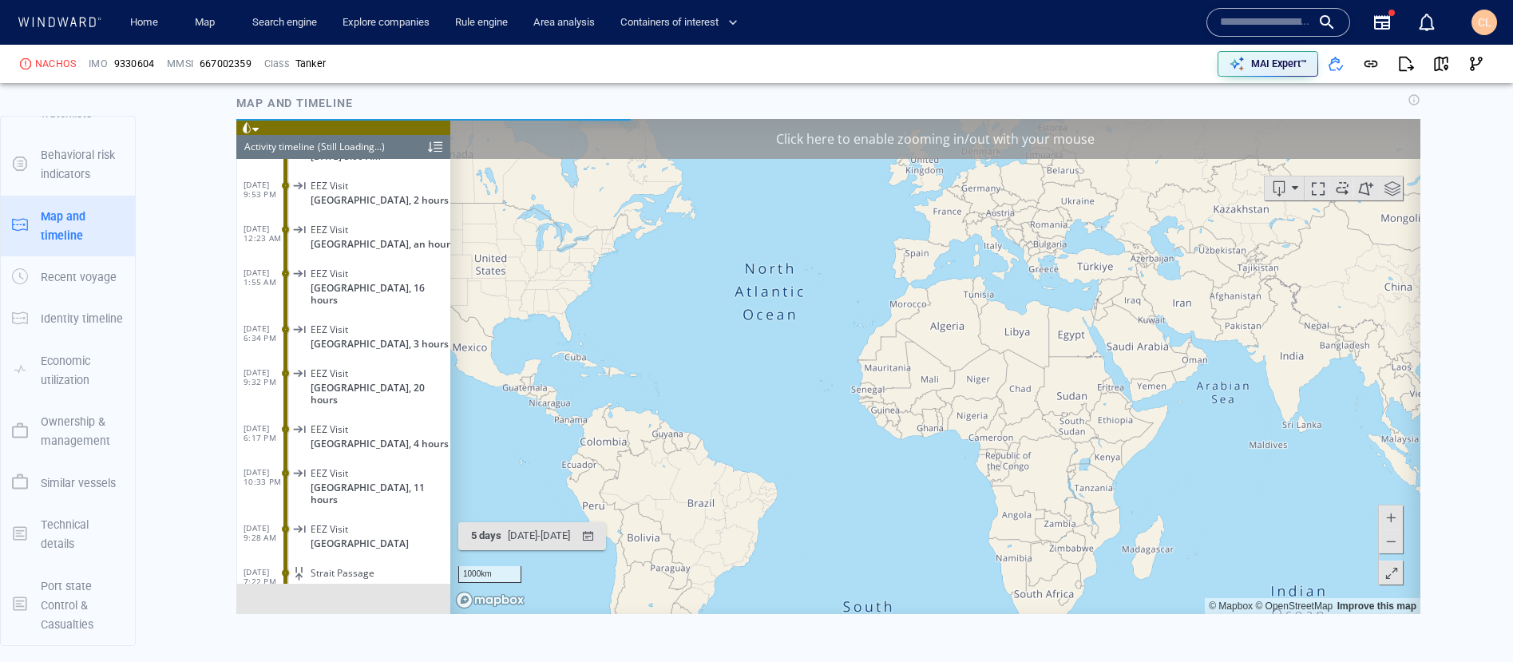
scroll to position [9705, 0]
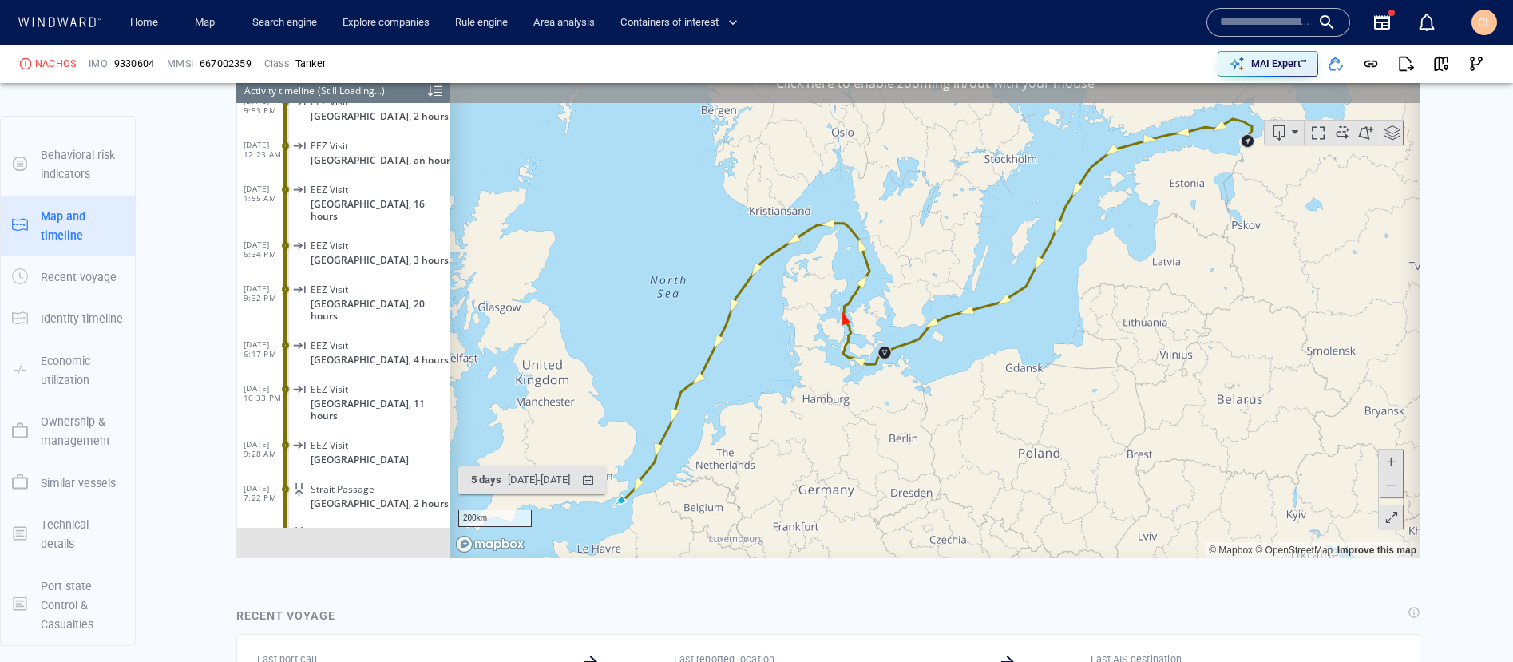
scroll to position [1405, 0]
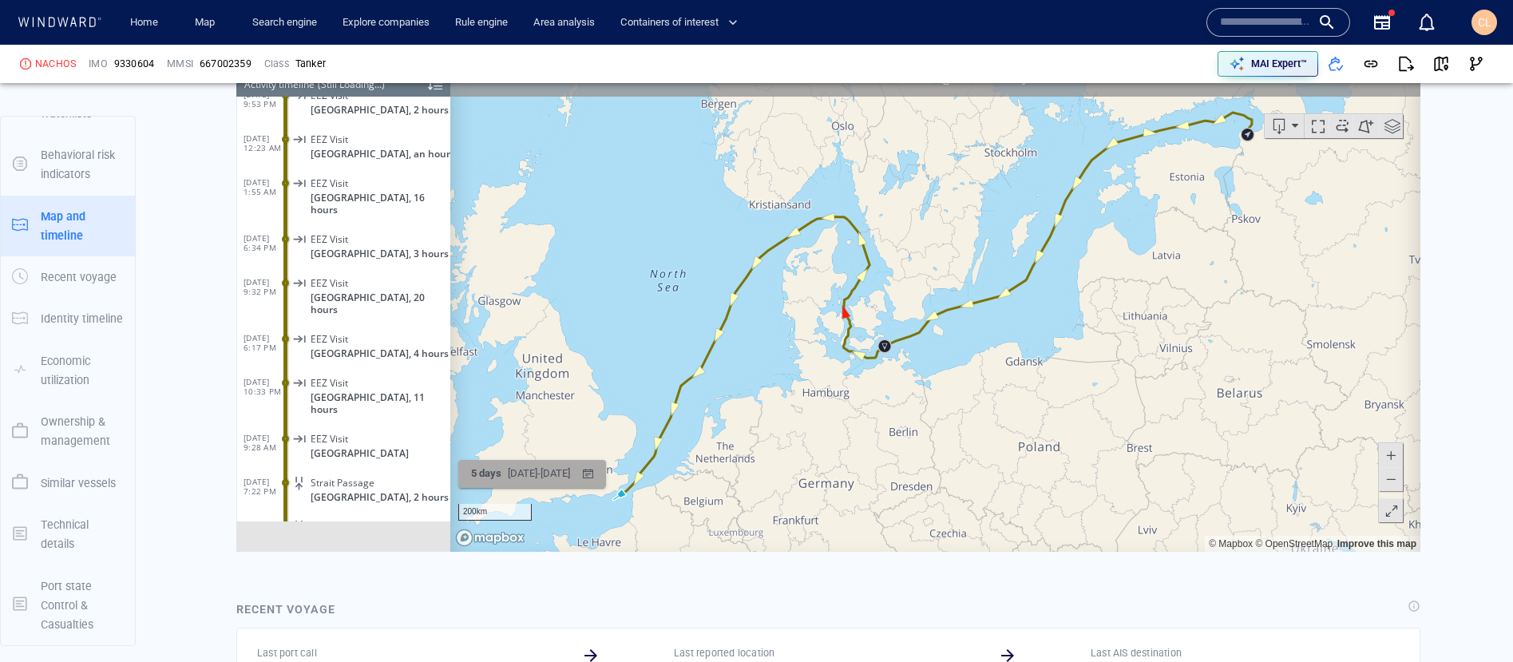
click at [573, 472] on div "[DATE] - [DATE]" at bounding box center [539, 473] width 69 height 25
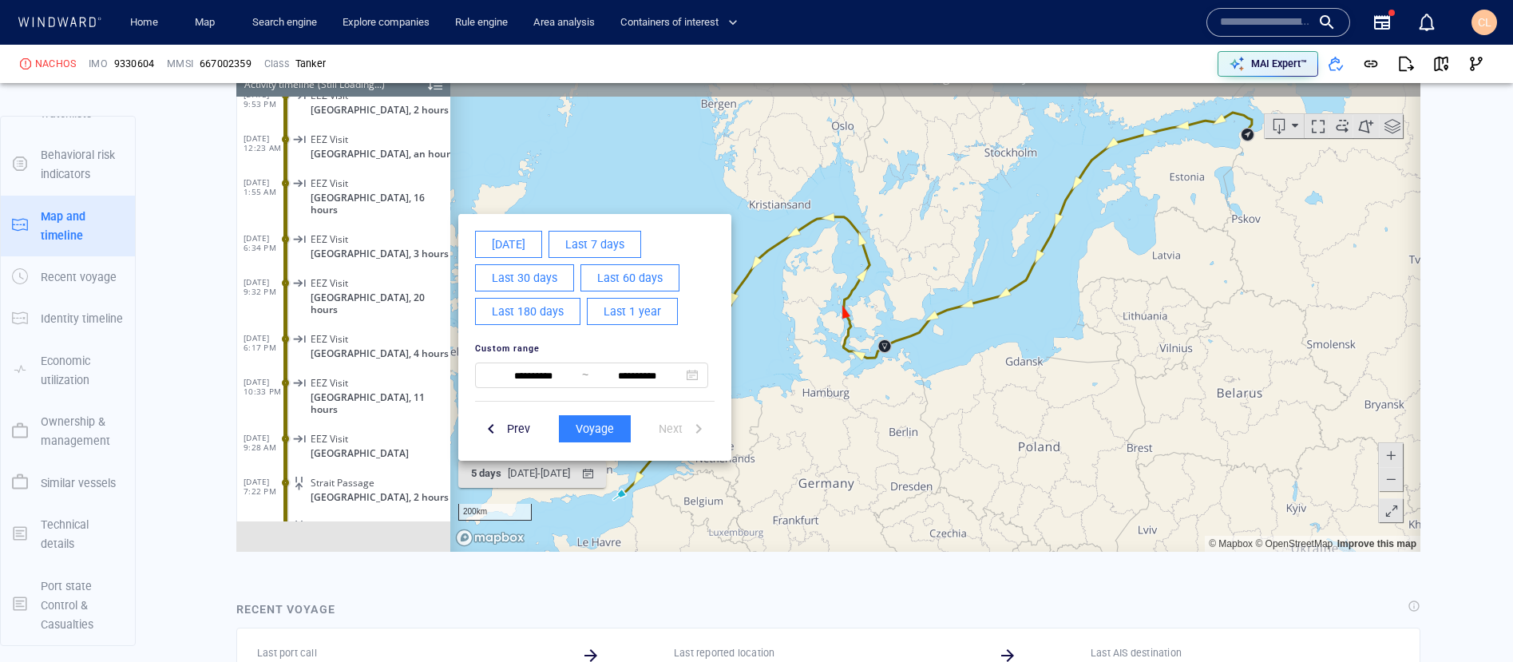
click at [597, 238] on span "Last 7 days" at bounding box center [594, 244] width 59 height 20
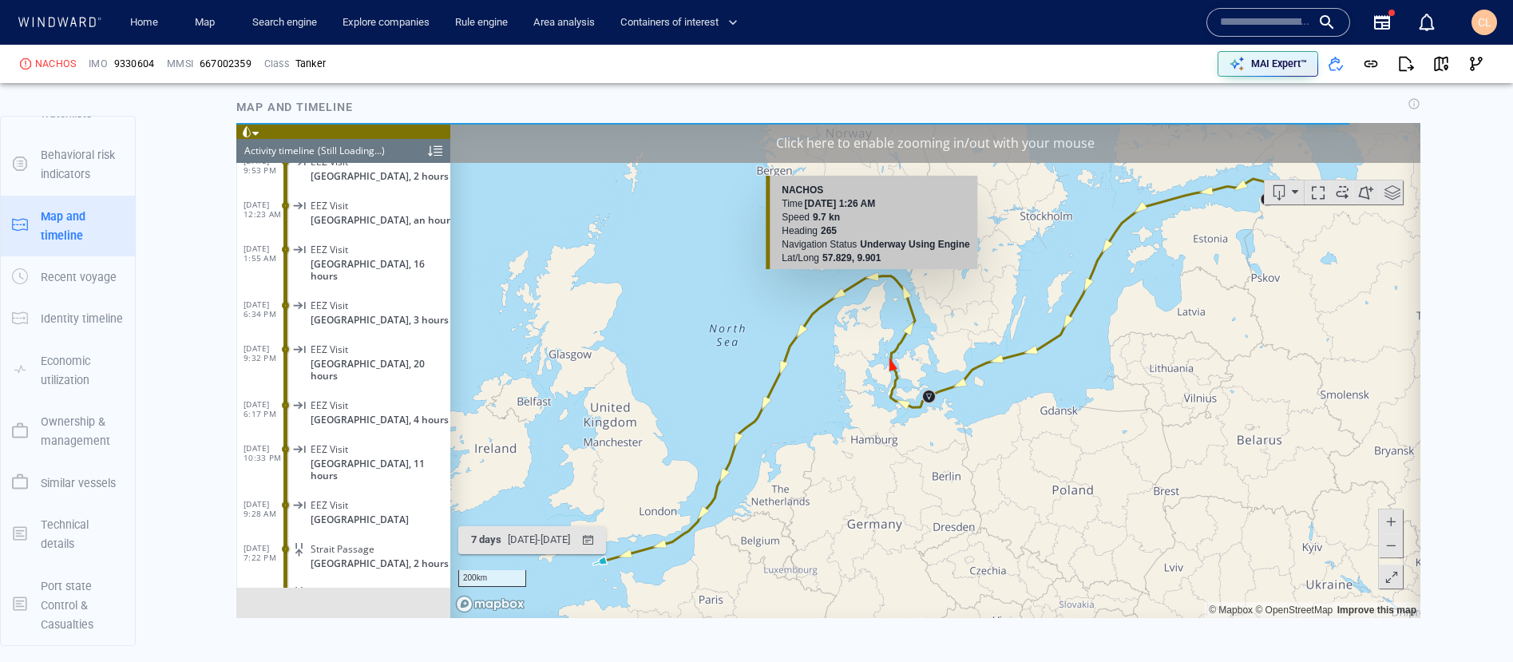
scroll to position [1338, 0]
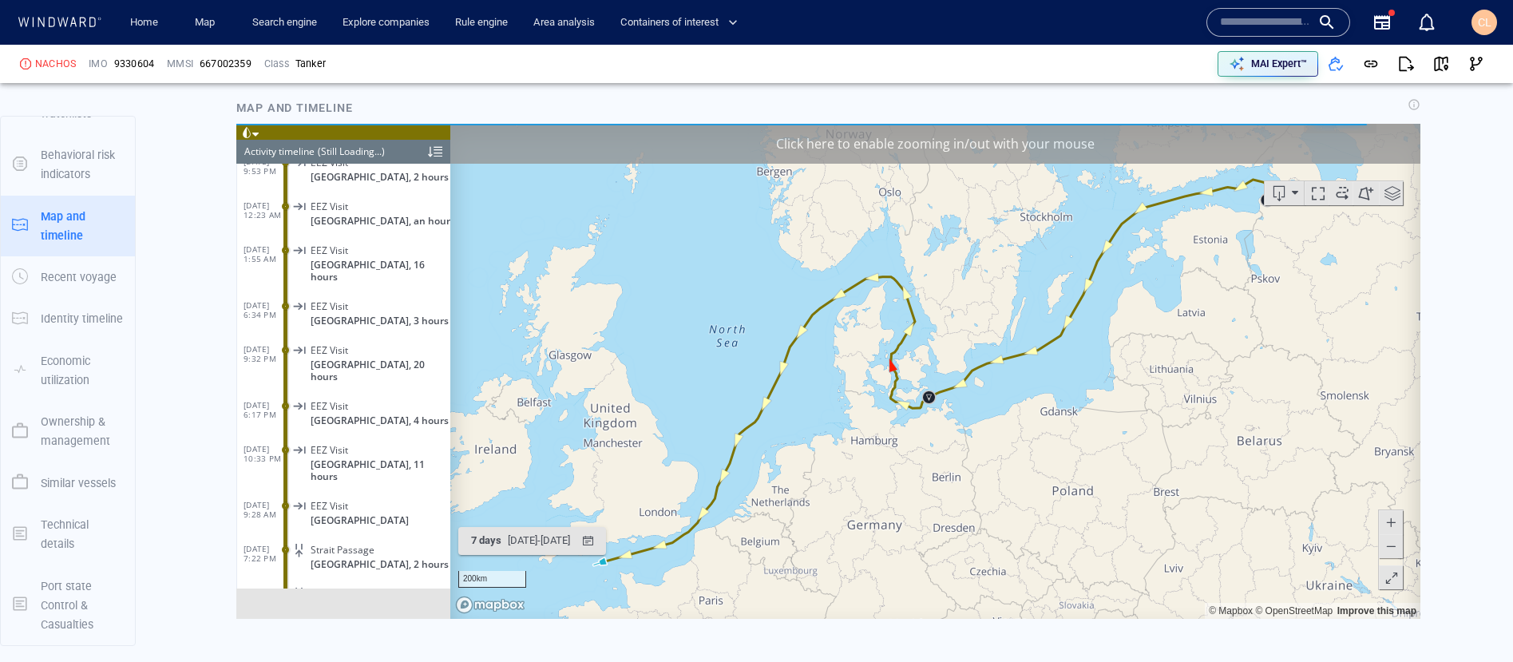
click at [862, 141] on div "Click here to enable zooming in/out with your mouse" at bounding box center [935, 143] width 970 height 40
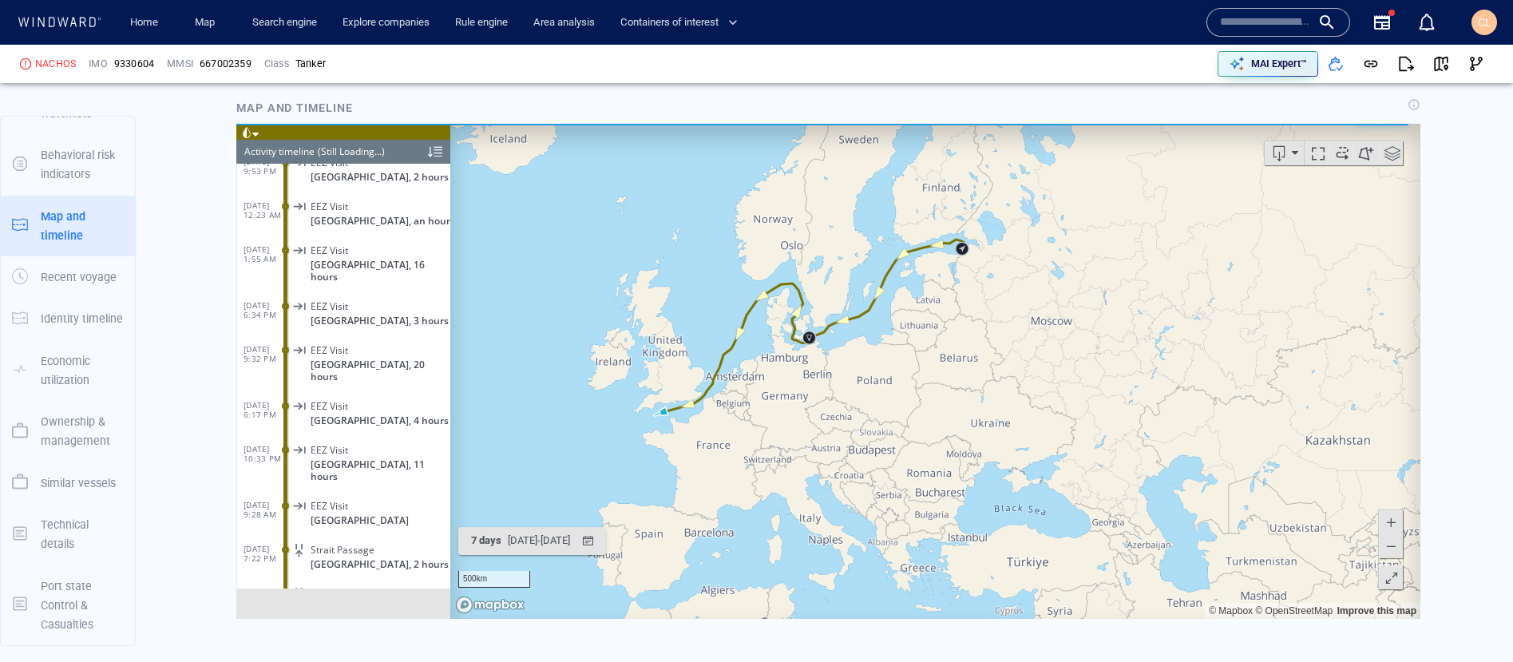
click at [434, 155] on div at bounding box center [435, 151] width 14 height 24
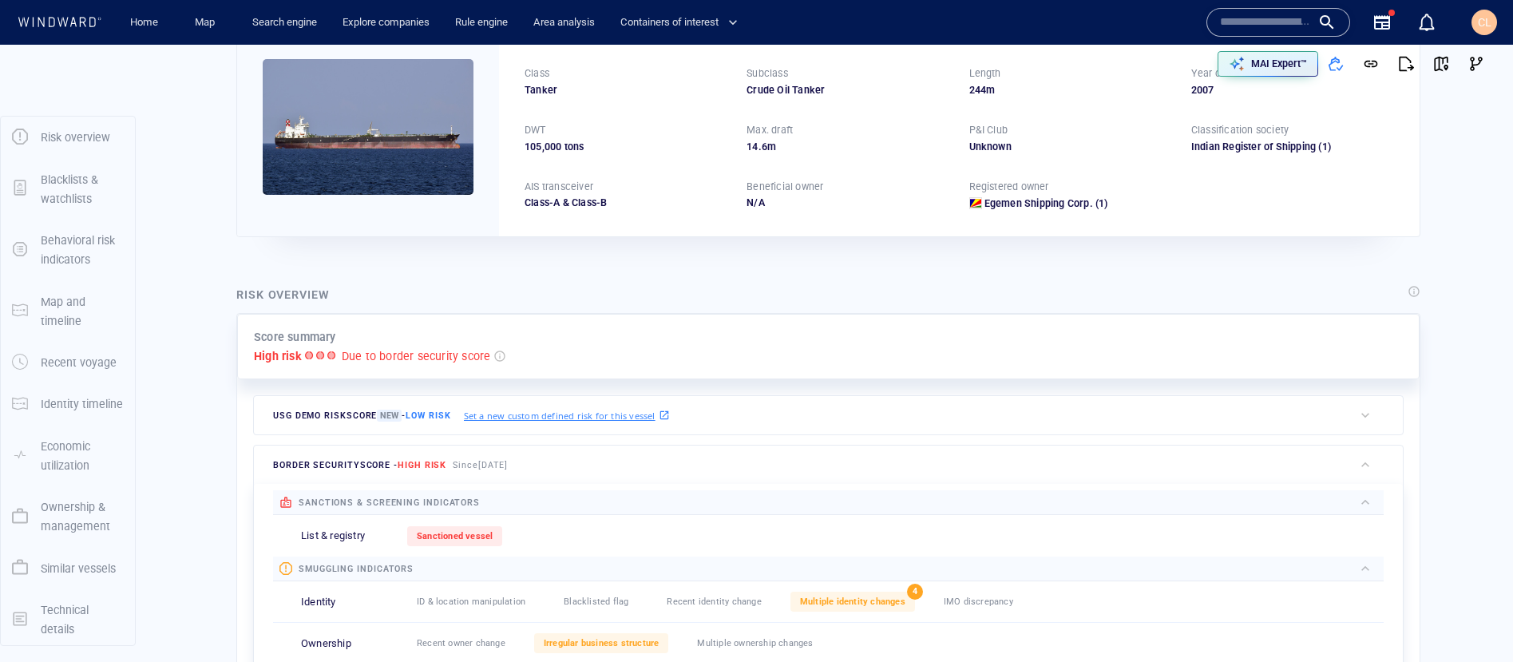
scroll to position [0, 0]
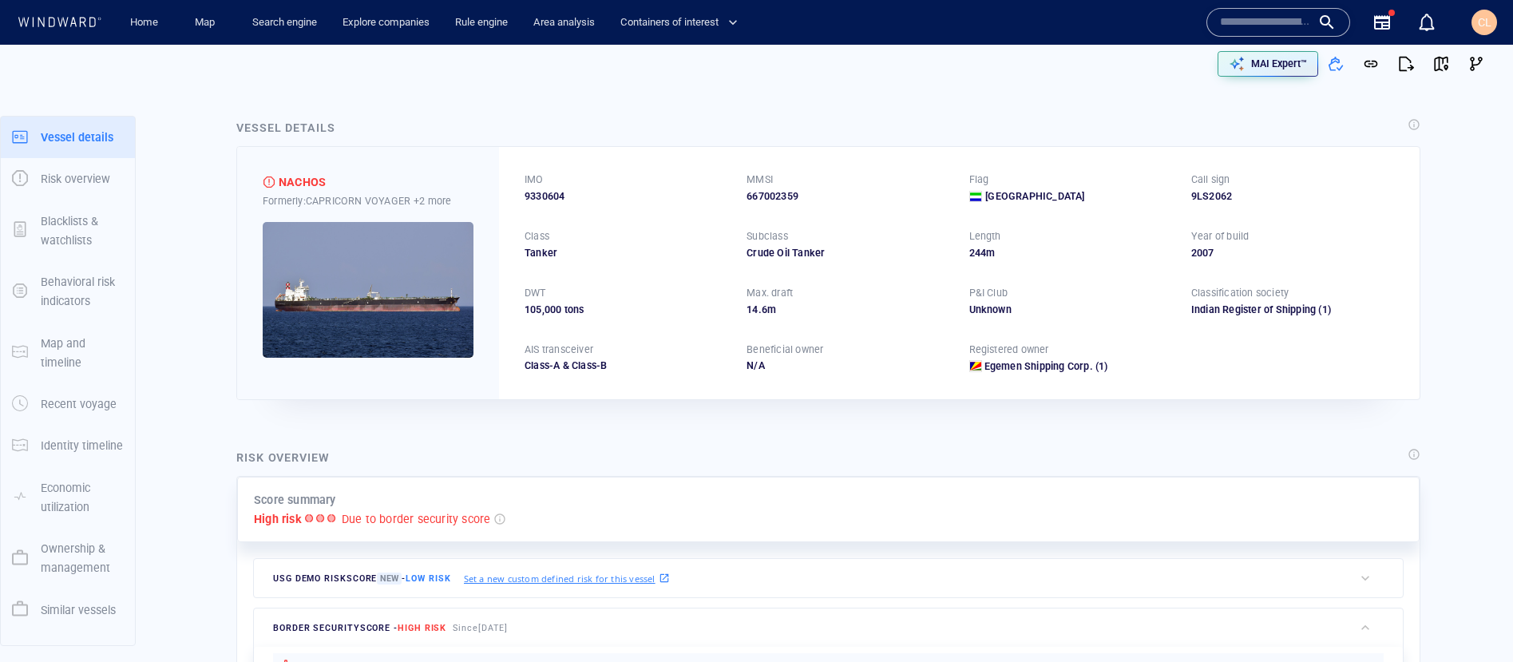
click at [378, 295] on img at bounding box center [368, 290] width 211 height 136
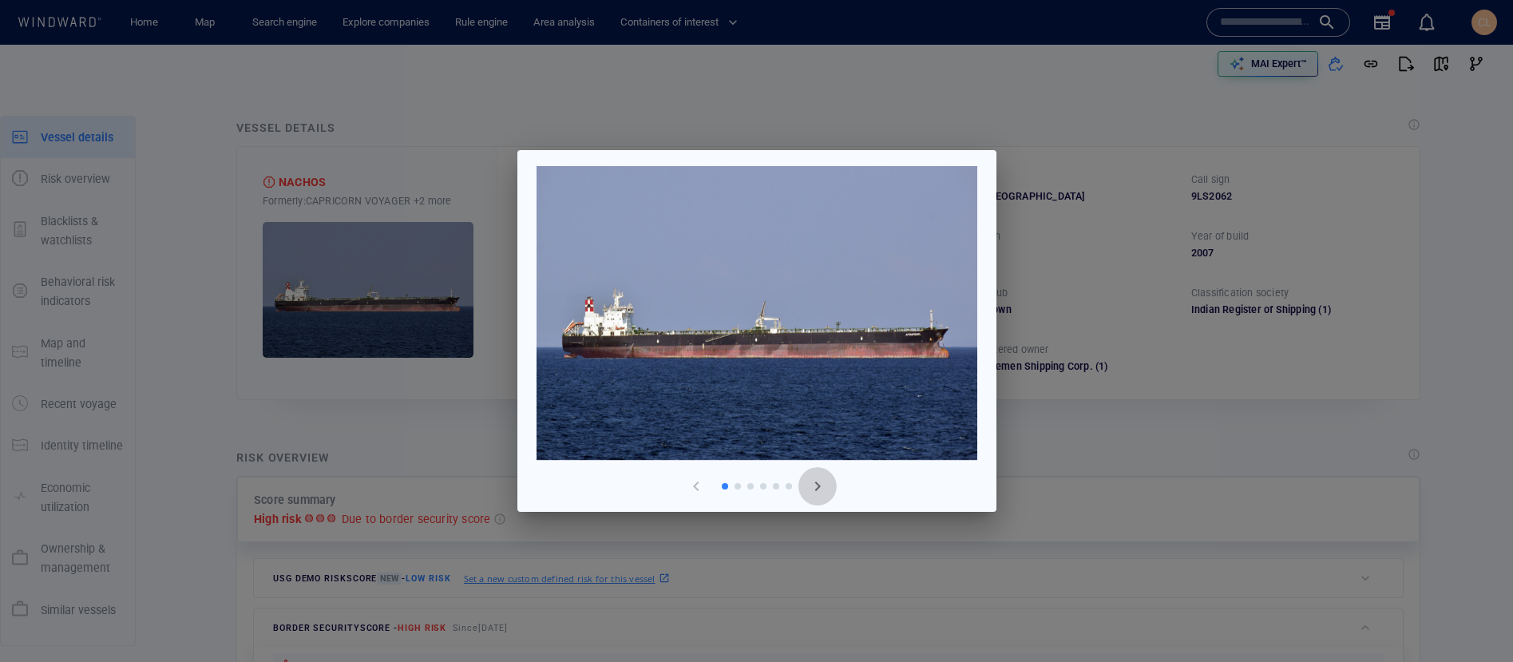
click at [815, 486] on span "button" at bounding box center [817, 486] width 19 height 19
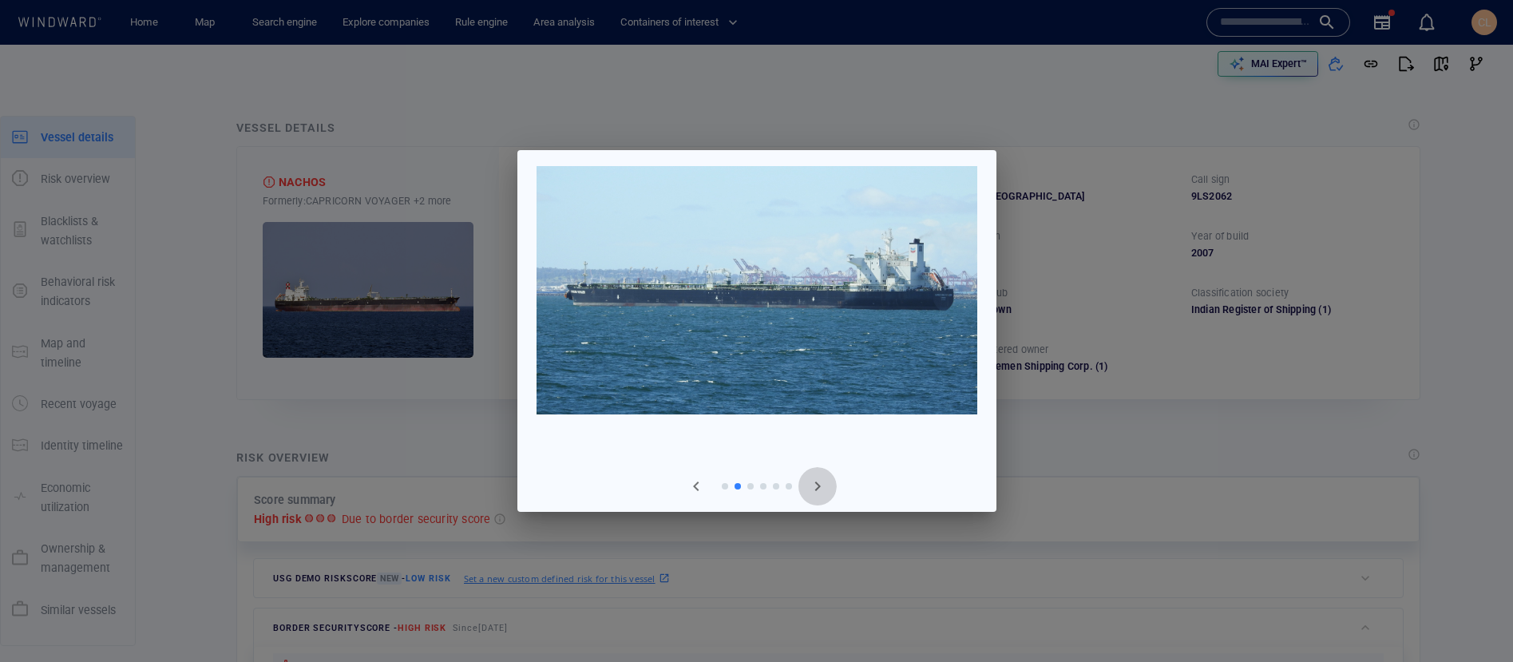
click at [815, 486] on span "button" at bounding box center [817, 486] width 19 height 19
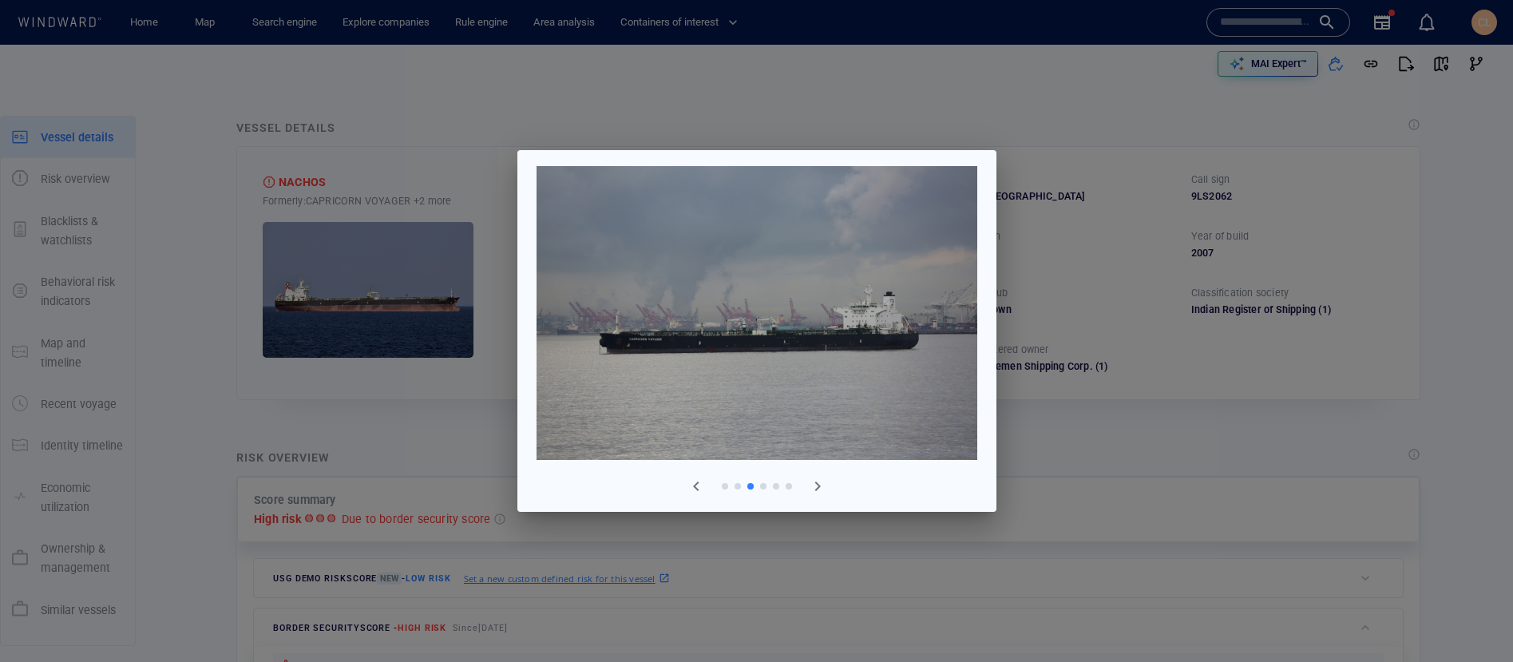
click at [390, 389] on div at bounding box center [756, 331] width 1513 height 662
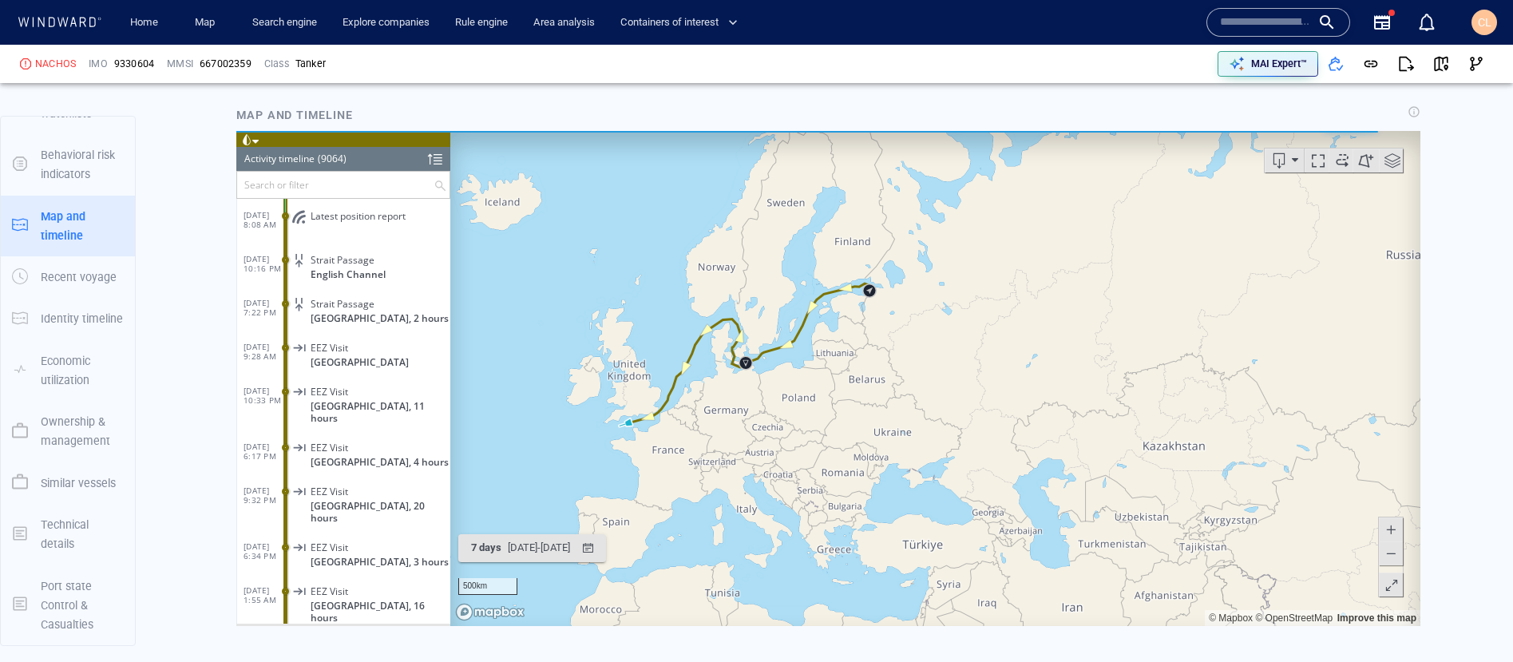
drag, startPoint x: 1009, startPoint y: 406, endPoint x: 1153, endPoint y: 406, distance: 143.7
click at [1153, 406] on canvas "Map" at bounding box center [935, 377] width 970 height 495
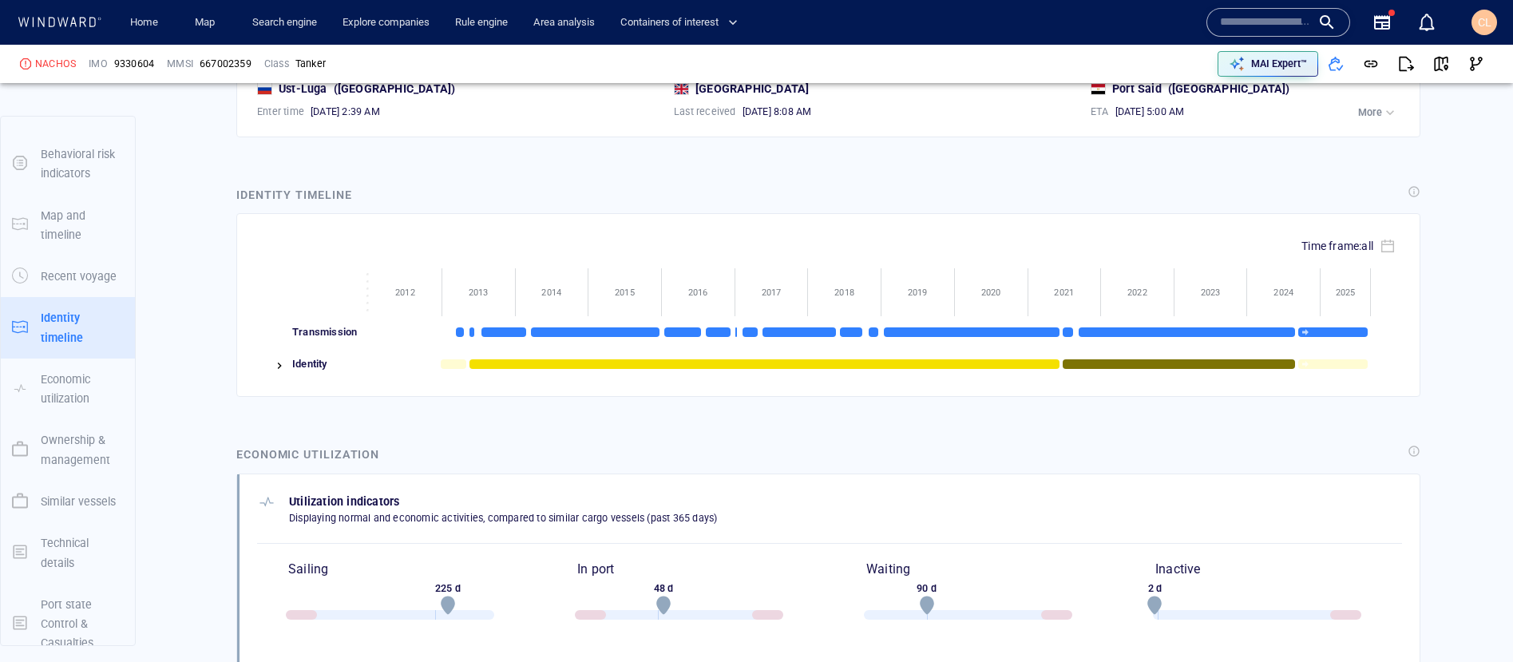
scroll to position [1993, 0]
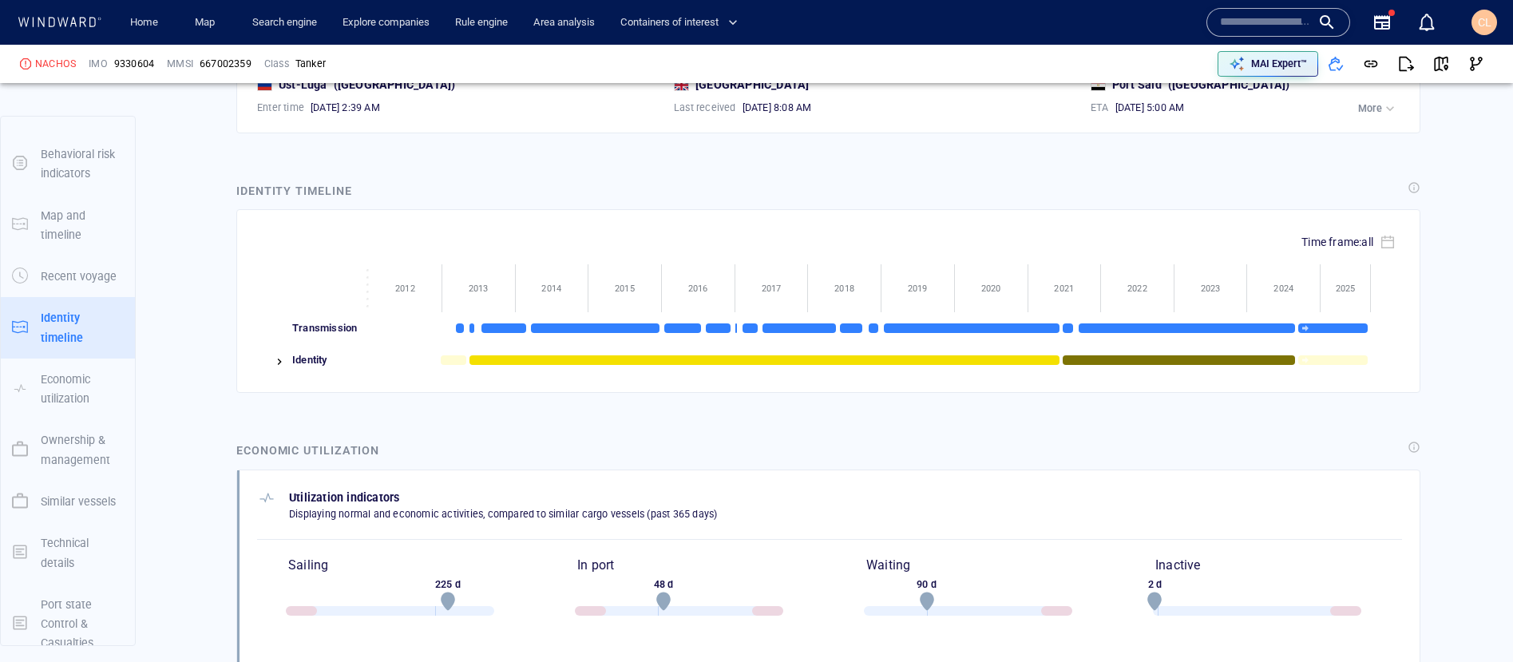
click at [270, 363] on div at bounding box center [272, 360] width 30 height 32
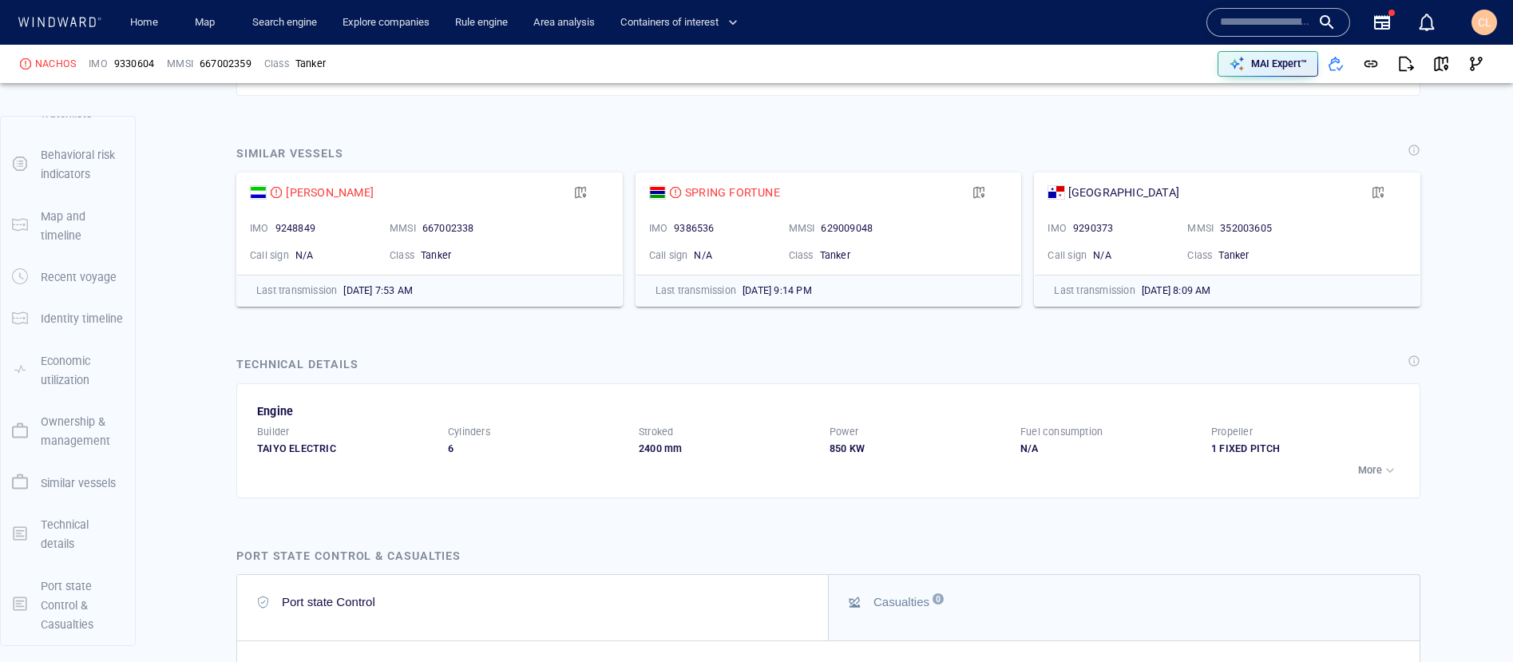
scroll to position [3741, 0]
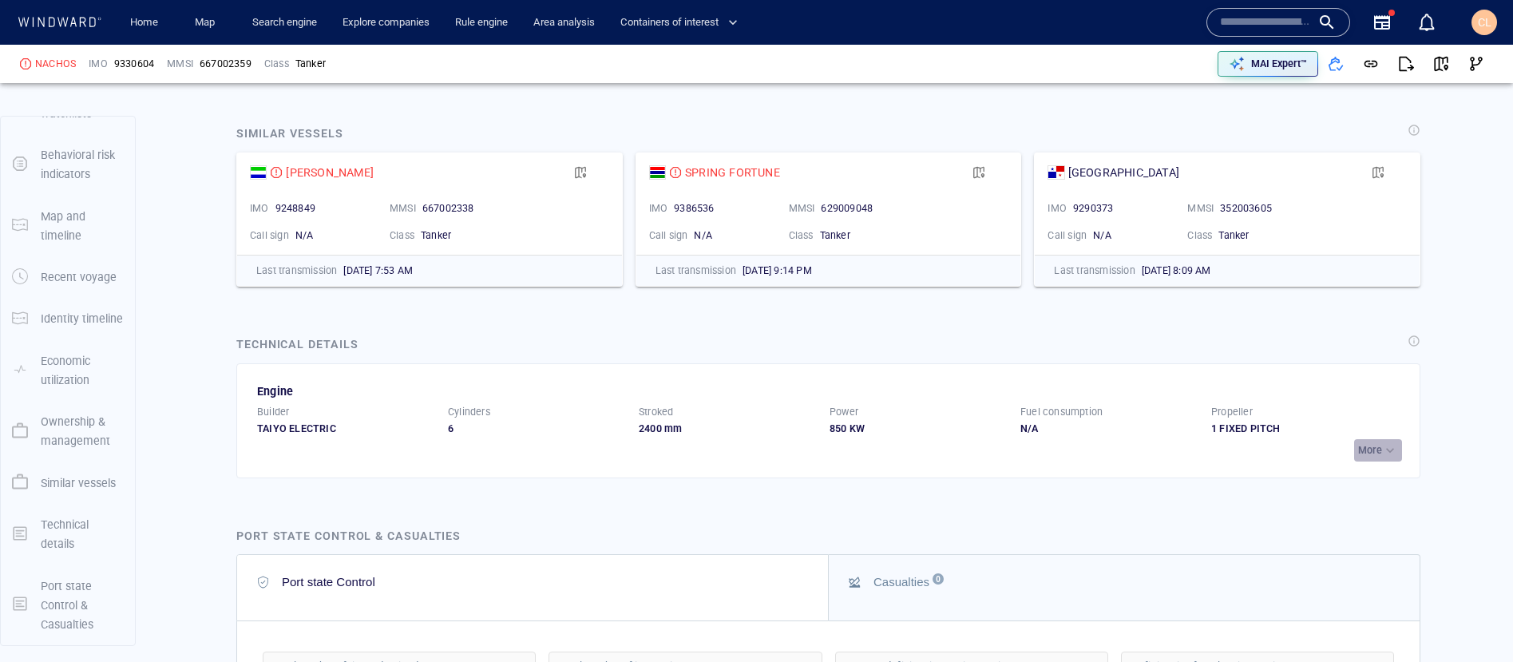
click at [1377, 452] on p "More" at bounding box center [1370, 450] width 24 height 14
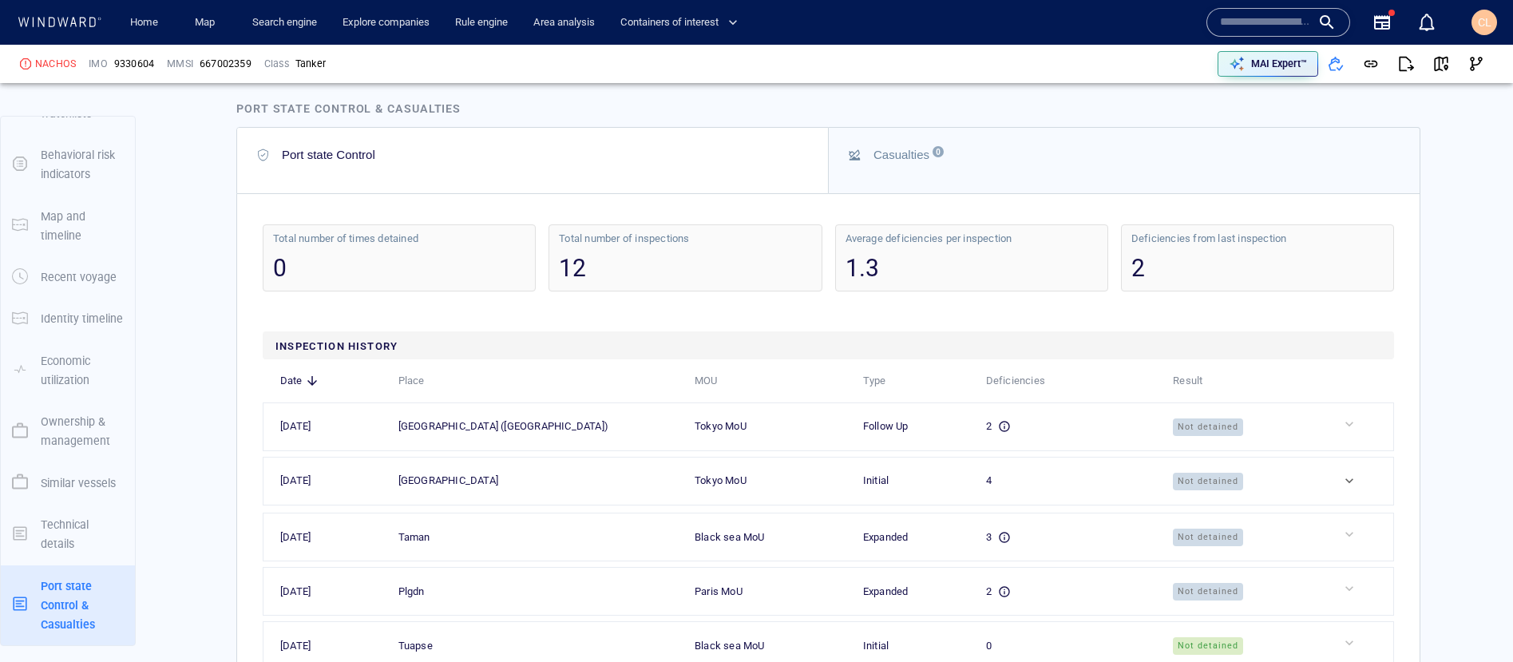
scroll to position [4810, 0]
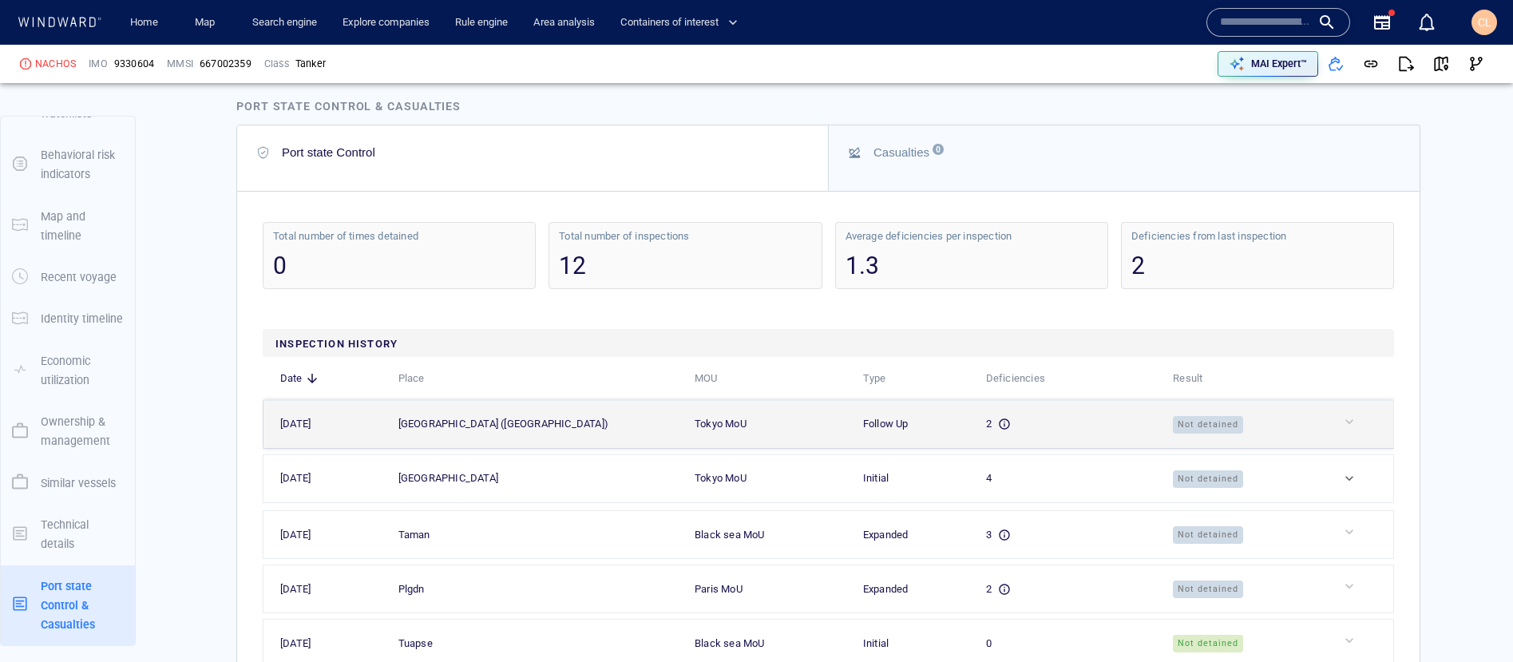
click at [577, 415] on div "Singapore (singapore)" at bounding box center [536, 424] width 276 height 18
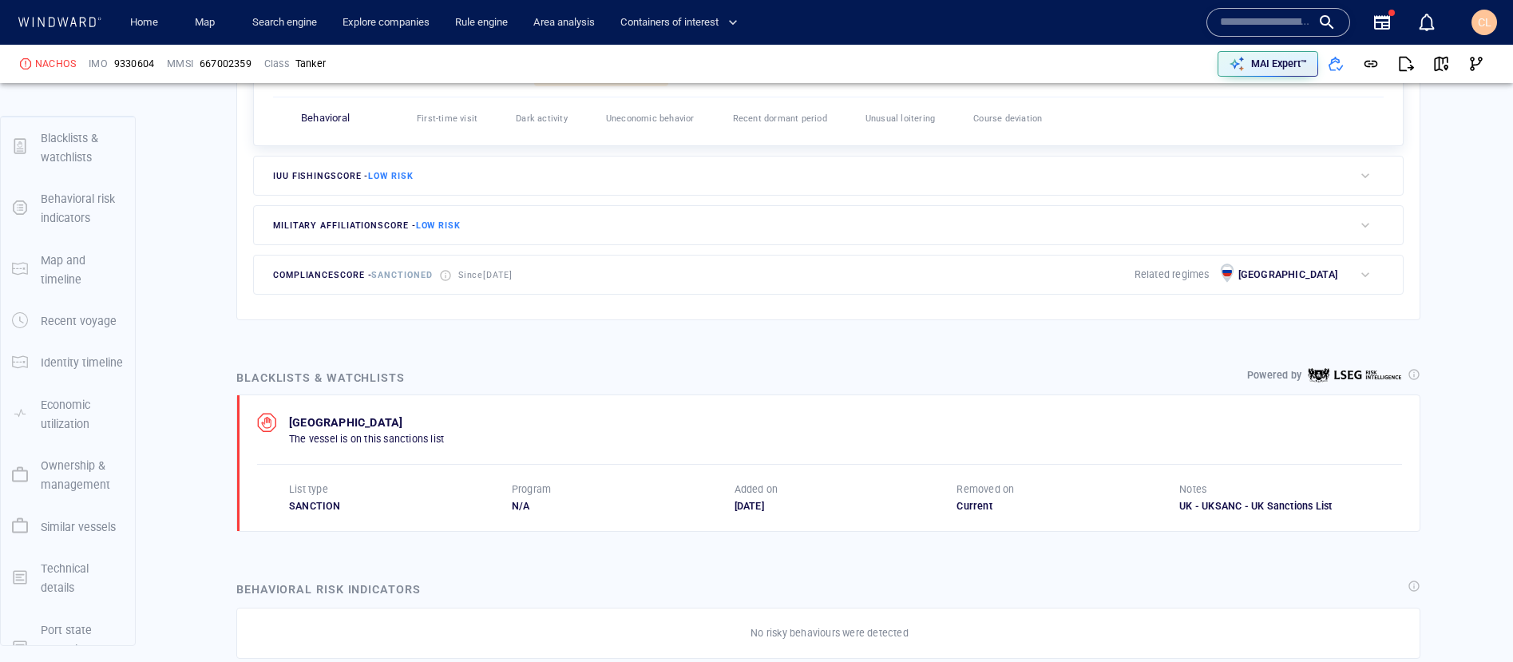
scroll to position [42, 0]
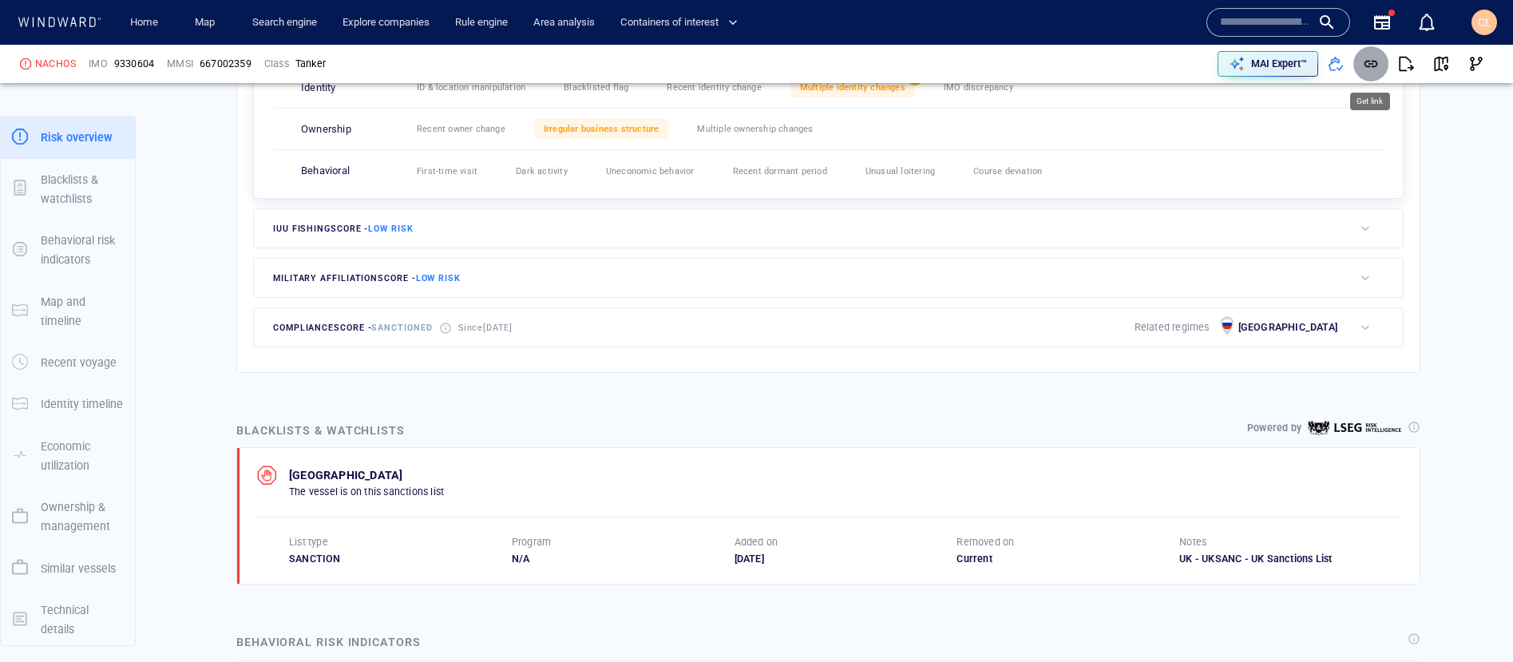
click at [1375, 61] on span "button" at bounding box center [1371, 64] width 16 height 16
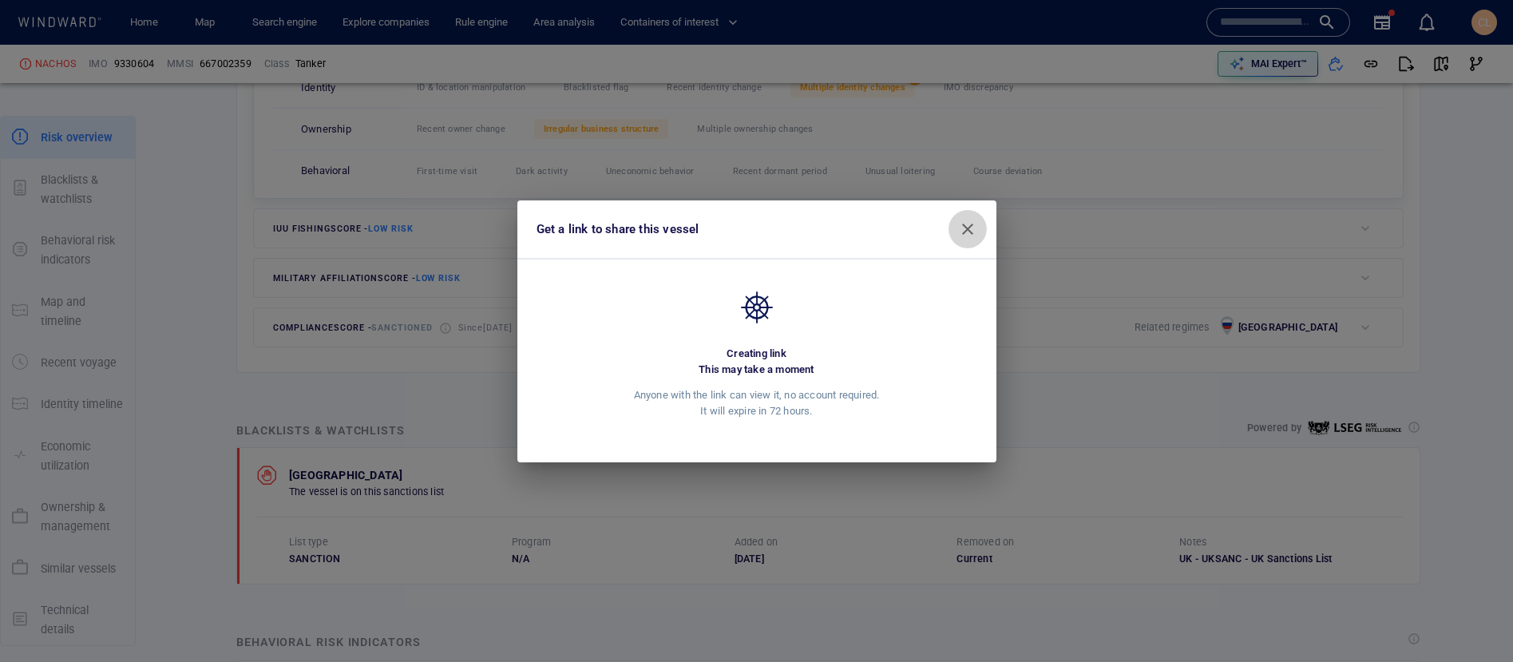
click at [971, 224] on span "button" at bounding box center [967, 229] width 19 height 19
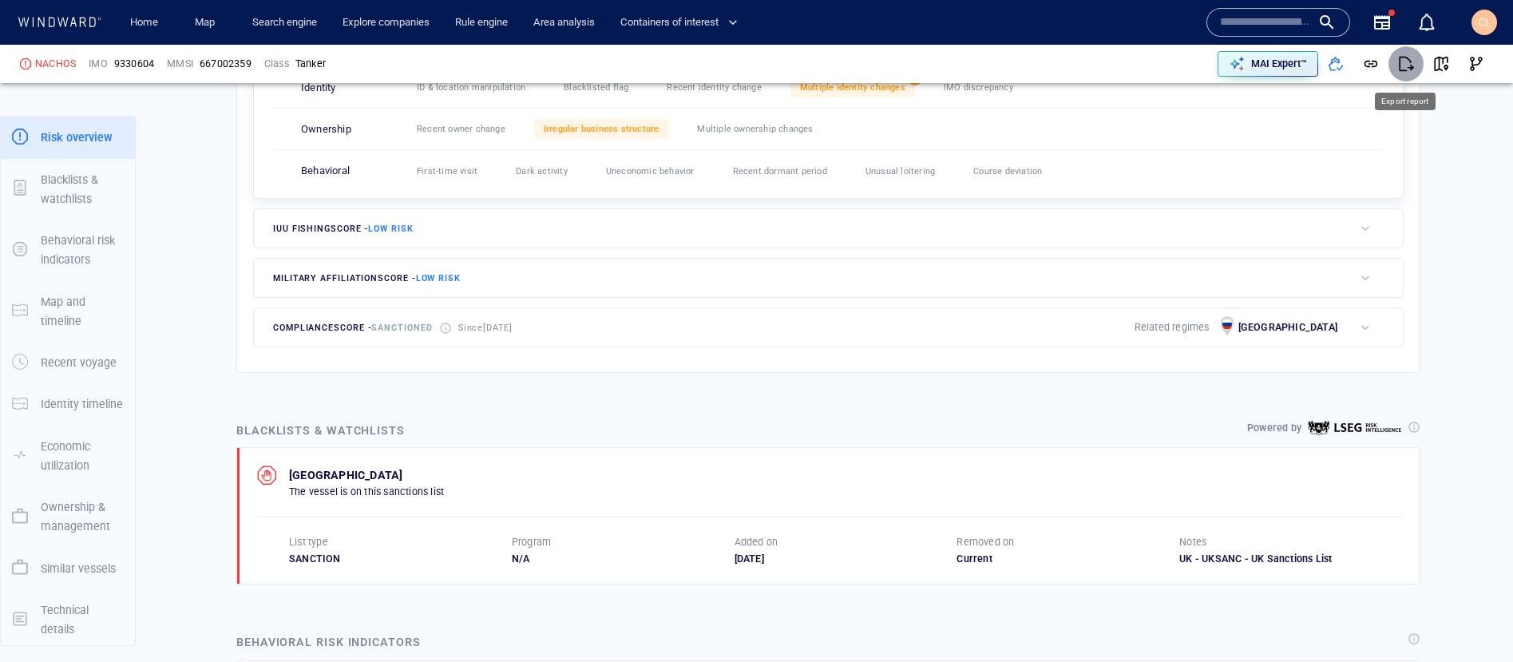
click at [1410, 57] on span "button" at bounding box center [1406, 64] width 16 height 16
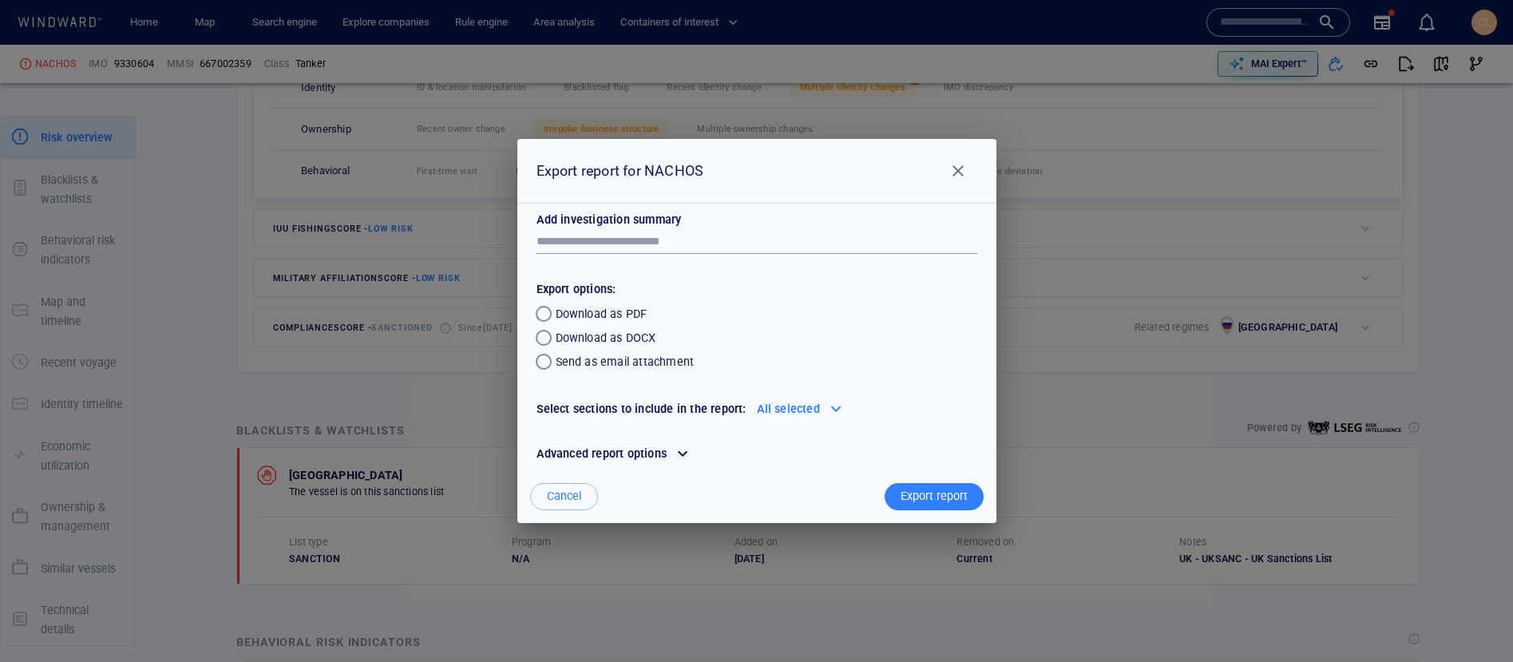
click at [677, 448] on div at bounding box center [683, 454] width 26 height 26
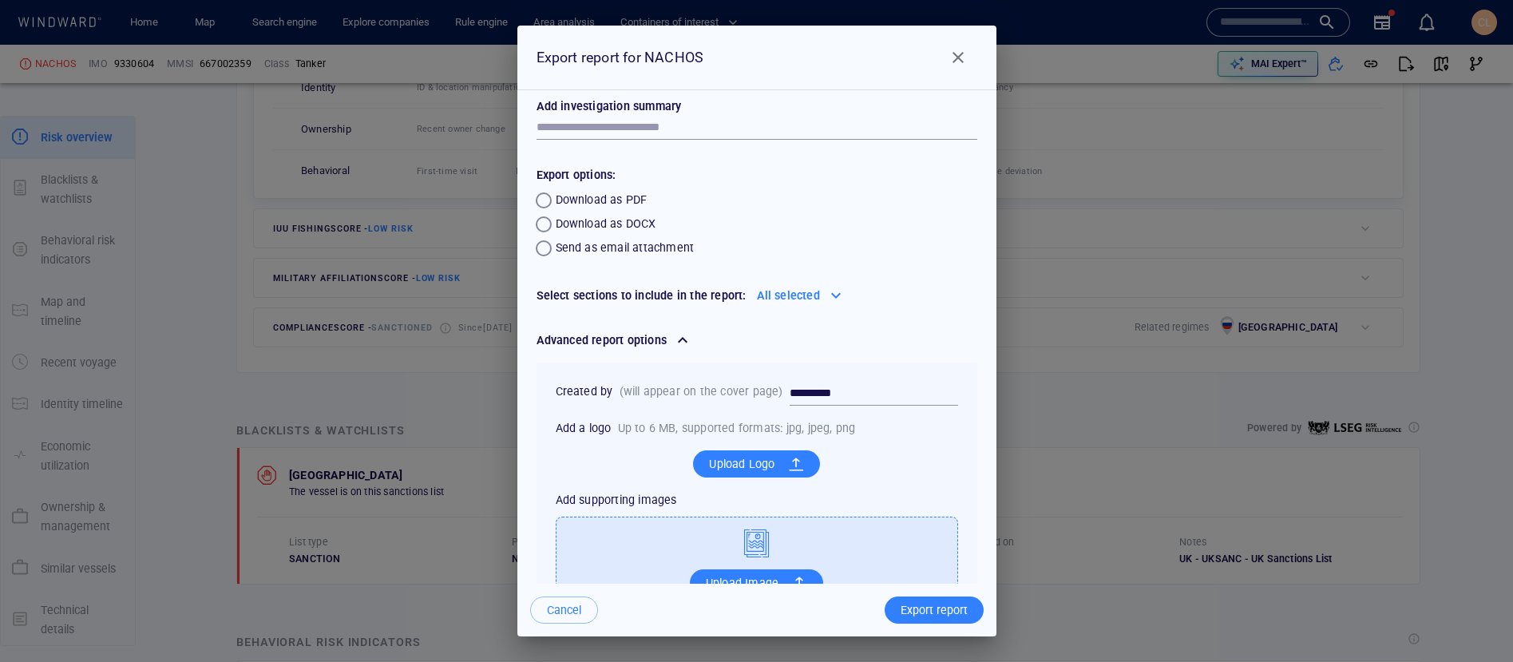
scroll to position [50, 0]
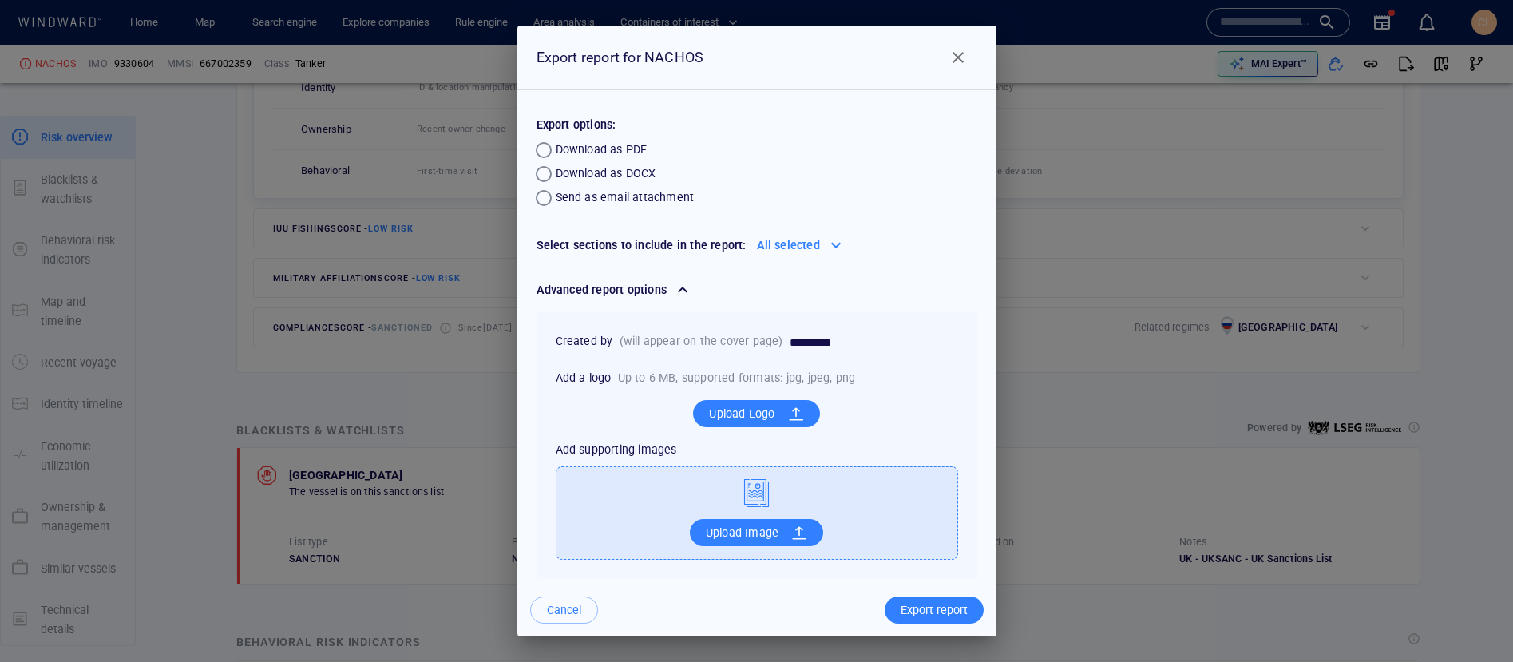
click at [960, 54] on span "Close" at bounding box center [958, 57] width 19 height 19
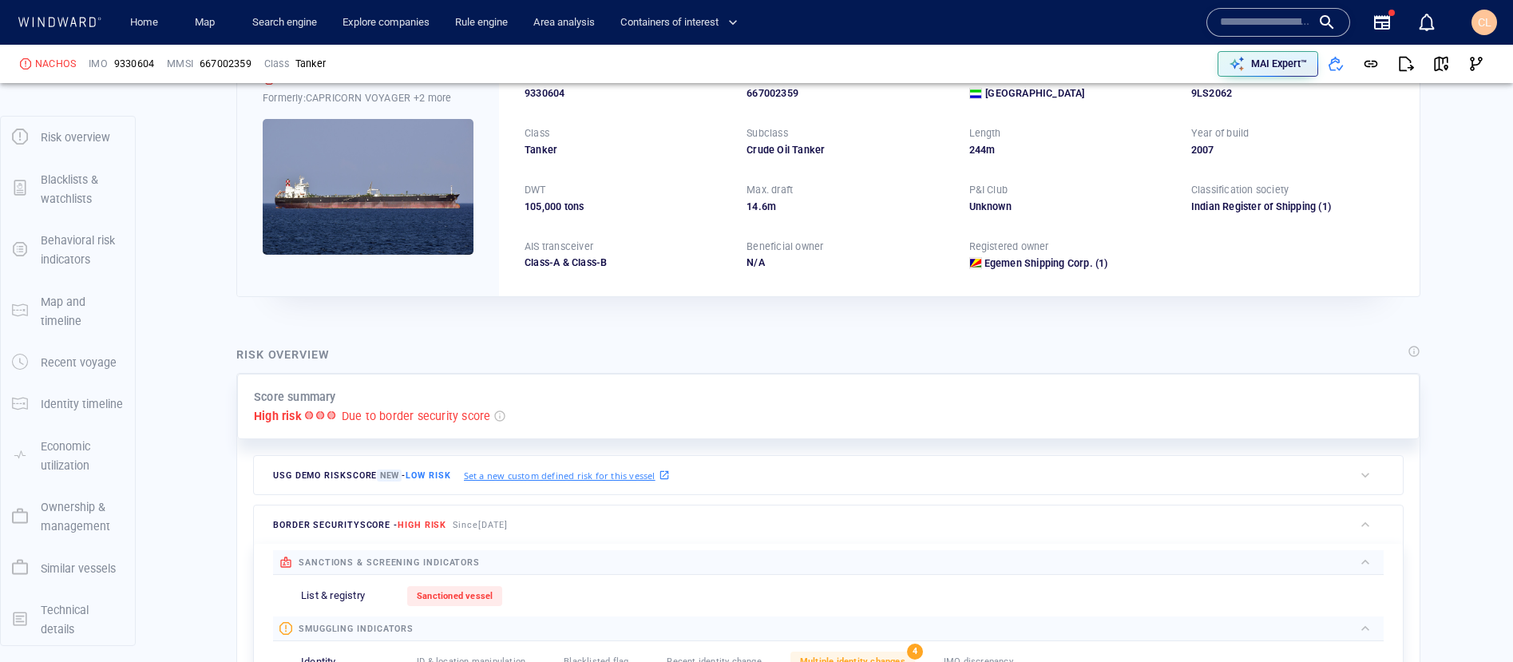
scroll to position [0, 0]
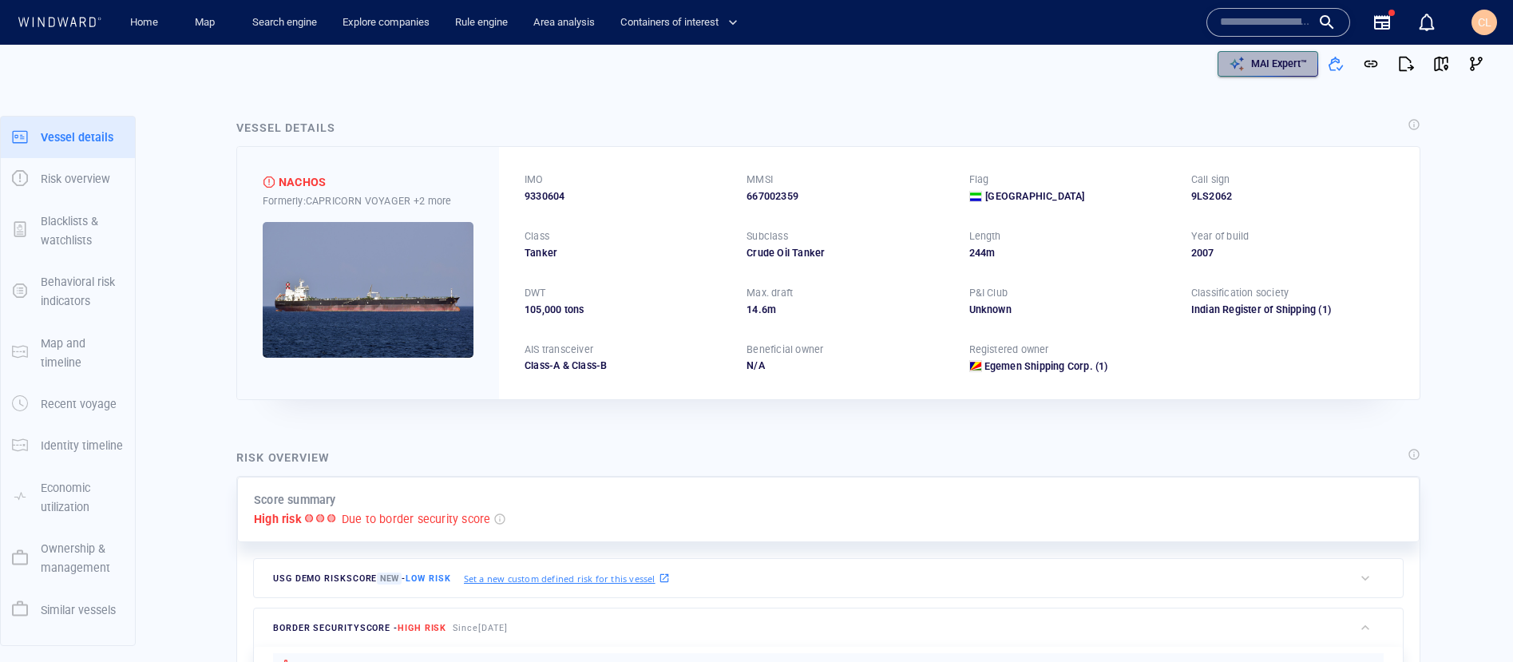
click at [1300, 65] on p "MAI Expert™" at bounding box center [1279, 64] width 56 height 14
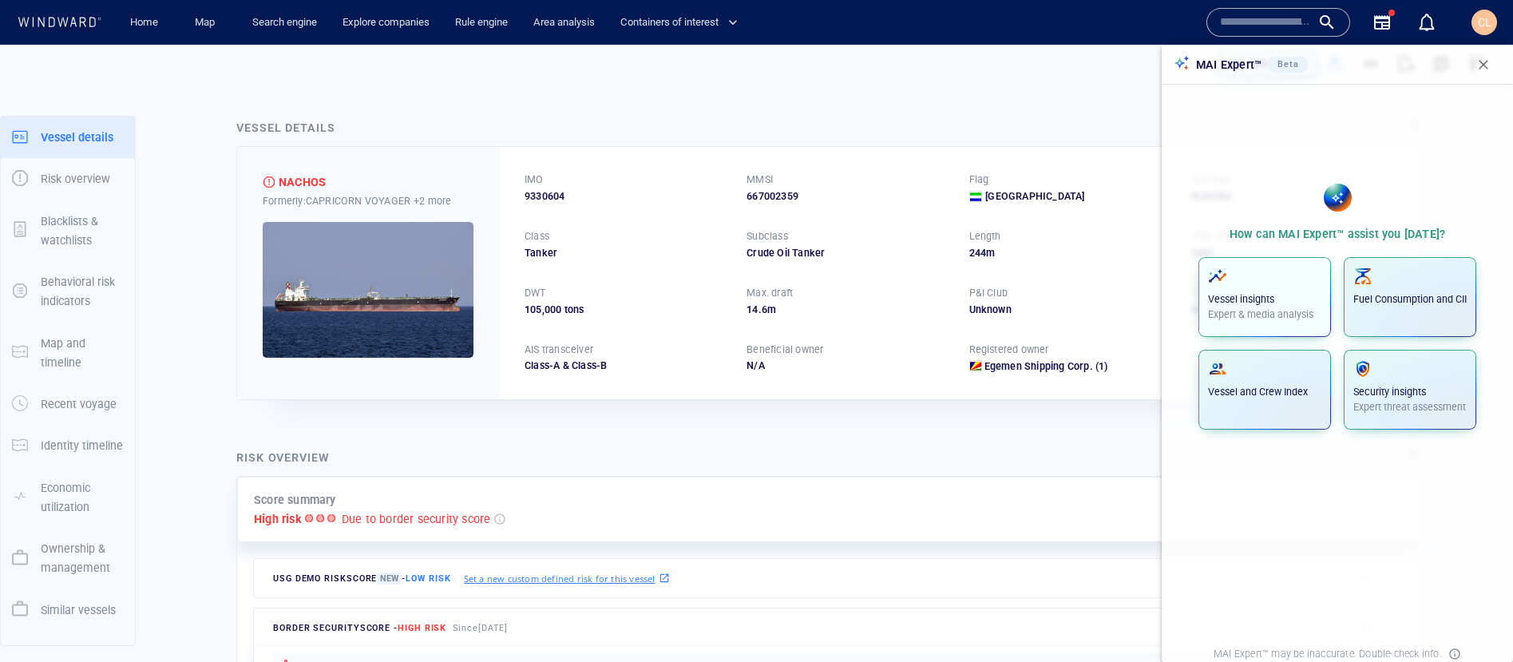
click at [1261, 310] on p "Expert & media analysis" at bounding box center [1264, 314] width 113 height 14
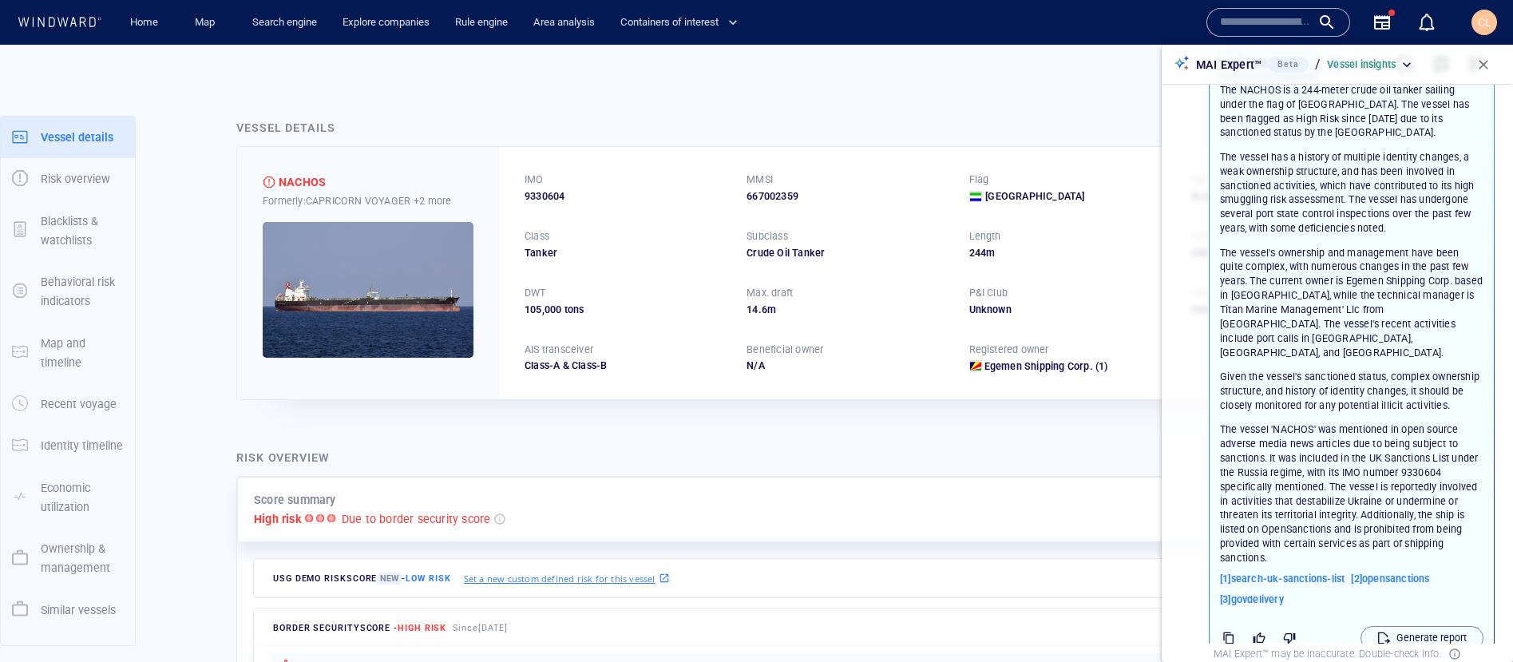
scroll to position [79, 0]
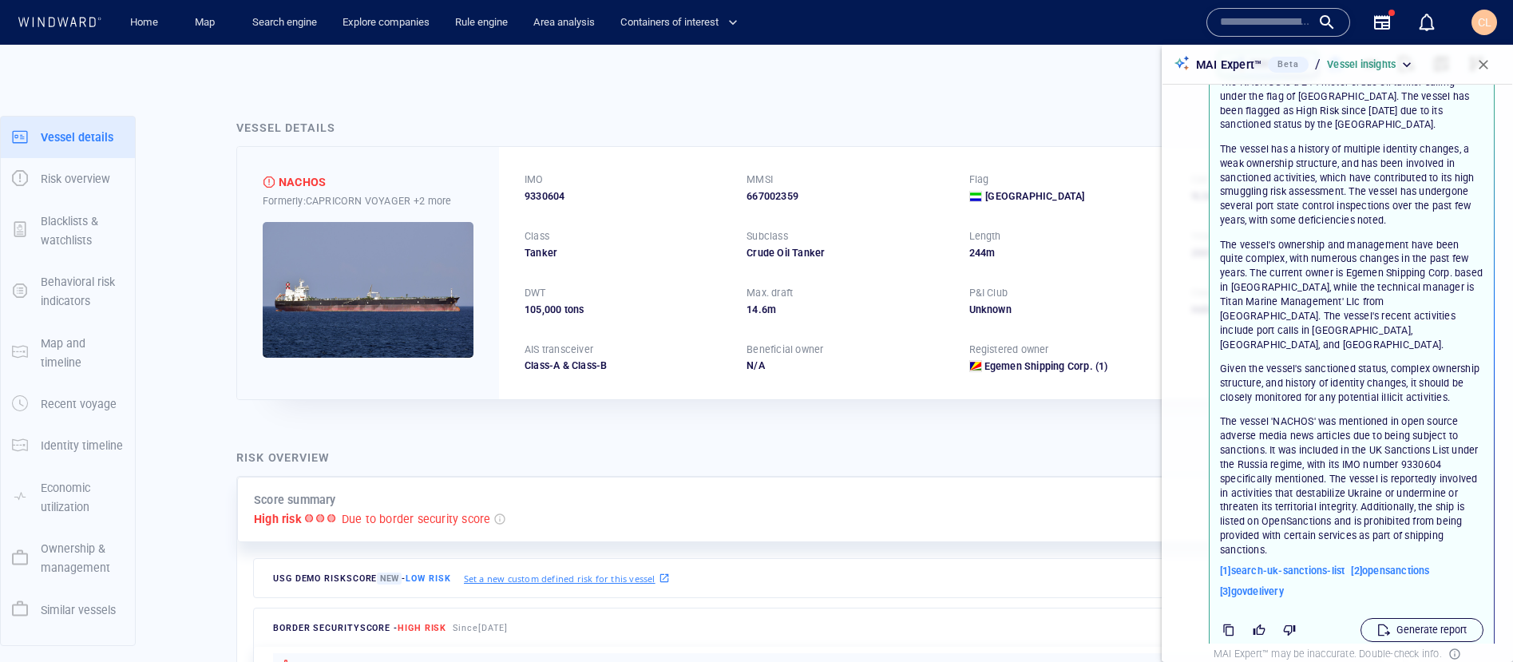
click at [1401, 623] on p "Generate report" at bounding box center [1432, 630] width 70 height 14
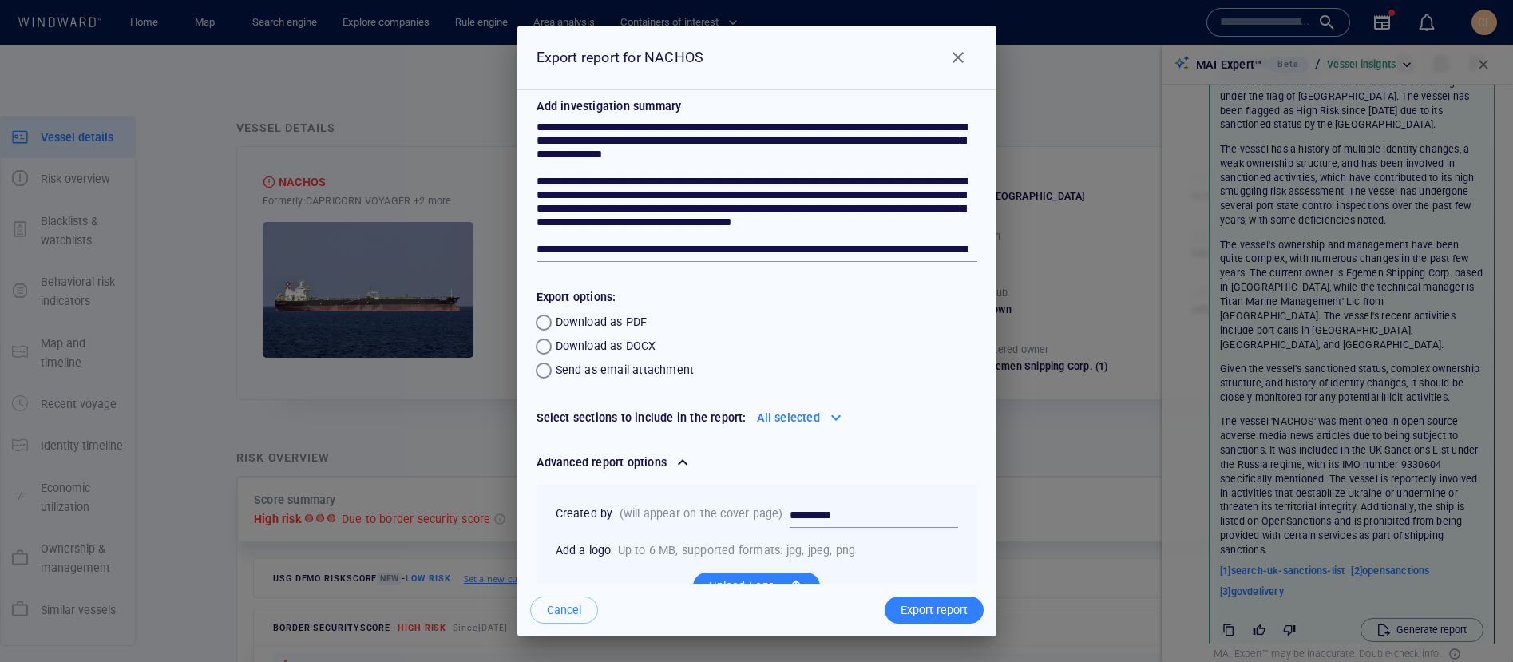
click at [961, 61] on span "Close" at bounding box center [958, 57] width 19 height 19
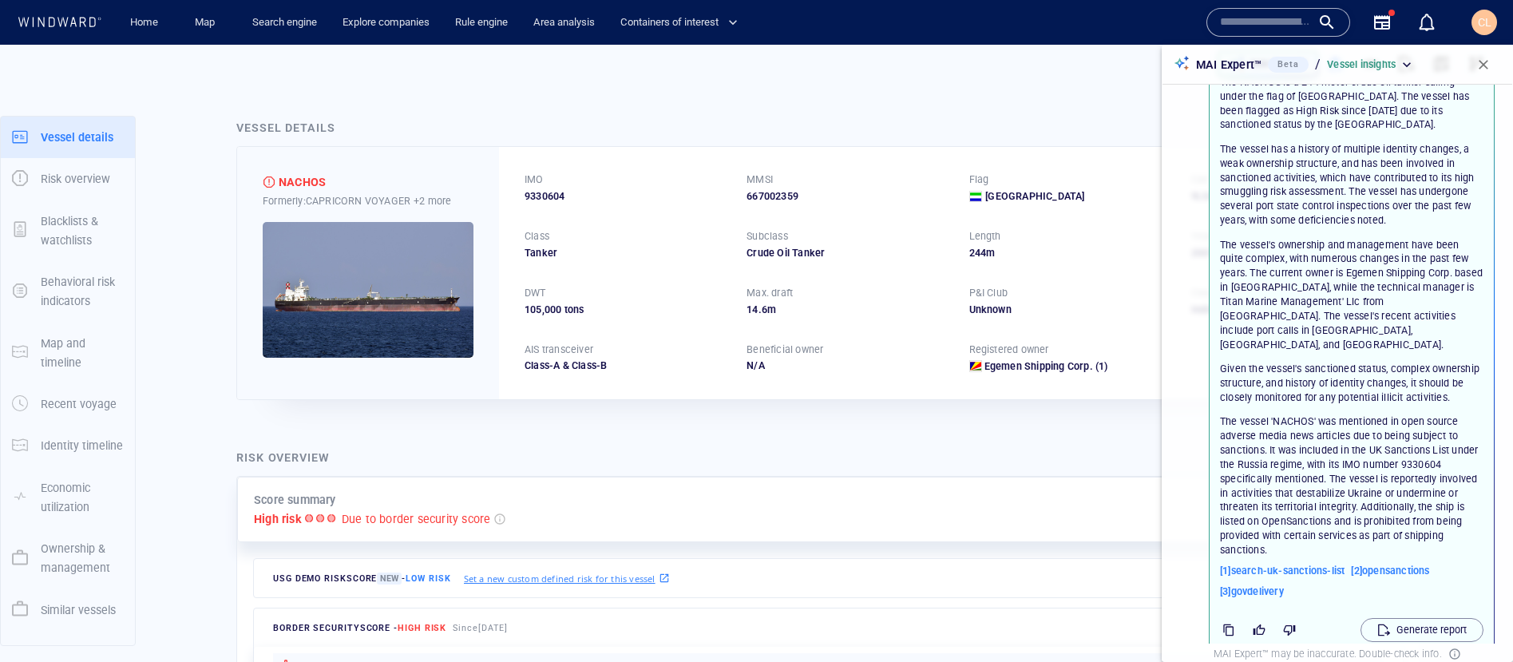
click at [1487, 65] on span "button" at bounding box center [1484, 65] width 16 height 16
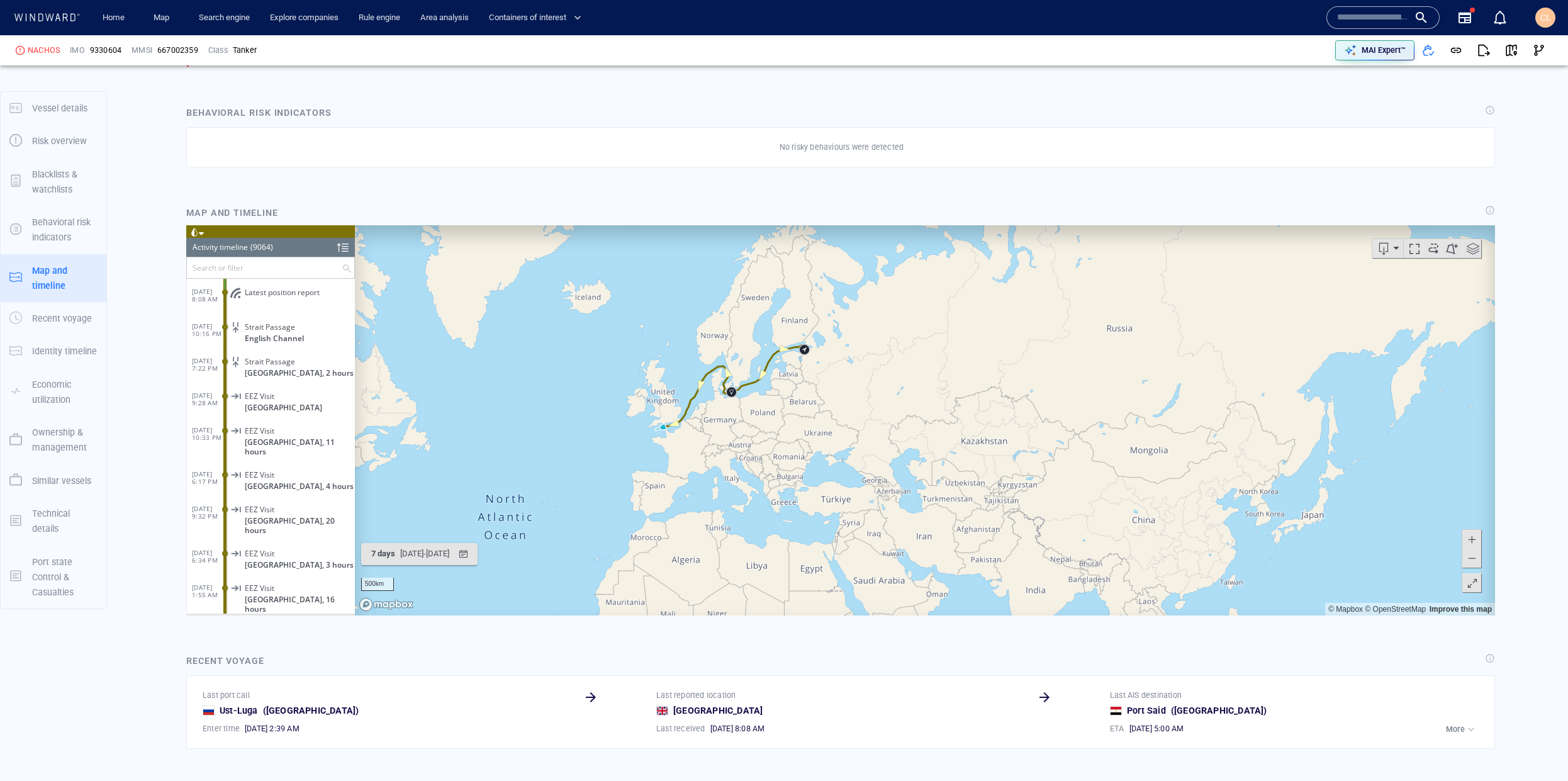
scroll to position [0, 0]
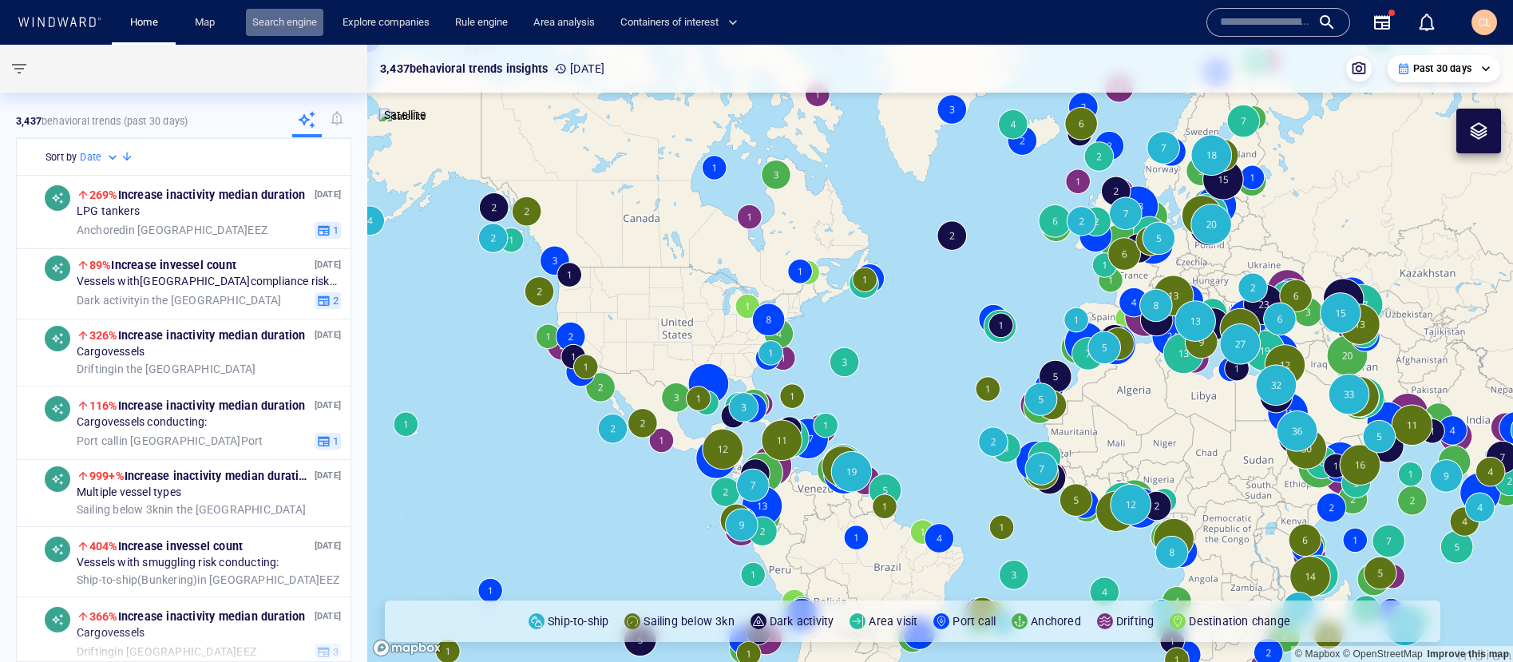
click at [294, 30] on link "Search engine" at bounding box center [284, 23] width 77 height 28
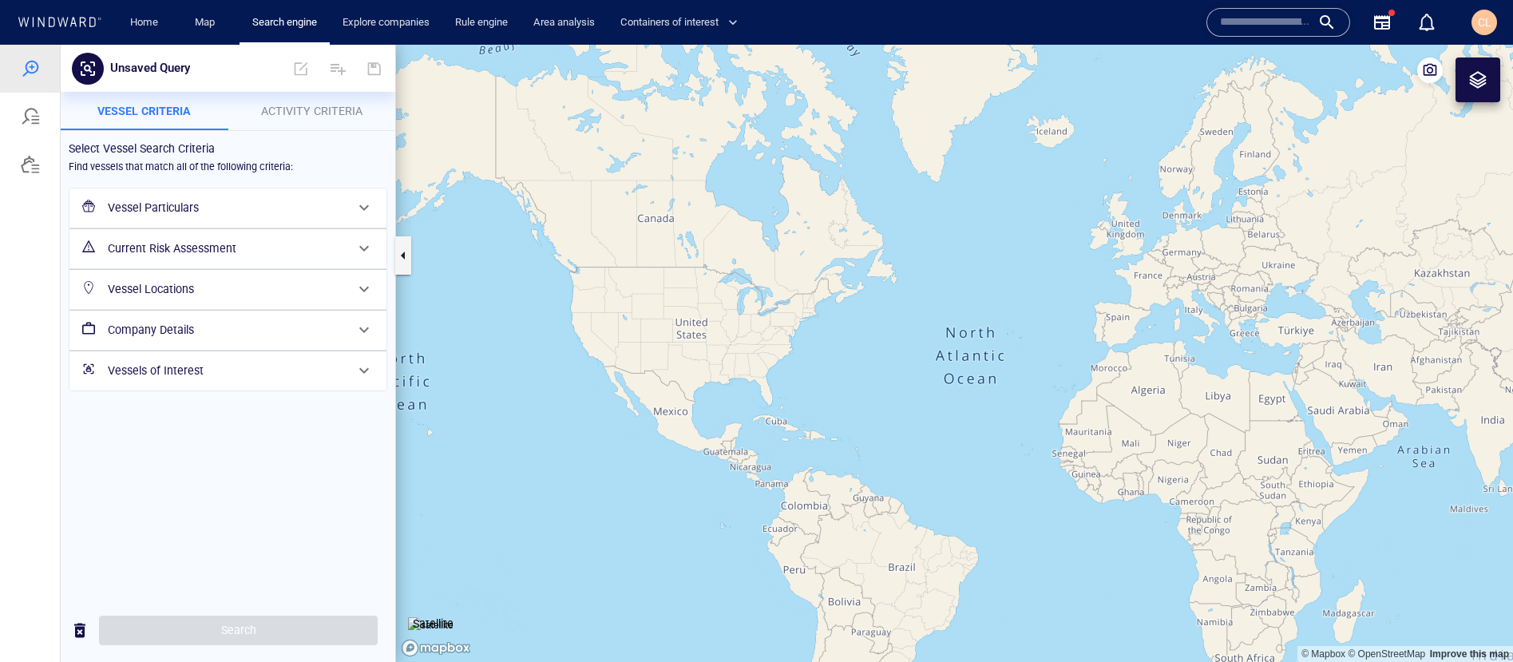
click at [185, 208] on h6 "Vessel Particulars" at bounding box center [226, 208] width 237 height 20
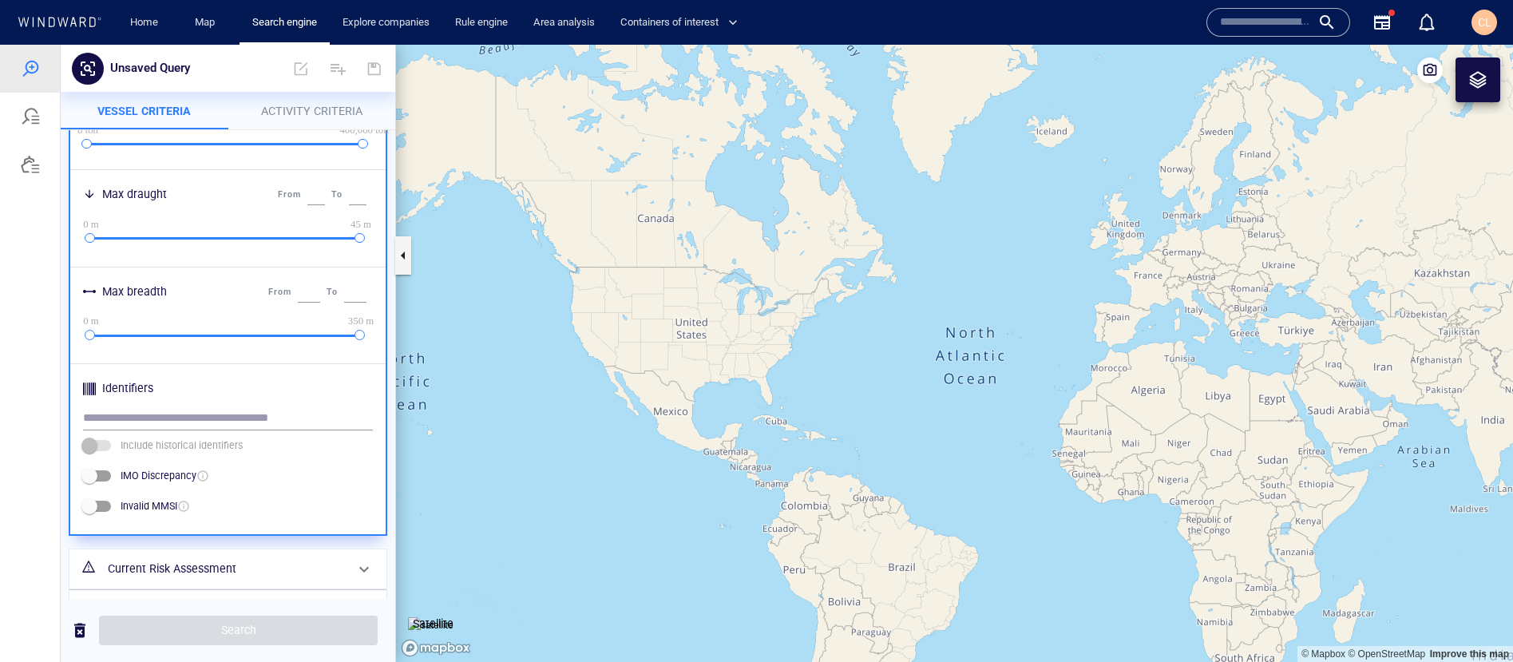
scroll to position [681, 0]
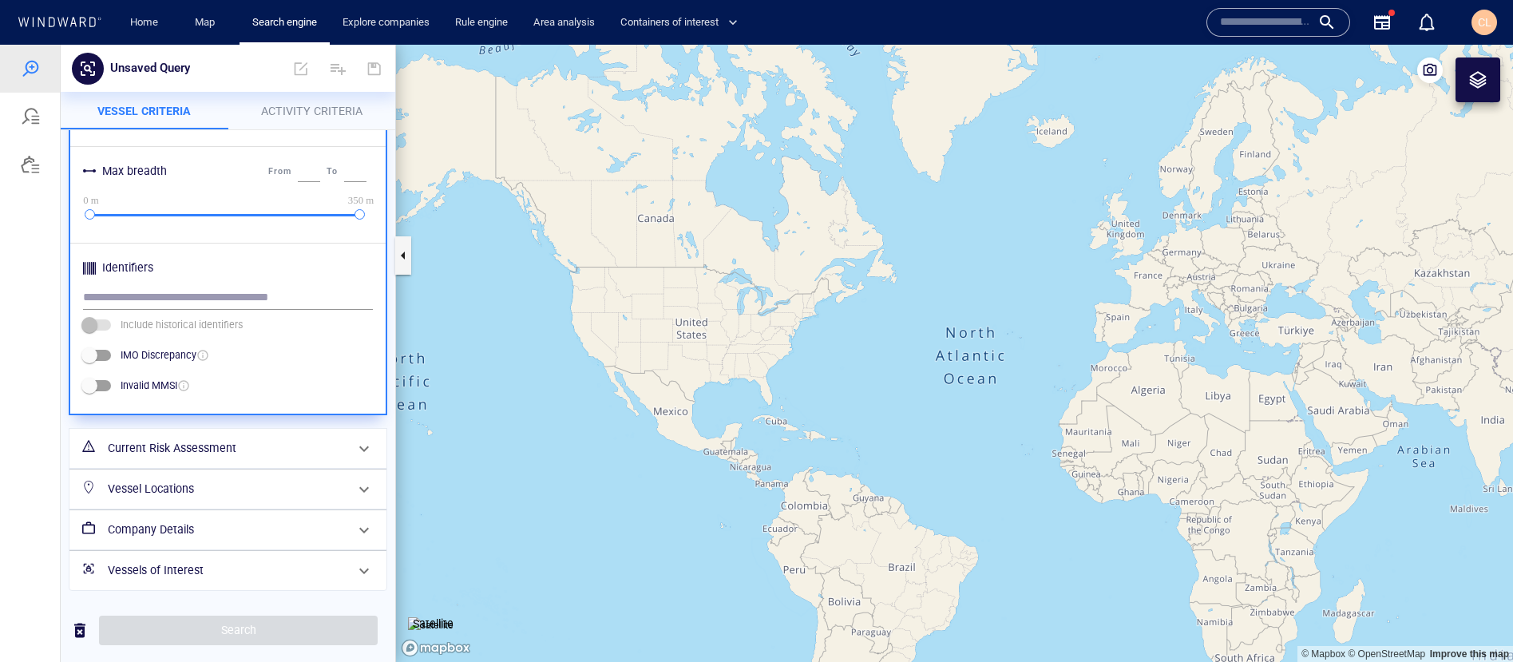
click at [150, 487] on h6 "Vessel Locations" at bounding box center [226, 489] width 237 height 20
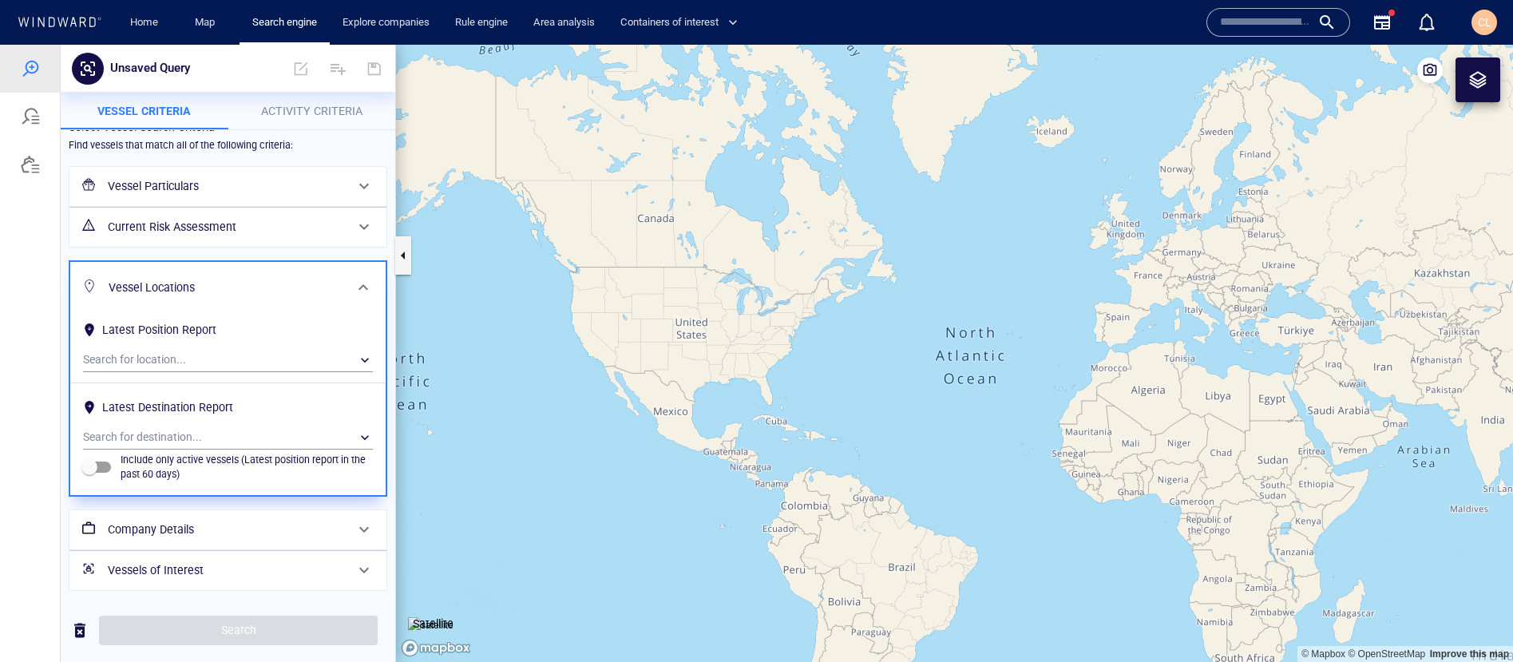
scroll to position [0, 0]
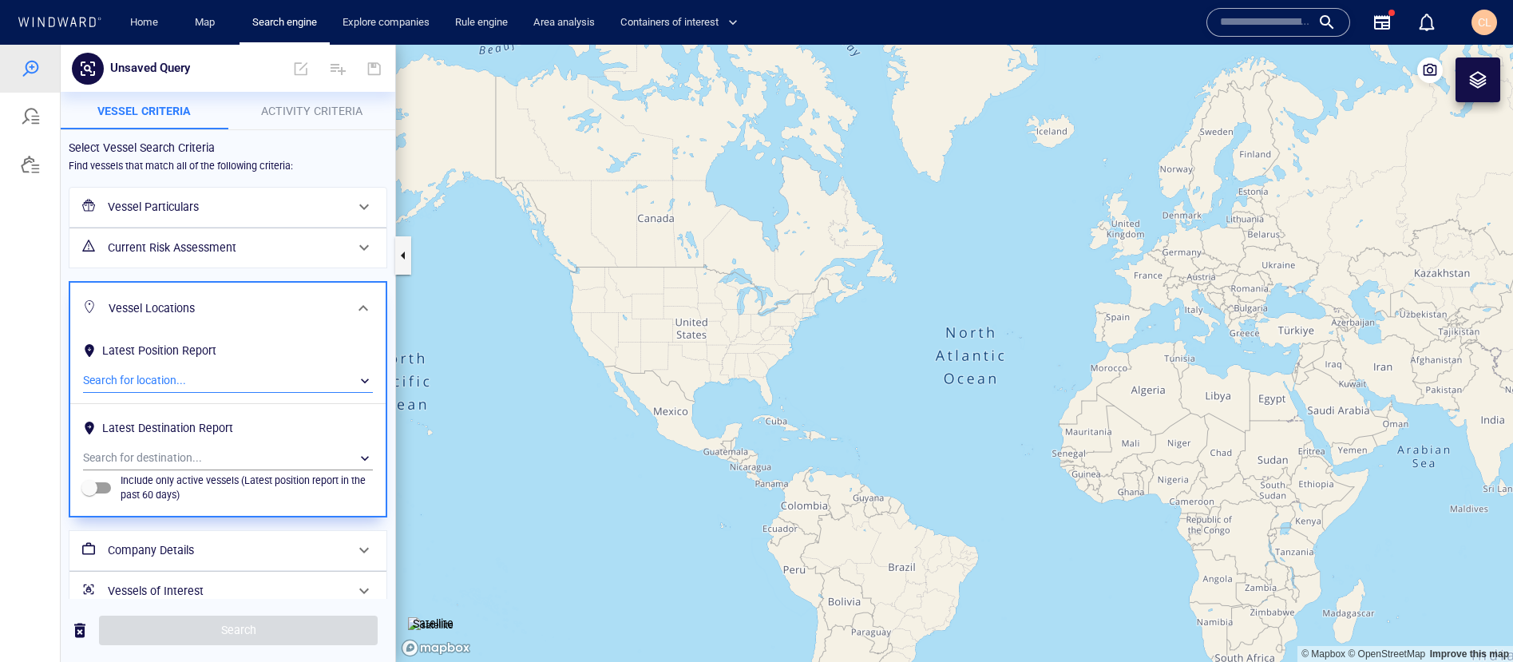
click at [172, 375] on div "​" at bounding box center [228, 381] width 290 height 24
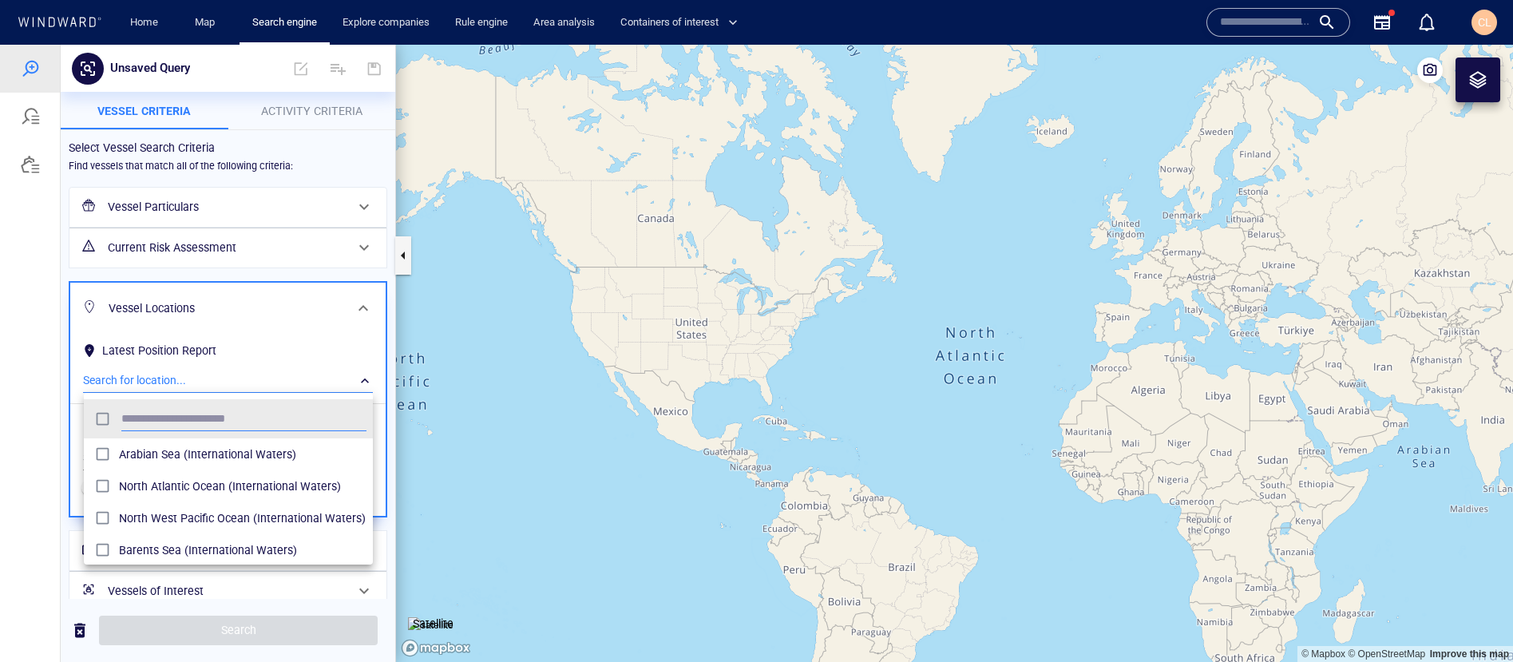
scroll to position [159, 289]
type input "*"
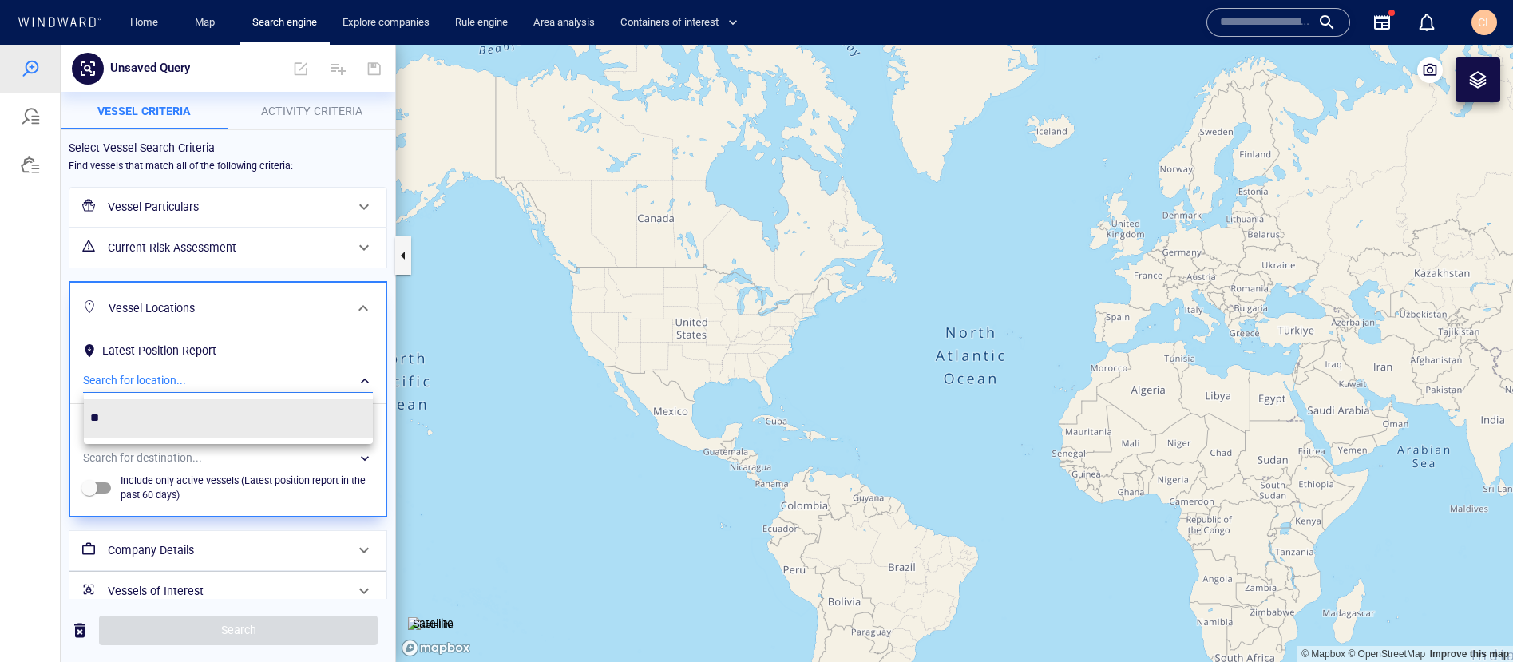
type input "*"
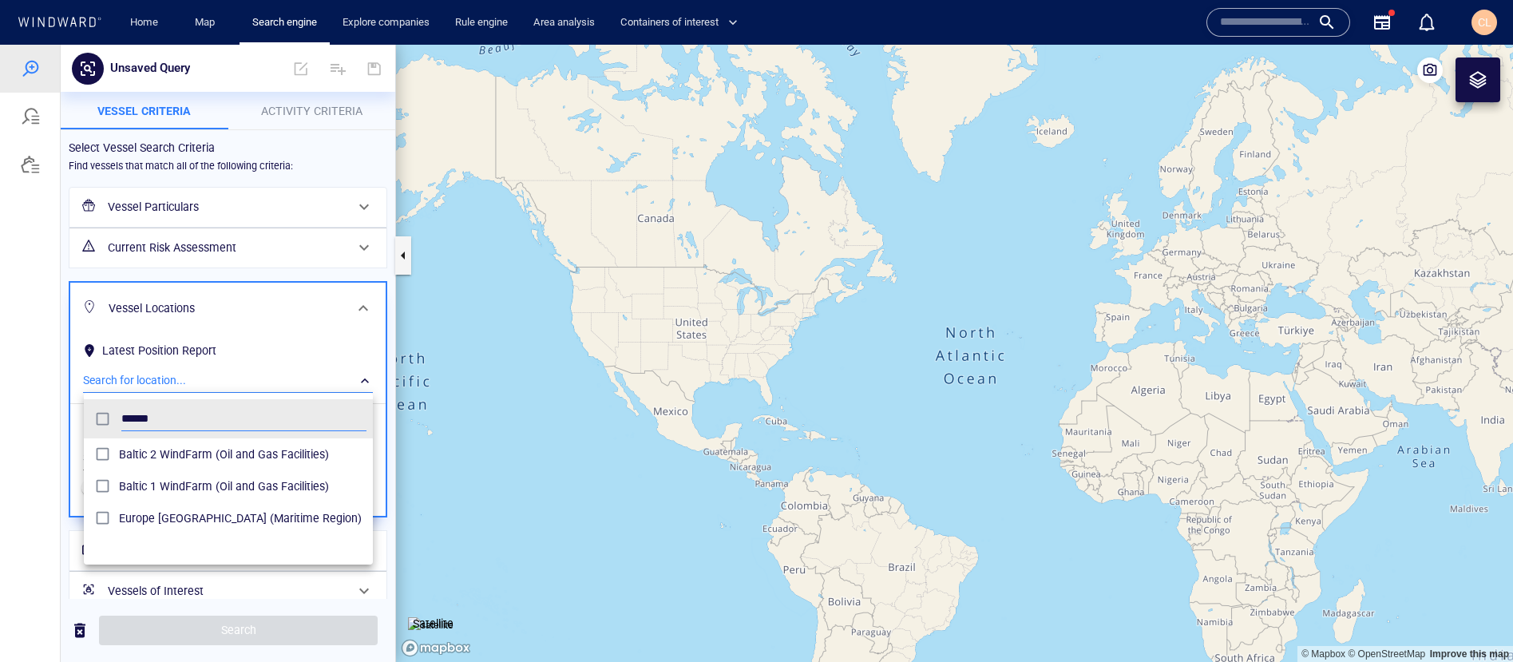
type input "******"
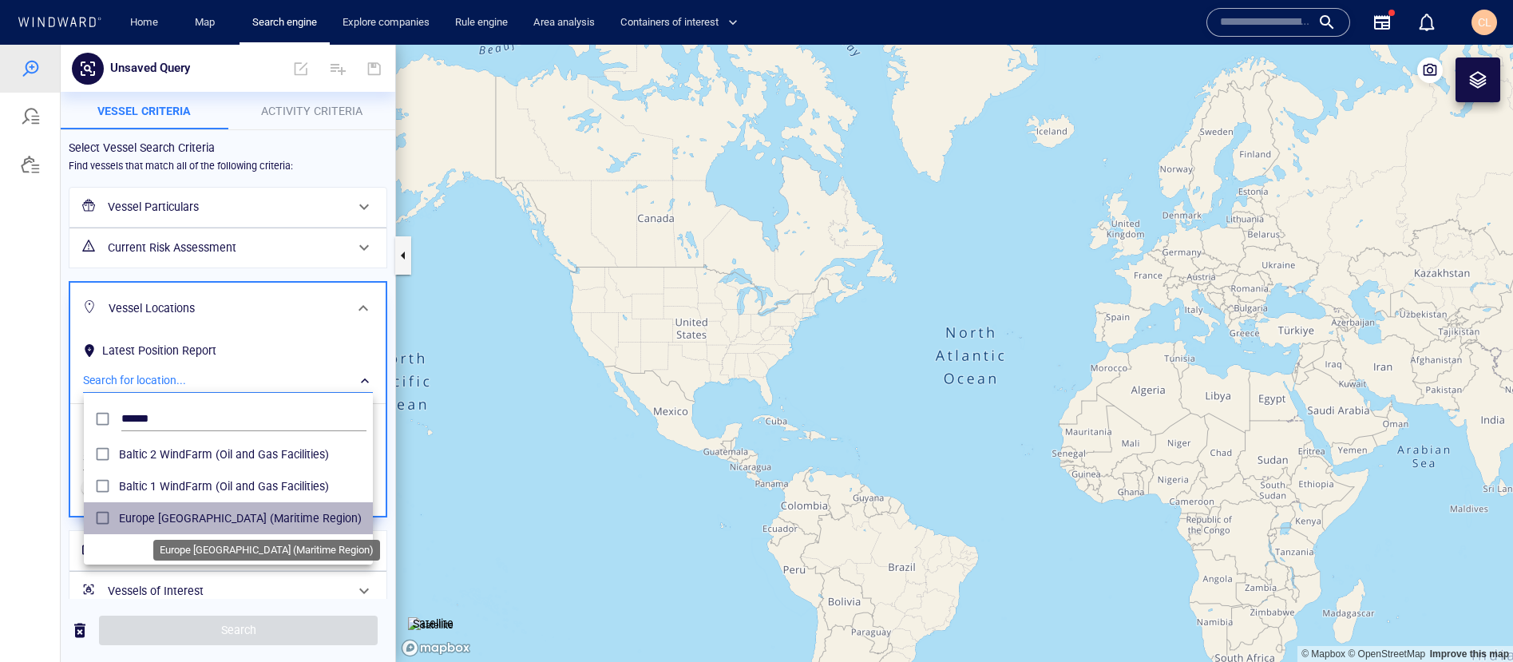
click at [170, 522] on span "Europe Baltic sea (Maritime Region)" at bounding box center [243, 518] width 248 height 19
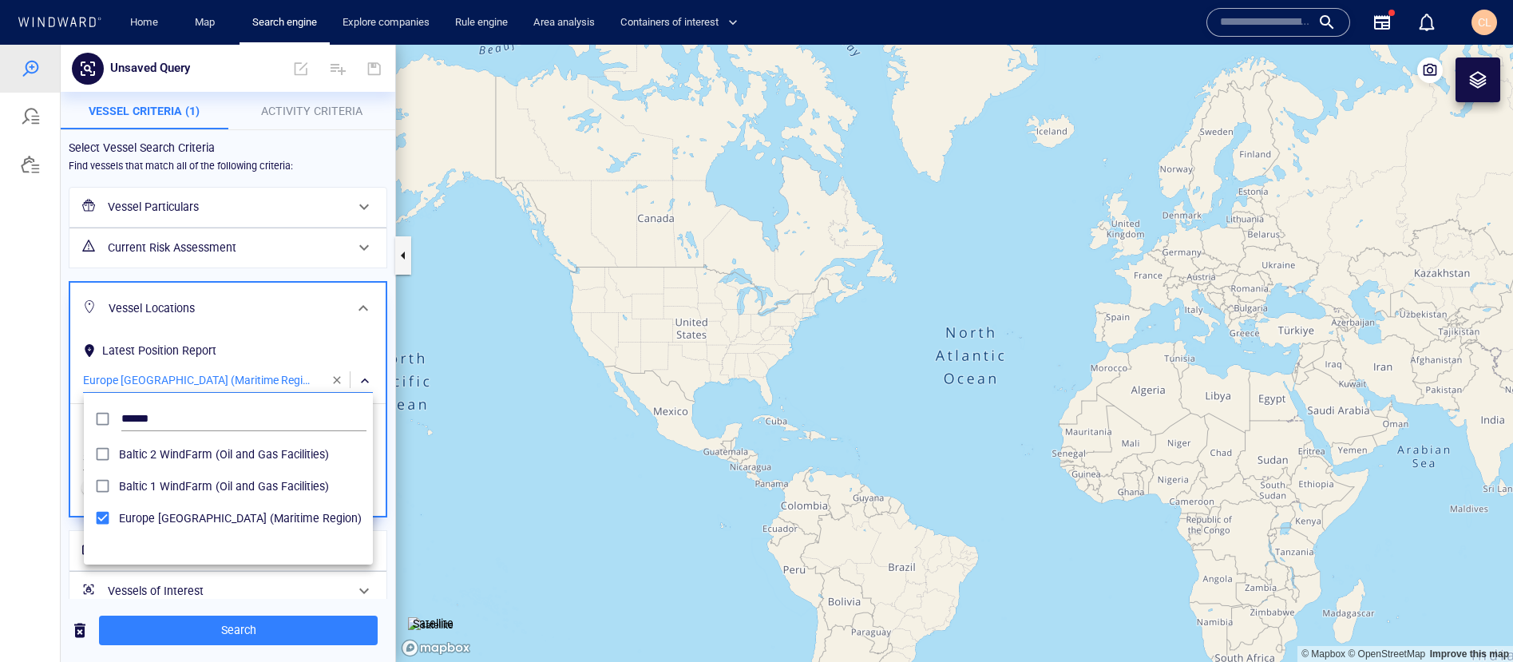
click at [54, 503] on div at bounding box center [756, 353] width 1513 height 617
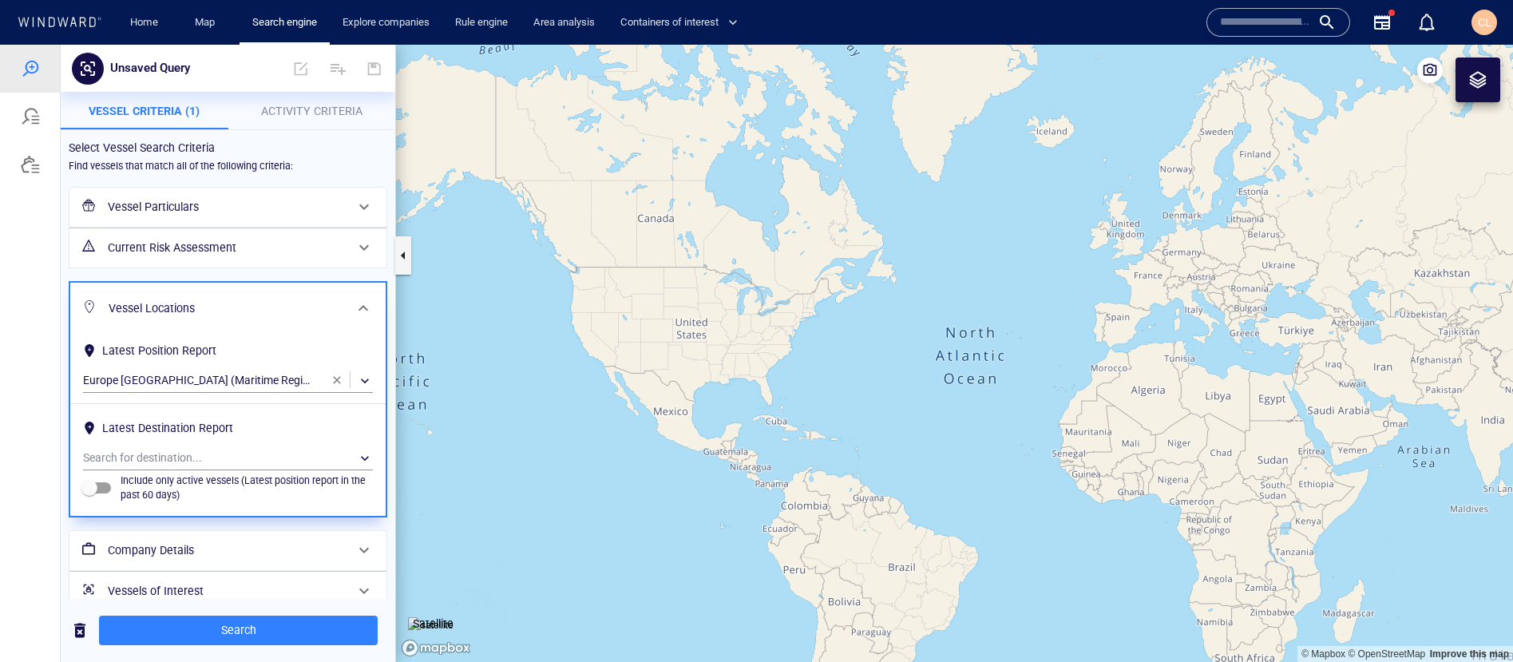
click at [131, 585] on h6 "Vessels of Interest" at bounding box center [226, 591] width 237 height 20
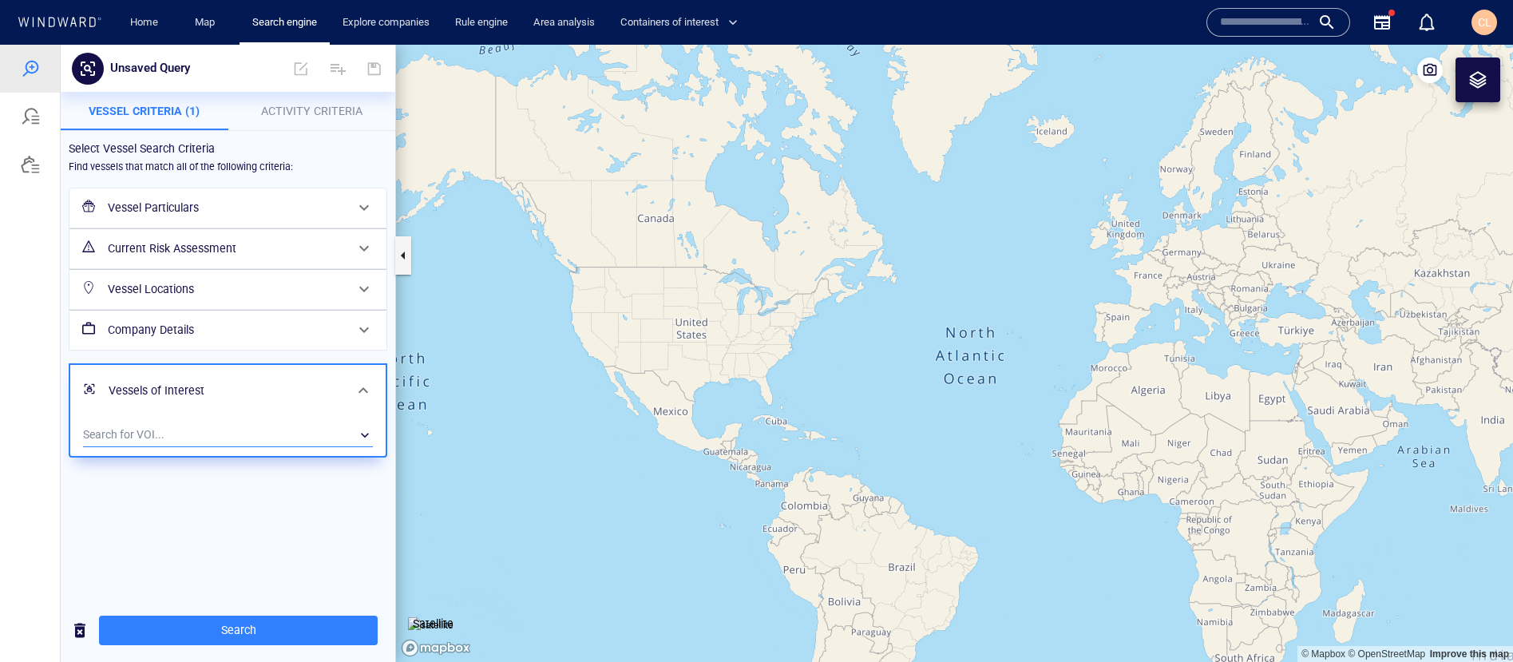
click at [170, 435] on div "​" at bounding box center [228, 434] width 290 height 24
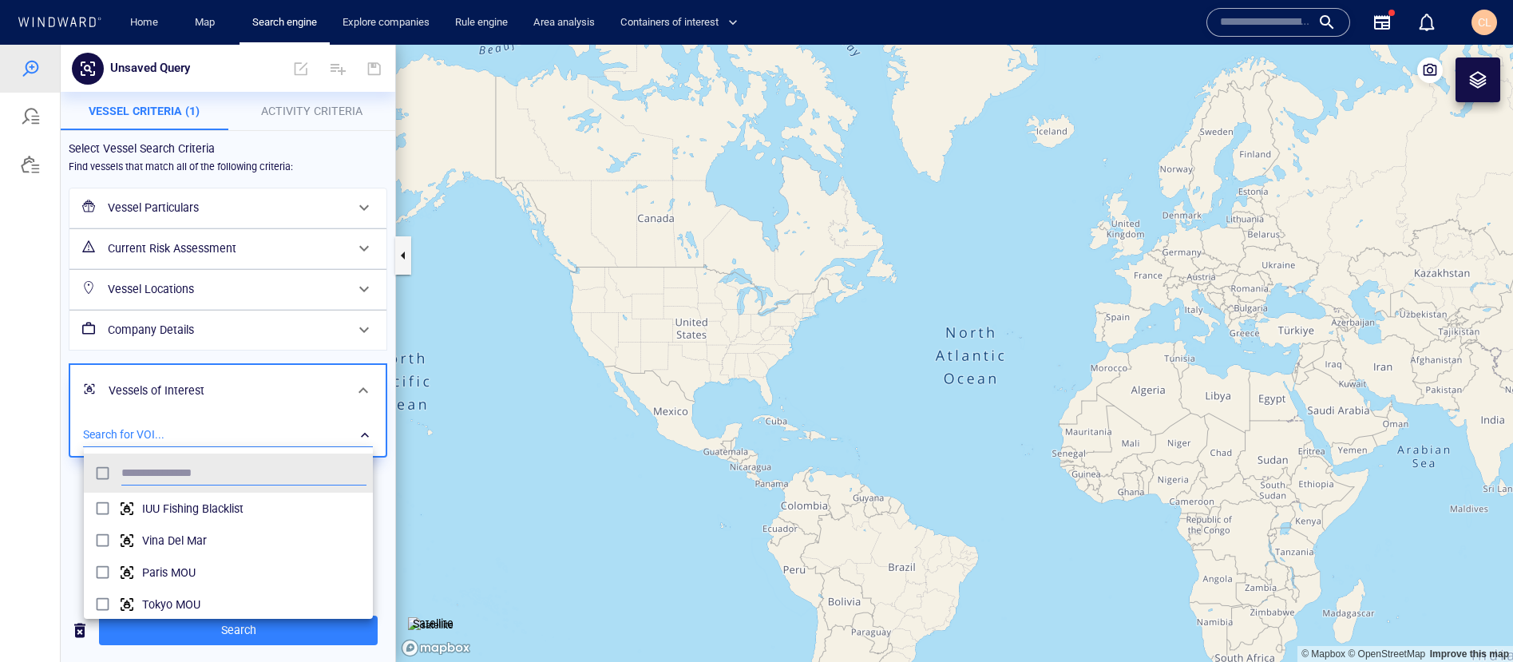
scroll to position [159, 289]
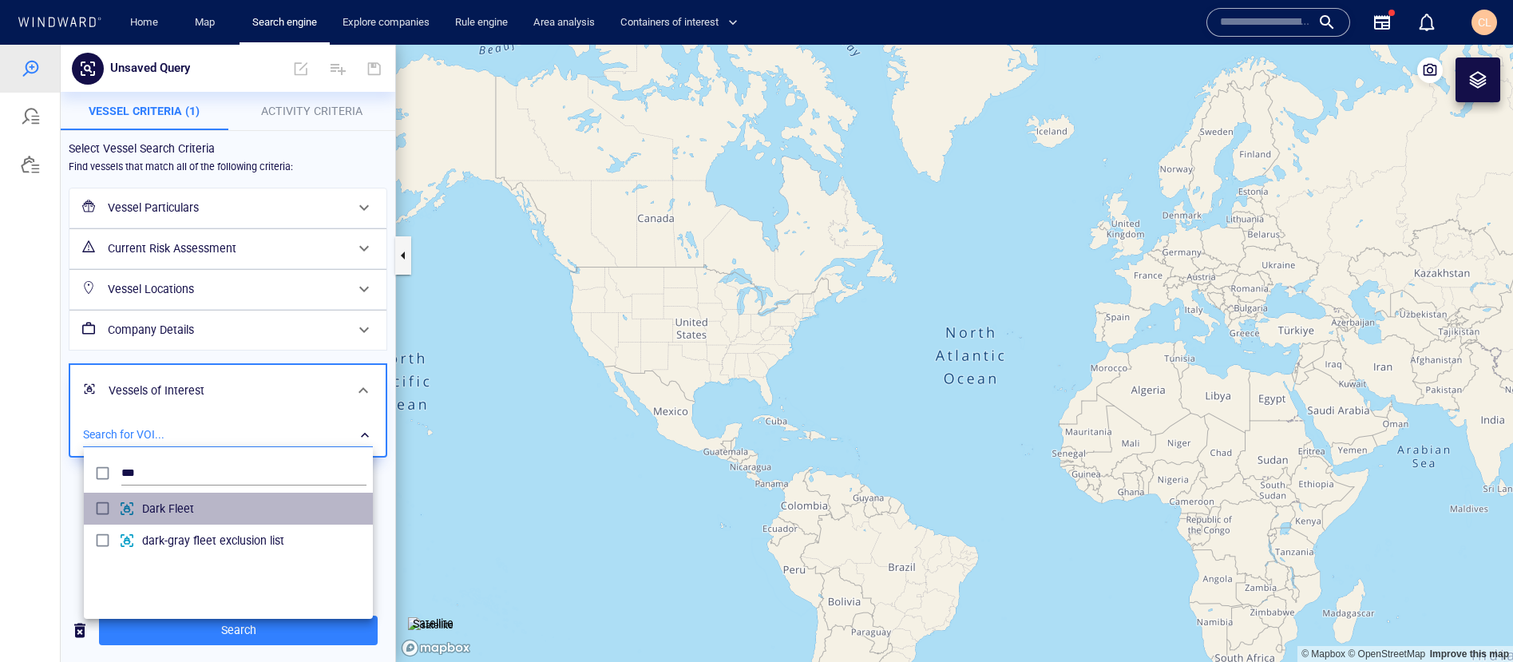
click at [196, 498] on div "Dark Fleet" at bounding box center [254, 509] width 224 height 26
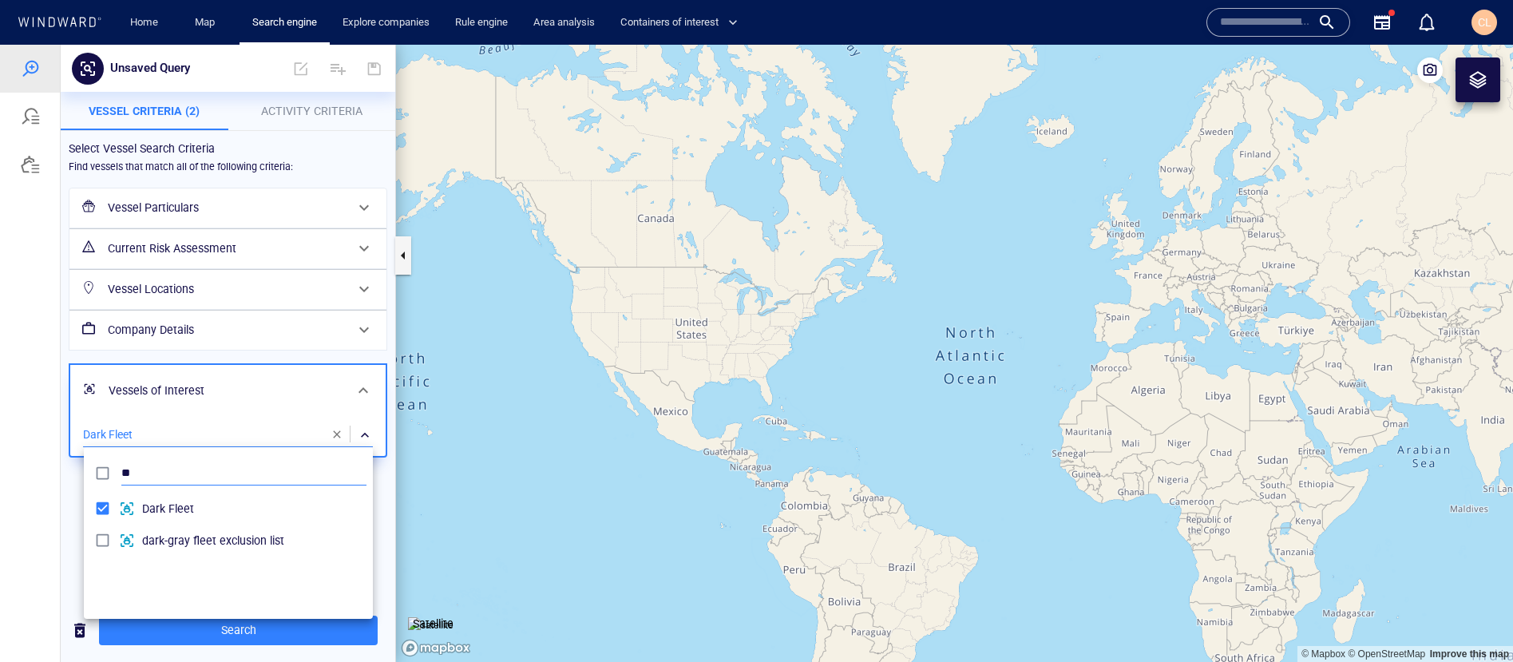
type input "*"
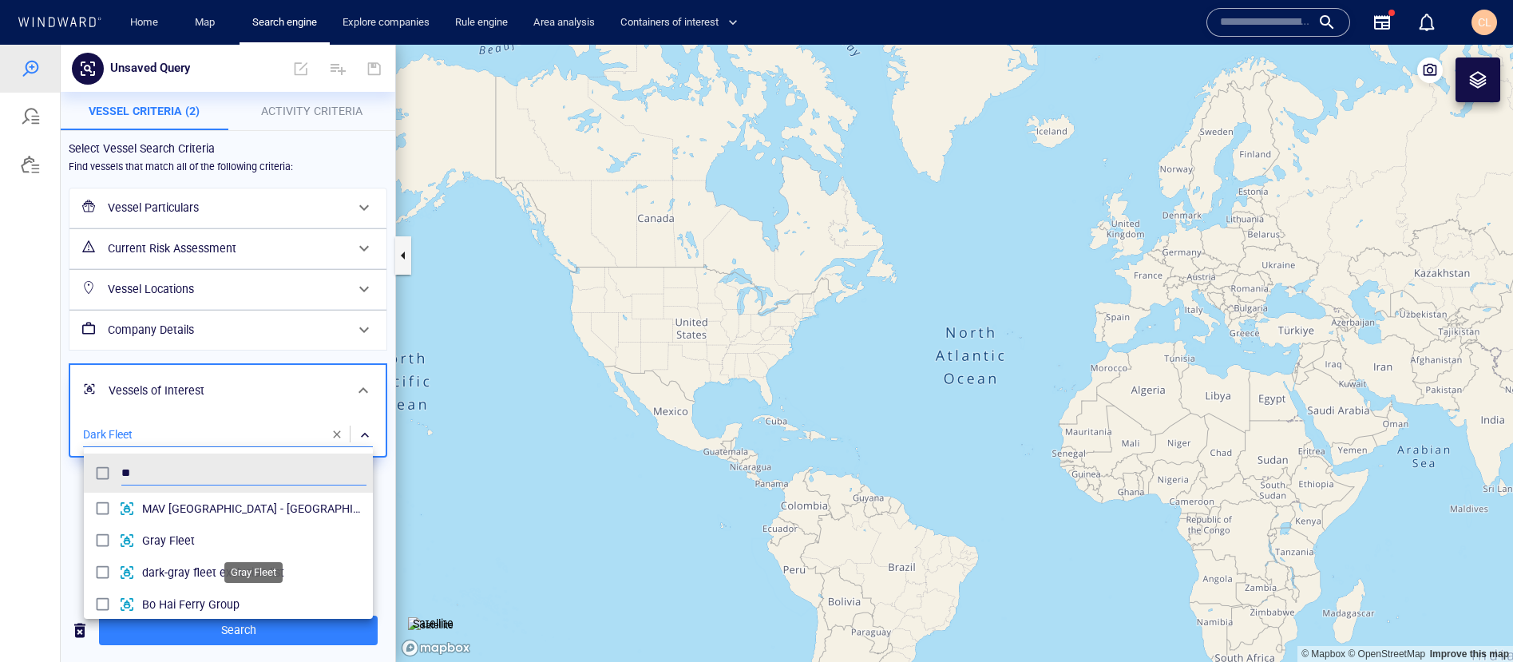
type input "**"
click at [184, 541] on span "Gray Fleet" at bounding box center [254, 540] width 224 height 19
click at [50, 534] on div at bounding box center [756, 353] width 1513 height 617
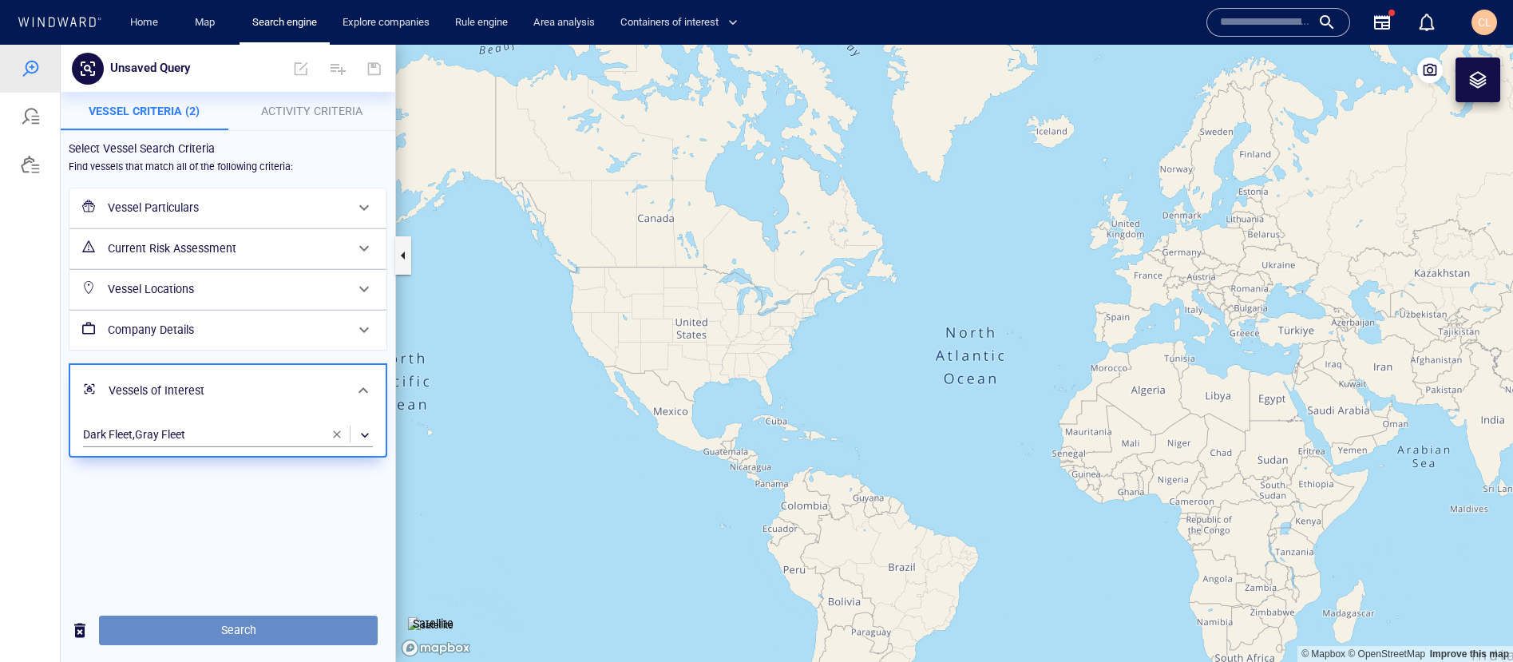
click at [196, 640] on button "Search" at bounding box center [238, 631] width 279 height 30
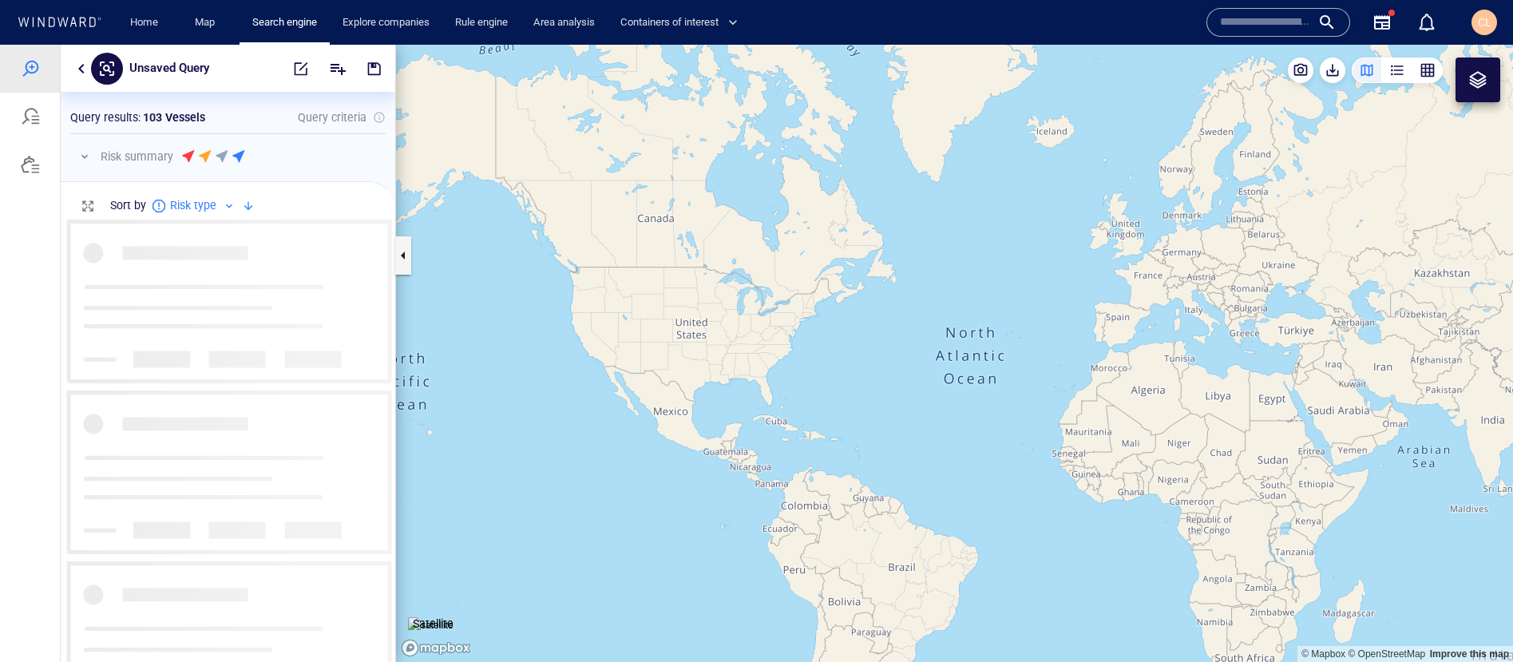
scroll to position [442, 335]
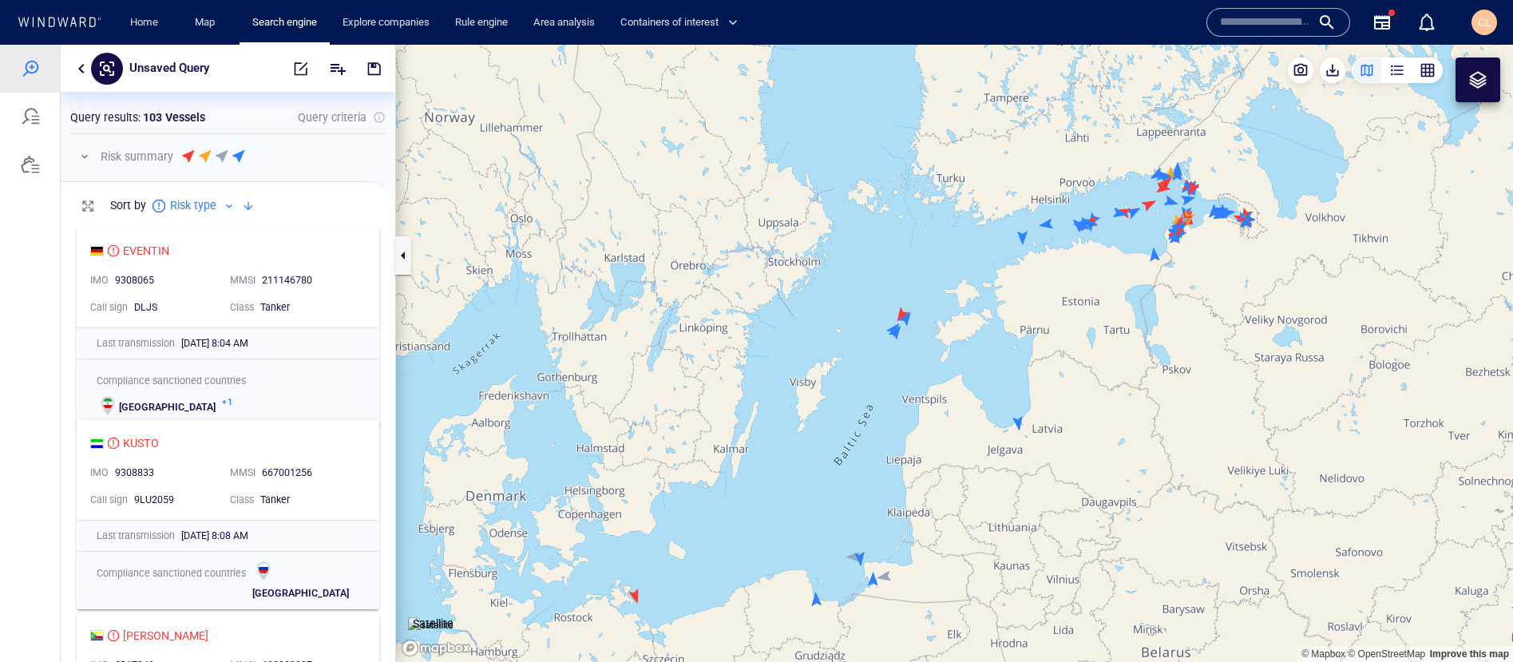
drag, startPoint x: 747, startPoint y: 248, endPoint x: 778, endPoint y: 245, distance: 30.4
click at [778, 245] on canvas "Map" at bounding box center [954, 353] width 1117 height 617
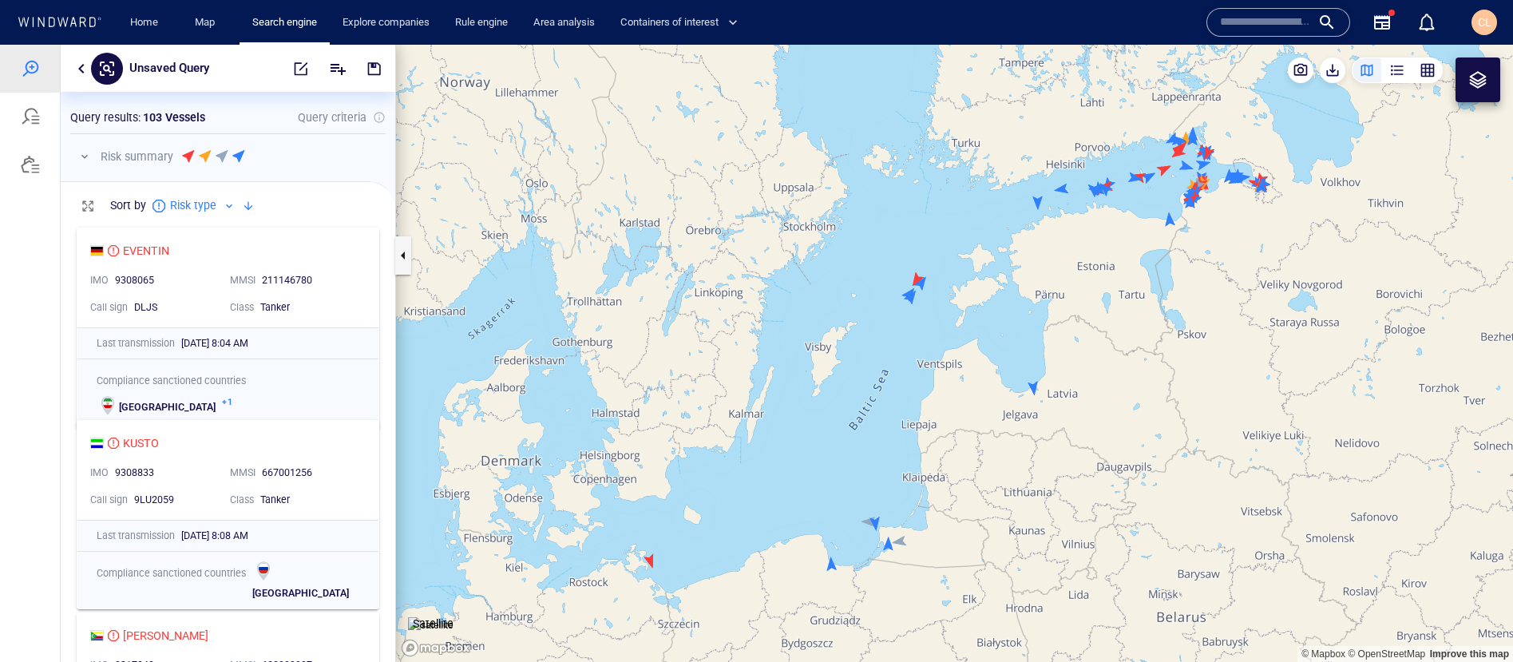
click at [83, 77] on div at bounding box center [81, 68] width 19 height 19
click at [78, 69] on button "button" at bounding box center [81, 68] width 19 height 19
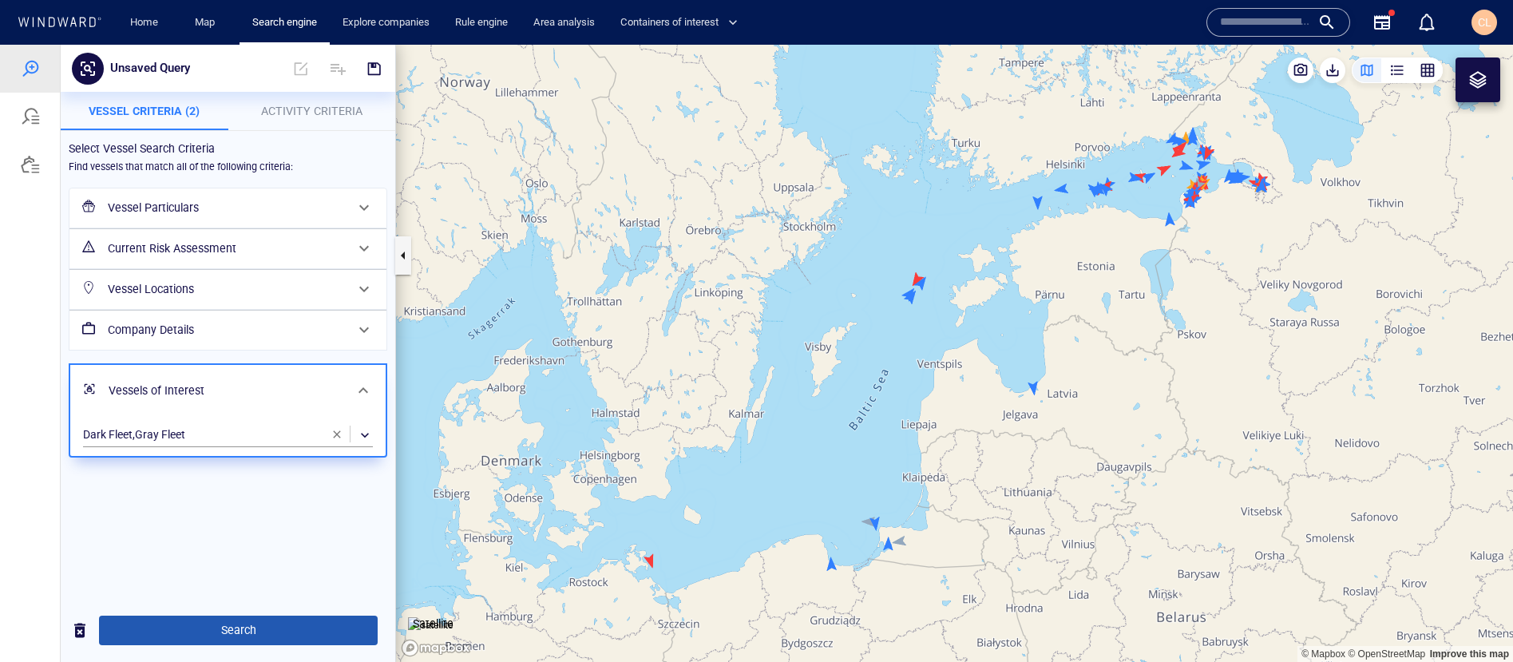
click at [217, 624] on span "Search" at bounding box center [238, 630] width 253 height 20
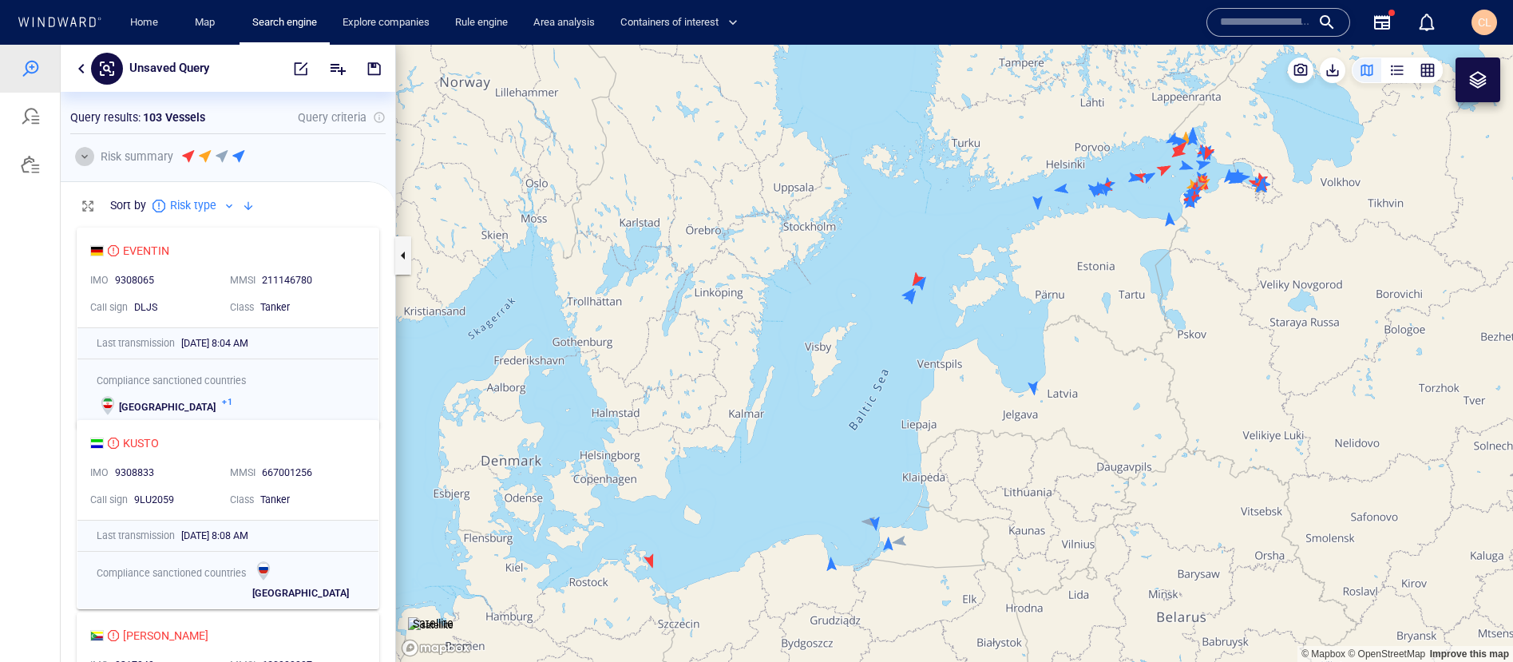
click at [85, 157] on button "button" at bounding box center [84, 156] width 19 height 19
